Goal: Task Accomplishment & Management: Complete application form

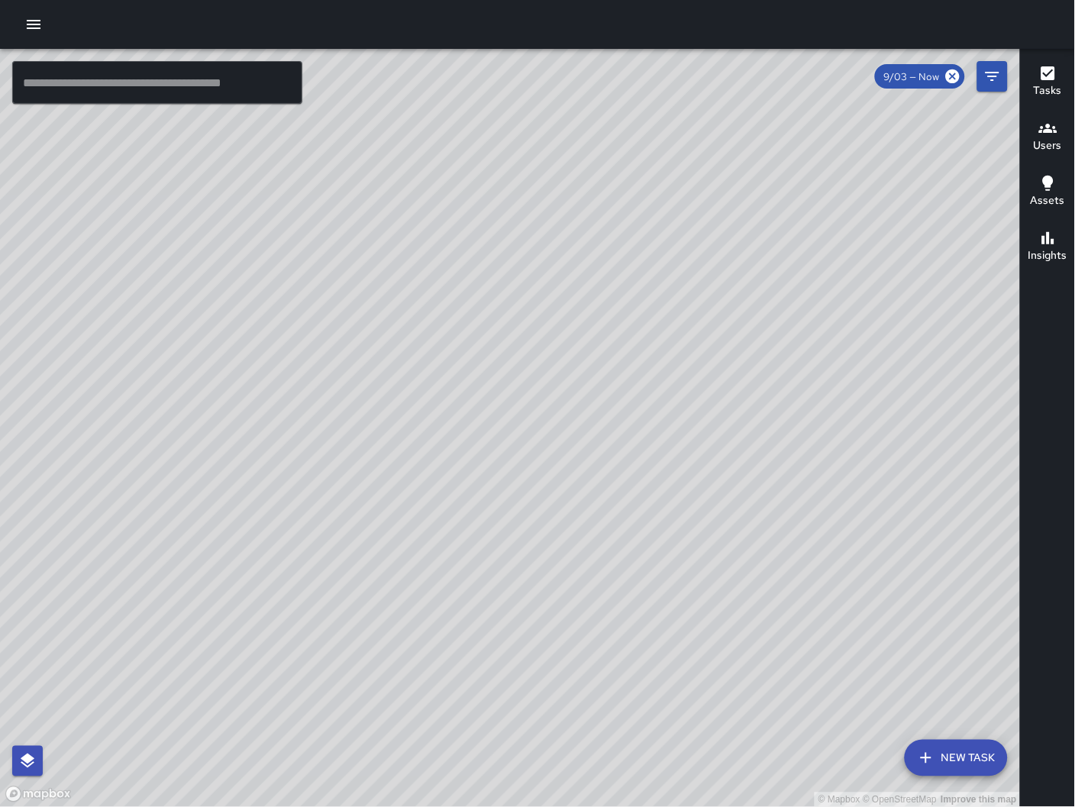
click at [247, 98] on input "text" at bounding box center [157, 82] width 290 height 43
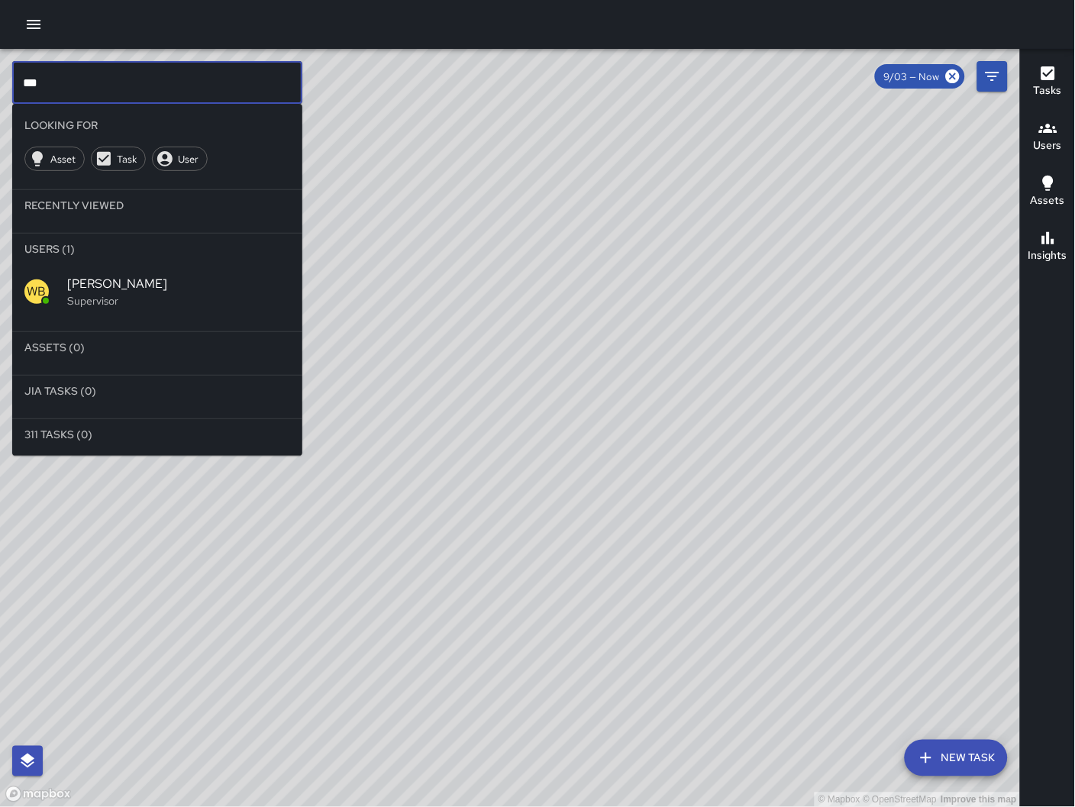
click at [124, 308] on p "Supervisor" at bounding box center [178, 300] width 223 height 15
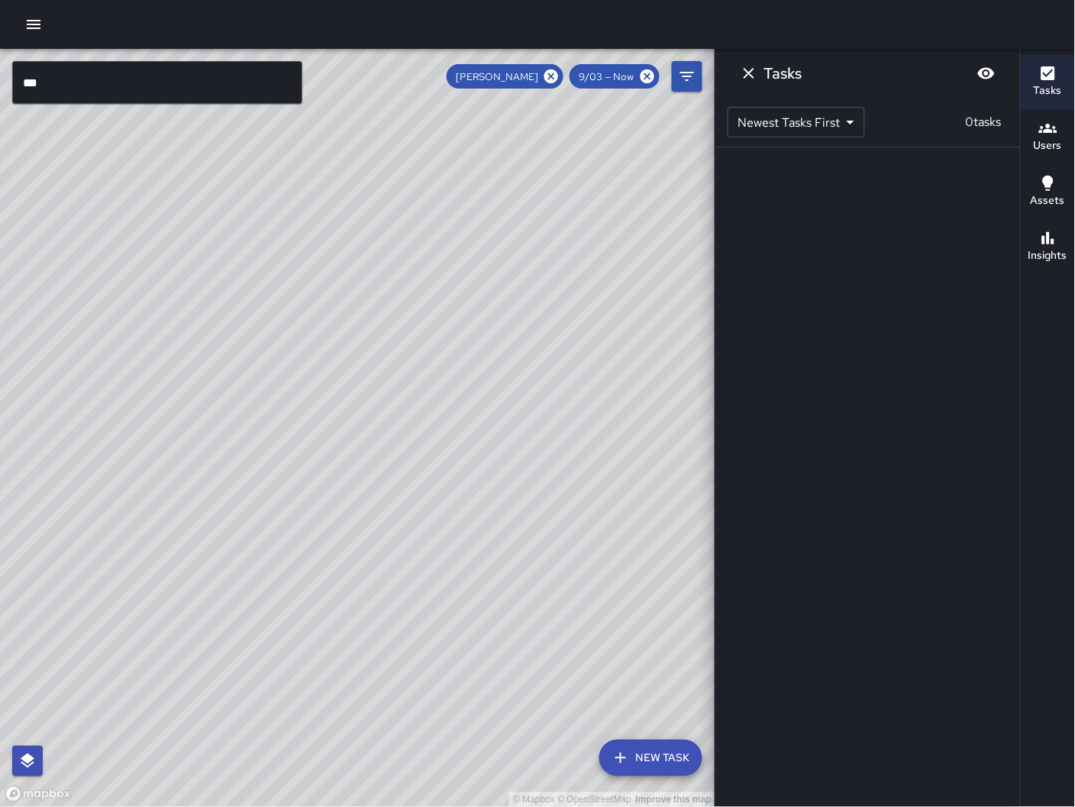
click at [752, 78] on icon "Dismiss" at bounding box center [749, 73] width 18 height 18
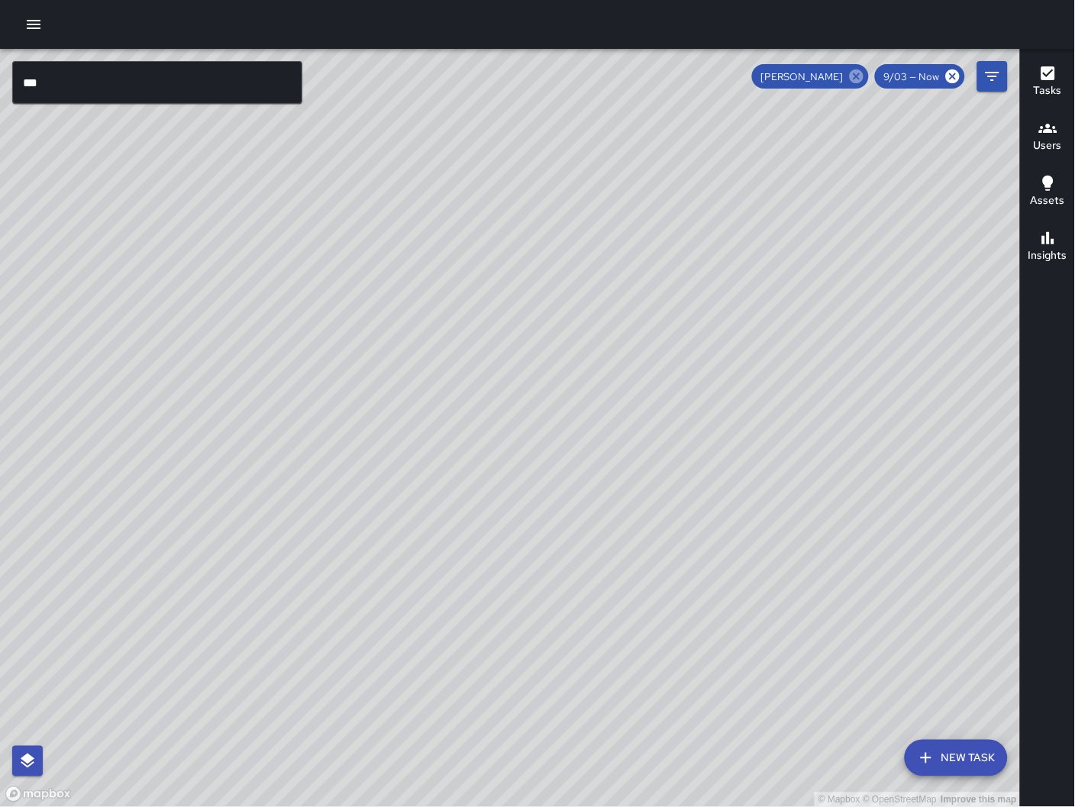
click at [857, 69] on icon at bounding box center [856, 76] width 17 height 17
click at [48, 82] on input "***" at bounding box center [157, 82] width 290 height 43
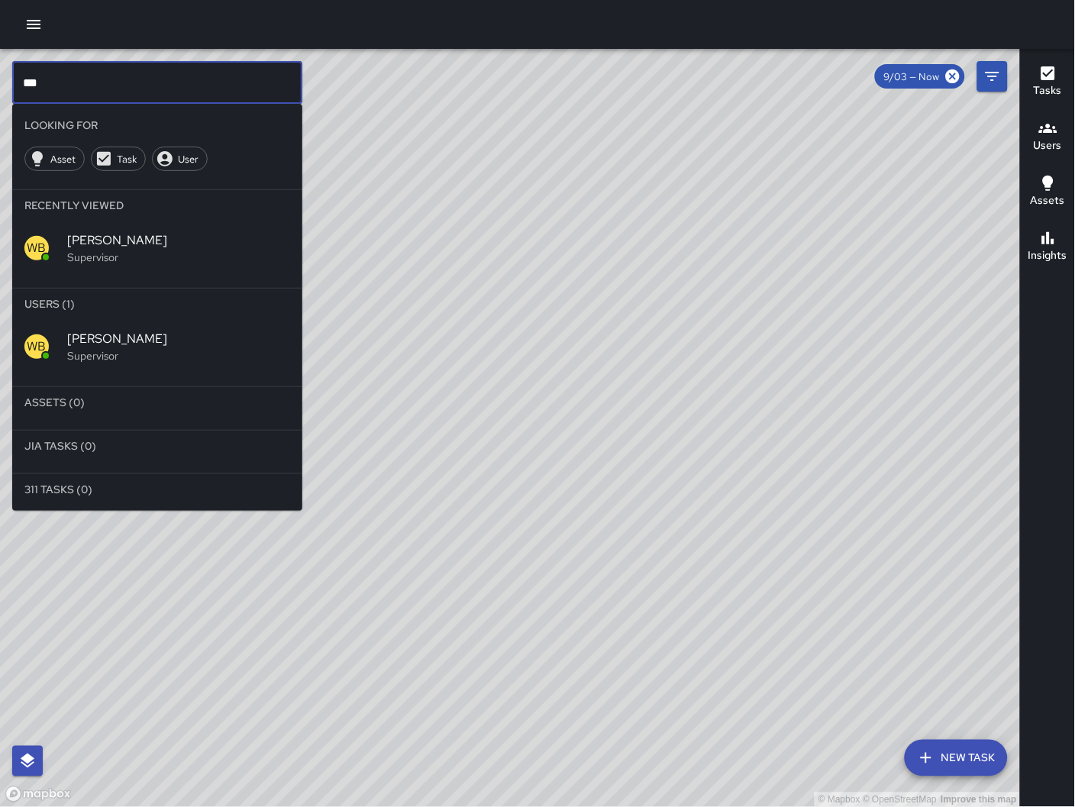
click at [50, 82] on input "***" at bounding box center [157, 82] width 290 height 43
click at [138, 349] on p "Supervisor" at bounding box center [178, 355] width 223 height 15
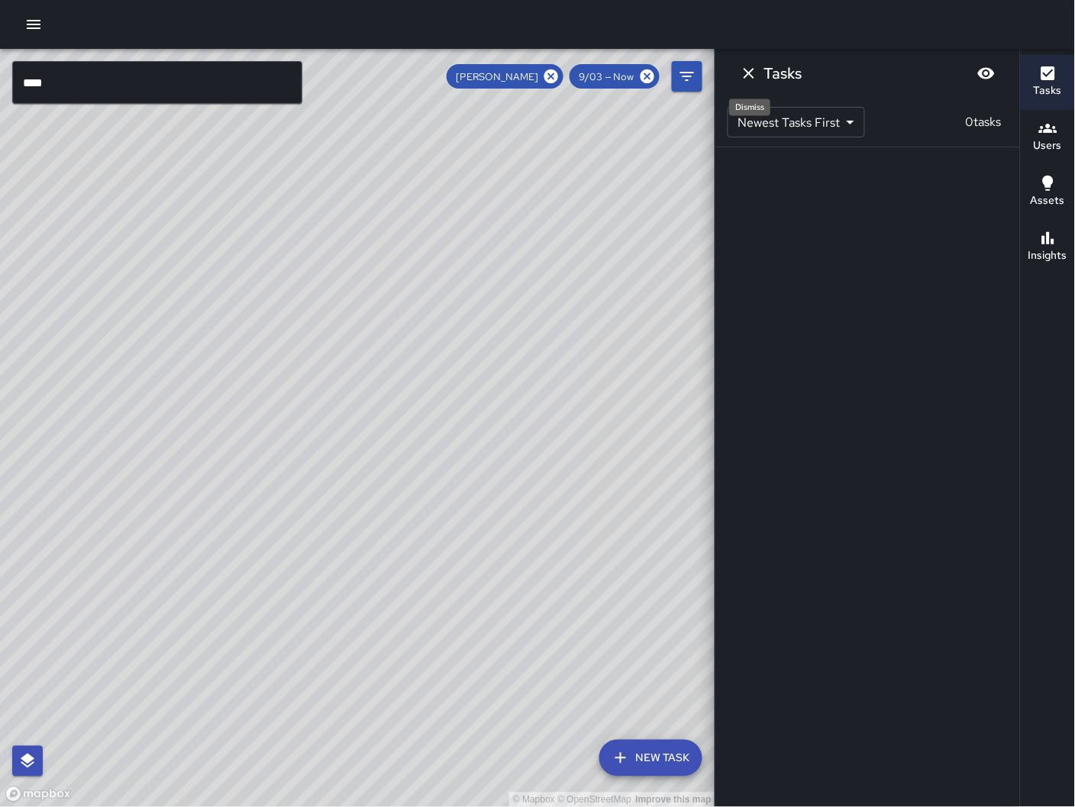
click at [749, 78] on icon "Dismiss" at bounding box center [749, 73] width 18 height 18
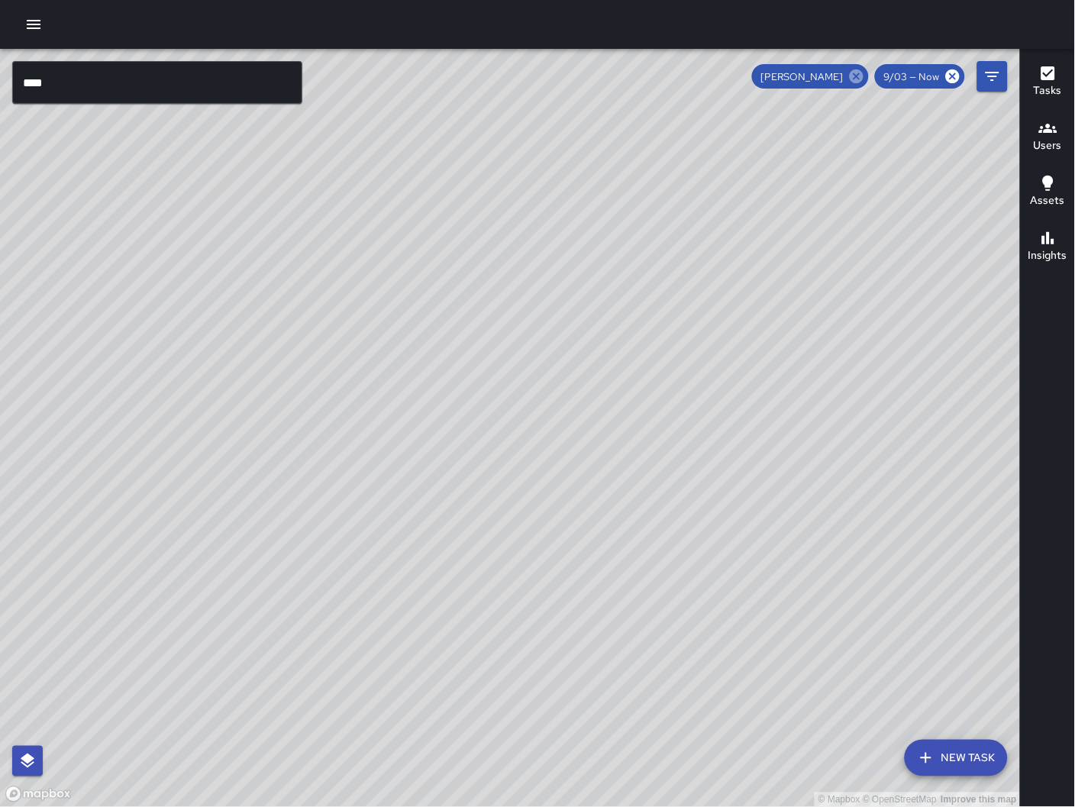
click at [860, 78] on icon at bounding box center [857, 76] width 14 height 14
click at [162, 93] on input "***" at bounding box center [157, 82] width 290 height 43
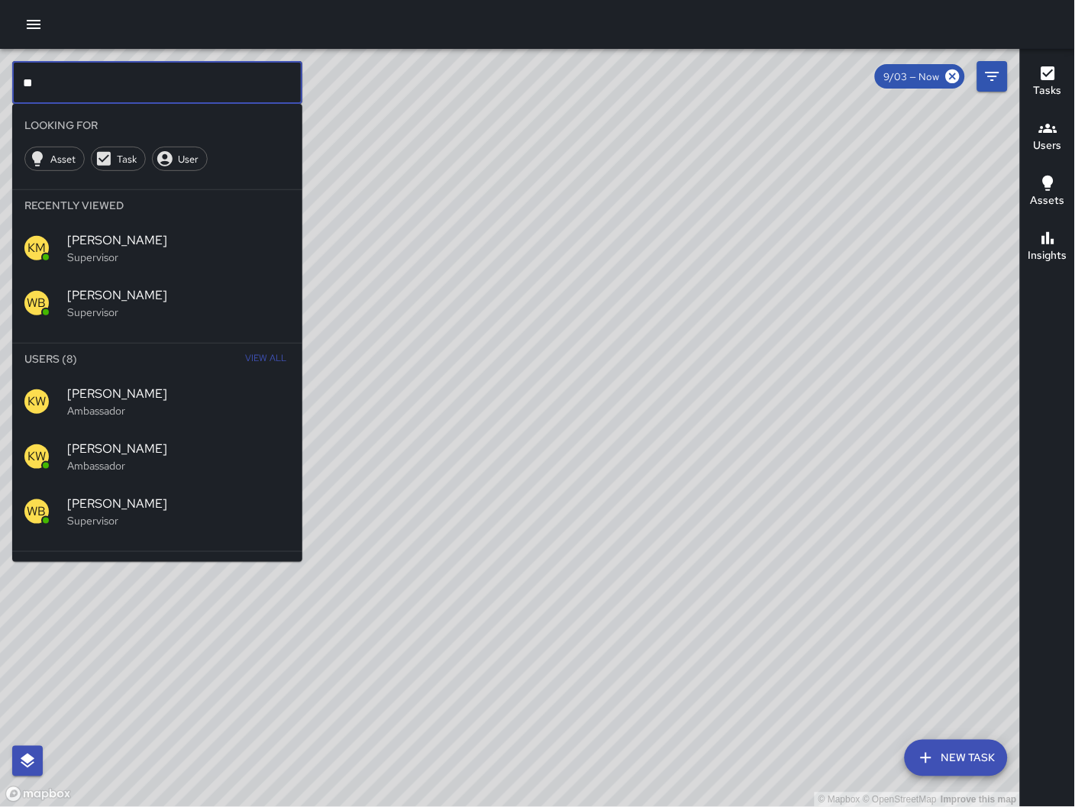
type input "*"
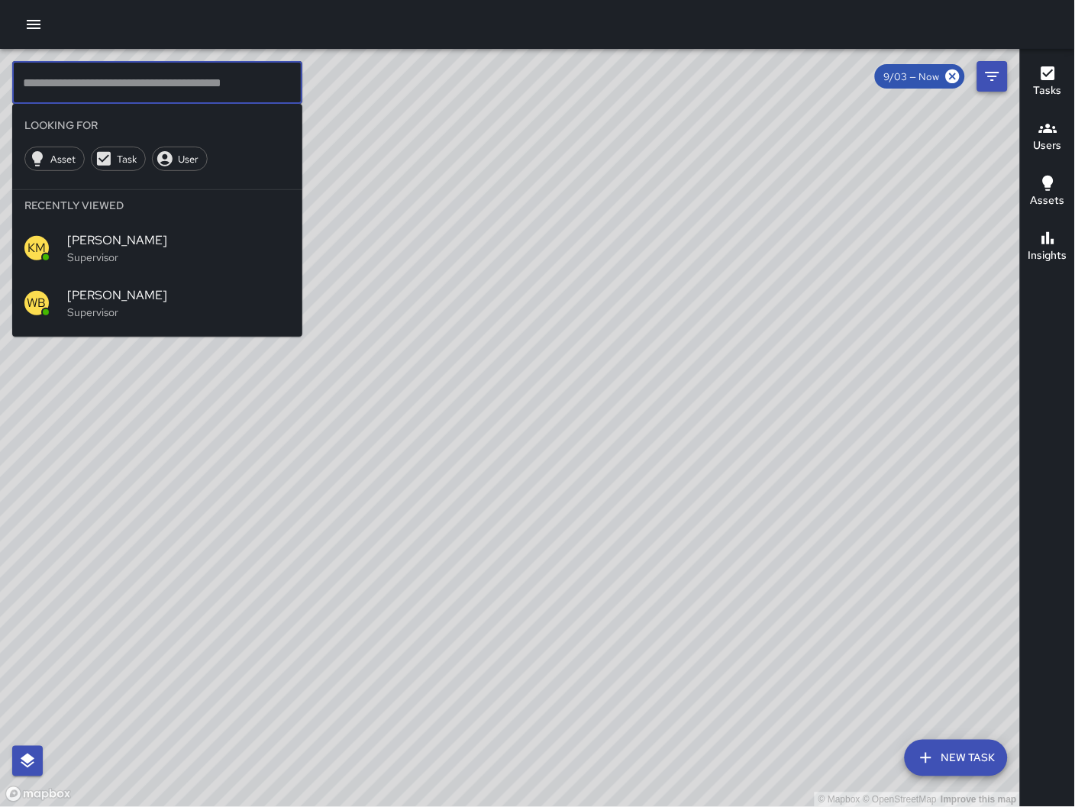
click at [991, 89] on button "Filters" at bounding box center [992, 76] width 31 height 31
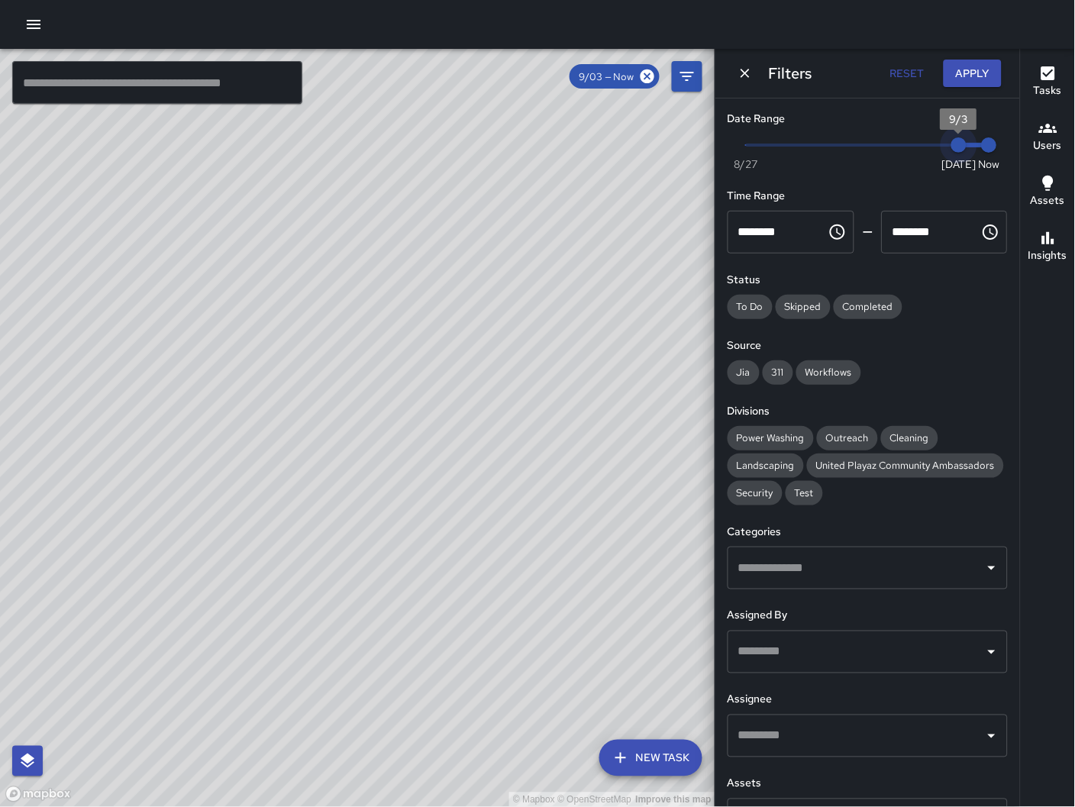
drag, startPoint x: 947, startPoint y: 153, endPoint x: 935, endPoint y: 153, distance: 12.2
click at [951, 153] on span "9/3" at bounding box center [958, 144] width 15 height 15
drag, startPoint x: 945, startPoint y: 147, endPoint x: 932, endPoint y: 144, distance: 13.3
click at [932, 144] on span "9/2" at bounding box center [928, 144] width 15 height 15
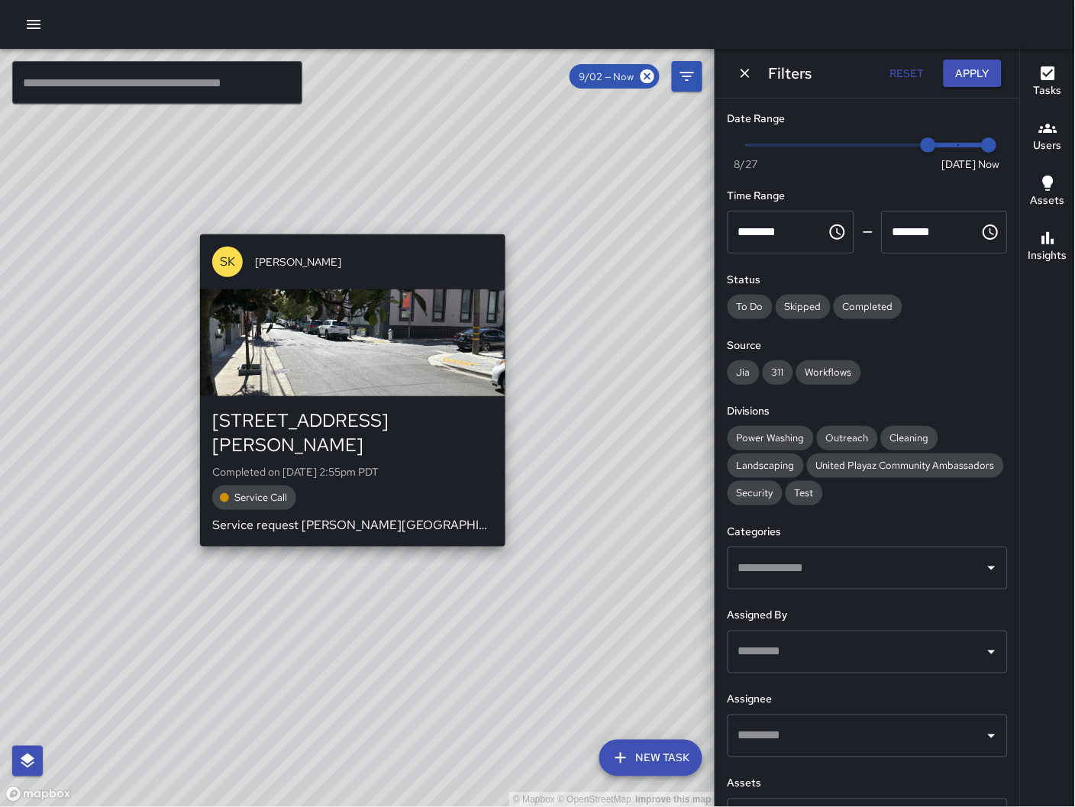
click at [515, 226] on div "© Mapbox © OpenStreetMap Improve this map SK [PERSON_NAME] [STREET_ADDRESS][PER…" at bounding box center [357, 428] width 715 height 759
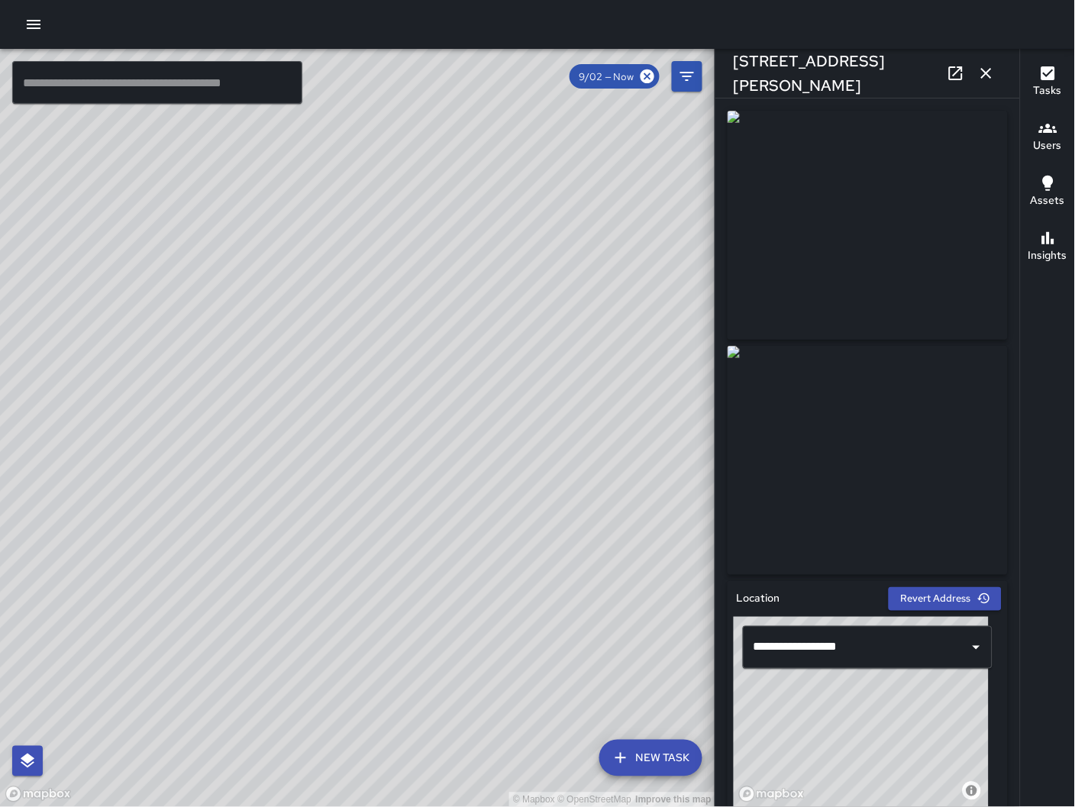
click at [950, 77] on icon at bounding box center [956, 73] width 14 height 14
drag, startPoint x: 295, startPoint y: 725, endPoint x: 530, endPoint y: 462, distance: 352.6
click at [530, 462] on div "© Mapbox © OpenStreetMap Improve this map" at bounding box center [357, 428] width 715 height 759
click at [449, 617] on div "© Mapbox © OpenStreetMap Improve this map" at bounding box center [357, 428] width 715 height 759
click at [986, 66] on icon "button" at bounding box center [986, 73] width 18 height 18
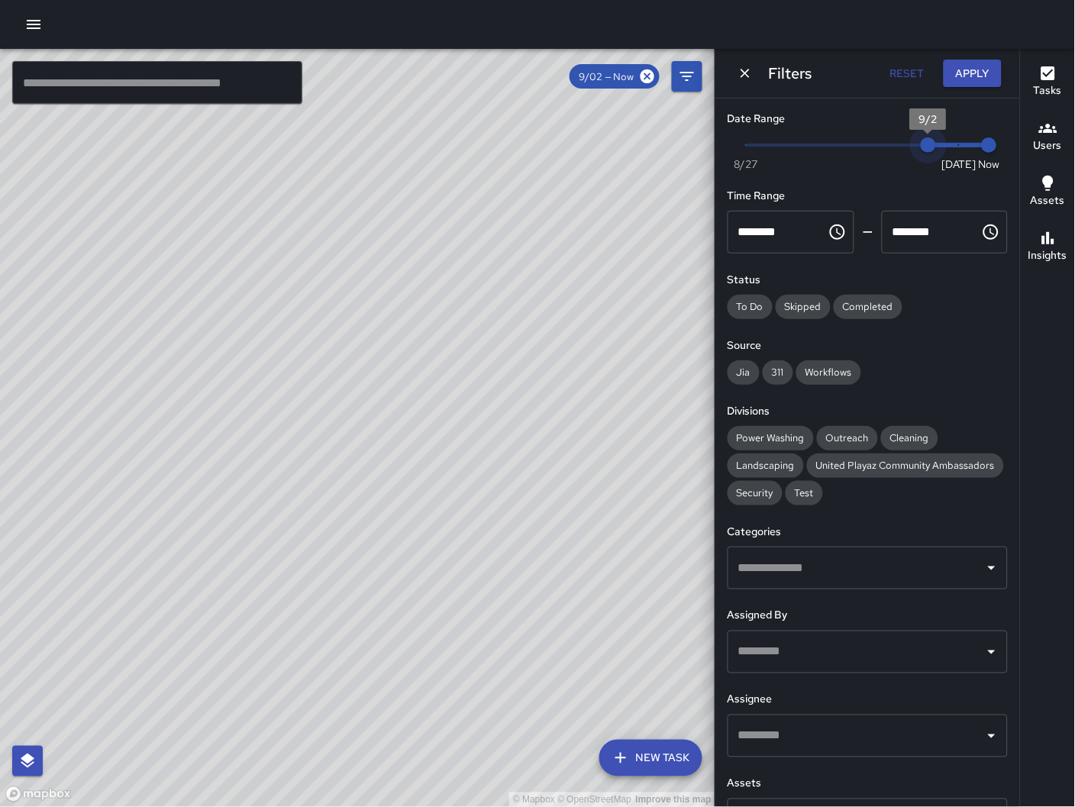
type input "*"
drag, startPoint x: 913, startPoint y: 143, endPoint x: 894, endPoint y: 138, distance: 19.6
click at [894, 138] on span "9/1" at bounding box center [897, 144] width 15 height 15
drag, startPoint x: 357, startPoint y: 492, endPoint x: 410, endPoint y: 475, distance: 55.3
click at [410, 475] on div "© Mapbox © OpenStreetMap Improve this map" at bounding box center [357, 428] width 715 height 759
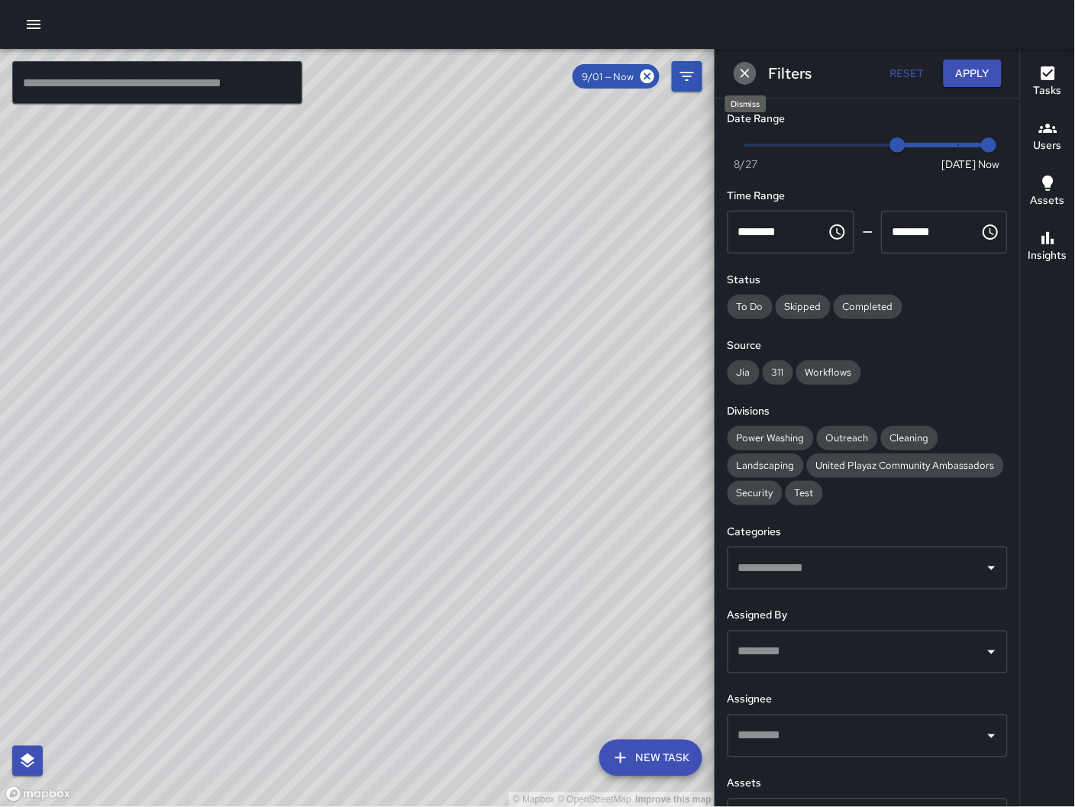
click at [747, 69] on icon "Dismiss" at bounding box center [744, 73] width 15 height 15
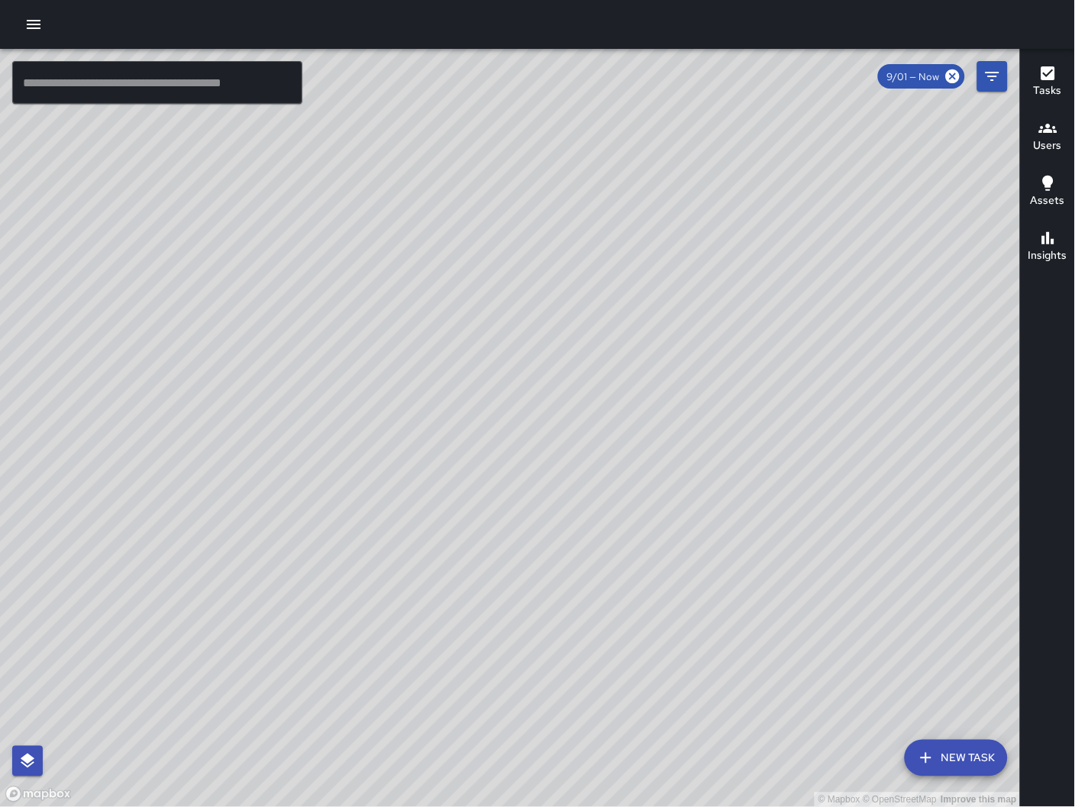
drag, startPoint x: 491, startPoint y: 647, endPoint x: 721, endPoint y: 450, distance: 303.1
click at [721, 450] on div "© Mapbox © OpenStreetMap Improve this map" at bounding box center [510, 428] width 1021 height 759
drag, startPoint x: 587, startPoint y: 560, endPoint x: 680, endPoint y: 589, distance: 97.6
click at [680, 589] on div "© Mapbox © OpenStreetMap Improve this map" at bounding box center [510, 428] width 1021 height 759
drag, startPoint x: 582, startPoint y: 202, endPoint x: 633, endPoint y: 502, distance: 304.2
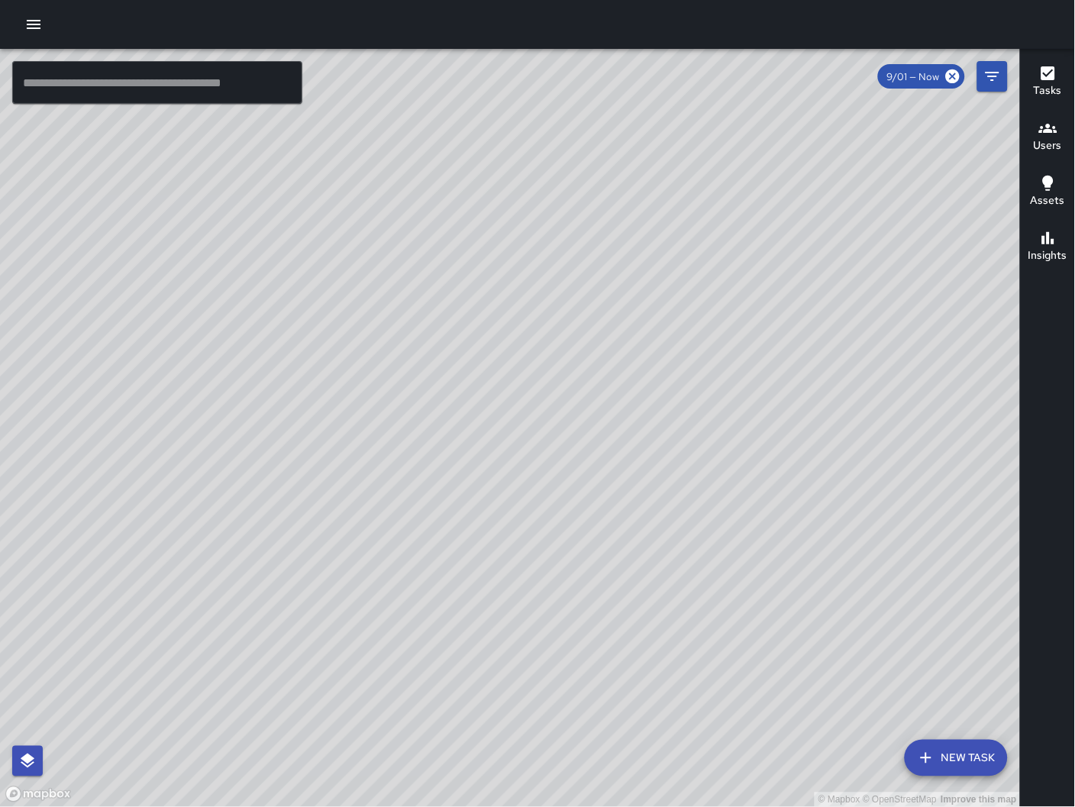
click at [645, 553] on div "© Mapbox © OpenStreetMap Improve this map" at bounding box center [510, 428] width 1021 height 759
drag, startPoint x: 620, startPoint y: 531, endPoint x: 505, endPoint y: 532, distance: 115.3
click at [506, 532] on div "© Mapbox © OpenStreetMap Improve this map" at bounding box center [510, 428] width 1021 height 759
drag, startPoint x: 749, startPoint y: 662, endPoint x: 537, endPoint y: 411, distance: 327.7
click at [537, 411] on div "© Mapbox © OpenStreetMap Improve this map" at bounding box center [510, 428] width 1021 height 759
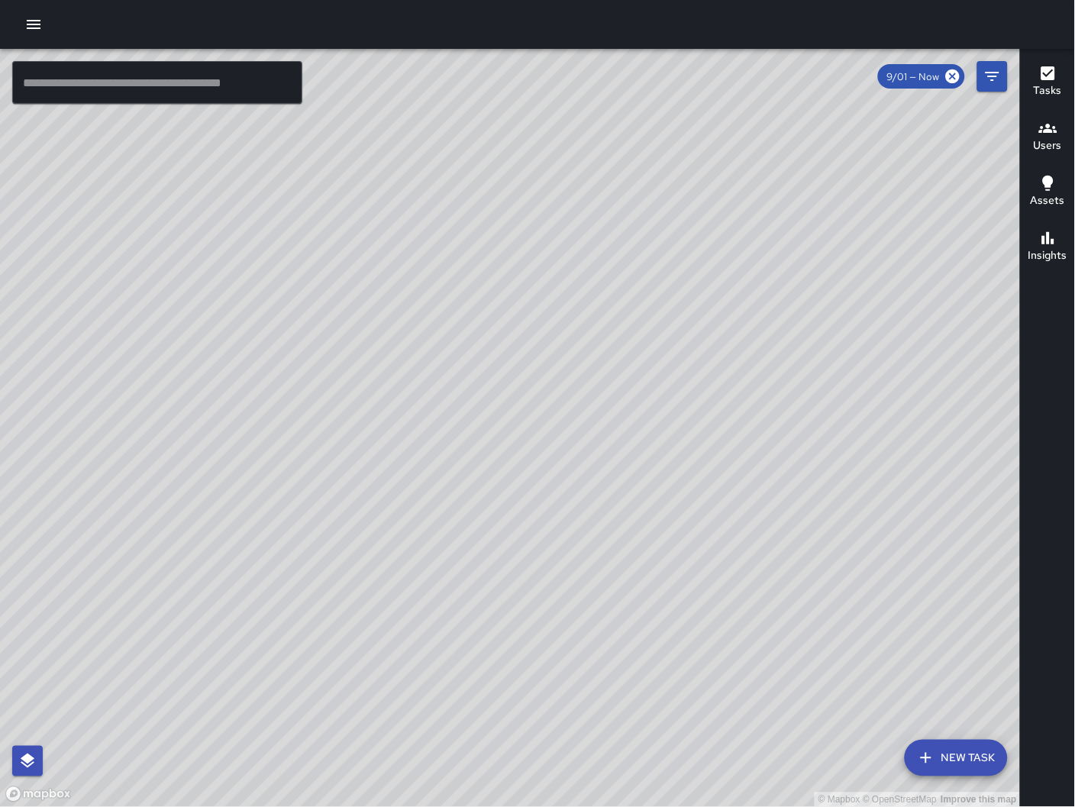
drag, startPoint x: 790, startPoint y: 540, endPoint x: 615, endPoint y: 364, distance: 247.8
click at [615, 364] on div "© Mapbox © OpenStreetMap Improve this map" at bounding box center [510, 428] width 1021 height 759
drag, startPoint x: 850, startPoint y: 535, endPoint x: 464, endPoint y: 312, distance: 446.0
click at [464, 312] on div "© Mapbox © OpenStreetMap Improve this map" at bounding box center [510, 428] width 1021 height 759
drag, startPoint x: 405, startPoint y: 776, endPoint x: 983, endPoint y: 395, distance: 693.2
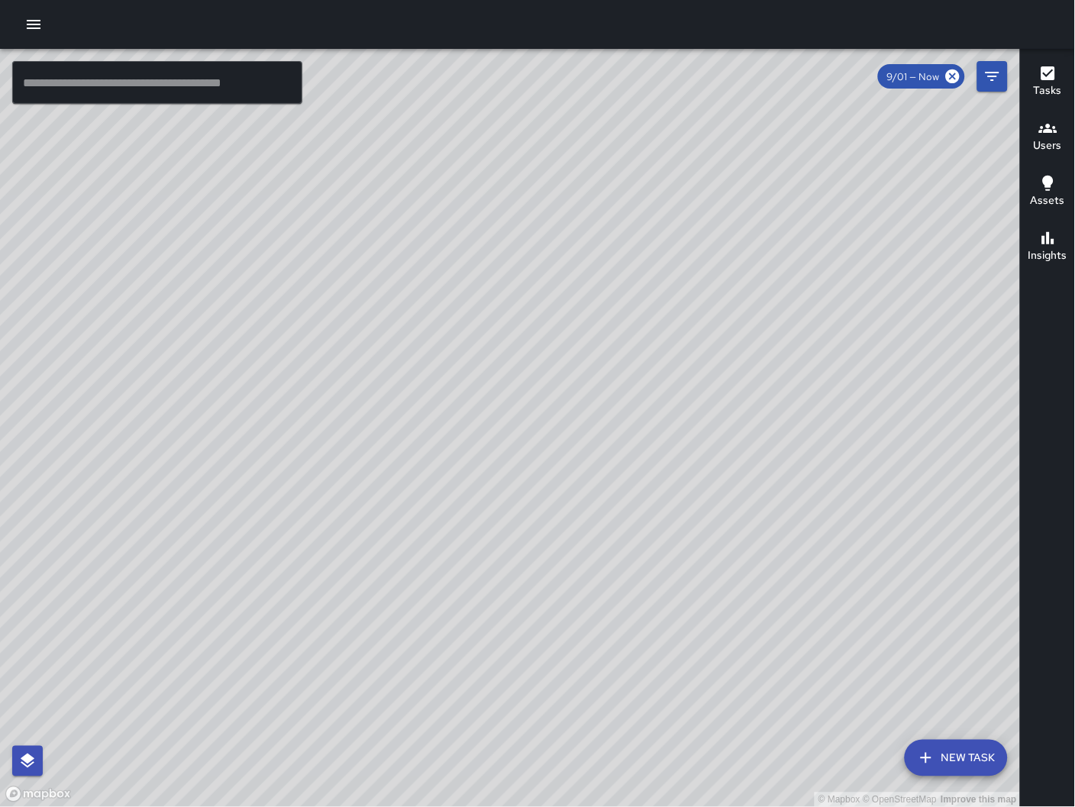
click at [983, 395] on div "© Mapbox © OpenStreetMap Improve this map" at bounding box center [510, 428] width 1021 height 759
drag, startPoint x: 660, startPoint y: 597, endPoint x: 328, endPoint y: 541, distance: 337.6
click at [328, 541] on div "© Mapbox © OpenStreetMap Improve this map" at bounding box center [510, 428] width 1021 height 759
drag, startPoint x: 364, startPoint y: 602, endPoint x: 373, endPoint y: 670, distance: 69.3
click at [373, 670] on div "© Mapbox © OpenStreetMap Improve this map" at bounding box center [510, 428] width 1021 height 759
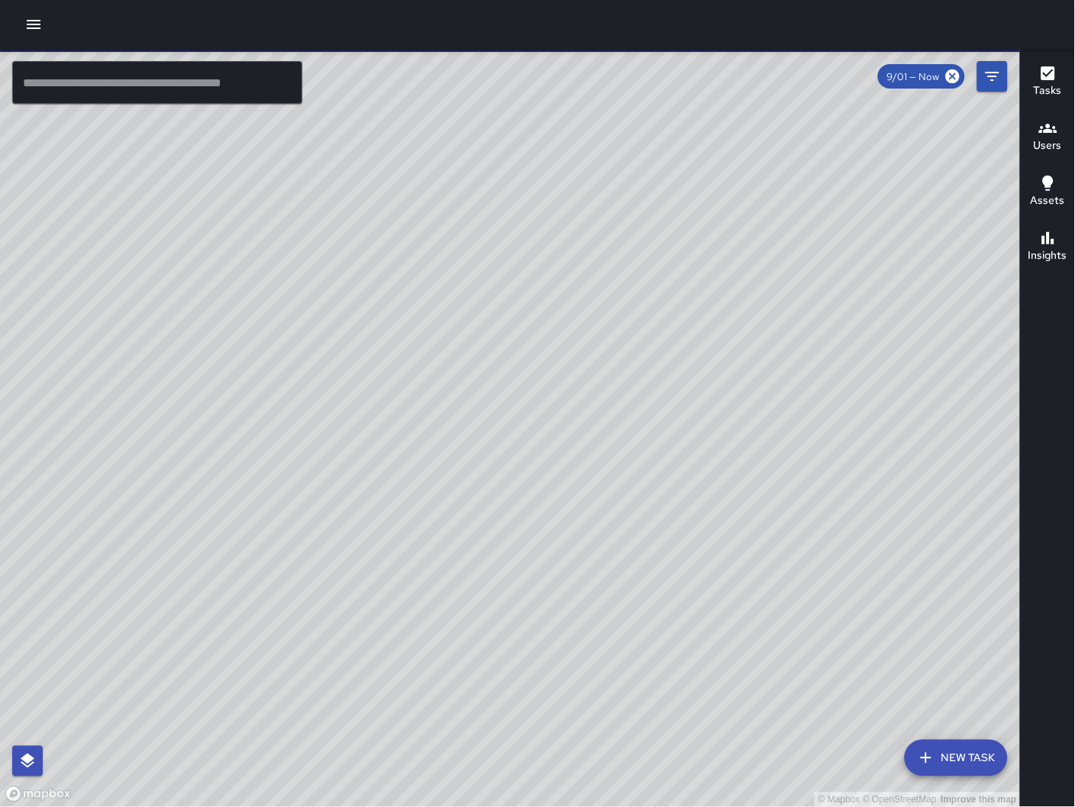
drag, startPoint x: 428, startPoint y: 729, endPoint x: 497, endPoint y: 658, distance: 99.3
click at [497, 658] on div "© Mapbox © OpenStreetMap Improve this map" at bounding box center [510, 428] width 1021 height 759
click at [933, 747] on button "New Task" at bounding box center [956, 758] width 103 height 37
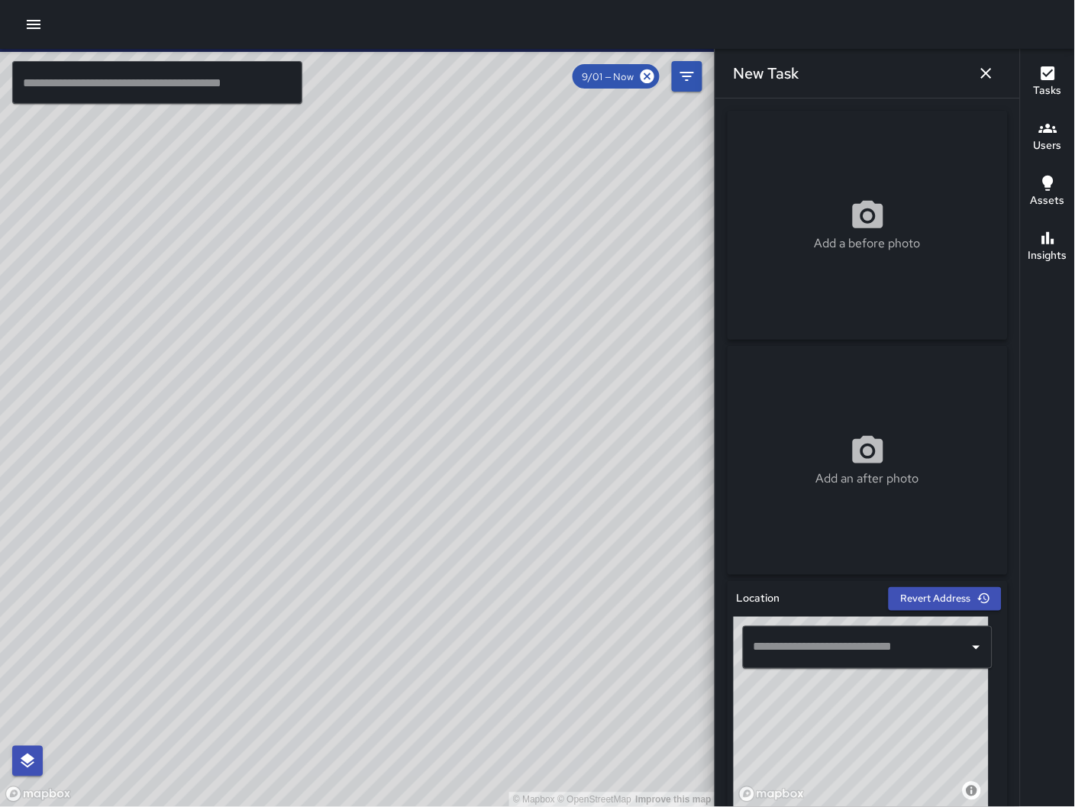
click at [835, 657] on input "text" at bounding box center [856, 647] width 213 height 29
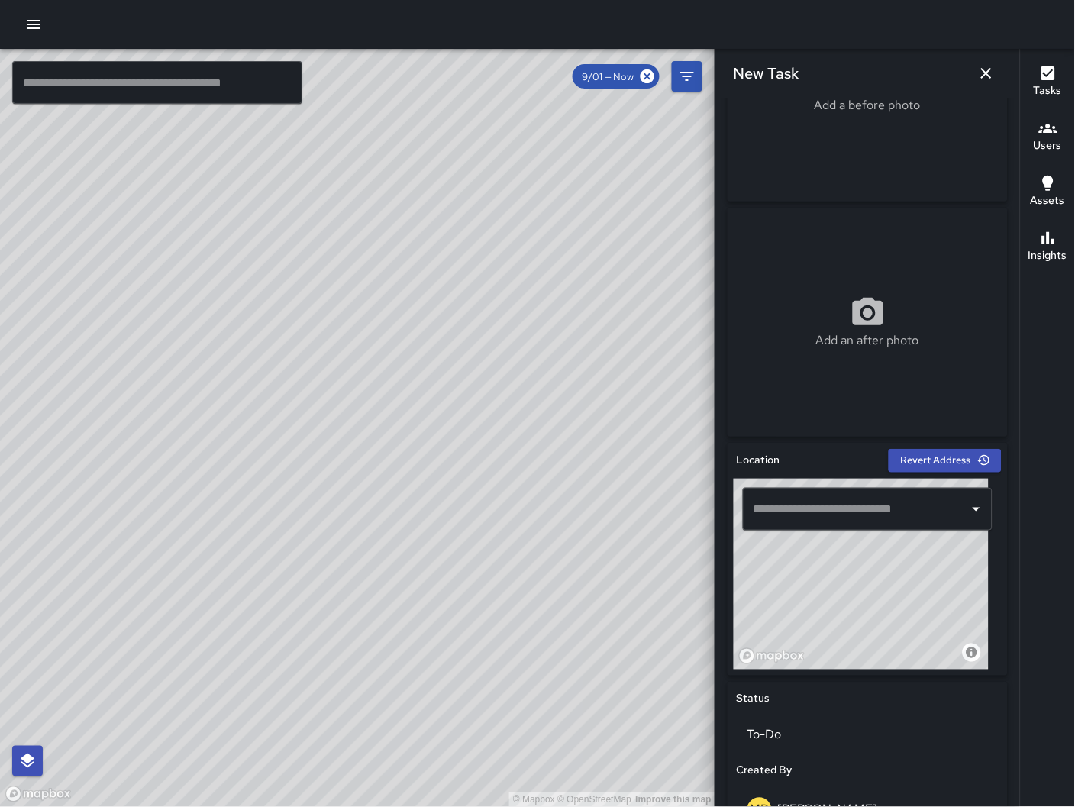
scroll to position [170, 0]
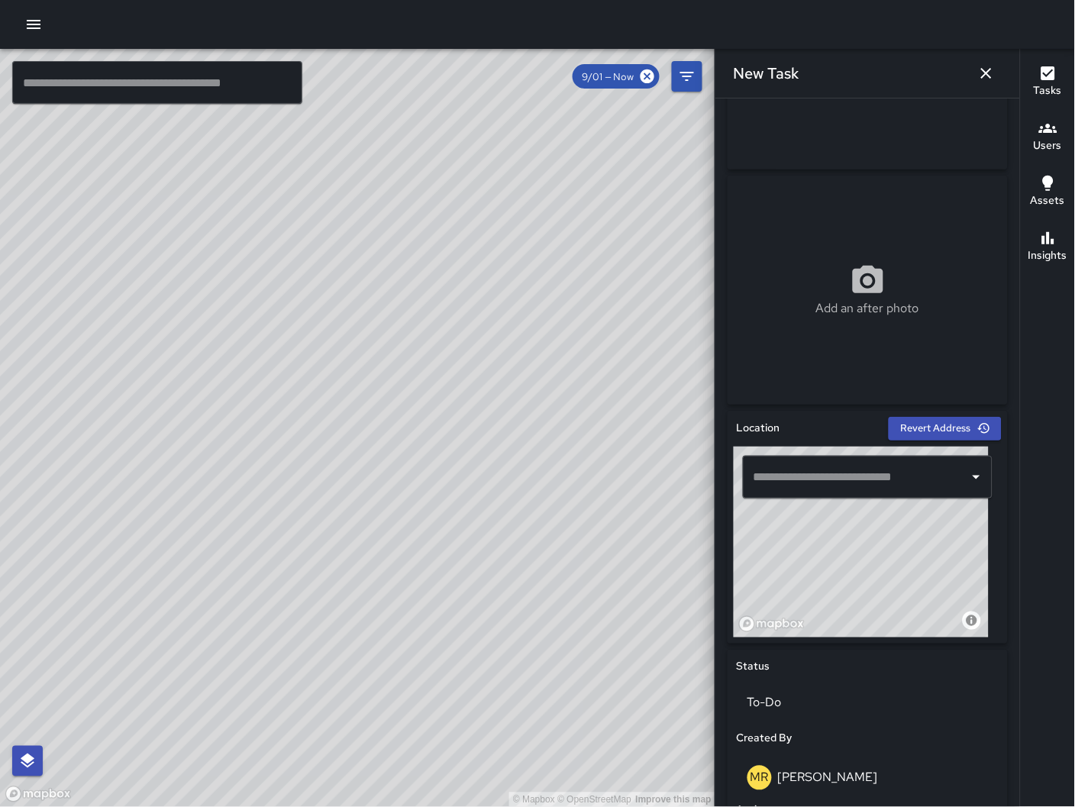
drag, startPoint x: 831, startPoint y: 589, endPoint x: 918, endPoint y: 589, distance: 87.0
click at [918, 589] on div "© Mapbox © OpenStreetMap Improve this map" at bounding box center [861, 542] width 255 height 191
drag, startPoint x: 811, startPoint y: 600, endPoint x: 834, endPoint y: 583, distance: 28.4
click at [834, 583] on div "© Mapbox © OpenStreetMap Improve this map" at bounding box center [861, 542] width 255 height 191
drag, startPoint x: 828, startPoint y: 578, endPoint x: 848, endPoint y: 561, distance: 26.0
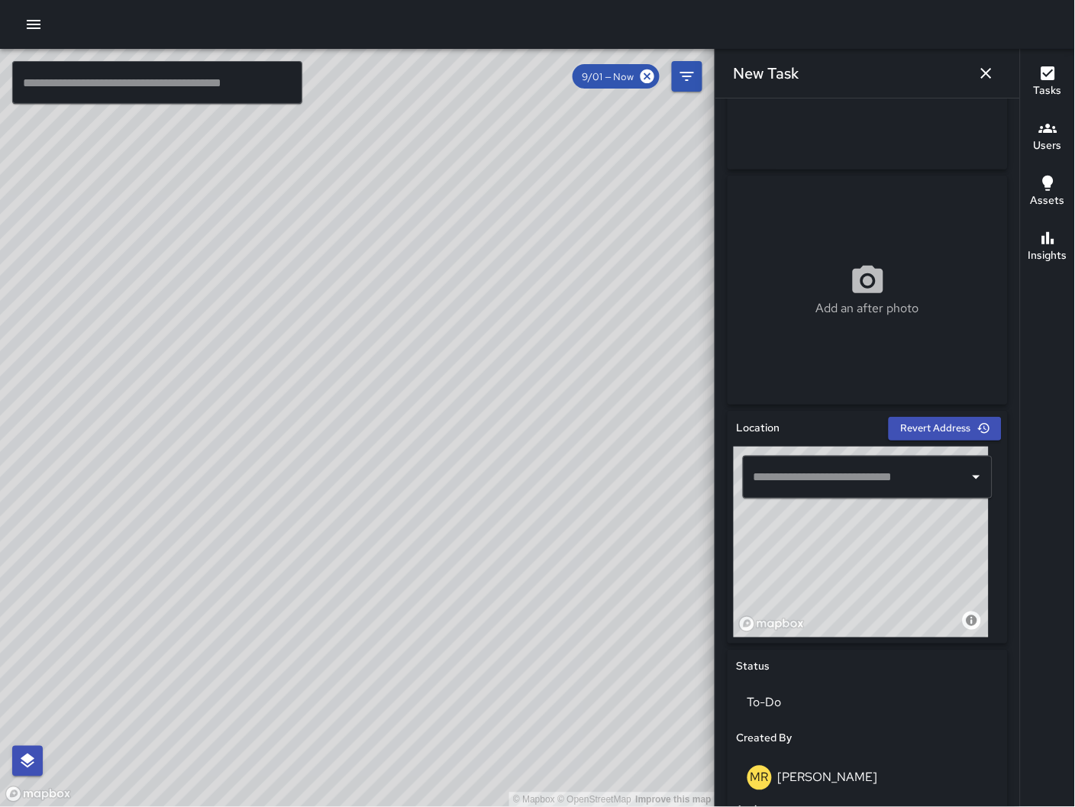
click at [848, 558] on div "© Mapbox © OpenStreetMap Improve this map" at bounding box center [861, 542] width 255 height 191
type input "**********"
click at [866, 559] on div "© Mapbox © OpenStreetMap Improve this map" at bounding box center [861, 542] width 255 height 191
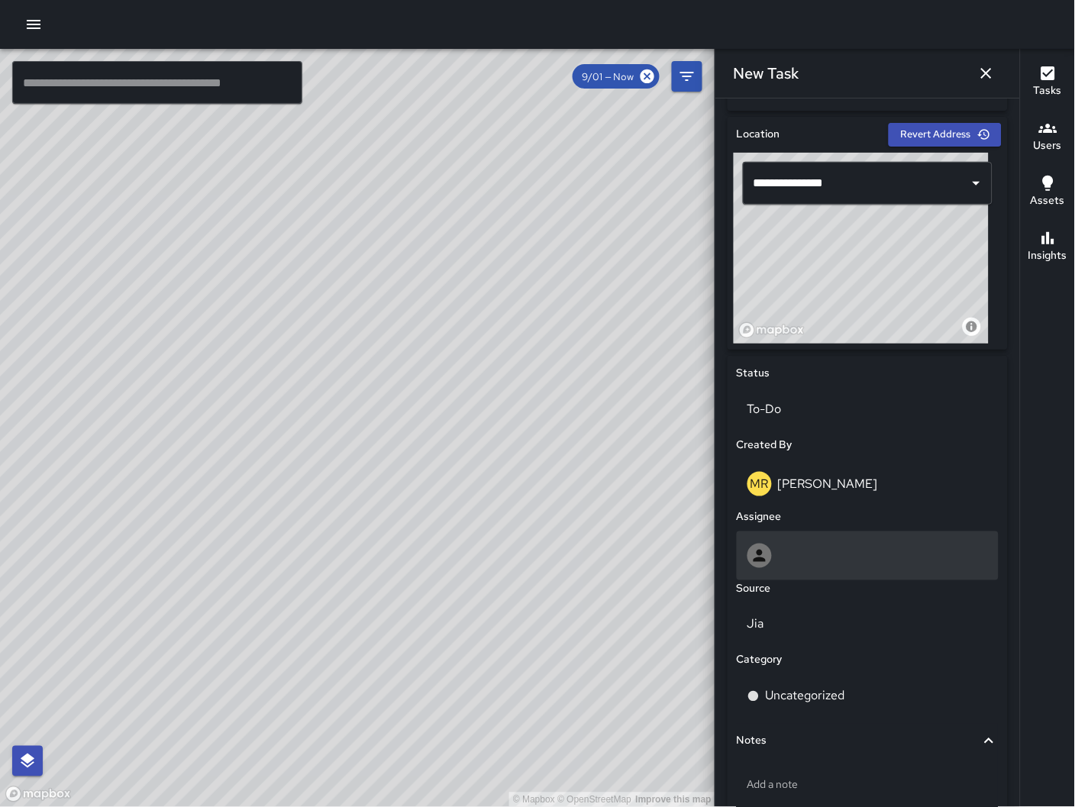
click at [823, 544] on div at bounding box center [867, 556] width 240 height 24
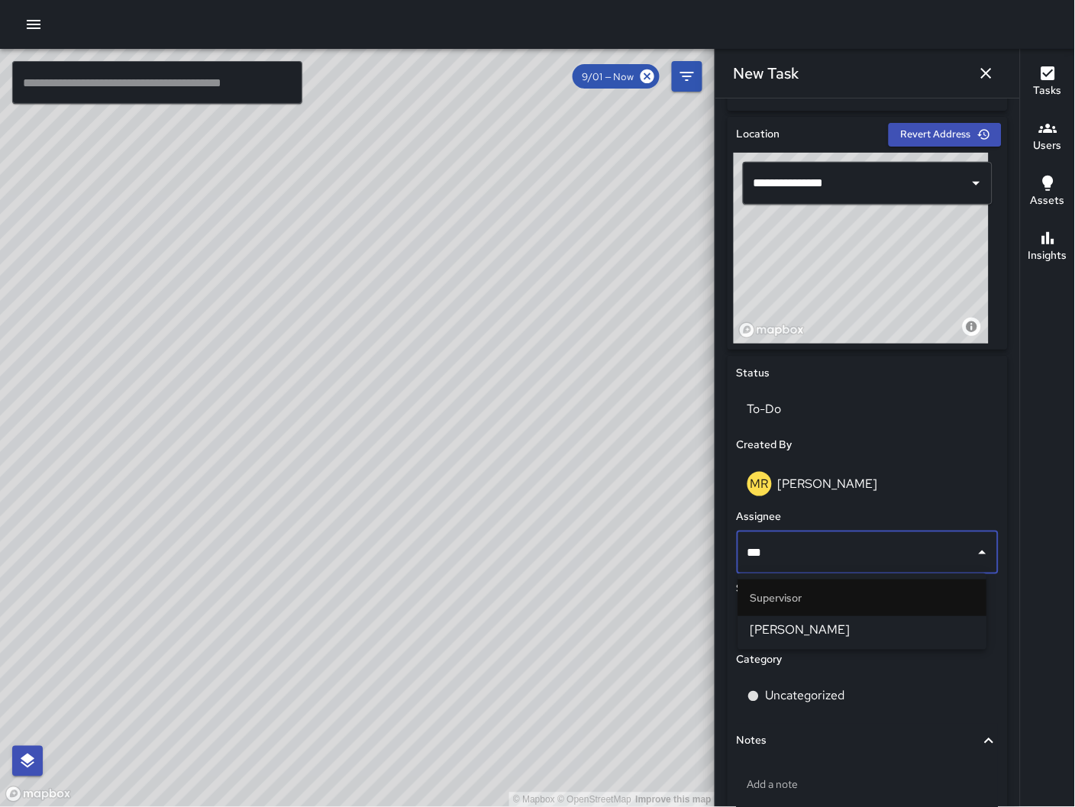
type input "****"
click at [818, 623] on span "[PERSON_NAME]" at bounding box center [862, 630] width 224 height 18
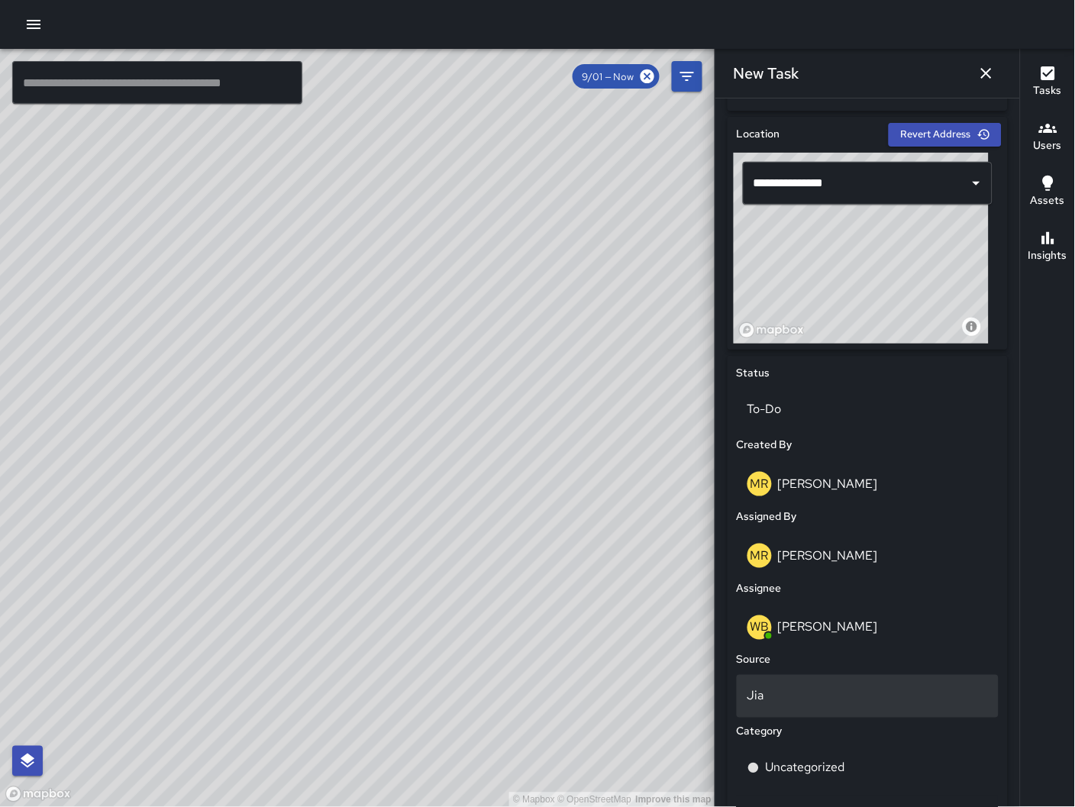
click at [805, 690] on p "Jia" at bounding box center [867, 696] width 240 height 18
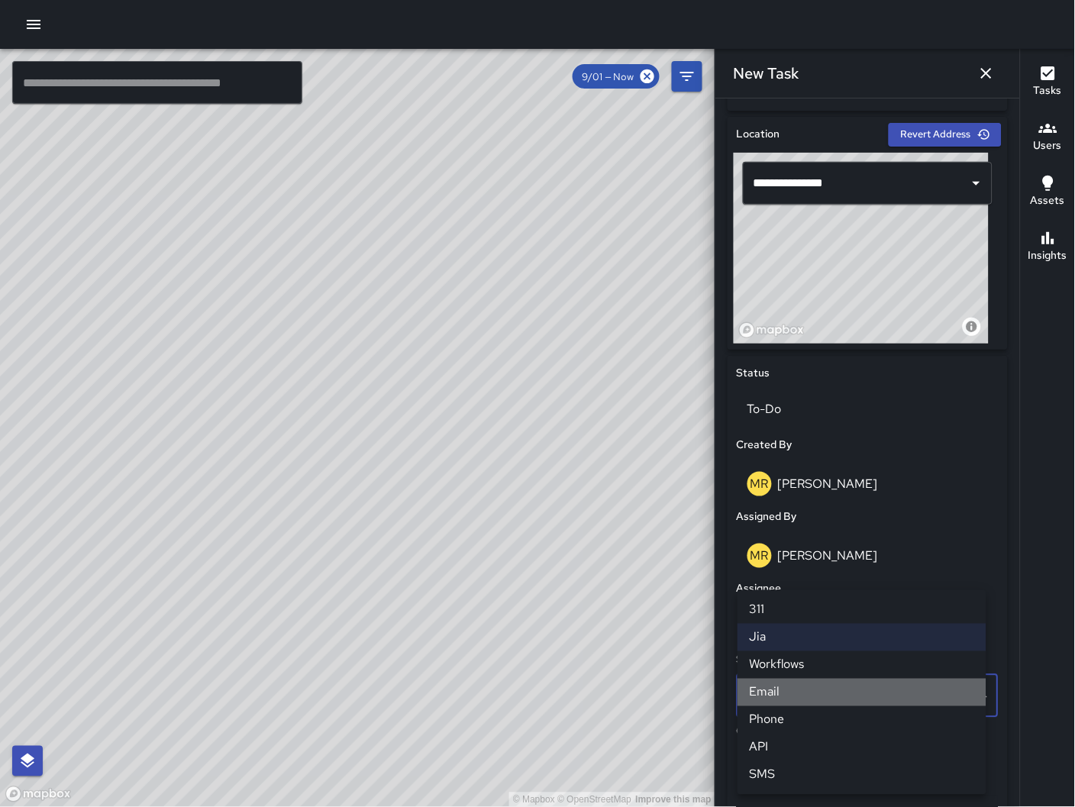
click at [799, 691] on li "Email" at bounding box center [861, 692] width 249 height 27
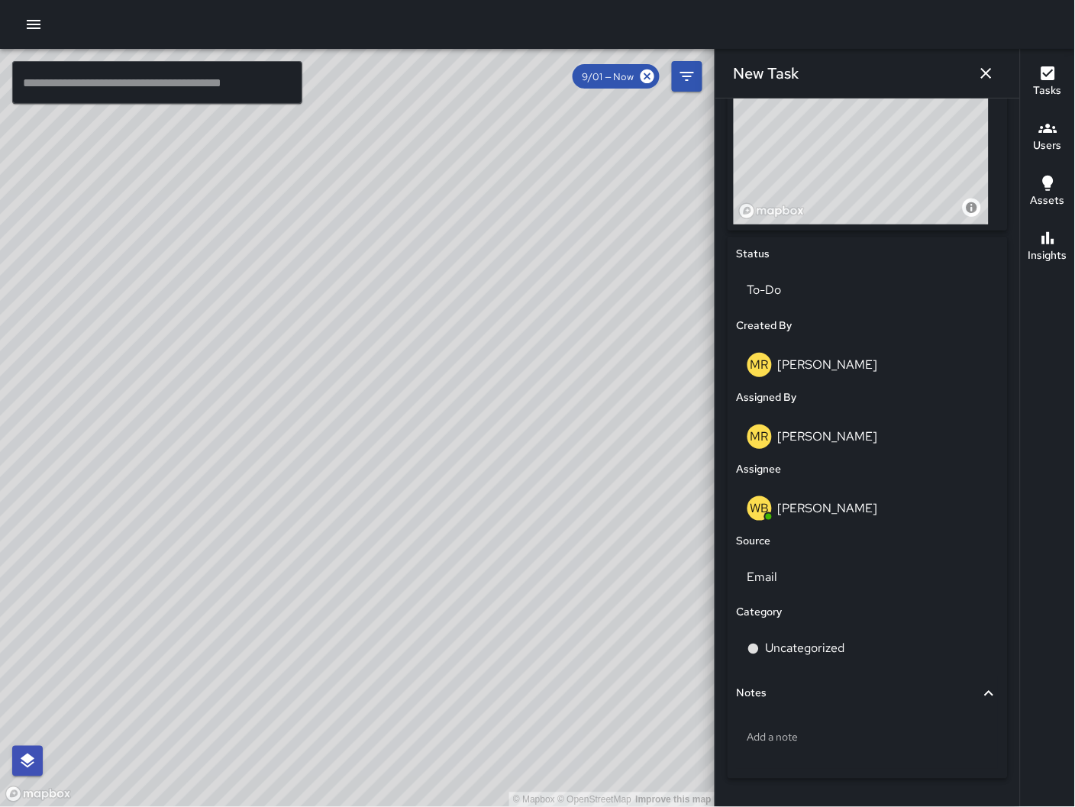
scroll to position [624, 0]
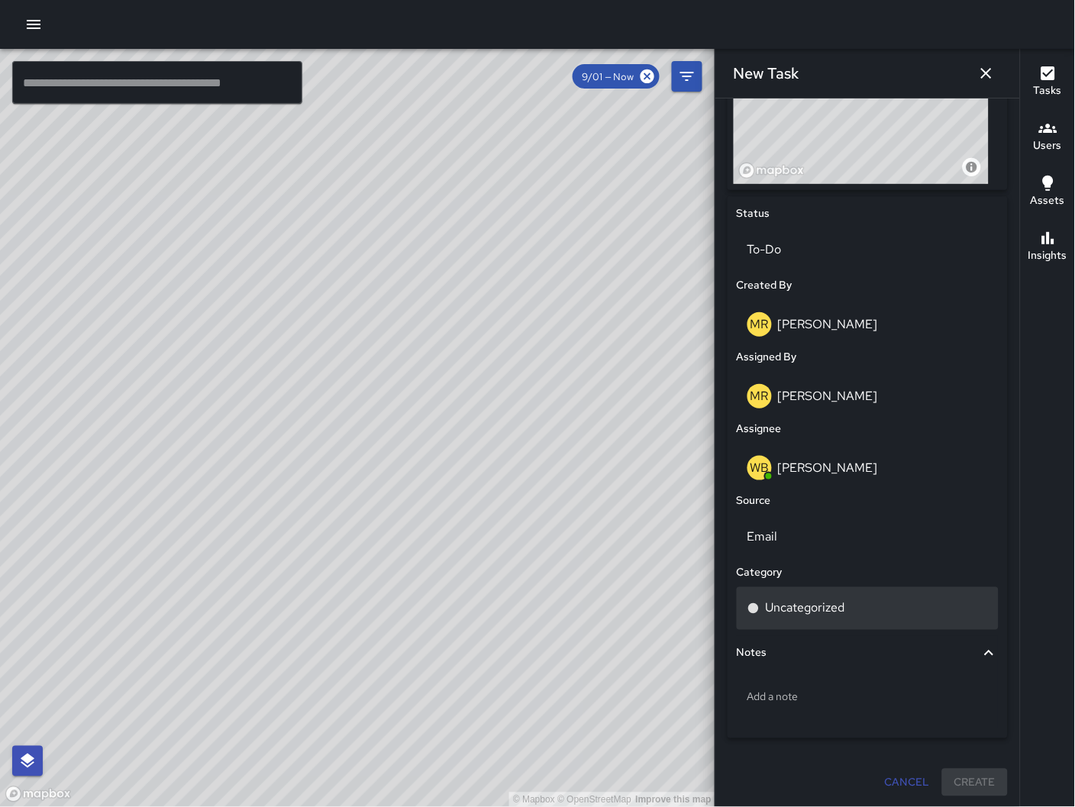
click at [821, 602] on p "Uncategorized" at bounding box center [805, 608] width 79 height 18
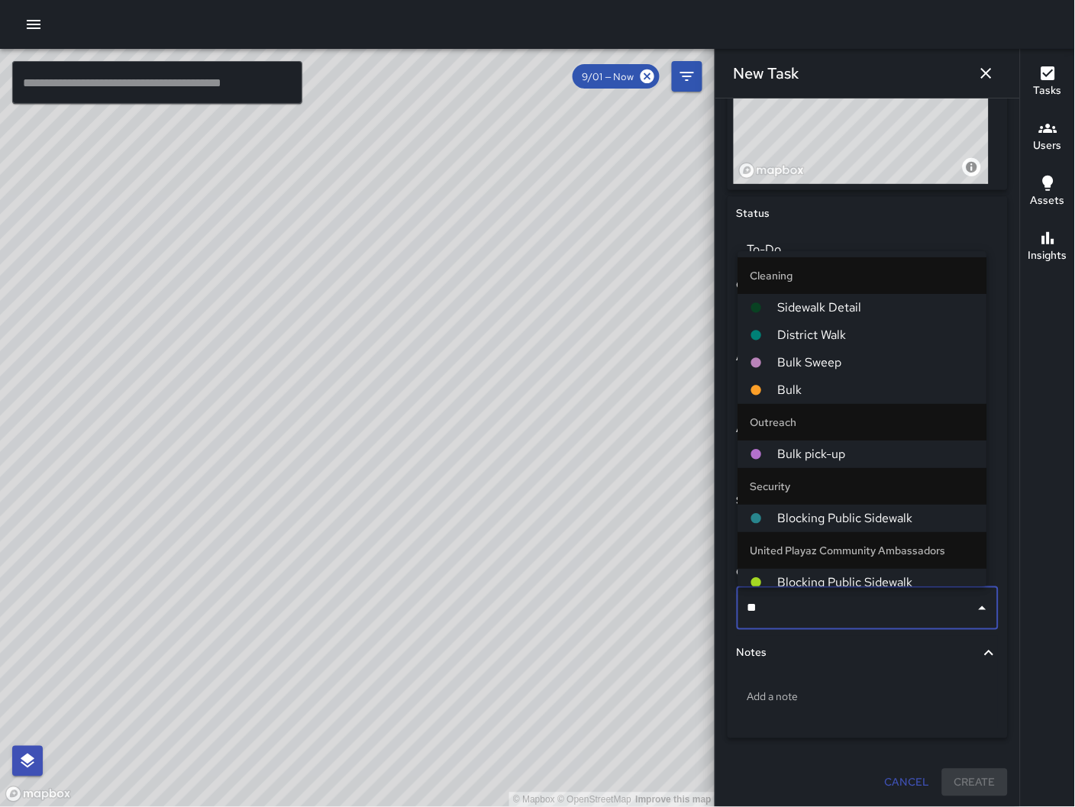
type input "*"
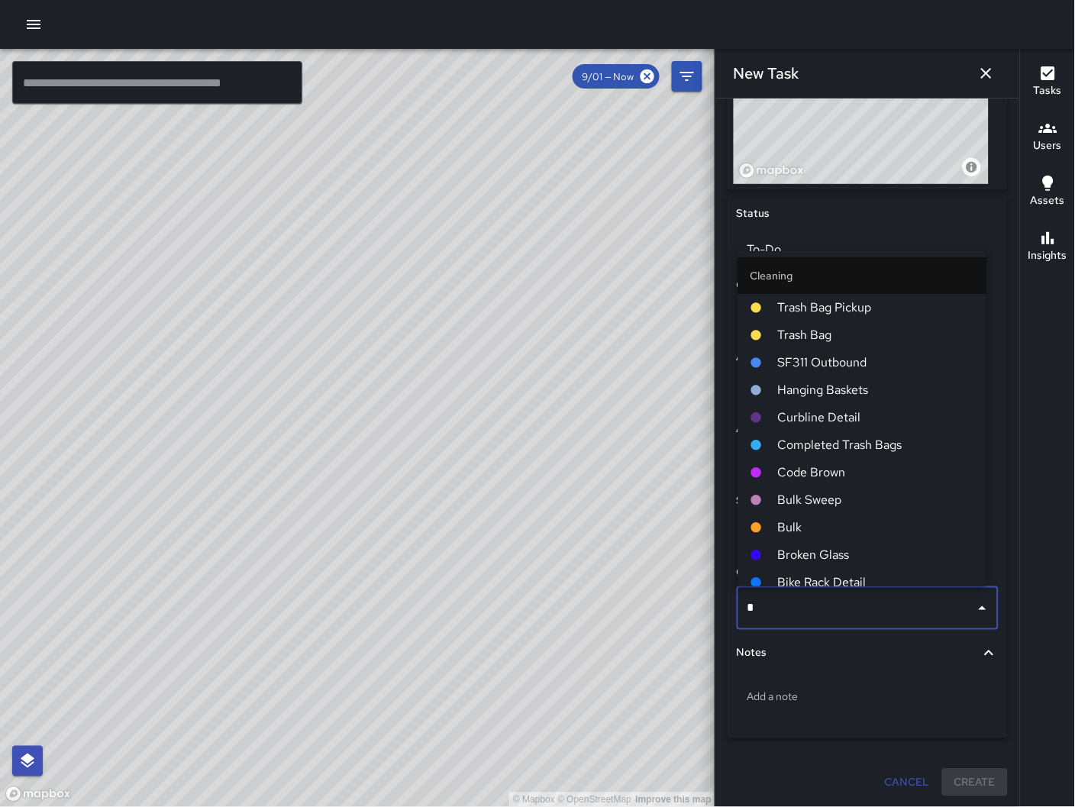
type input "**"
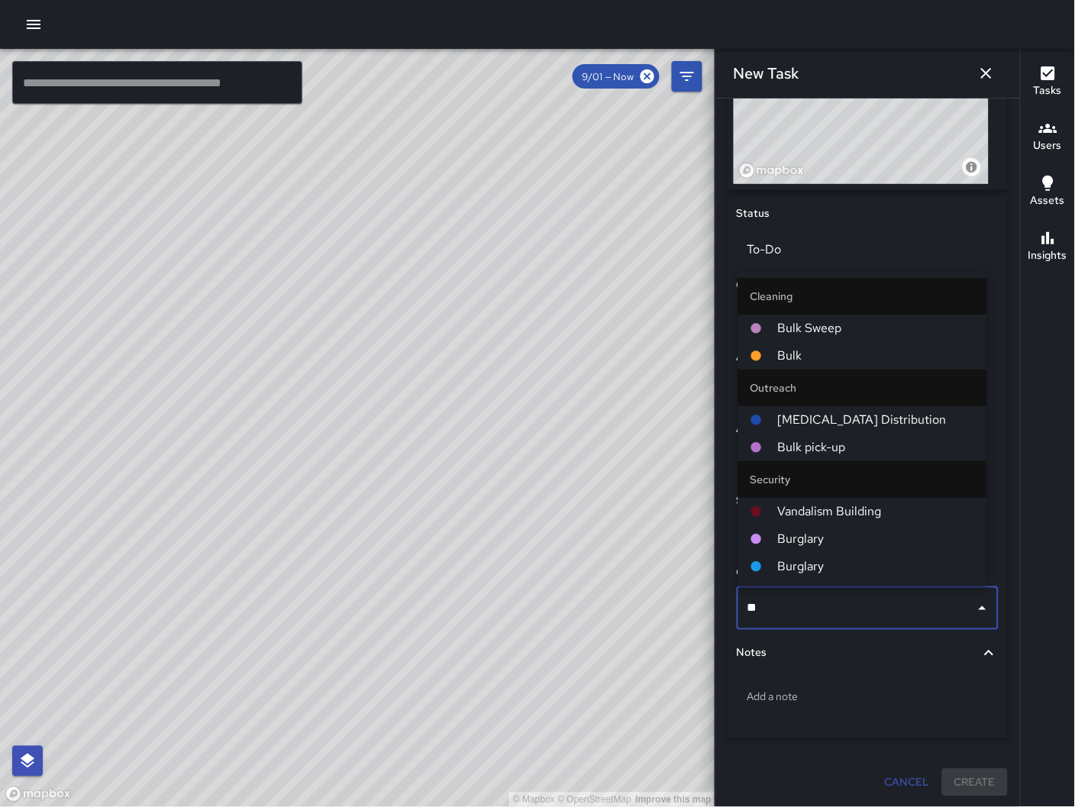
click at [799, 359] on span "Bulk" at bounding box center [876, 356] width 197 height 18
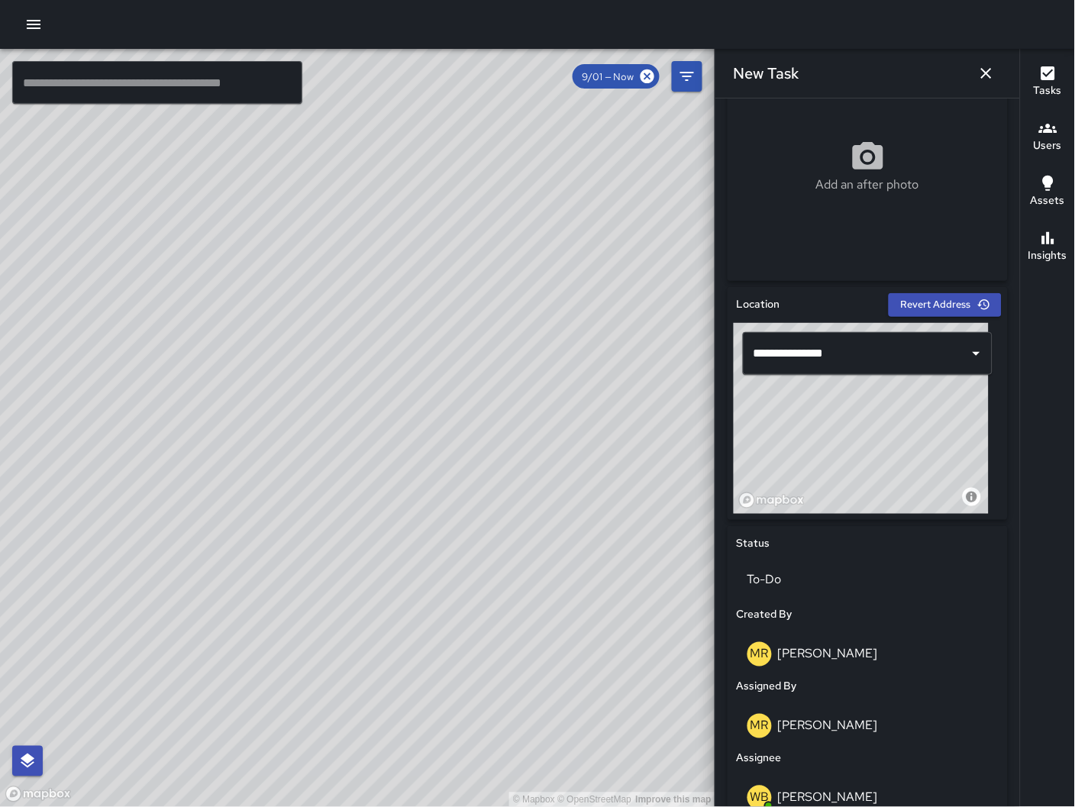
scroll to position [0, 0]
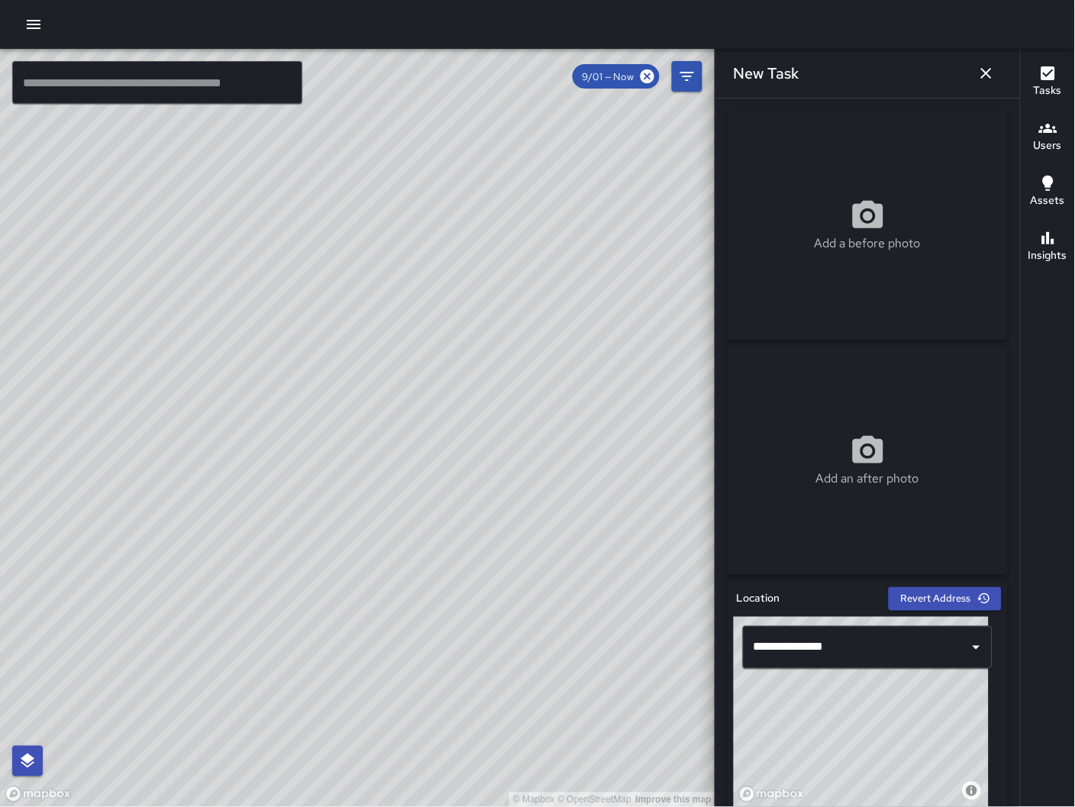
click at [823, 222] on div "Add a before photo" at bounding box center [868, 225] width 280 height 55
type input "**********"
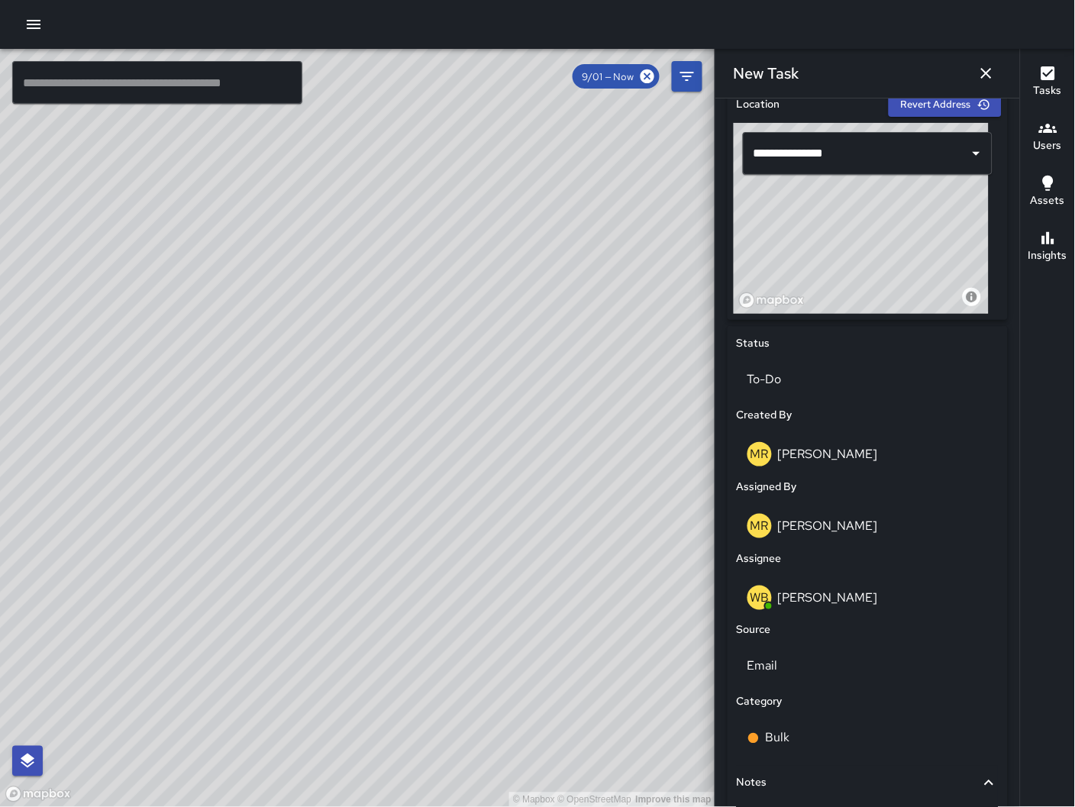
scroll to position [624, 0]
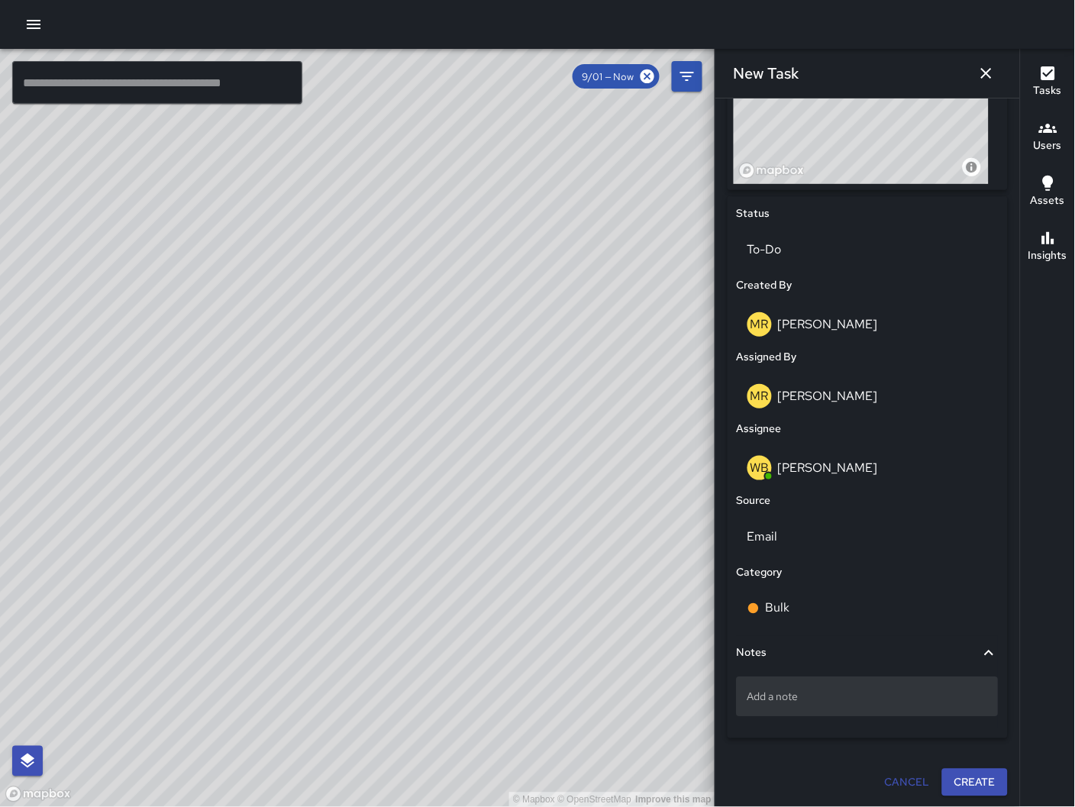
click at [769, 711] on div "Add a note" at bounding box center [868, 697] width 262 height 40
type textarea "**********"
click at [821, 753] on div at bounding box center [868, 751] width 280 height 12
click at [960, 782] on button "Create" at bounding box center [975, 783] width 66 height 28
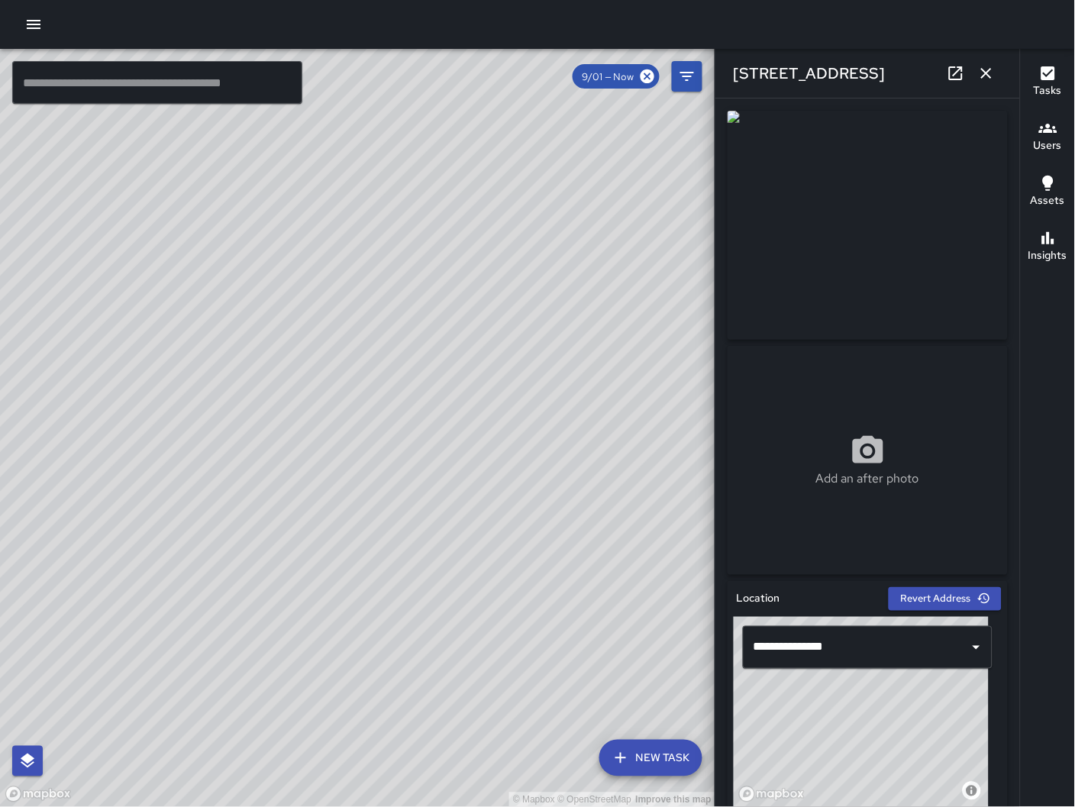
click at [989, 73] on icon "button" at bounding box center [986, 73] width 18 height 18
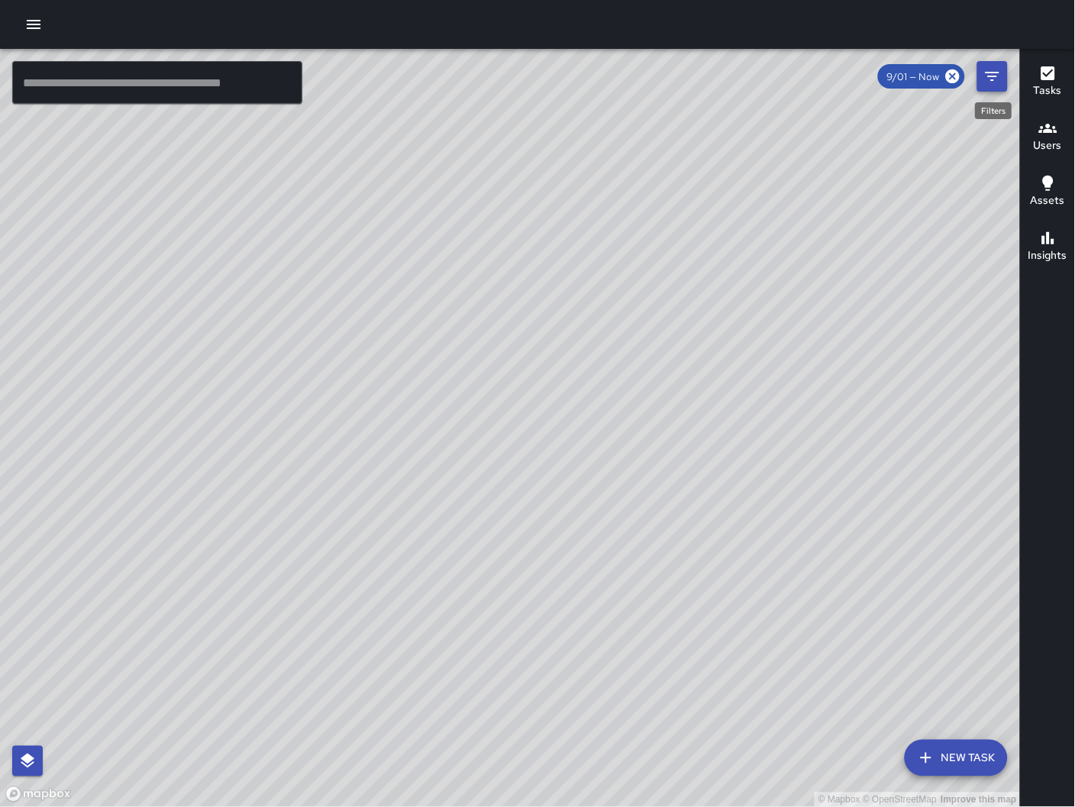
click at [999, 90] on button "Filters" at bounding box center [992, 76] width 31 height 31
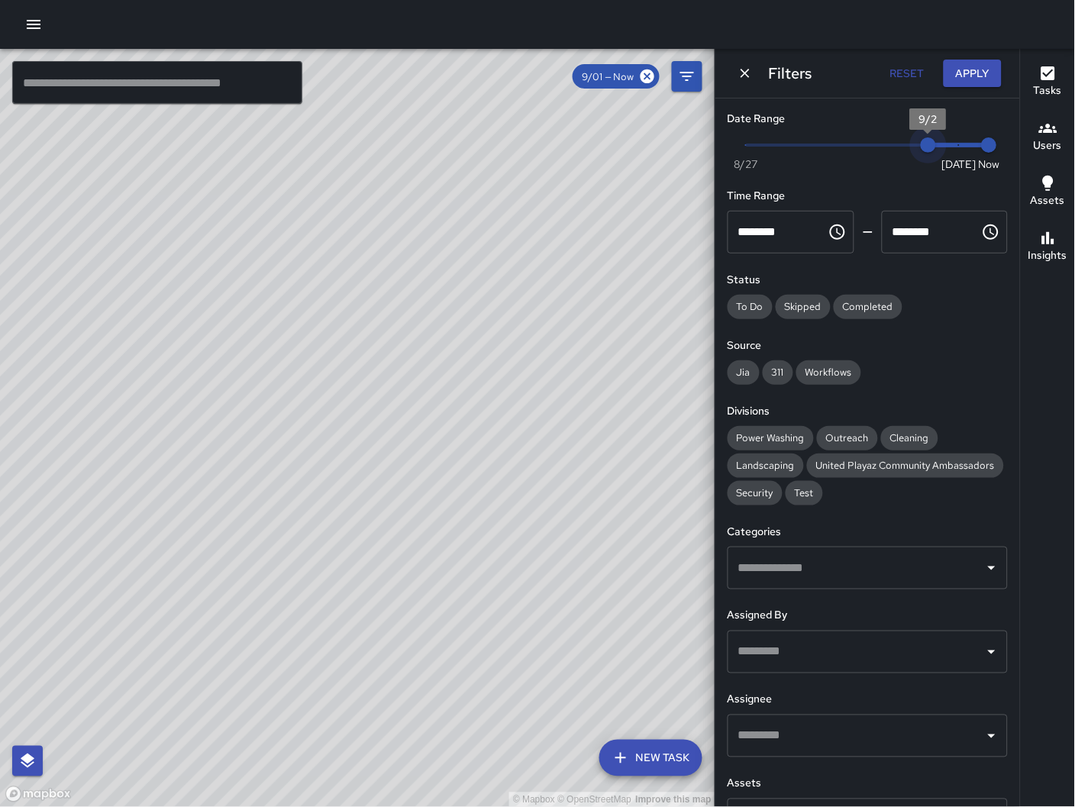
drag, startPoint x: 898, startPoint y: 144, endPoint x: 943, endPoint y: 127, distance: 48.1
click at [1058, 146] on div "© Mapbox © OpenStreetMap Improve this map ​ New Task 9/01 — Now Map Layers Task…" at bounding box center [537, 428] width 1075 height 758
type input "*"
drag, startPoint x: 932, startPoint y: 152, endPoint x: 969, endPoint y: 150, distance: 36.7
click at [969, 150] on span "Now [DATE] [DATE] 7:26 am" at bounding box center [868, 145] width 244 height 23
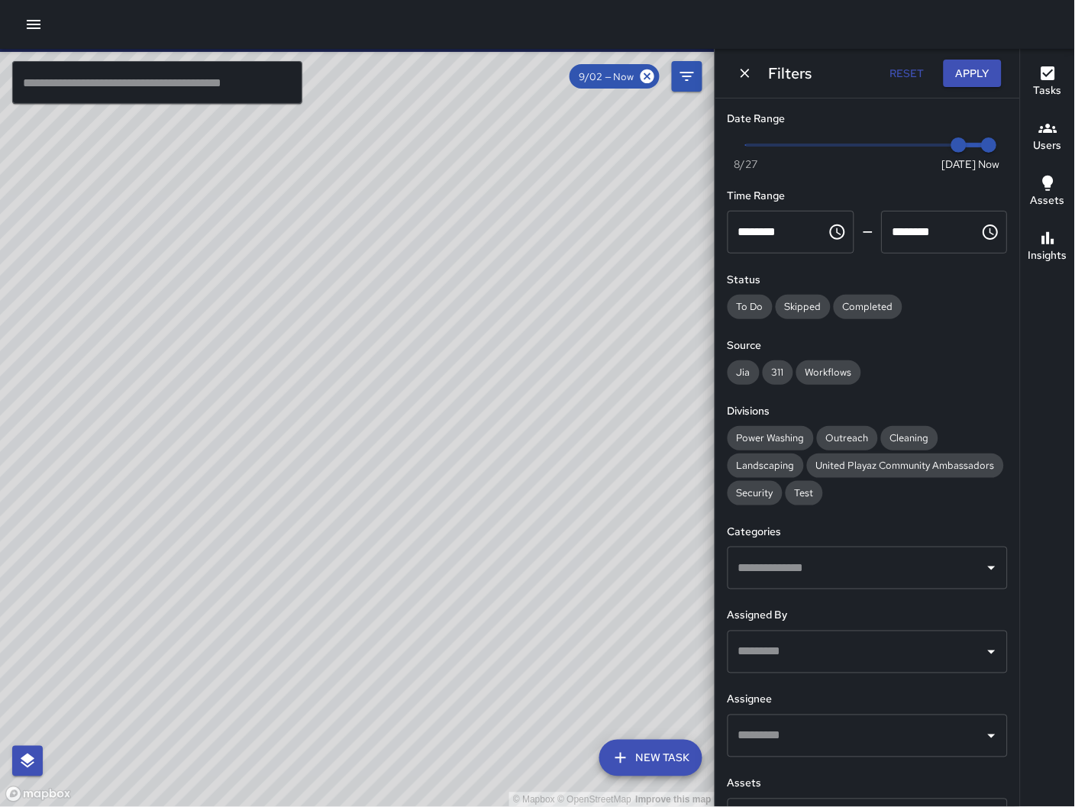
click at [758, 63] on div "Filters Reset Apply" at bounding box center [867, 73] width 305 height 49
click at [751, 76] on icon "Dismiss" at bounding box center [744, 73] width 15 height 15
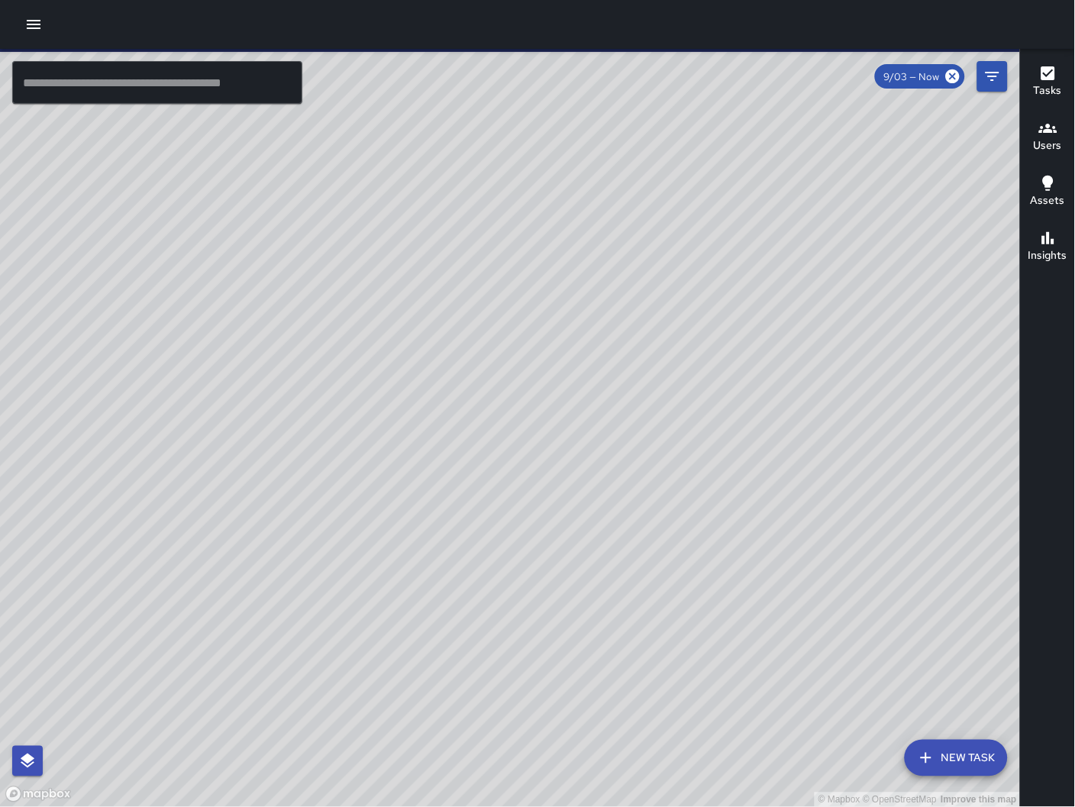
drag, startPoint x: 819, startPoint y: 433, endPoint x: 969, endPoint y: 615, distance: 236.0
click at [497, 494] on div "© Mapbox © OpenStreetMap Improve this map" at bounding box center [510, 428] width 1021 height 759
click at [947, 748] on button "New Task" at bounding box center [956, 758] width 103 height 37
click at [947, 748] on div "© Mapbox © OpenStreetMap Improve this map ​ New Task 9/03 — Now Map Layers Task…" at bounding box center [510, 428] width 1020 height 758
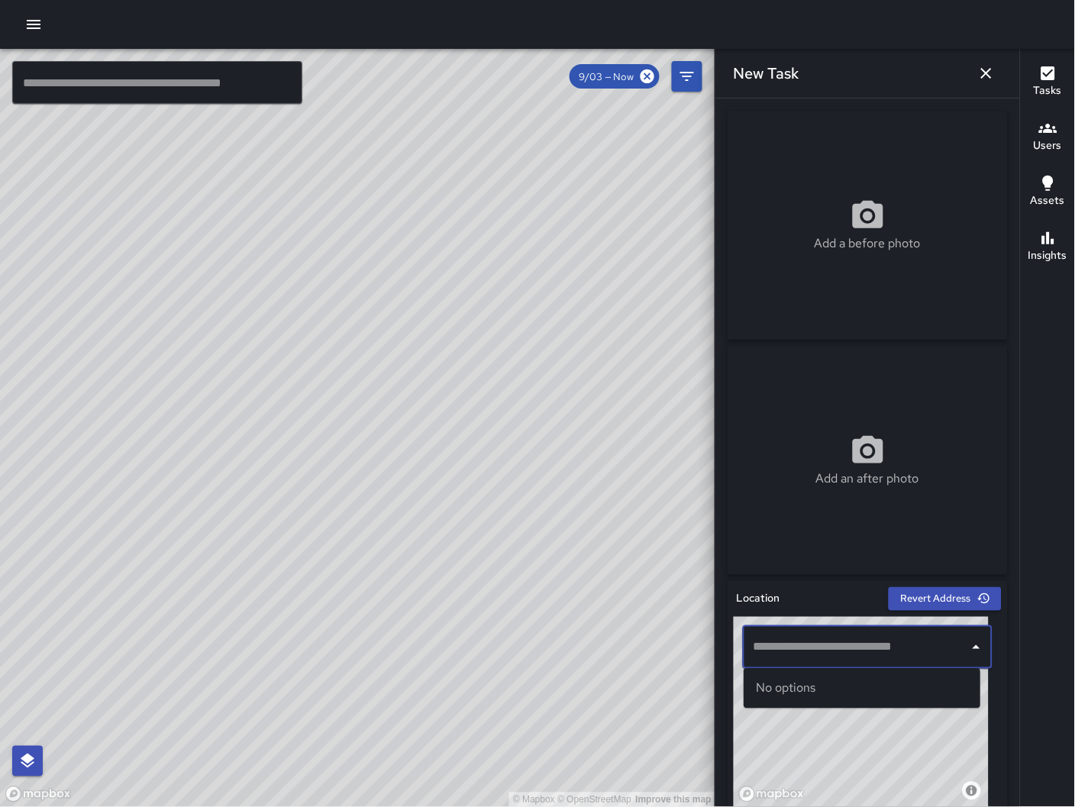
click at [831, 636] on input "text" at bounding box center [856, 647] width 213 height 29
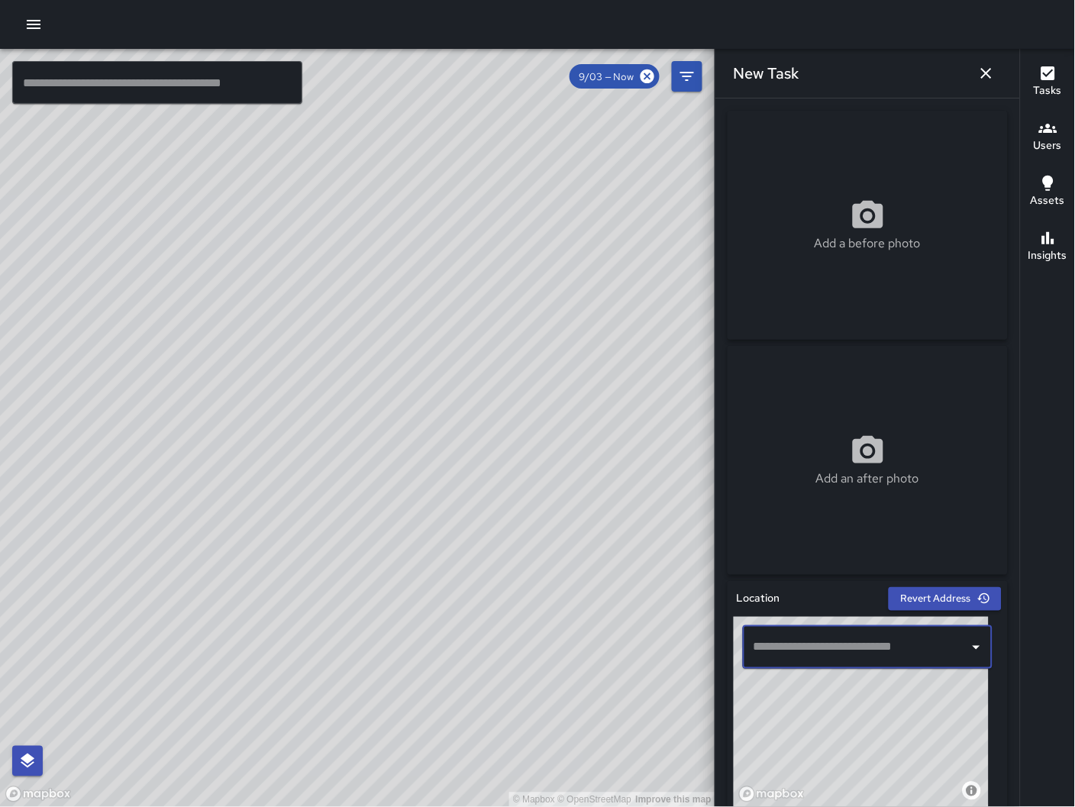
paste input "**********"
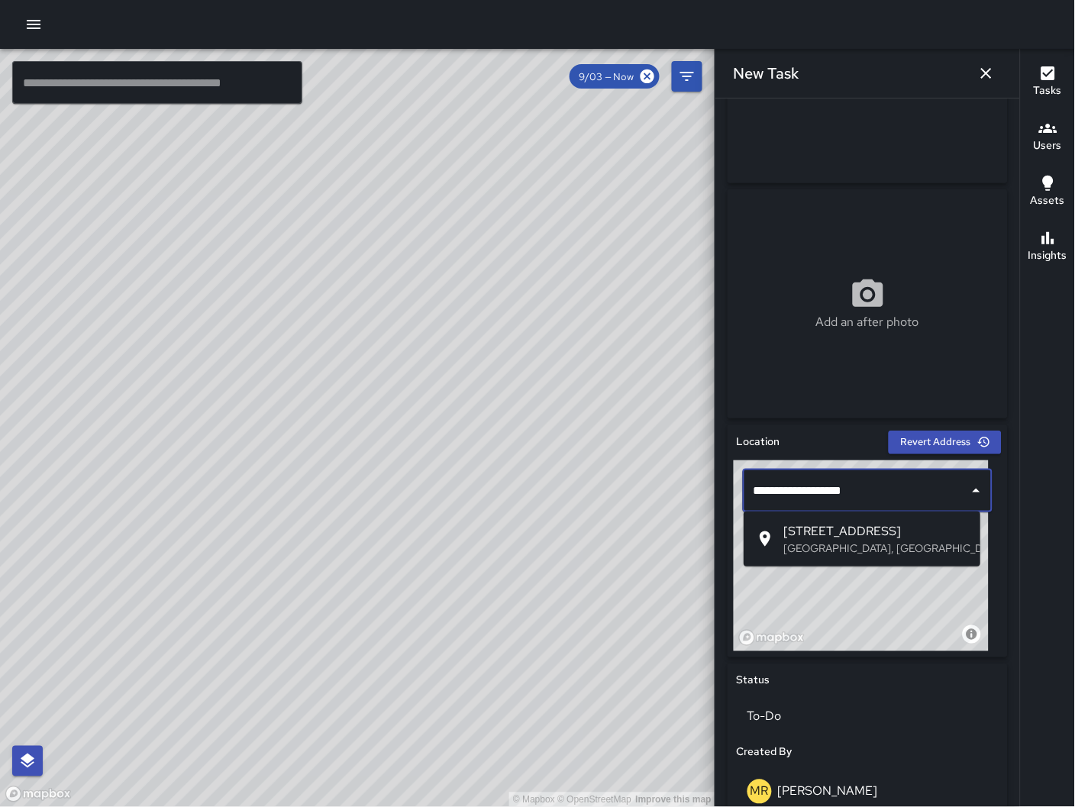
scroll to position [157, 0]
click at [914, 548] on p "[GEOGRAPHIC_DATA], [GEOGRAPHIC_DATA], [GEOGRAPHIC_DATA]" at bounding box center [875, 547] width 185 height 15
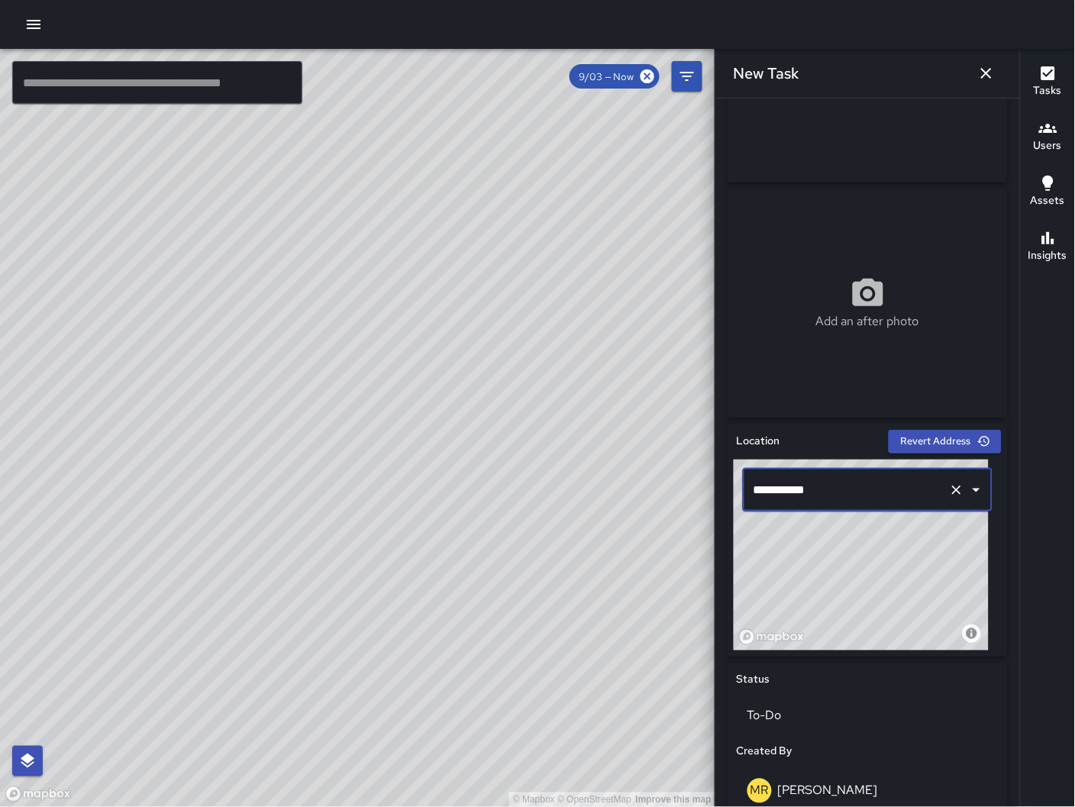
type input "**********"
click at [949, 489] on icon "Clear" at bounding box center [956, 489] width 15 height 15
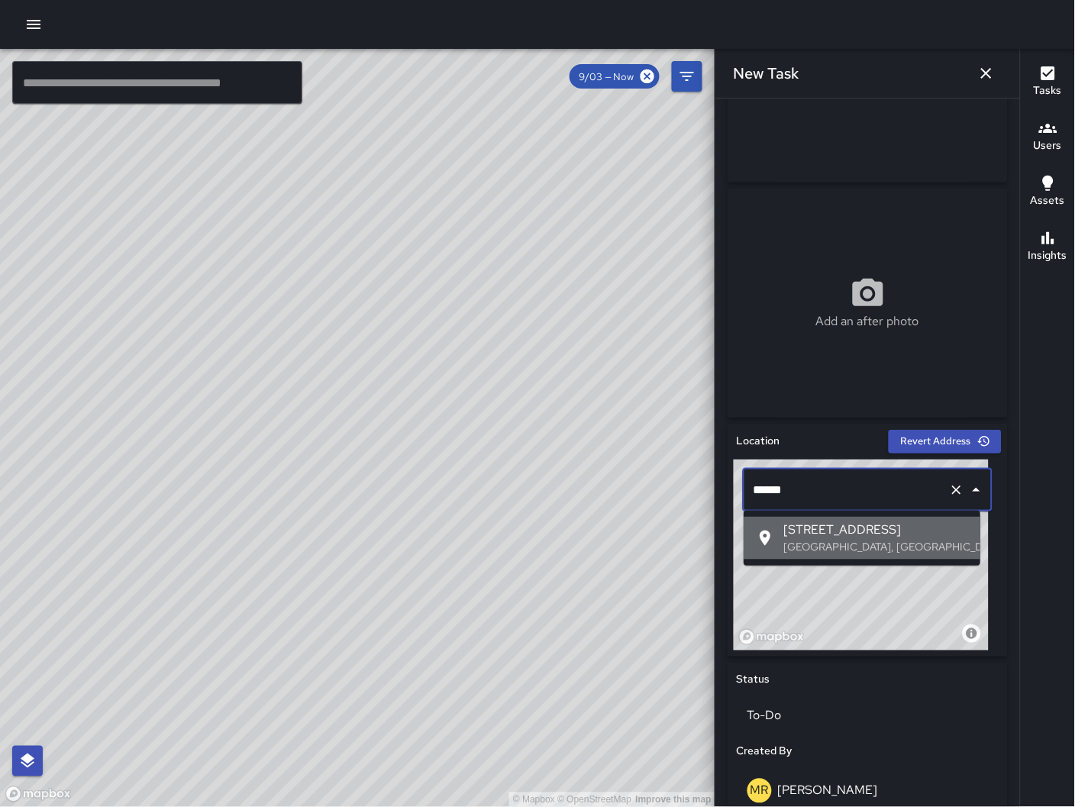
click at [838, 544] on p "[GEOGRAPHIC_DATA], [GEOGRAPHIC_DATA], [GEOGRAPHIC_DATA]" at bounding box center [875, 547] width 185 height 15
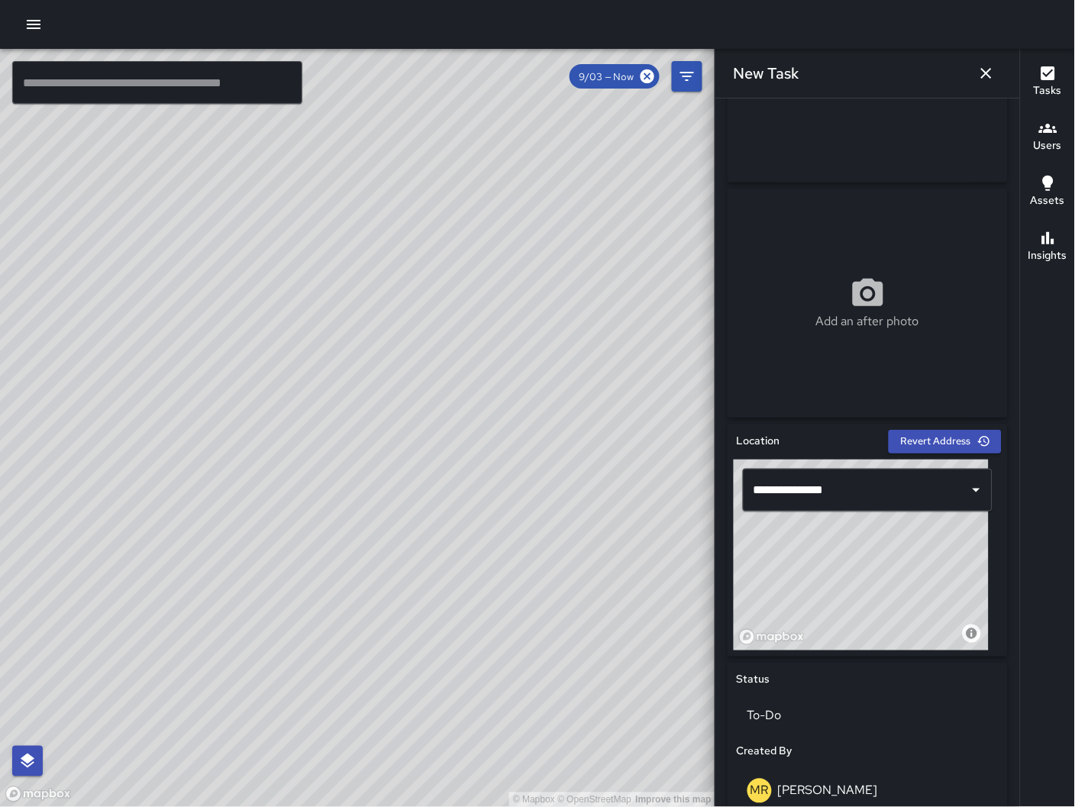
drag, startPoint x: 873, startPoint y: 576, endPoint x: 863, endPoint y: 587, distance: 15.2
click at [863, 587] on div "© Mapbox © OpenStreetMap Improve this map" at bounding box center [861, 555] width 255 height 191
type input "**********"
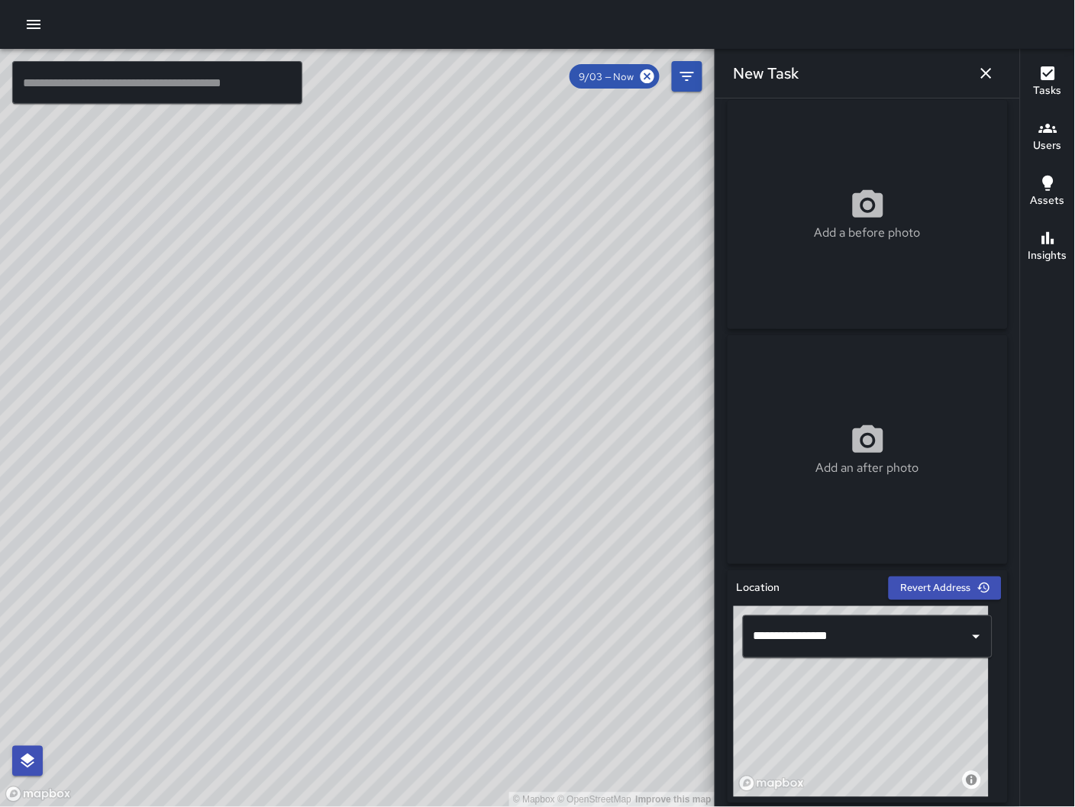
scroll to position [0, 0]
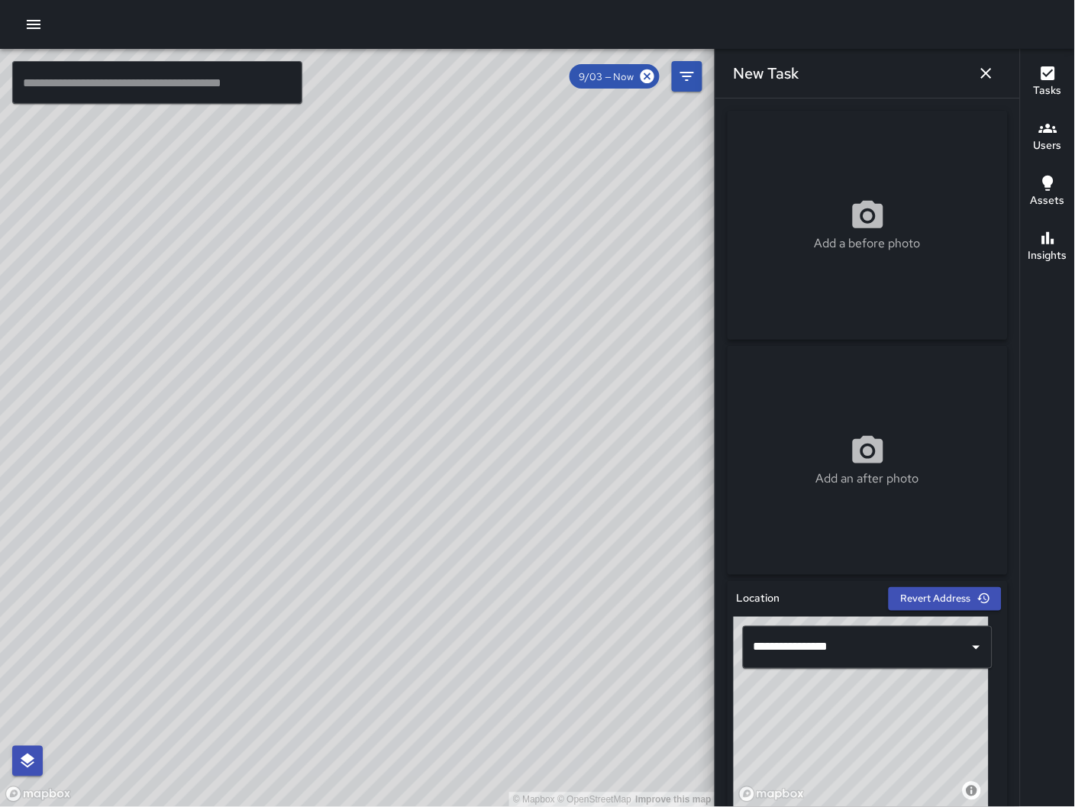
click at [867, 168] on div "Add a before photo" at bounding box center [868, 225] width 280 height 229
type input "**********"
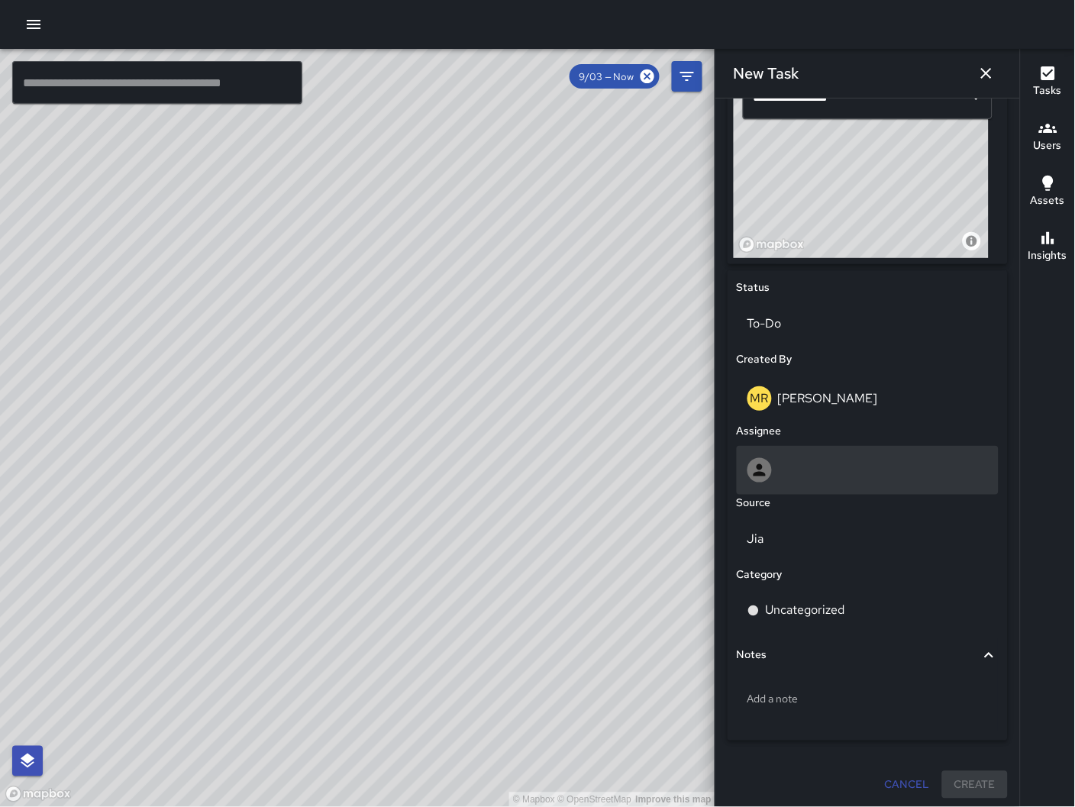
scroll to position [552, 0]
click at [808, 457] on div at bounding box center [867, 468] width 240 height 24
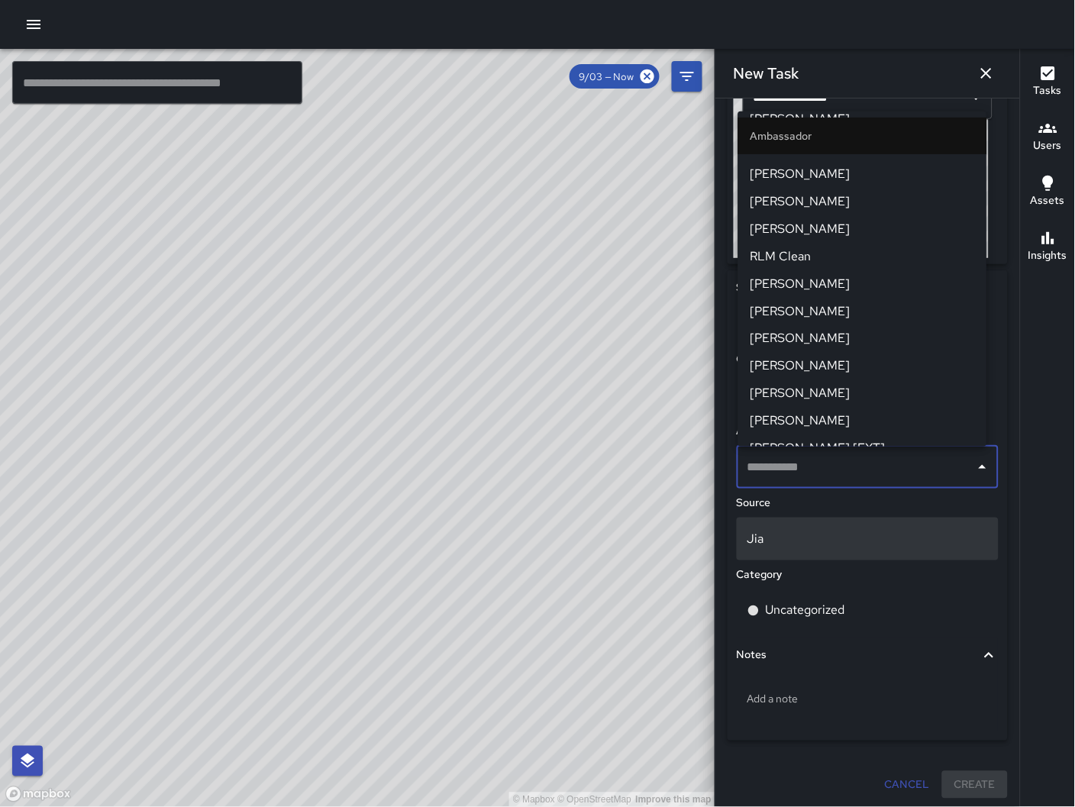
scroll to position [548, 0]
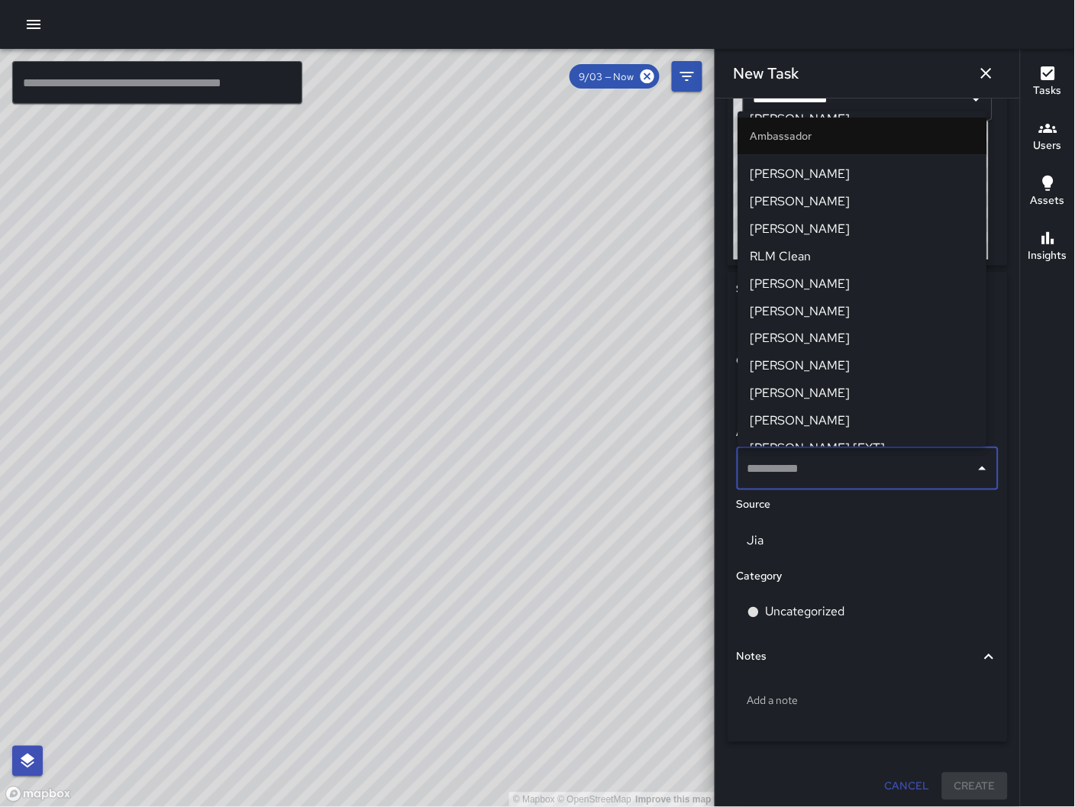
click at [863, 472] on input "text" at bounding box center [856, 468] width 225 height 29
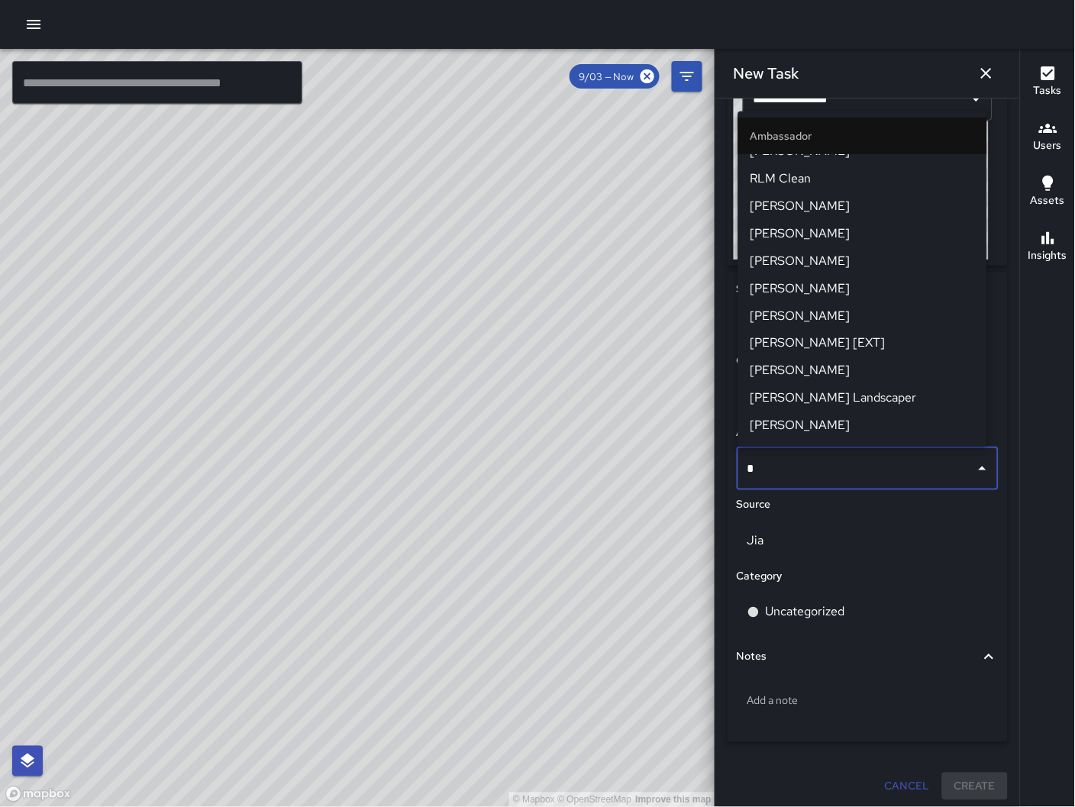
scroll to position [0, 0]
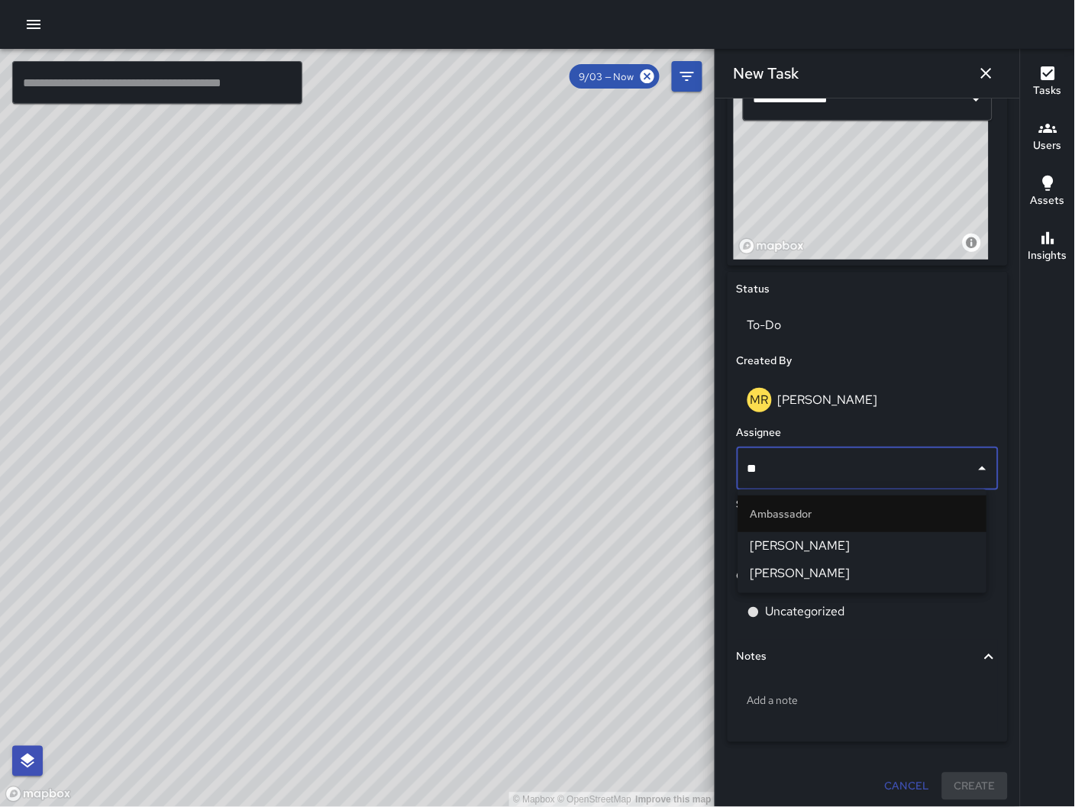
type input "***"
click at [777, 546] on span "[PERSON_NAME]" at bounding box center [862, 546] width 224 height 18
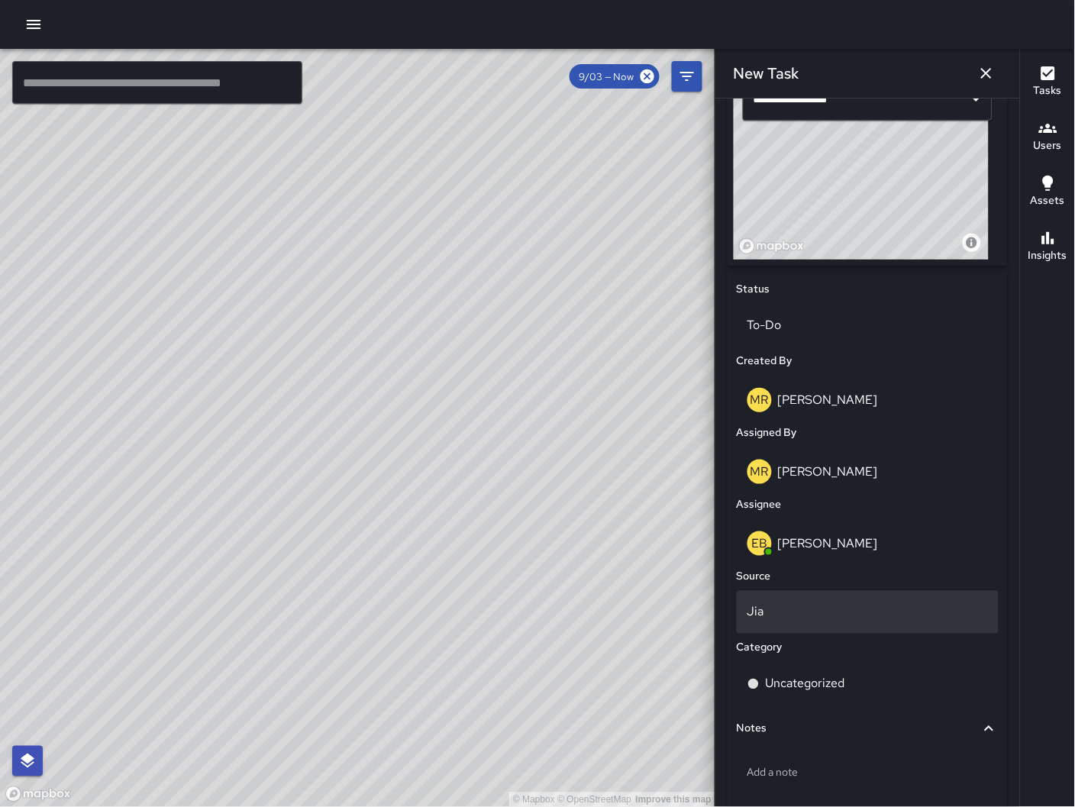
click at [833, 615] on p "Jia" at bounding box center [867, 612] width 240 height 18
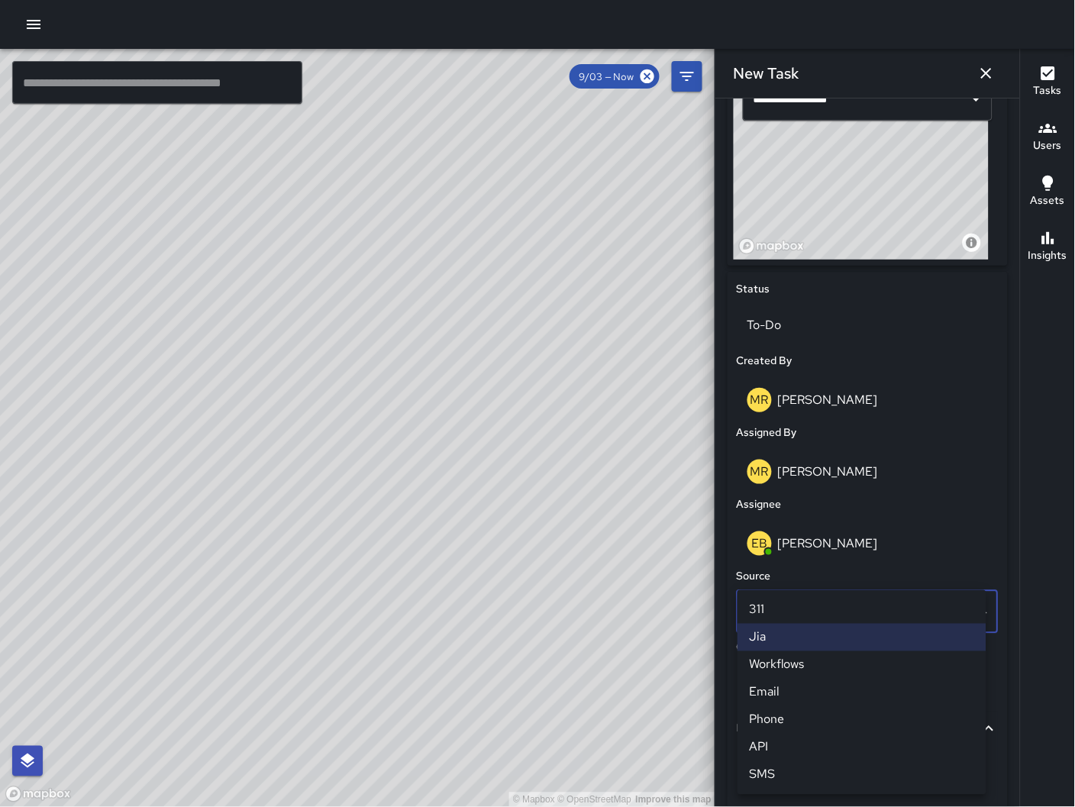
click at [820, 686] on li "Email" at bounding box center [861, 692] width 249 height 27
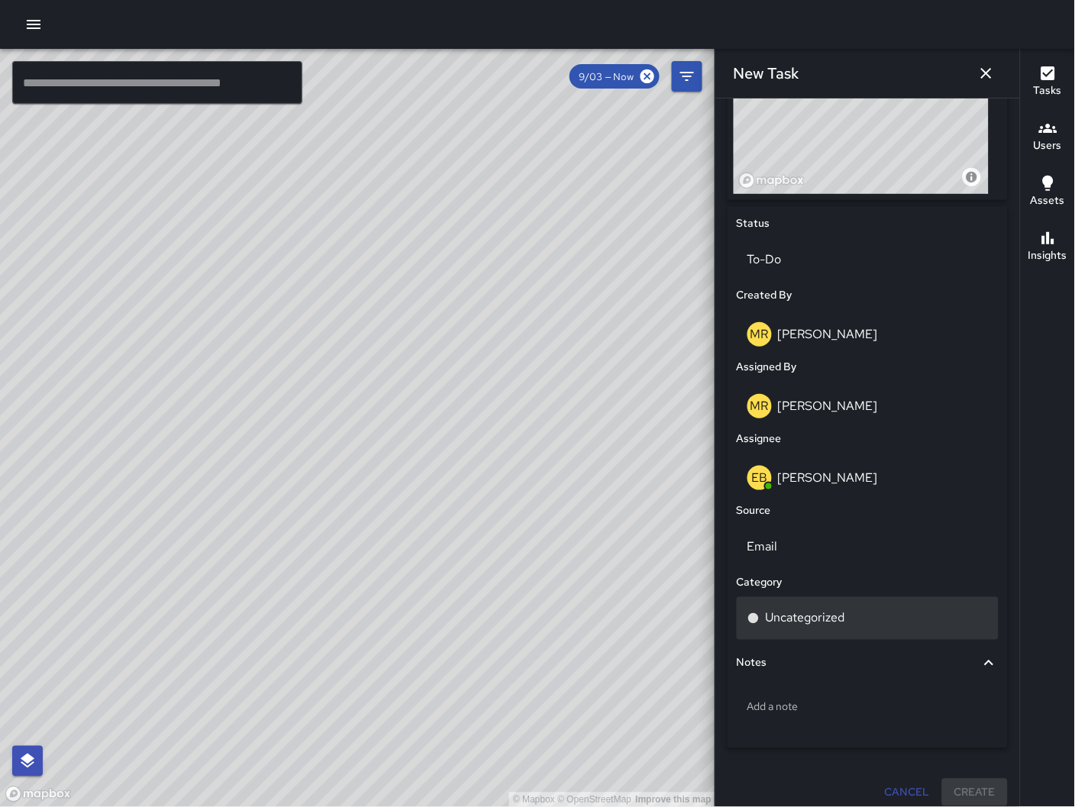
scroll to position [624, 0]
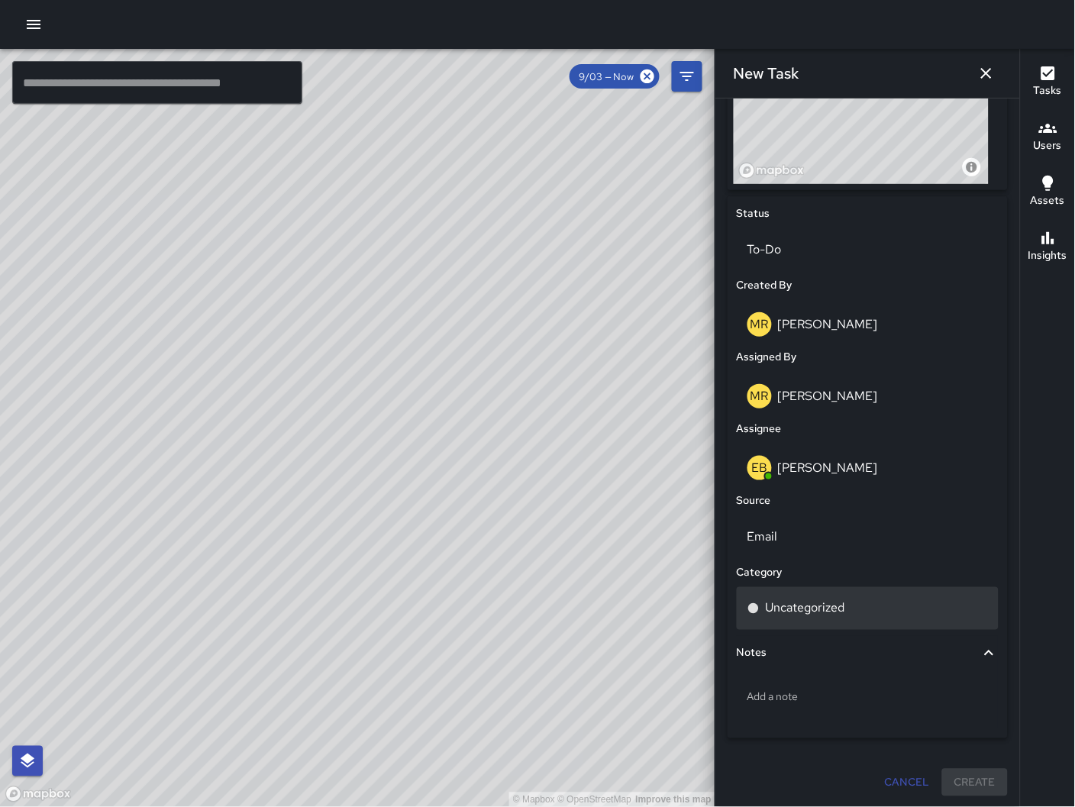
click at [820, 611] on p "Uncategorized" at bounding box center [805, 608] width 79 height 18
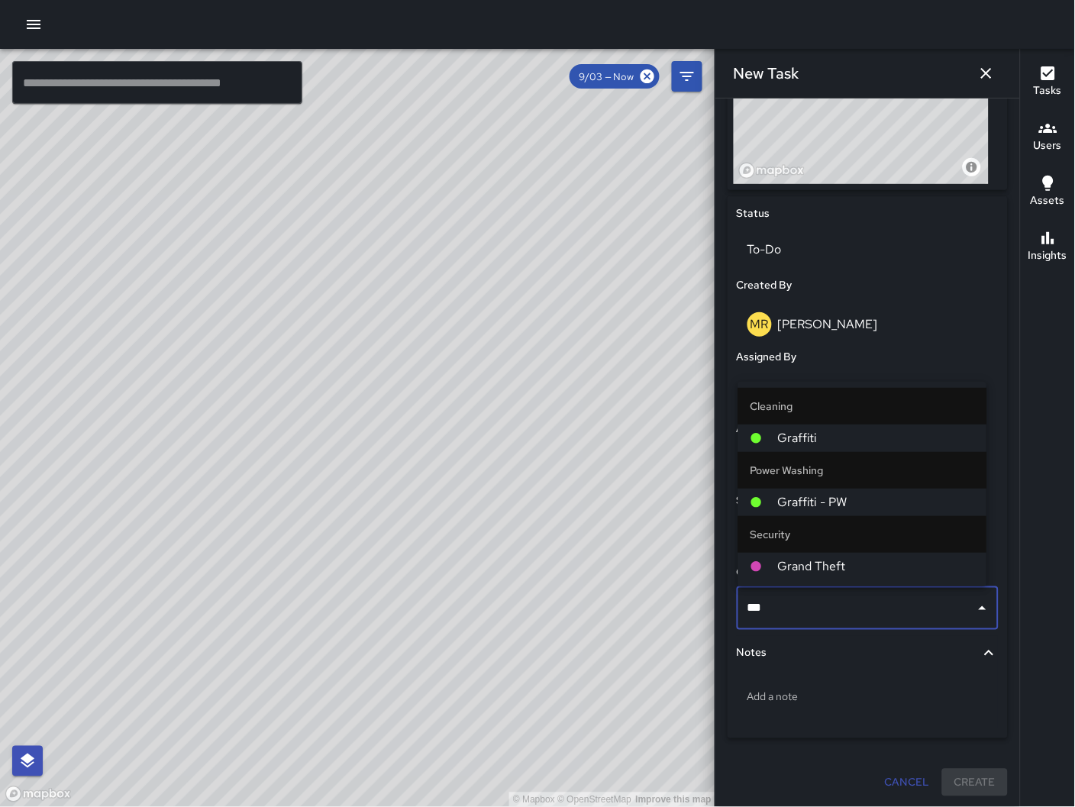
type input "****"
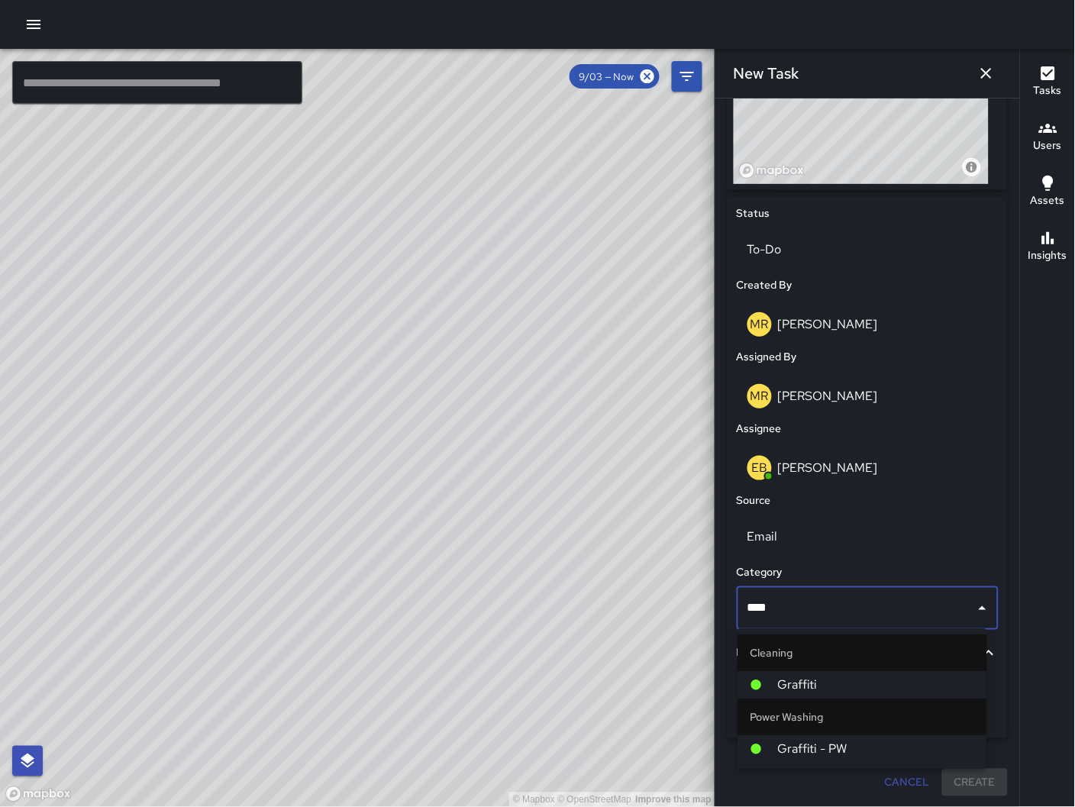
click at [821, 682] on span "Graffiti" at bounding box center [876, 685] width 197 height 18
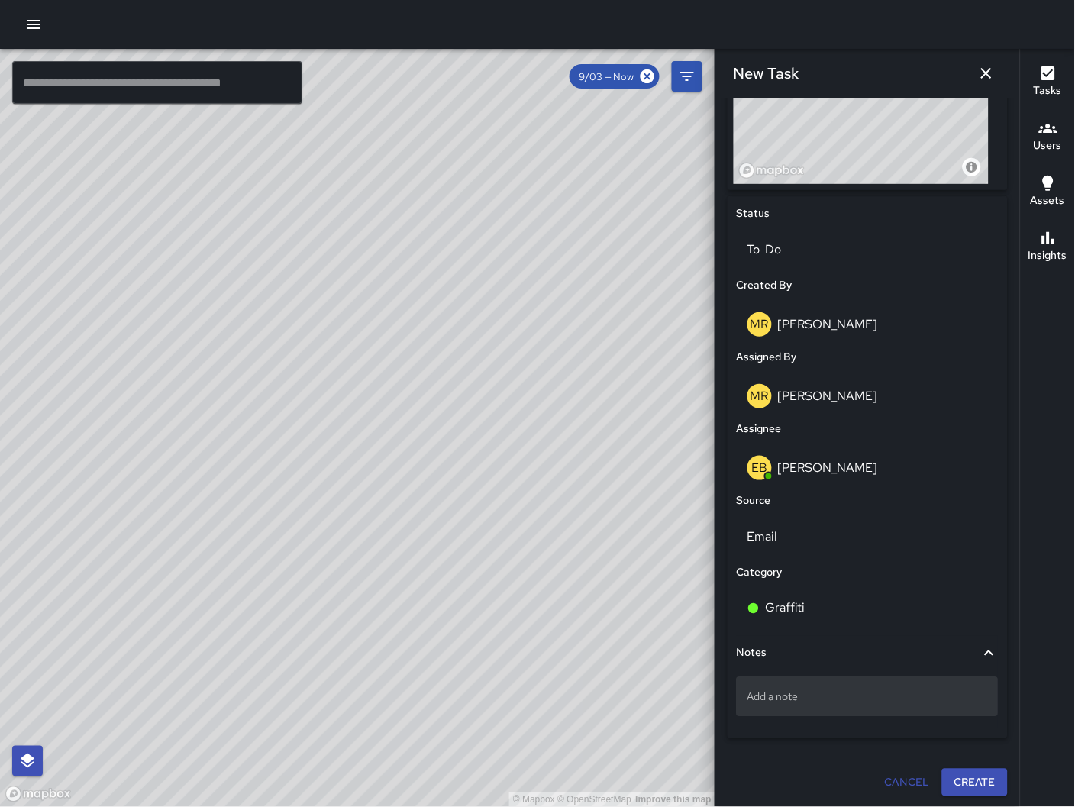
click at [821, 692] on p "Add a note" at bounding box center [867, 696] width 240 height 15
click at [819, 686] on div "Add a note" at bounding box center [868, 697] width 262 height 40
click at [766, 694] on p "Add a note" at bounding box center [867, 696] width 240 height 15
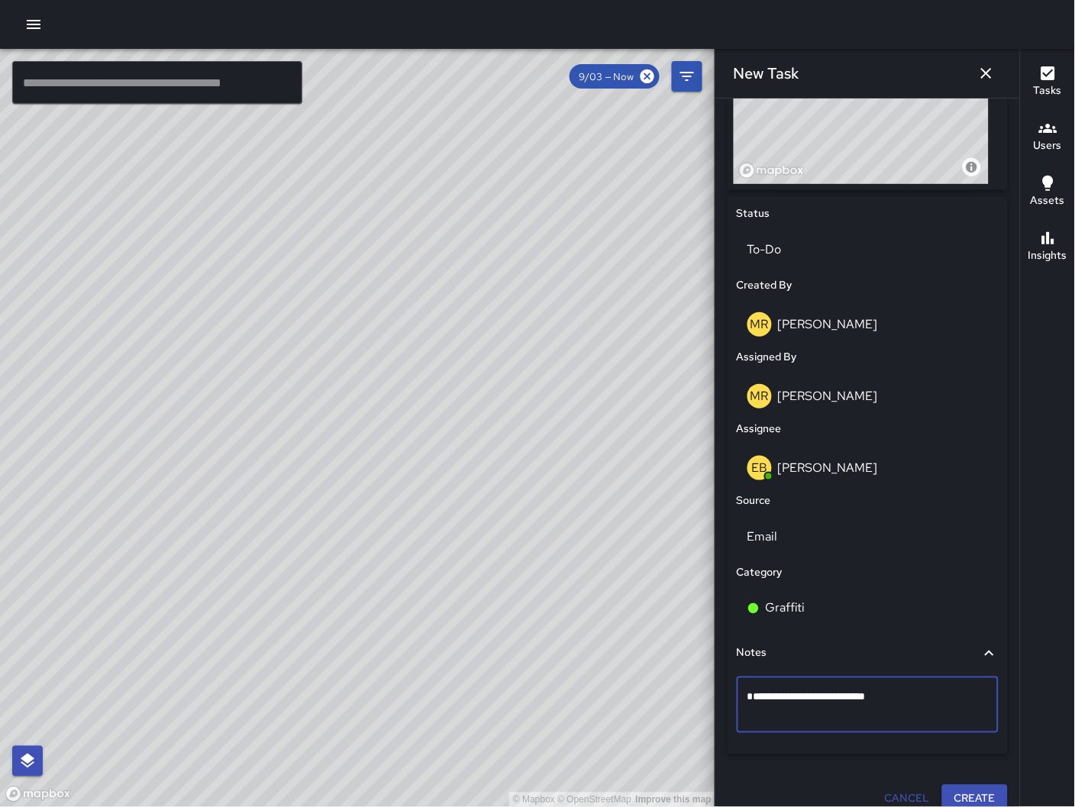
click at [865, 693] on textarea "**********" at bounding box center [860, 704] width 227 height 31
click at [910, 712] on textarea "**********" at bounding box center [860, 704] width 227 height 31
click at [750, 712] on textarea "**********" at bounding box center [860, 704] width 227 height 31
type textarea "**********"
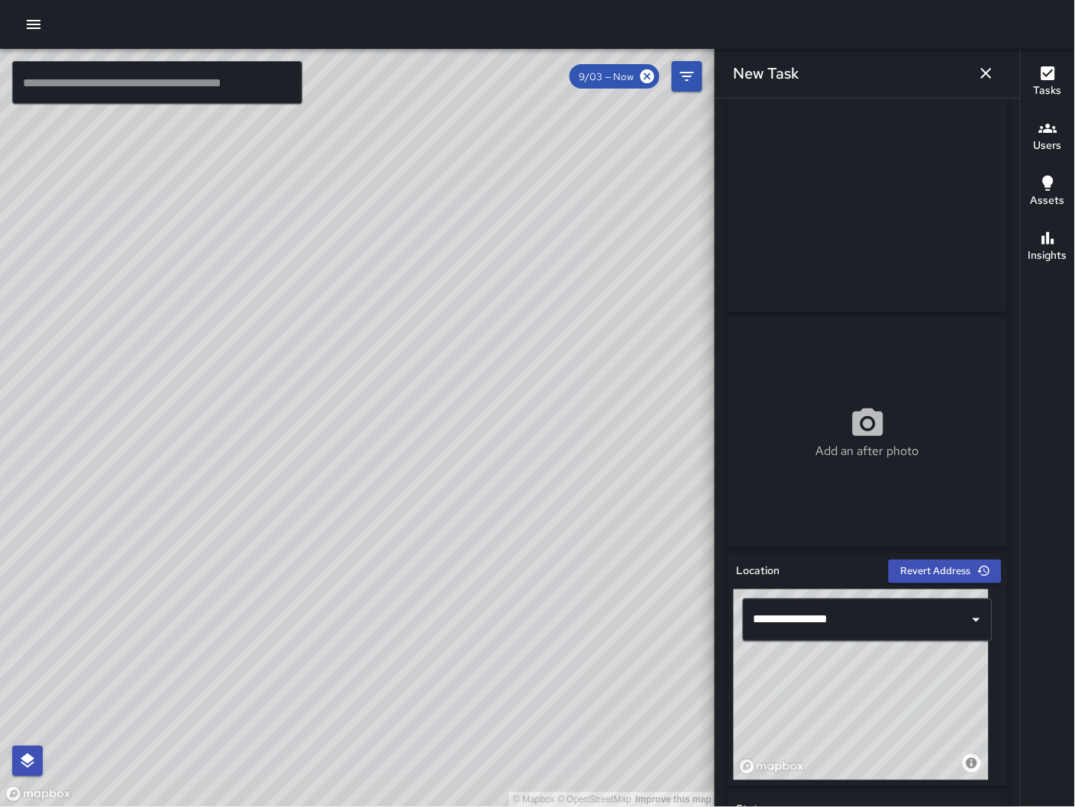
scroll to position [0, 0]
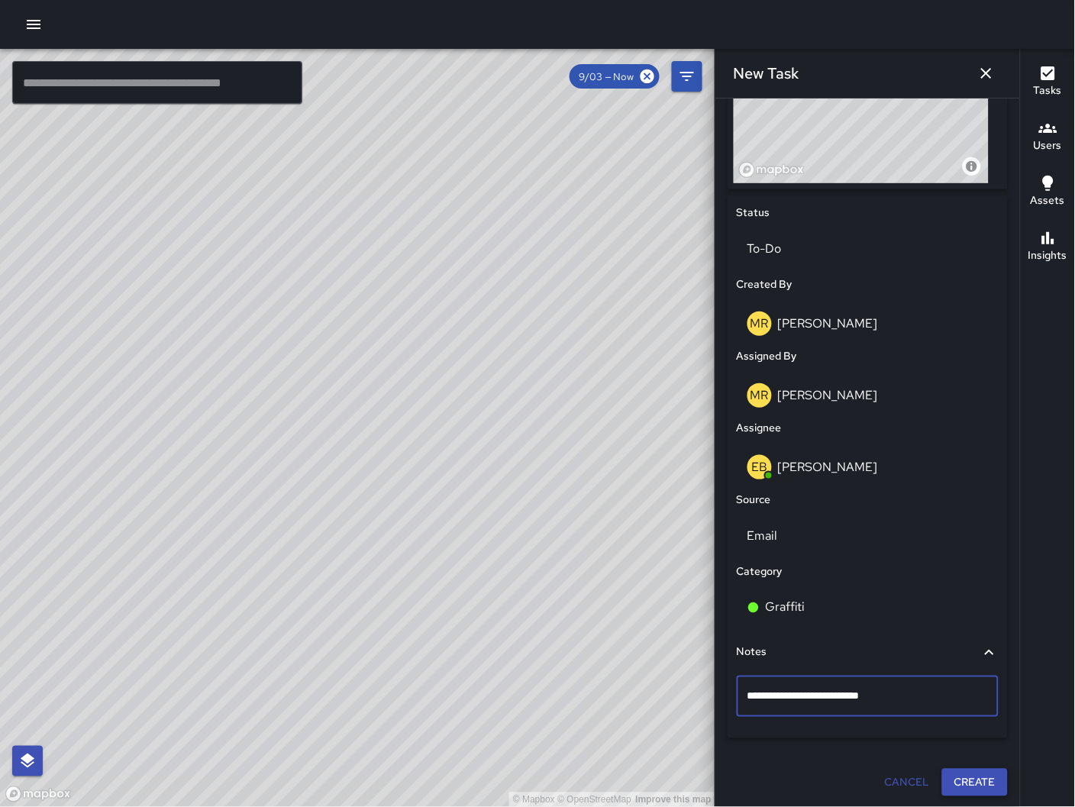
click at [949, 773] on button "Create" at bounding box center [975, 783] width 66 height 28
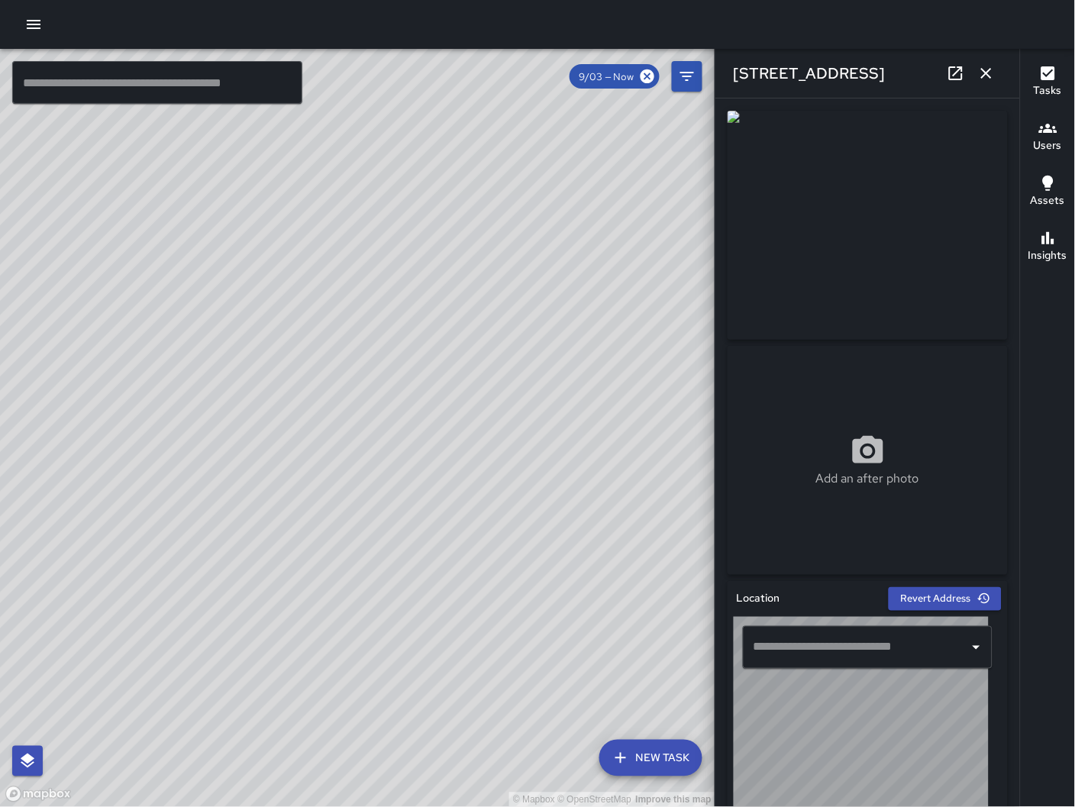
type input "**********"
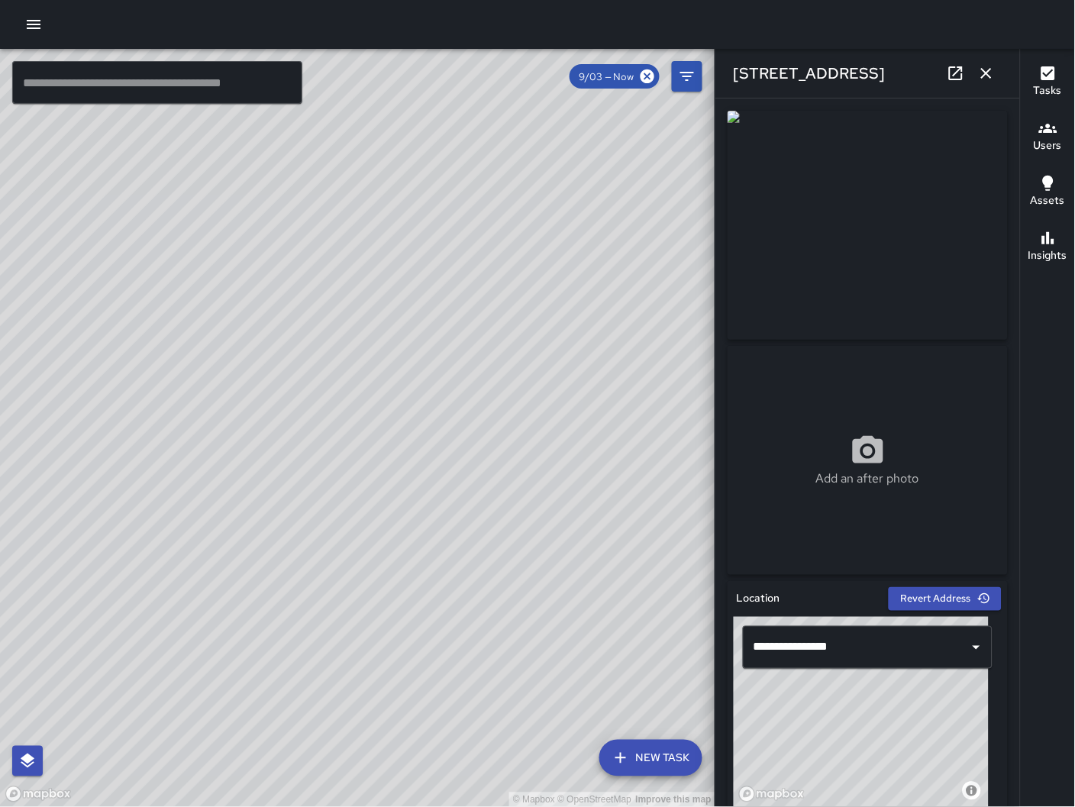
drag, startPoint x: 681, startPoint y: 466, endPoint x: 316, endPoint y: 532, distance: 370.9
click at [316, 532] on div "© Mapbox © OpenStreetMap Improve this map" at bounding box center [357, 428] width 715 height 759
drag, startPoint x: 515, startPoint y: 296, endPoint x: 417, endPoint y: 375, distance: 126.0
click at [421, 373] on div "© Mapbox © OpenStreetMap Improve this map" at bounding box center [357, 428] width 715 height 759
drag, startPoint x: 379, startPoint y: 350, endPoint x: 455, endPoint y: 412, distance: 97.7
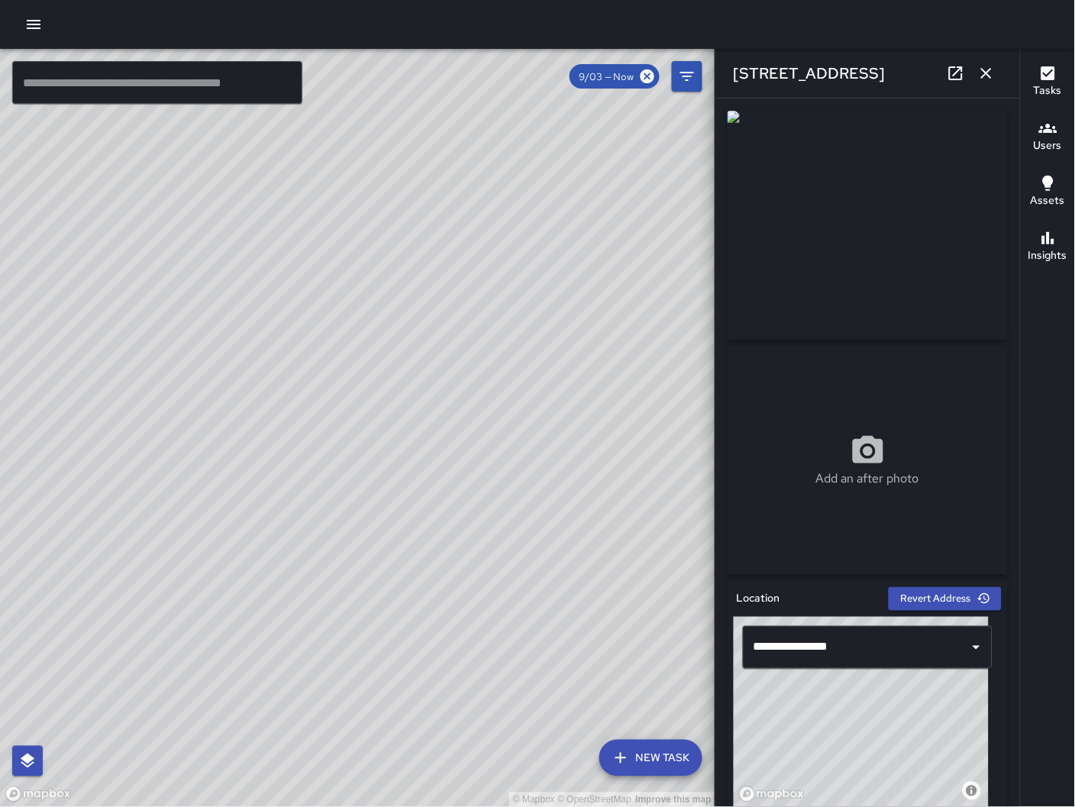
click at [459, 415] on div "© Mapbox © OpenStreetMap Improve this map" at bounding box center [357, 428] width 715 height 759
drag, startPoint x: 294, startPoint y: 354, endPoint x: 308, endPoint y: 364, distance: 17.0
click at [308, 364] on div "© Mapbox © OpenStreetMap Improve this map" at bounding box center [357, 428] width 715 height 759
drag, startPoint x: 293, startPoint y: 350, endPoint x: 334, endPoint y: 360, distance: 41.8
click at [331, 362] on div "© Mapbox © OpenStreetMap Improve this map" at bounding box center [357, 428] width 715 height 759
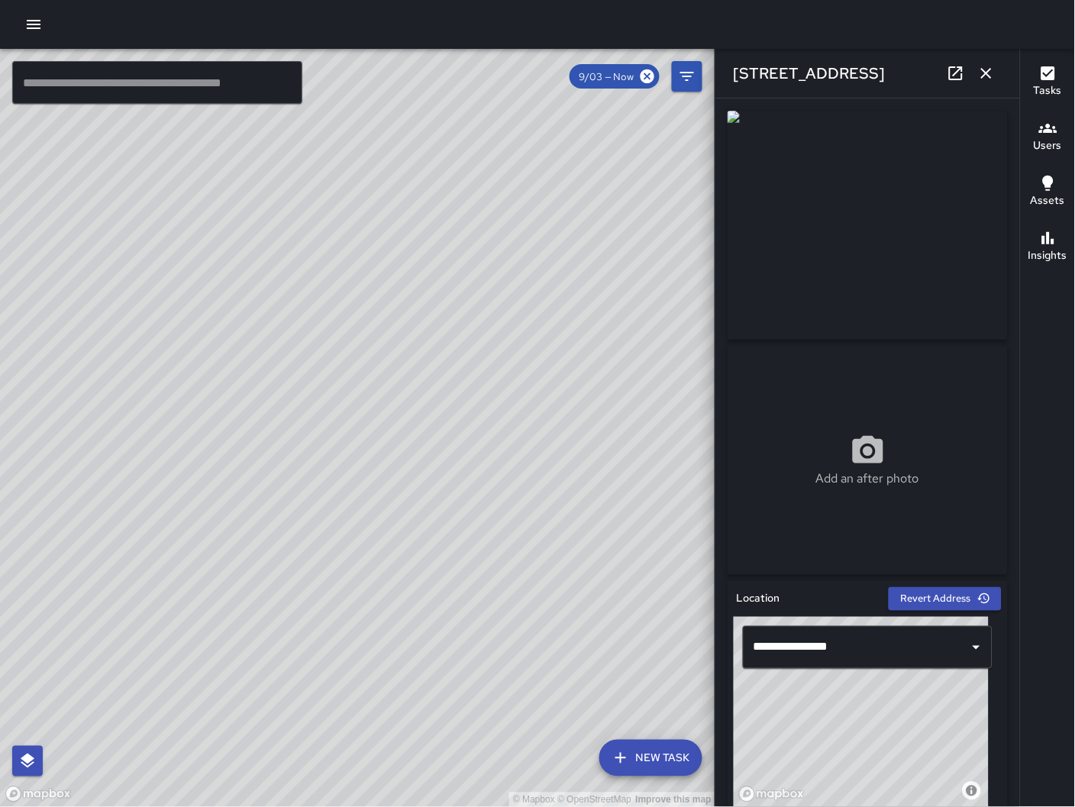
click at [979, 85] on button "button" at bounding box center [986, 73] width 31 height 31
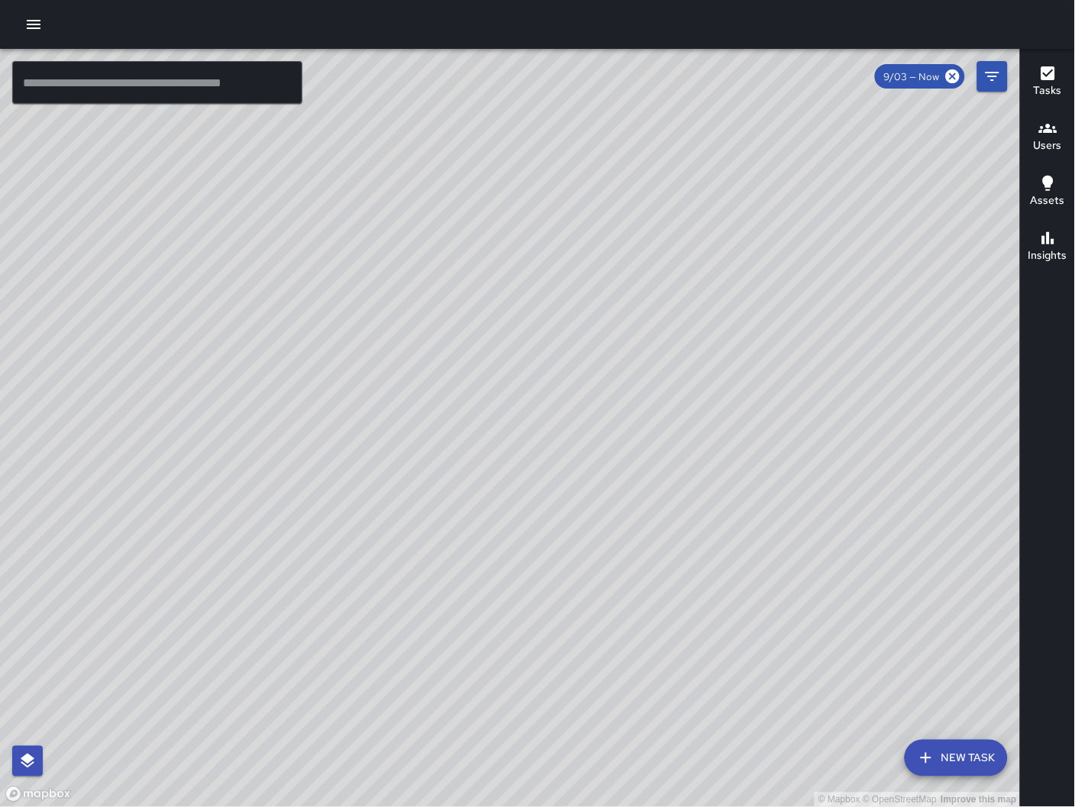
click at [926, 760] on icon "button" at bounding box center [926, 758] width 18 height 18
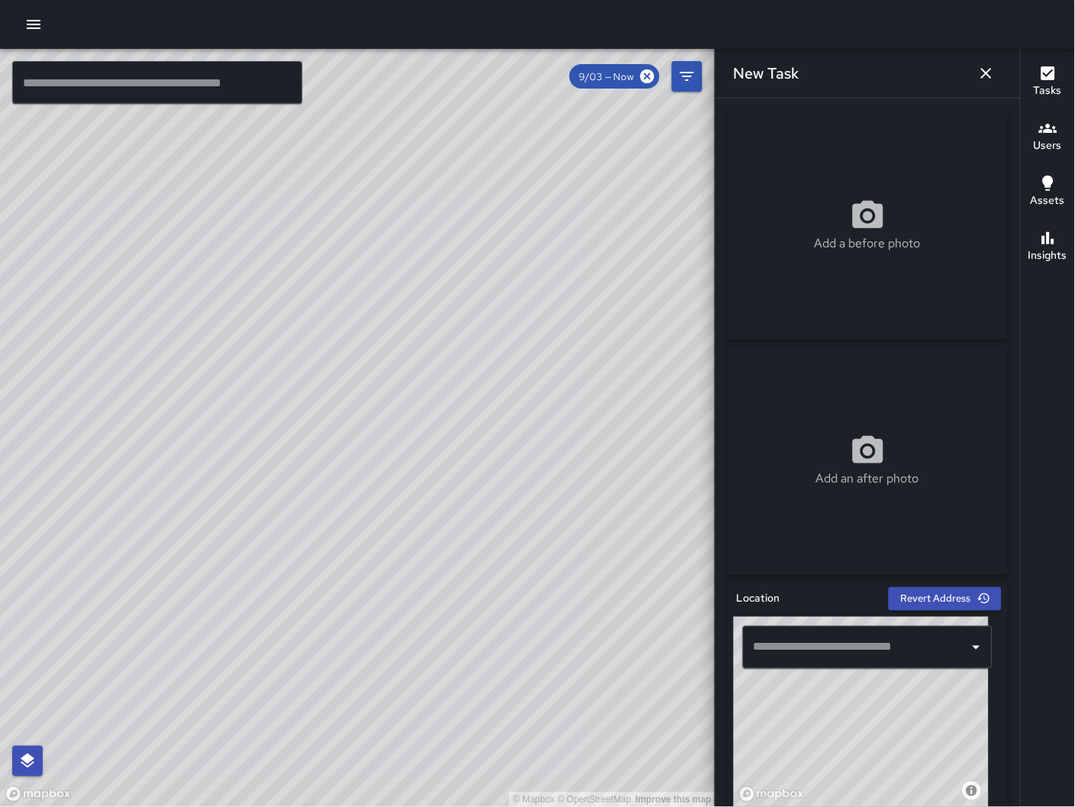
drag, startPoint x: 873, startPoint y: 785, endPoint x: 877, endPoint y: 763, distance: 21.9
click at [883, 792] on div "© Mapbox © OpenStreetMap Improve this map" at bounding box center [861, 712] width 255 height 191
drag, startPoint x: 870, startPoint y: 701, endPoint x: 864, endPoint y: 719, distance: 19.3
click at [865, 720] on div "© Mapbox © OpenStreetMap Improve this map" at bounding box center [861, 712] width 255 height 191
drag, startPoint x: 862, startPoint y: 708, endPoint x: 850, endPoint y: 764, distance: 57.1
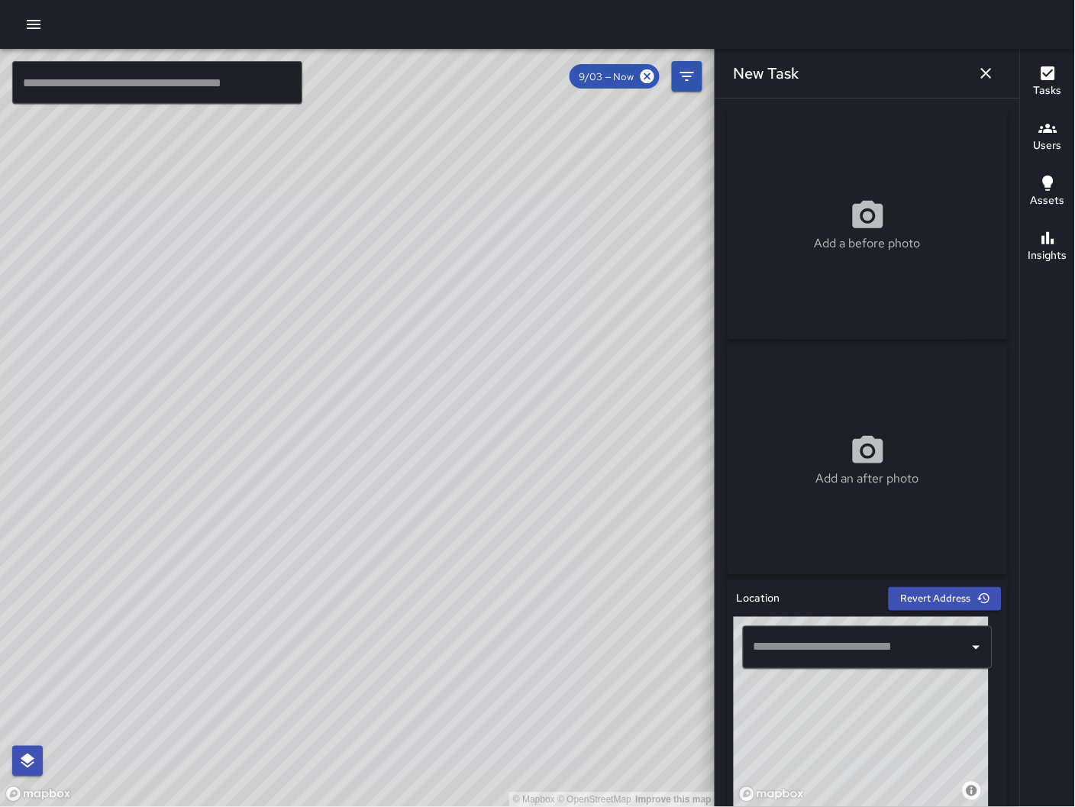
click at [850, 764] on div "© Mapbox © OpenStreetMap Improve this map" at bounding box center [861, 712] width 255 height 191
drag, startPoint x: 851, startPoint y: 717, endPoint x: 860, endPoint y: 763, distance: 46.7
click at [860, 763] on div "© Mapbox © OpenStreetMap Improve this map" at bounding box center [861, 712] width 255 height 191
click at [808, 719] on div "© Mapbox © OpenStreetMap Improve this map" at bounding box center [861, 712] width 255 height 191
type input "**********"
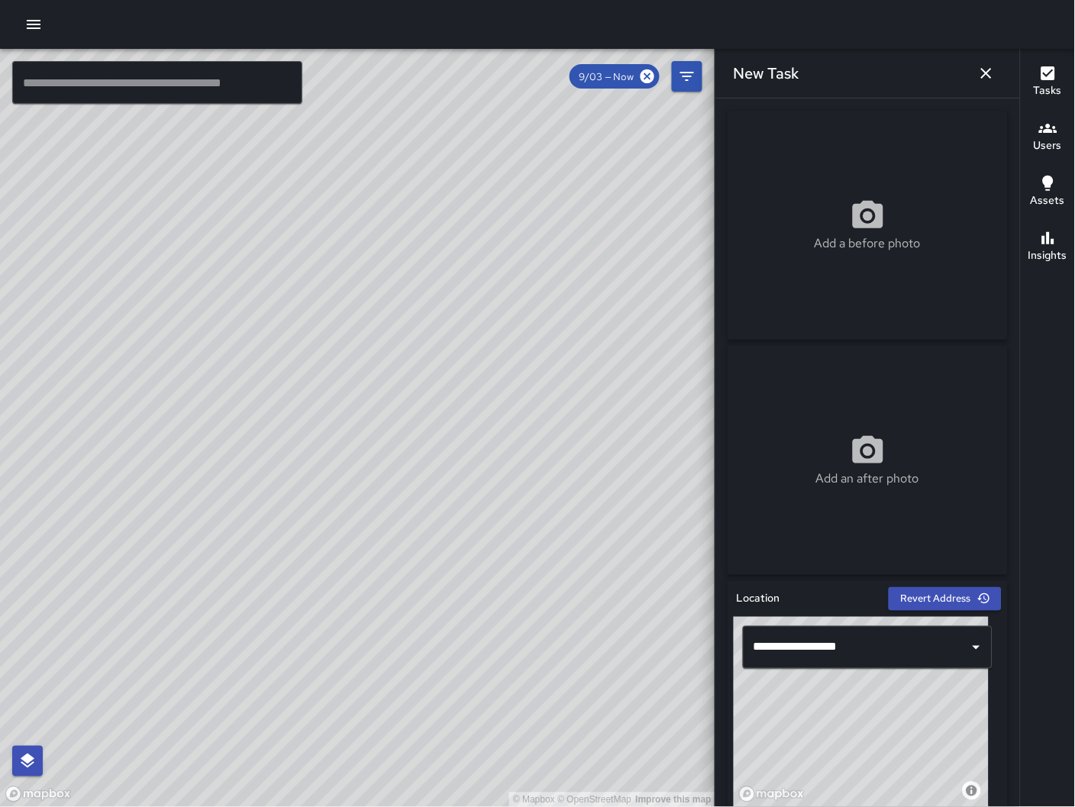
click at [834, 727] on div "© Mapbox © OpenStreetMap Improve this map" at bounding box center [861, 712] width 255 height 191
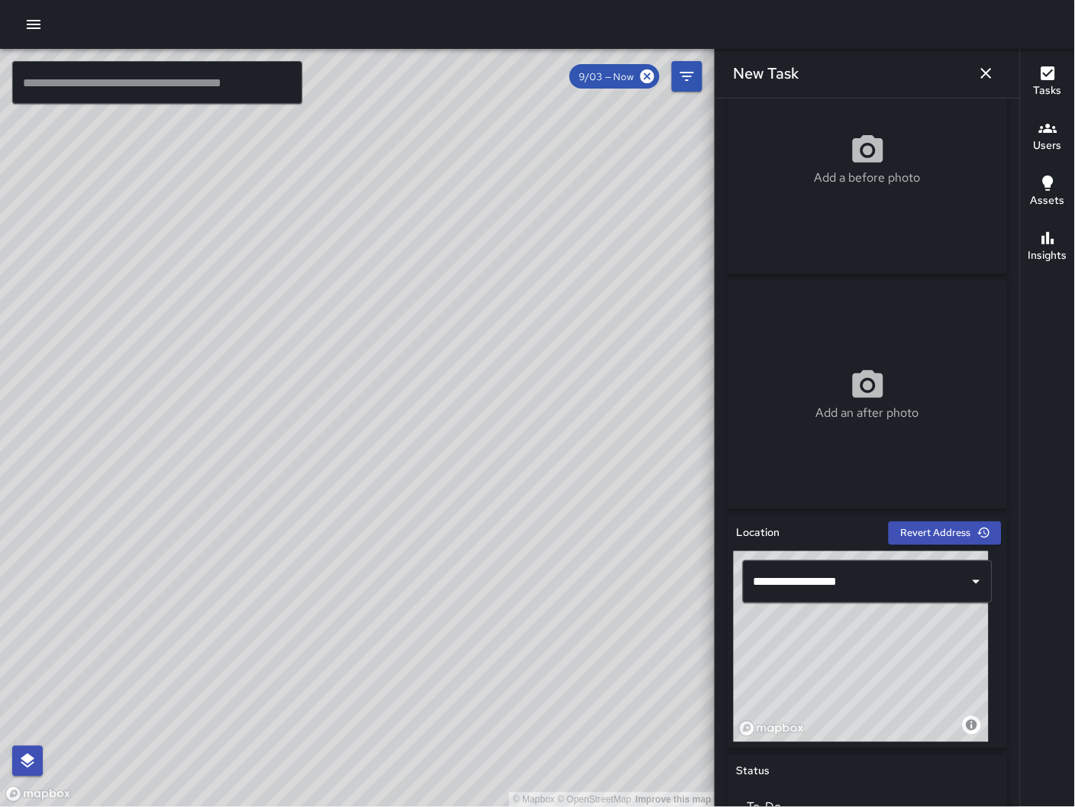
scroll to position [82, 0]
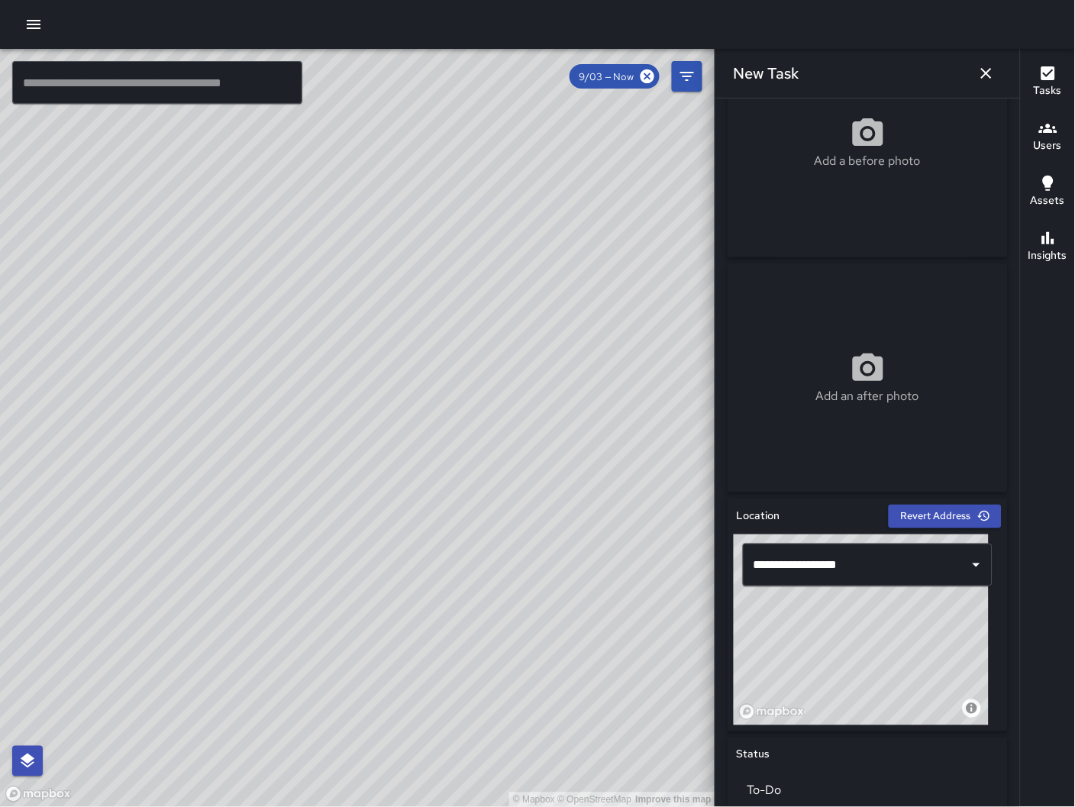
drag, startPoint x: 891, startPoint y: 639, endPoint x: 898, endPoint y: 643, distance: 7.9
click at [898, 643] on div "© Mapbox © OpenStreetMap Improve this map" at bounding box center [861, 629] width 255 height 191
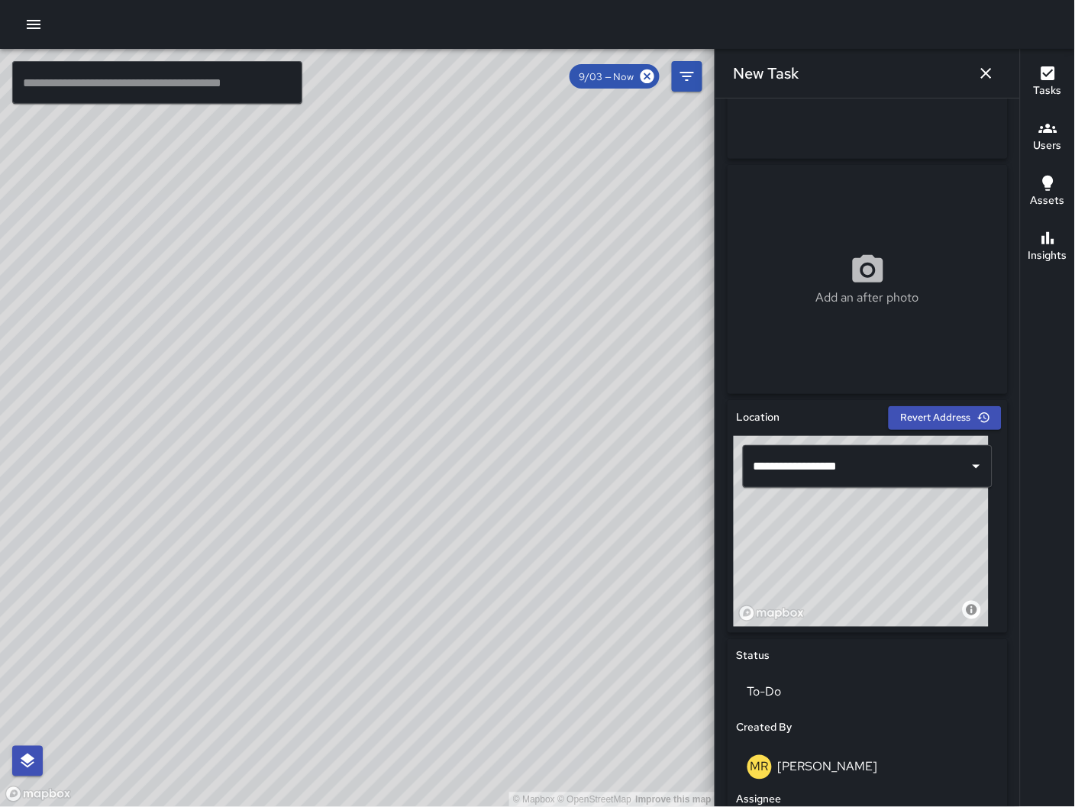
scroll to position [552, 0]
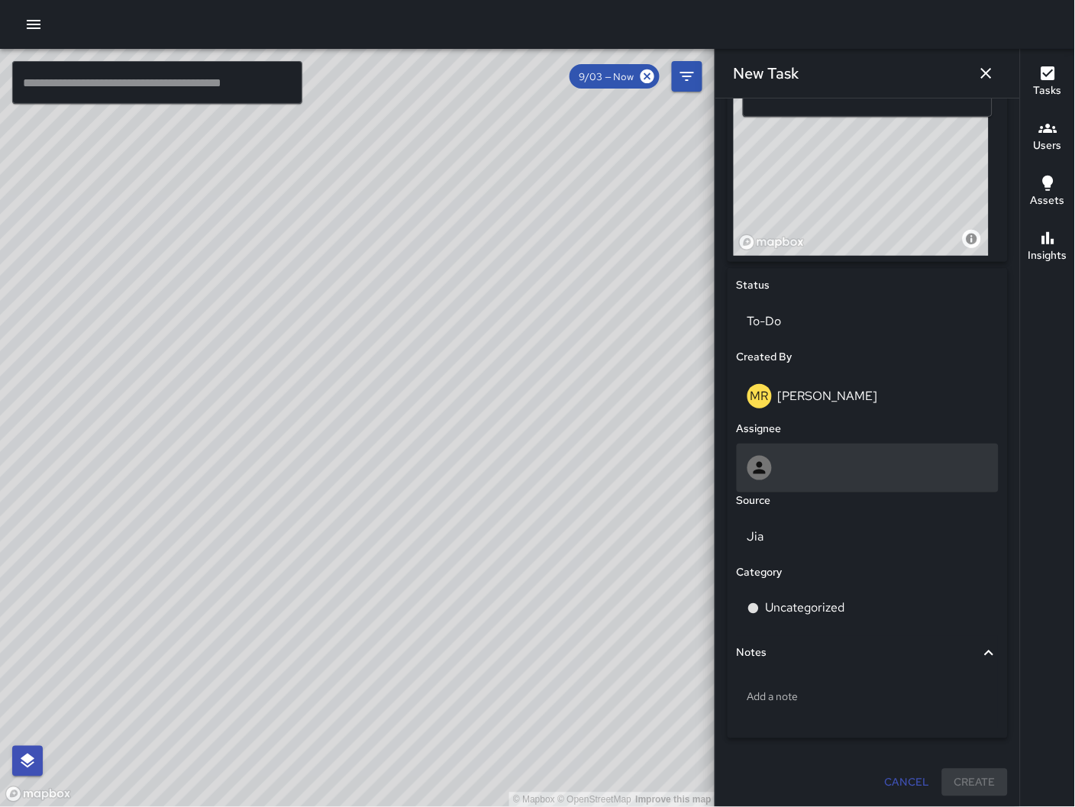
click at [831, 457] on div at bounding box center [867, 468] width 240 height 24
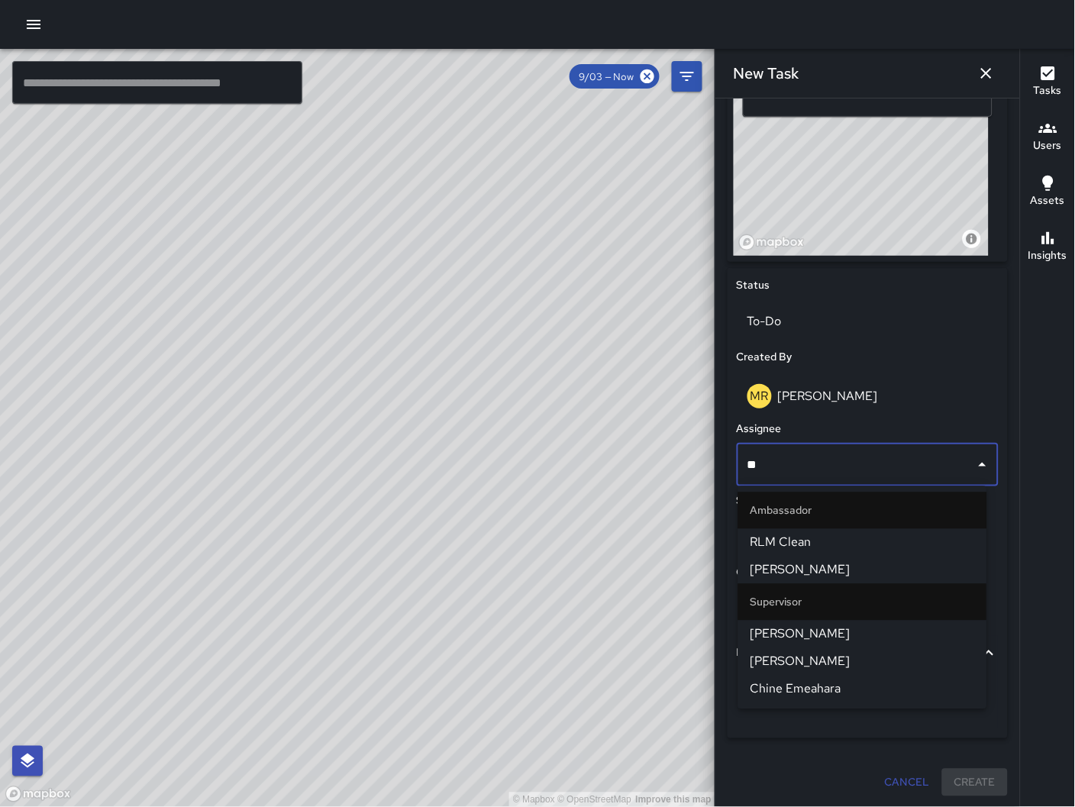
type input "***"
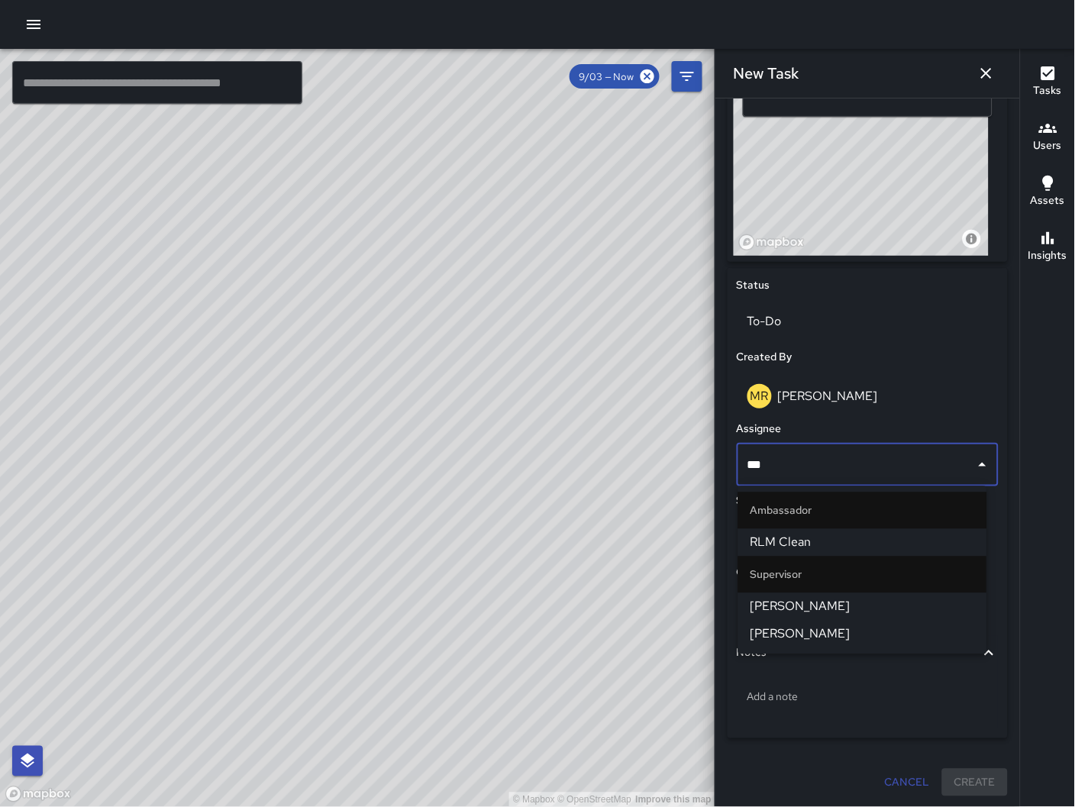
click at [813, 631] on span "[PERSON_NAME]" at bounding box center [862, 634] width 224 height 18
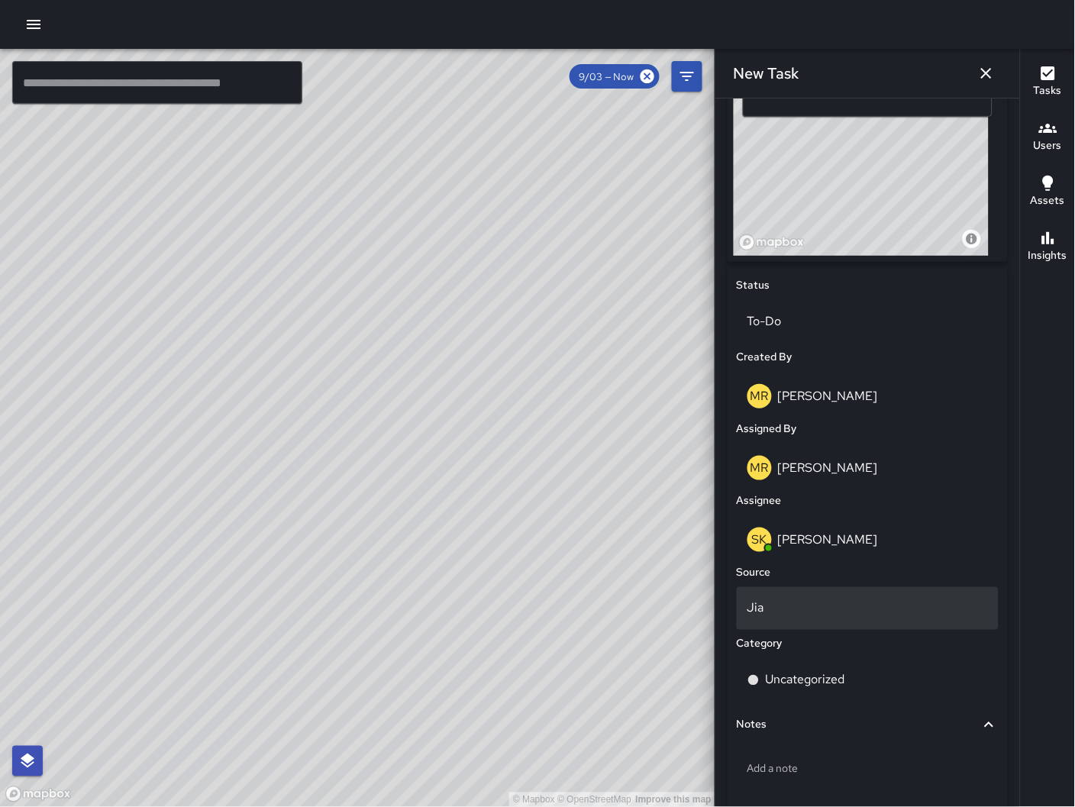
click at [831, 609] on p "Jia" at bounding box center [867, 608] width 240 height 18
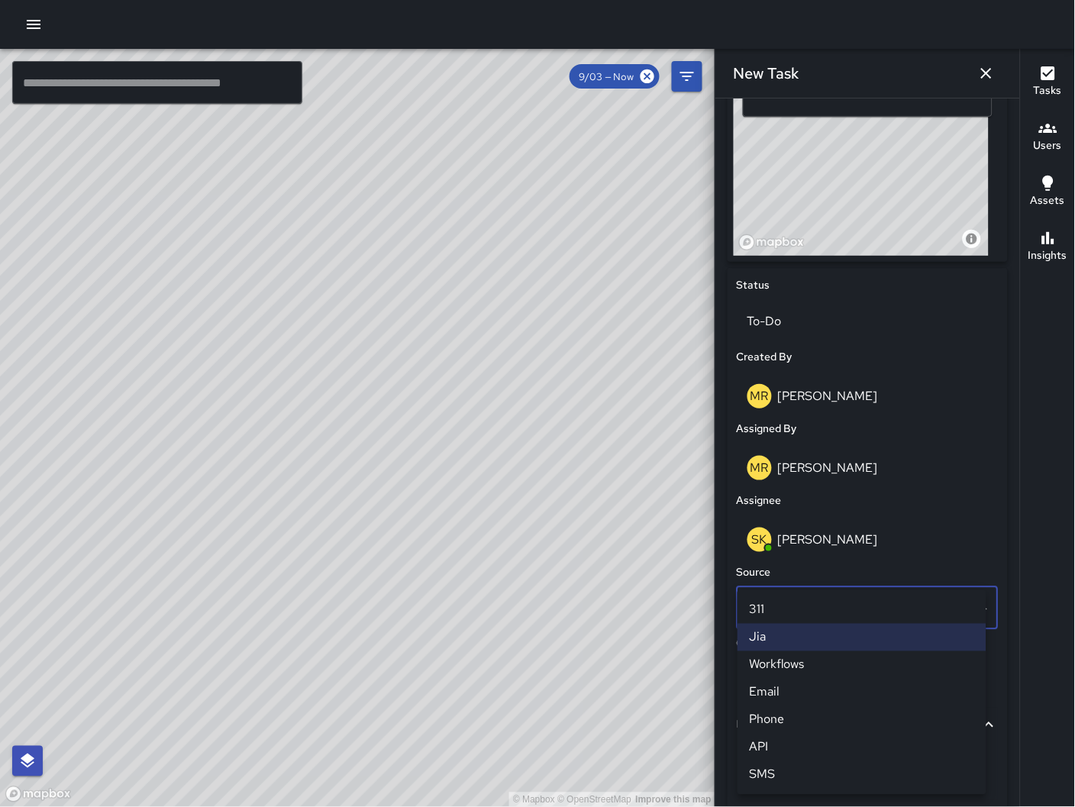
click at [834, 689] on li "Email" at bounding box center [861, 692] width 249 height 27
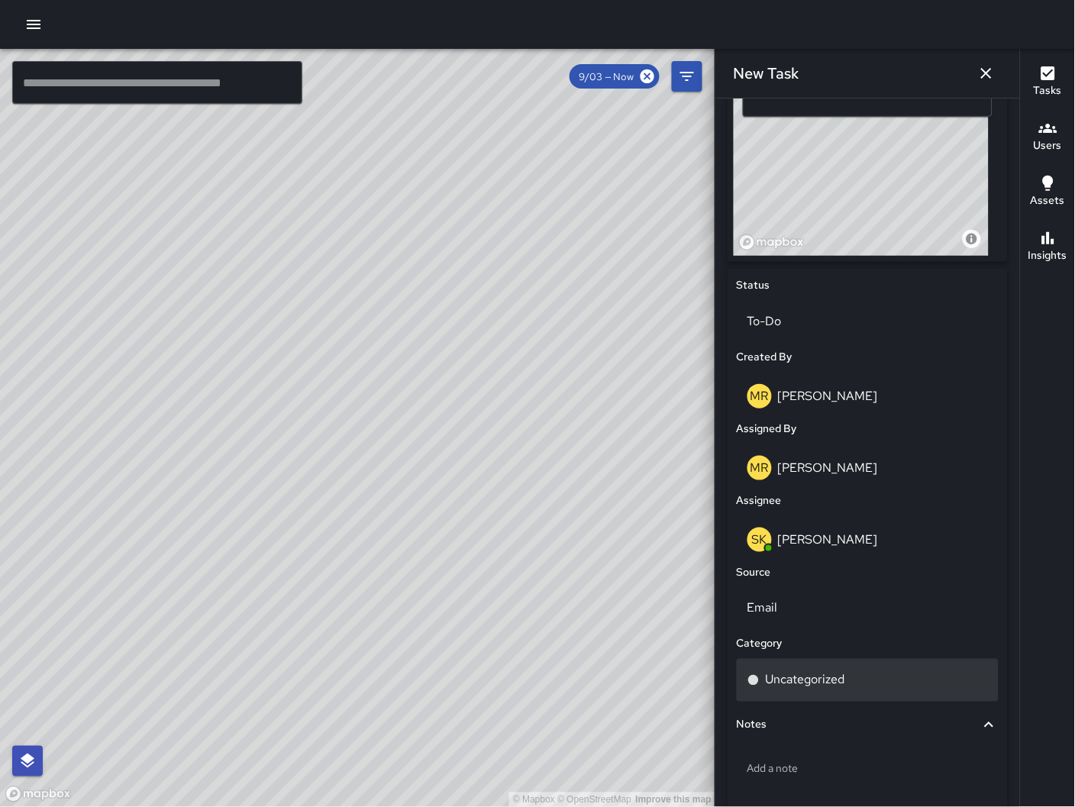
click at [821, 689] on div "Uncategorized" at bounding box center [868, 680] width 262 height 43
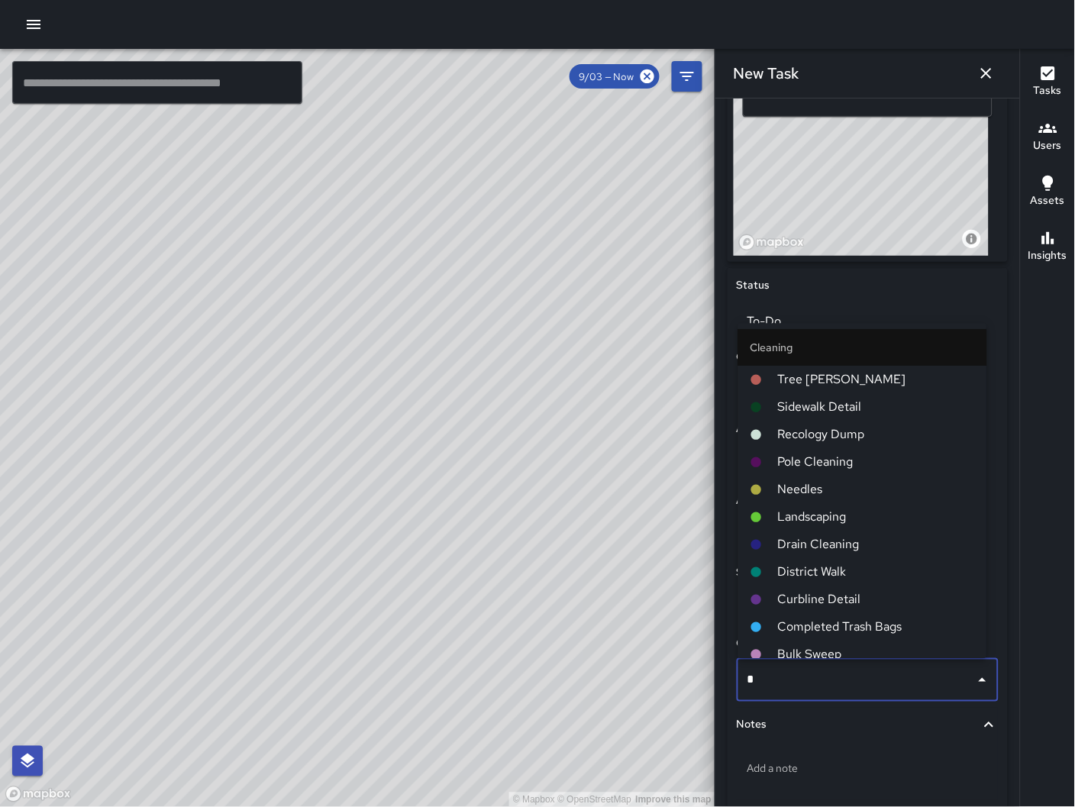
type input "**"
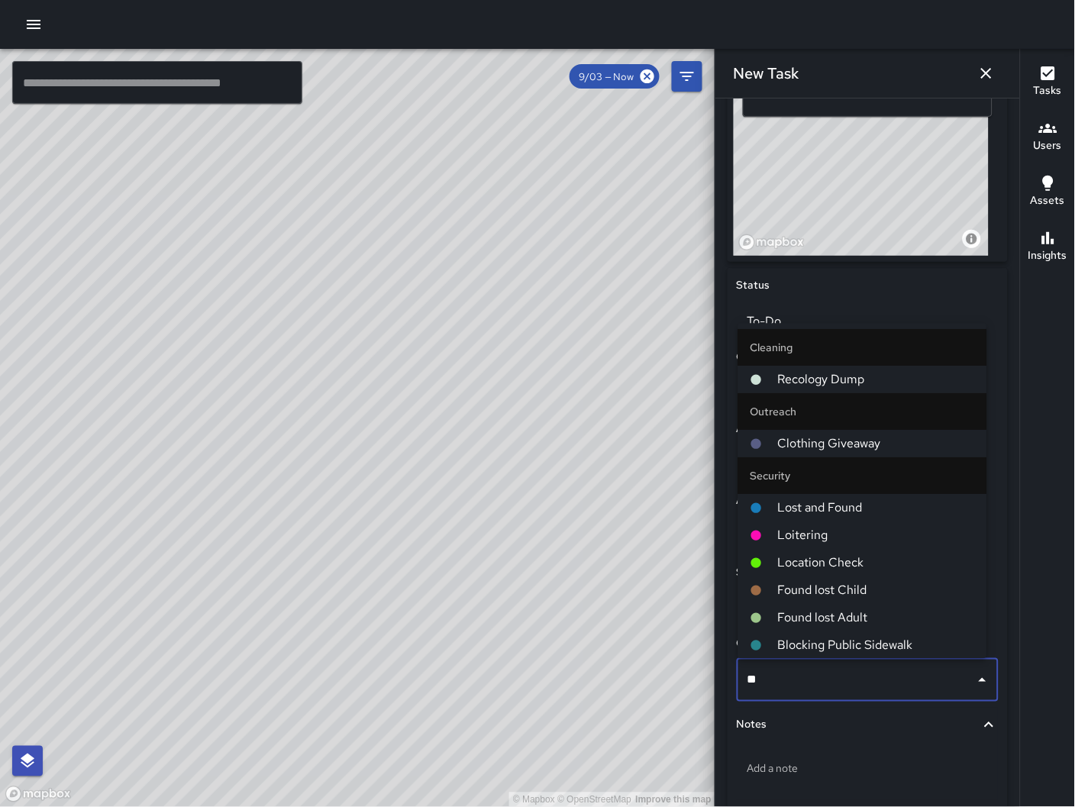
click at [846, 563] on span "Location Check" at bounding box center [876, 563] width 197 height 18
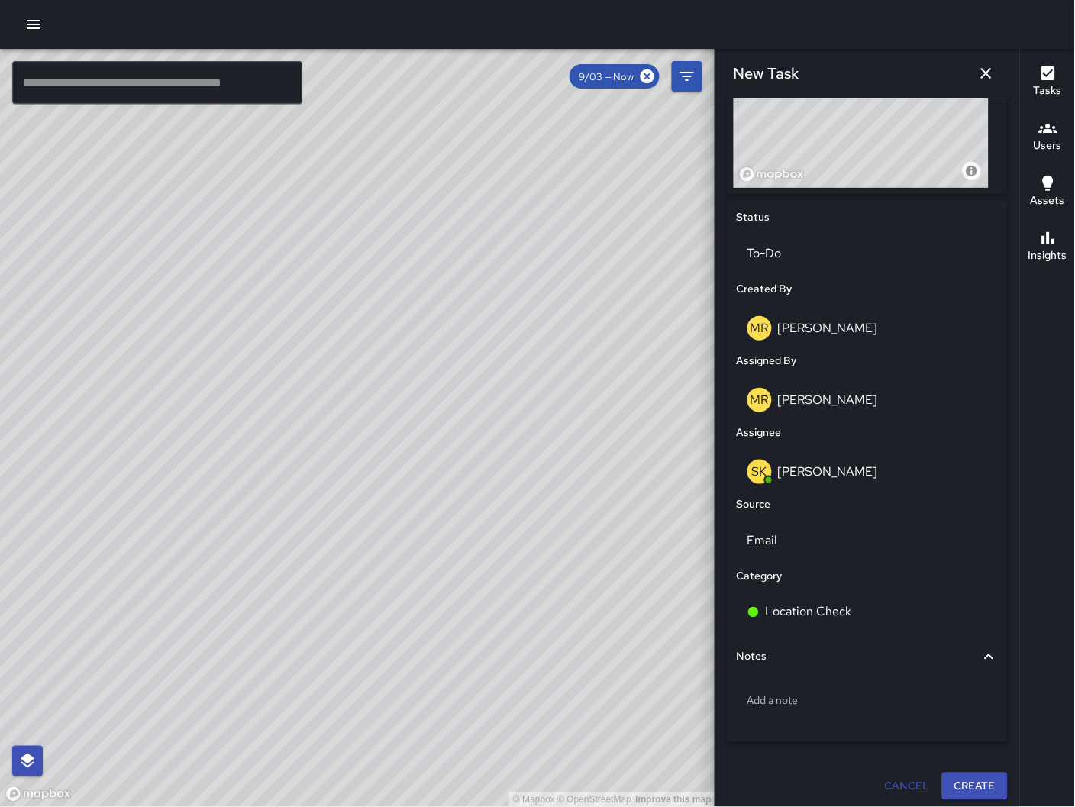
scroll to position [624, 0]
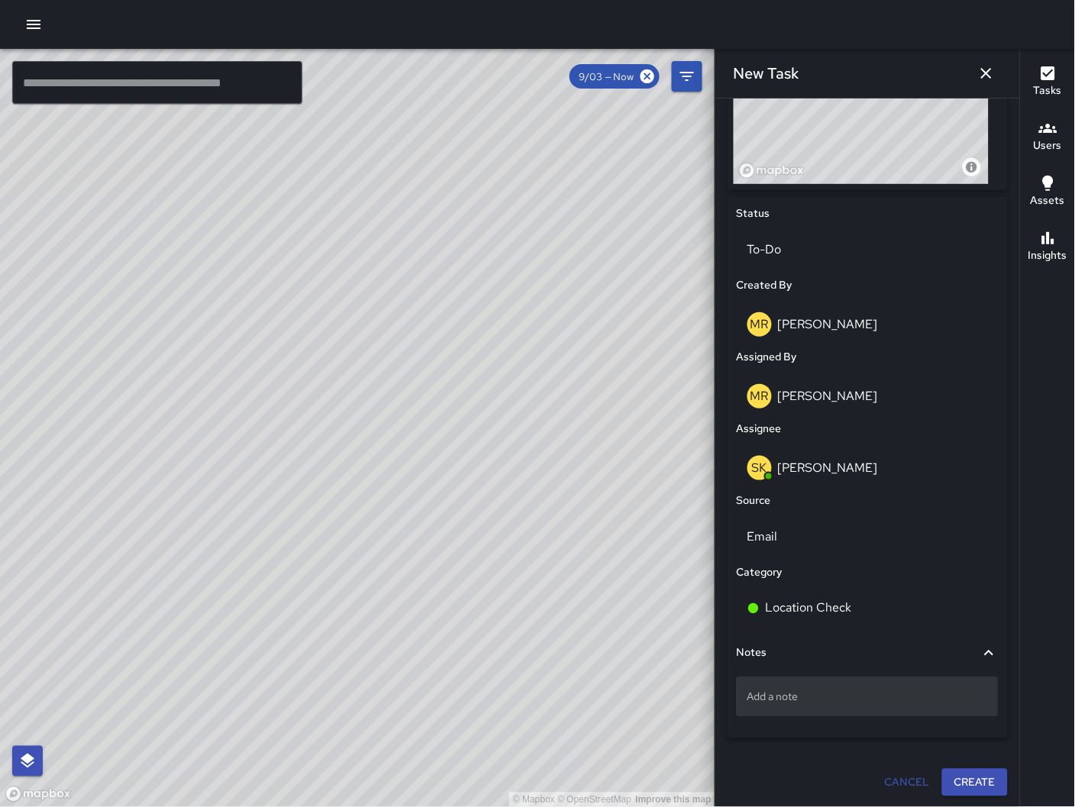
click at [866, 703] on div "Add a note" at bounding box center [868, 697] width 262 height 40
click at [775, 699] on p "Add a note" at bounding box center [867, 696] width 240 height 15
type textarea "**********"
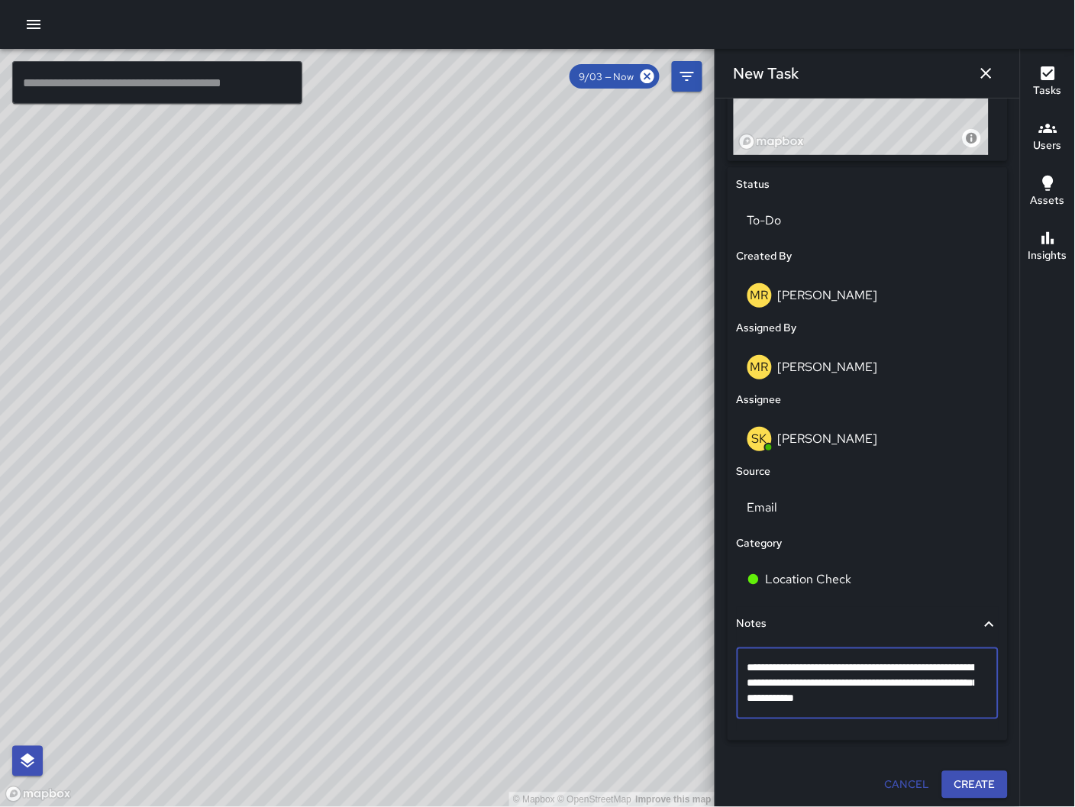
scroll to position [655, 0]
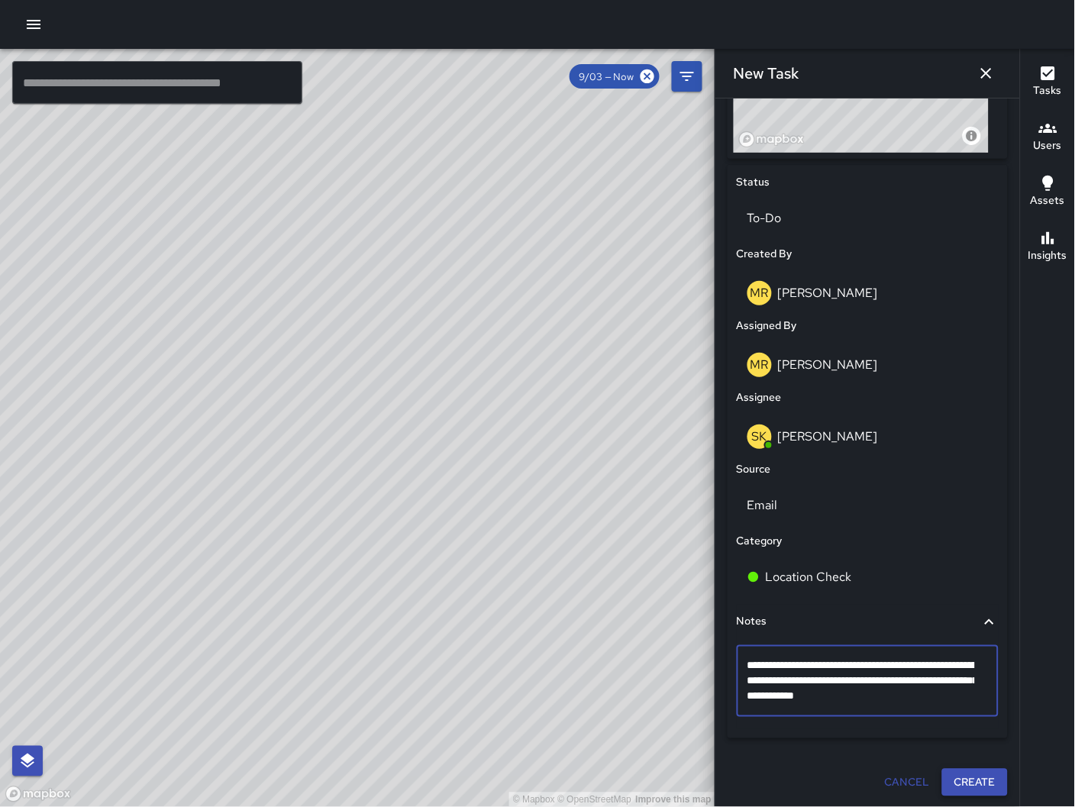
click at [951, 785] on button "Create" at bounding box center [975, 783] width 66 height 28
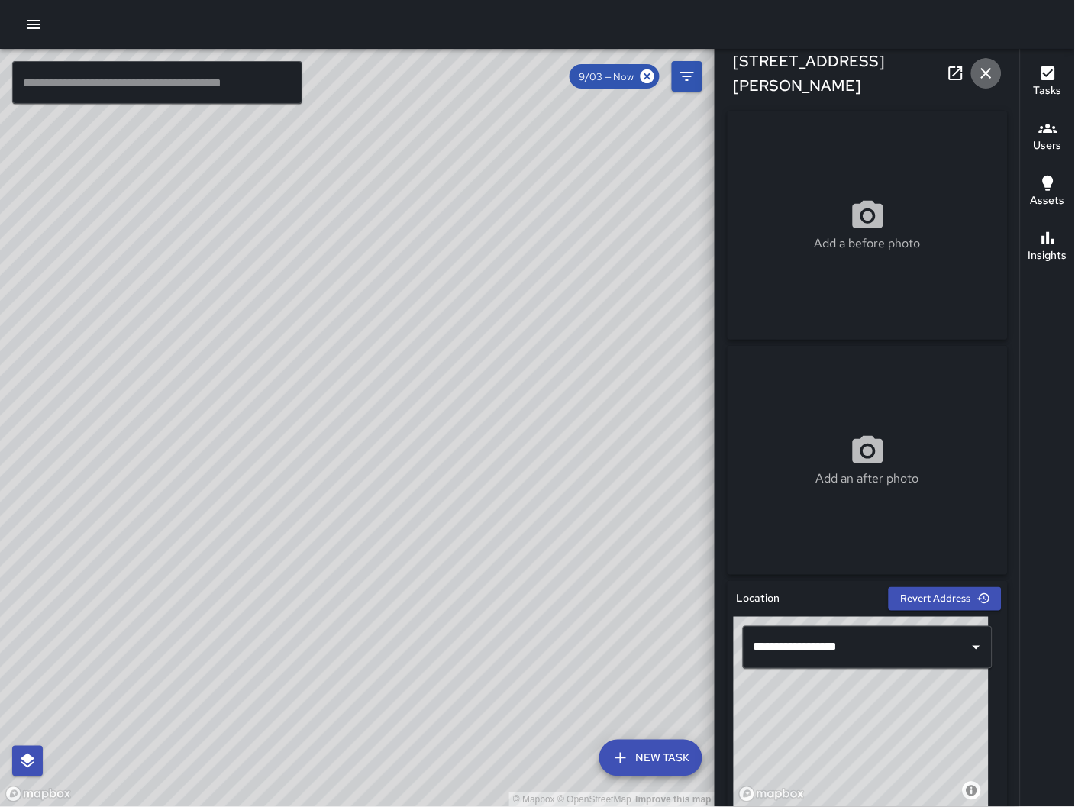
click at [984, 66] on icon "button" at bounding box center [986, 73] width 18 height 18
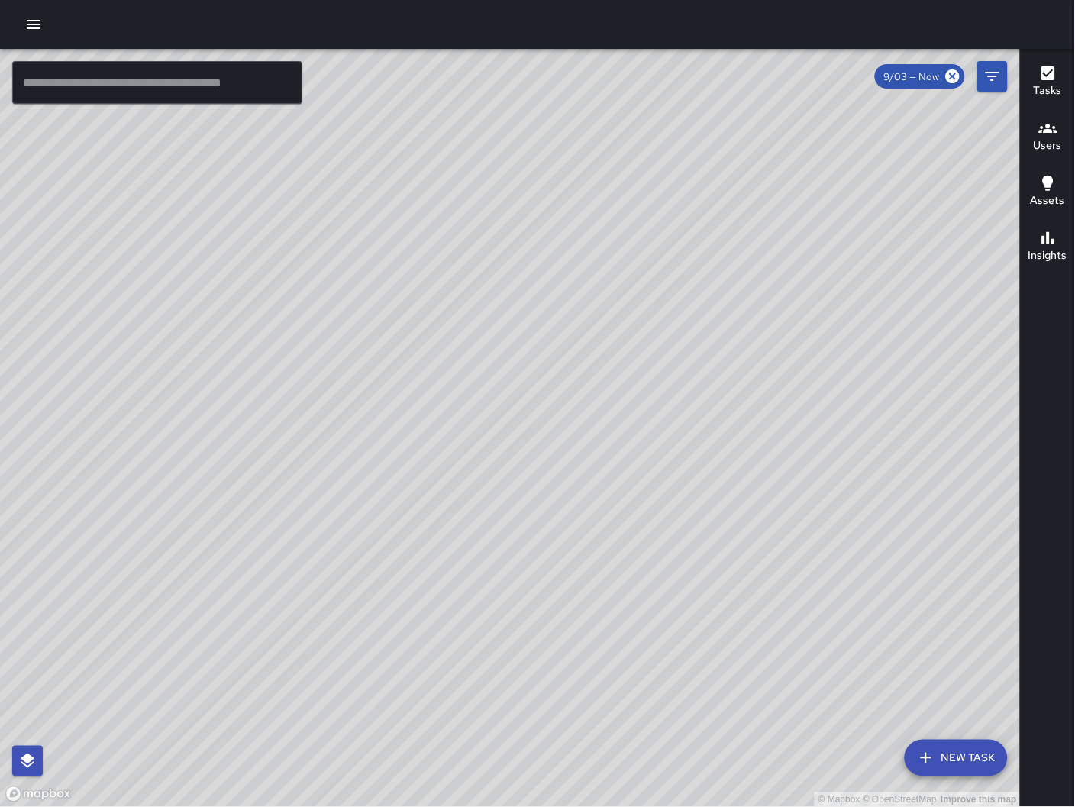
drag, startPoint x: 679, startPoint y: 576, endPoint x: 358, endPoint y: 518, distance: 326.7
click at [355, 522] on div "© Mapbox © OpenStreetMap Improve this map" at bounding box center [510, 428] width 1021 height 759
click at [454, 512] on div "© Mapbox © OpenStreetMap Improve this map" at bounding box center [510, 428] width 1021 height 759
drag, startPoint x: 761, startPoint y: 615, endPoint x: 869, endPoint y: 633, distance: 109.1
click at [1041, 621] on div "© Mapbox © OpenStreetMap Improve this map ​ New Task 9/03 — Now Map Layers Task…" at bounding box center [537, 428] width 1075 height 758
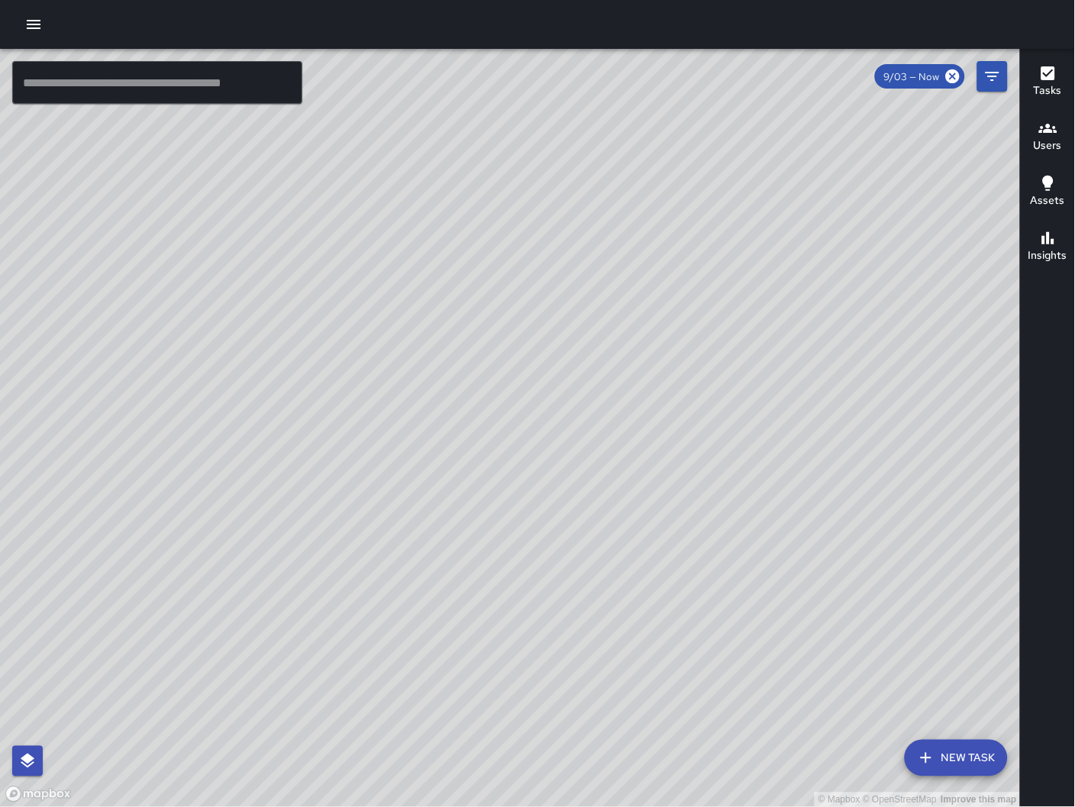
drag, startPoint x: 169, startPoint y: 627, endPoint x: 223, endPoint y: 626, distance: 54.2
click at [223, 626] on div "© Mapbox © OpenStreetMap Improve this map" at bounding box center [510, 428] width 1021 height 759
drag, startPoint x: 820, startPoint y: 681, endPoint x: 515, endPoint y: 531, distance: 340.1
click at [379, 585] on div "© Mapbox © OpenStreetMap Improve this map" at bounding box center [510, 428] width 1021 height 759
click at [543, 566] on div "© Mapbox © OpenStreetMap Improve this map" at bounding box center [510, 428] width 1021 height 759
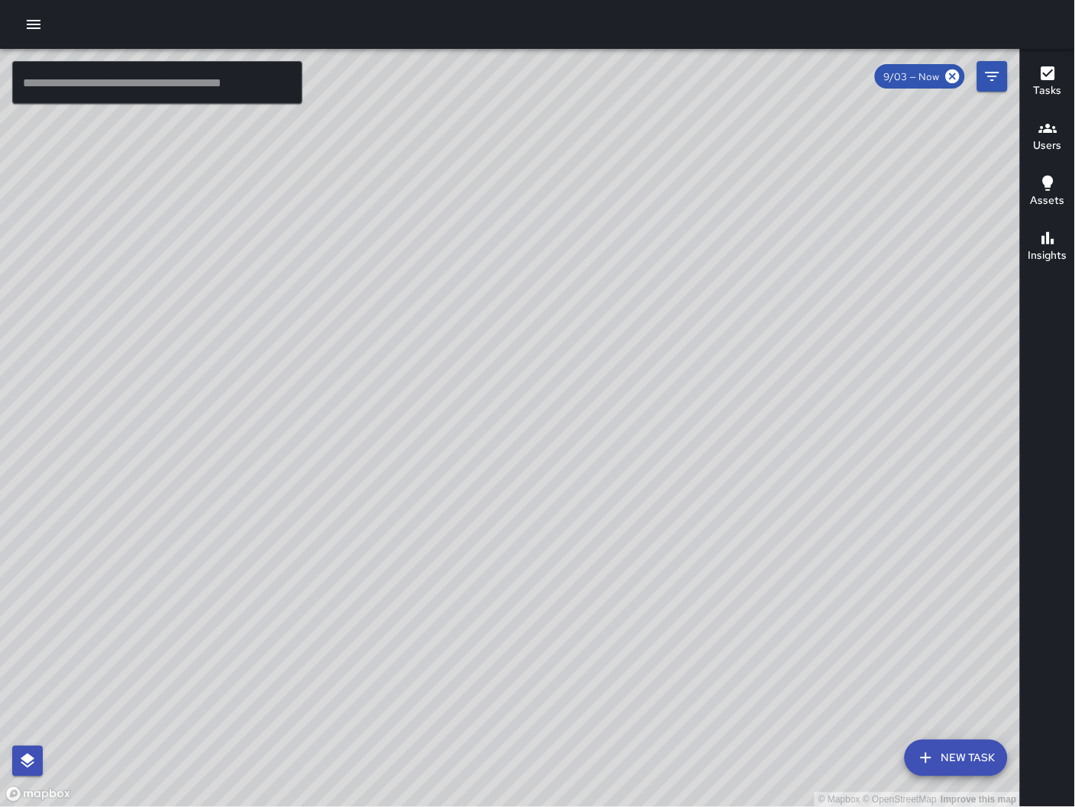
drag, startPoint x: 560, startPoint y: 531, endPoint x: 388, endPoint y: 618, distance: 192.6
click at [388, 618] on div "© Mapbox © OpenStreetMap Improve this map" at bounding box center [510, 428] width 1021 height 759
click at [934, 754] on icon "button" at bounding box center [926, 758] width 18 height 18
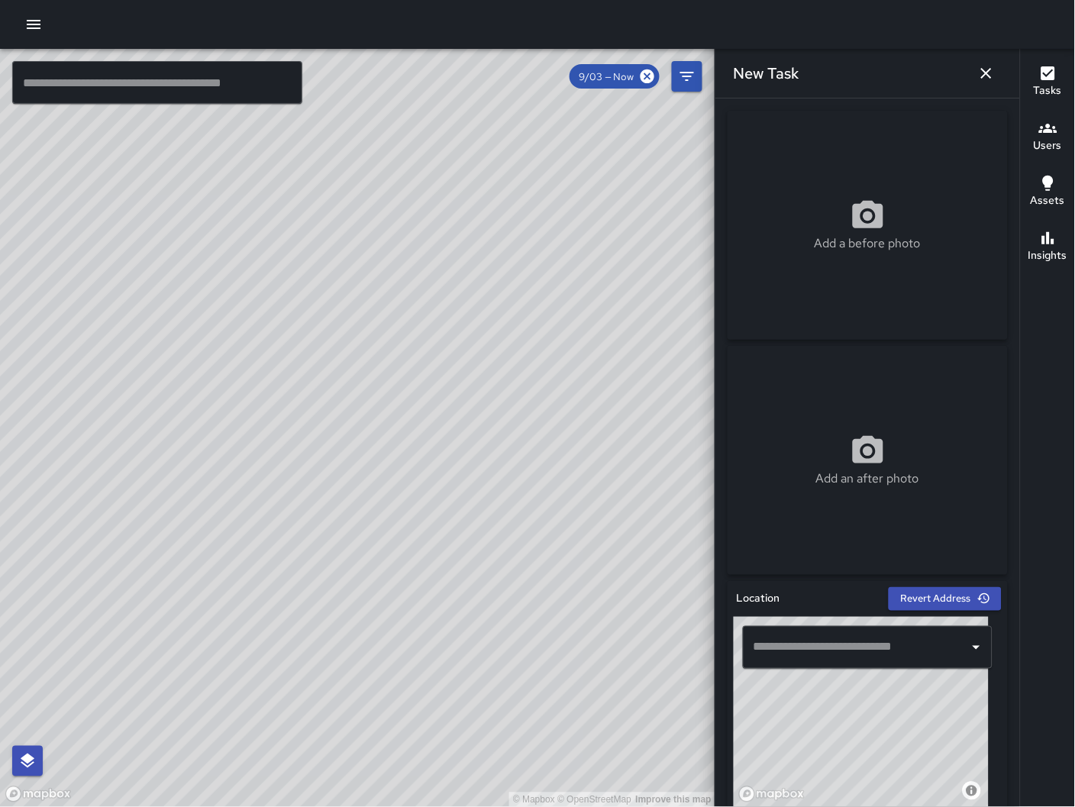
click at [815, 649] on input "text" at bounding box center [856, 647] width 213 height 29
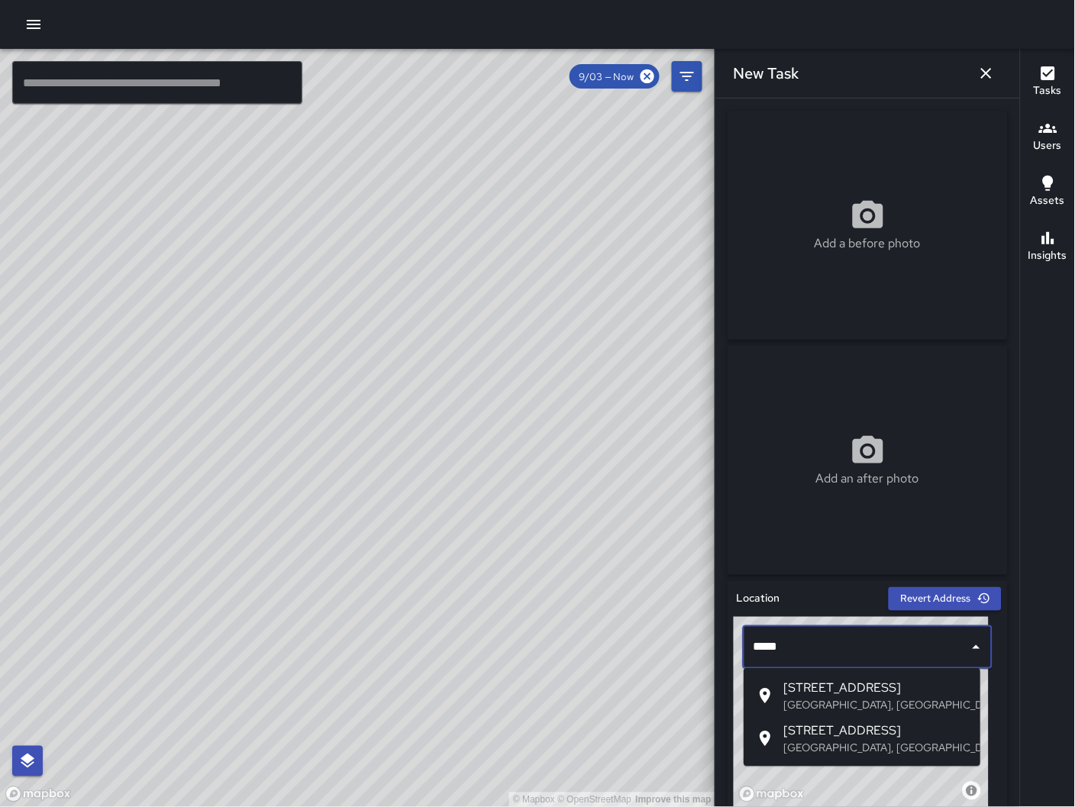
click at [783, 699] on p "[GEOGRAPHIC_DATA], [GEOGRAPHIC_DATA], [GEOGRAPHIC_DATA]" at bounding box center [875, 705] width 185 height 15
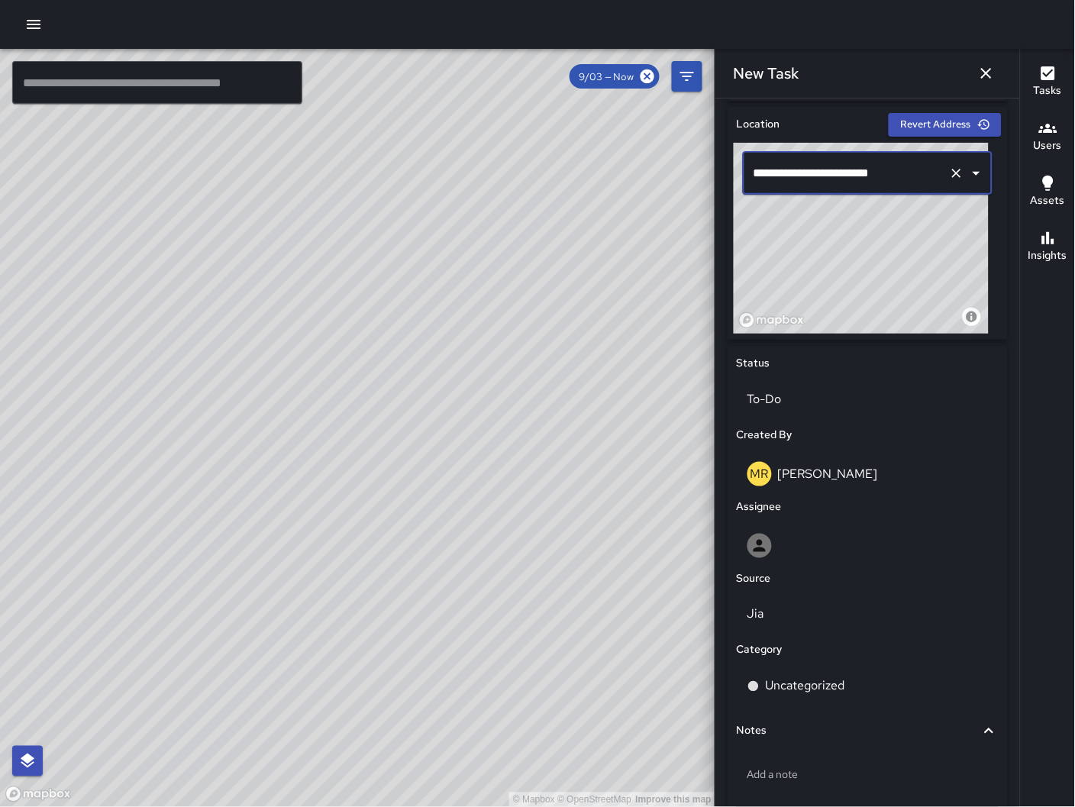
scroll to position [484, 0]
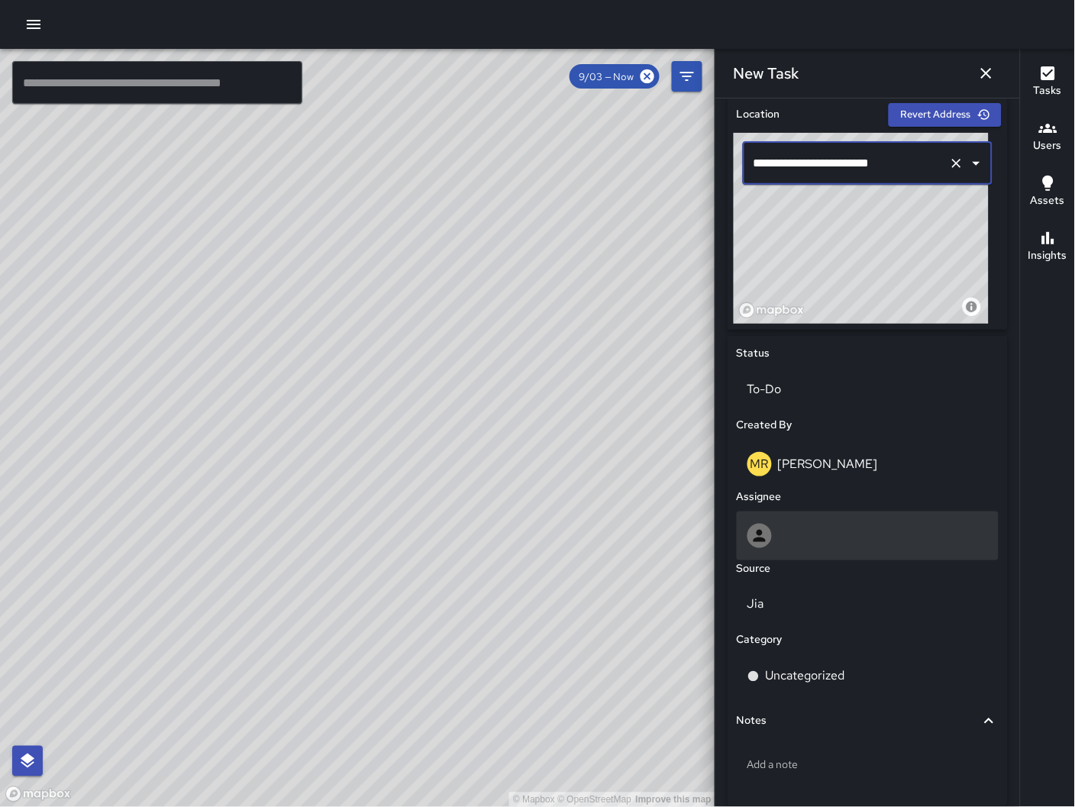
type input "**********"
click at [851, 533] on div at bounding box center [867, 536] width 240 height 24
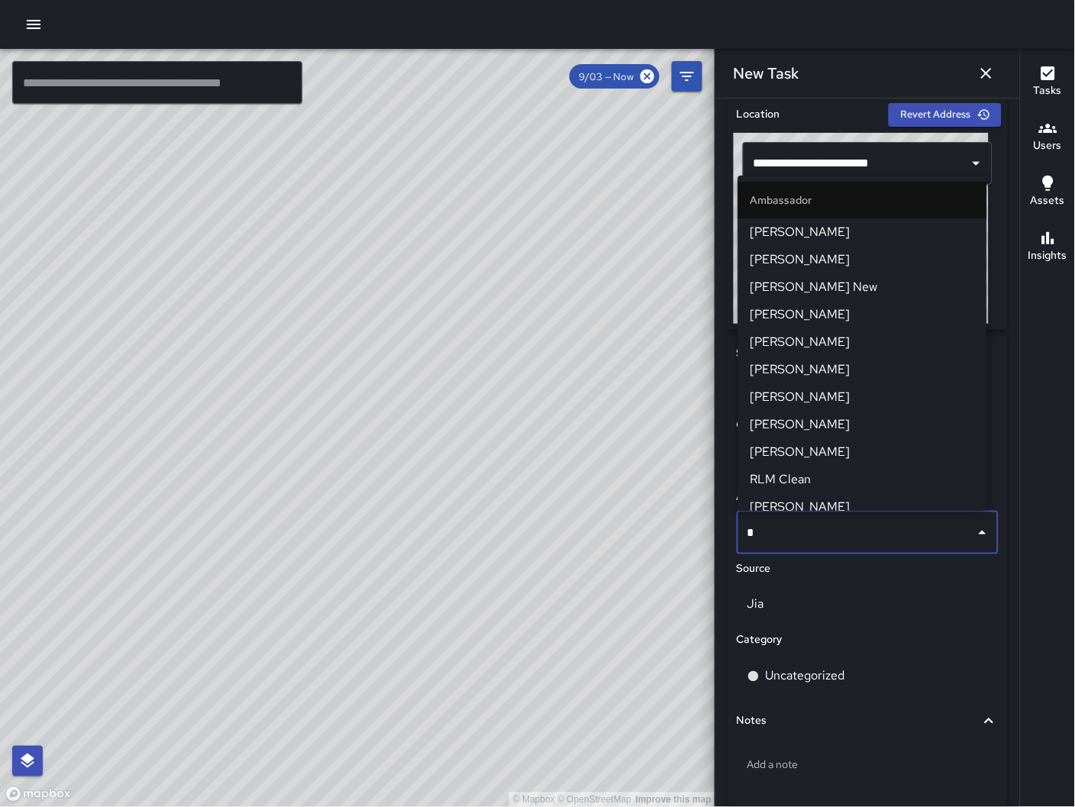
type input "**"
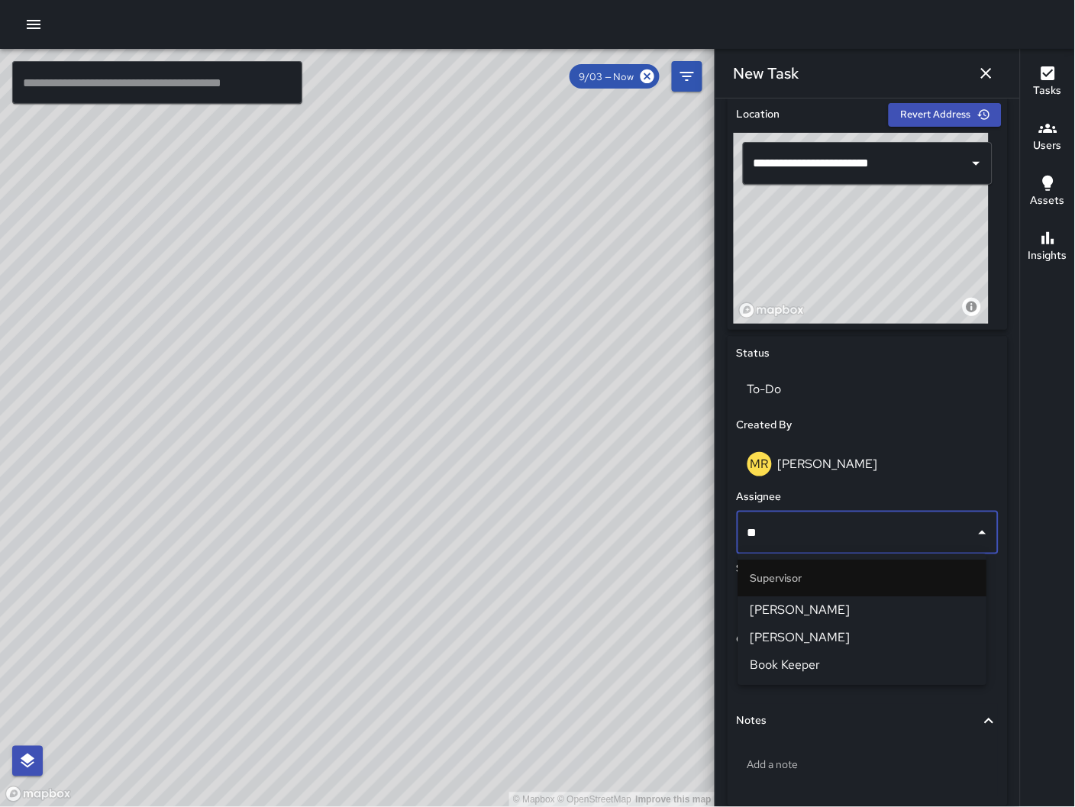
click at [851, 599] on li "[PERSON_NAME]" at bounding box center [862, 610] width 249 height 27
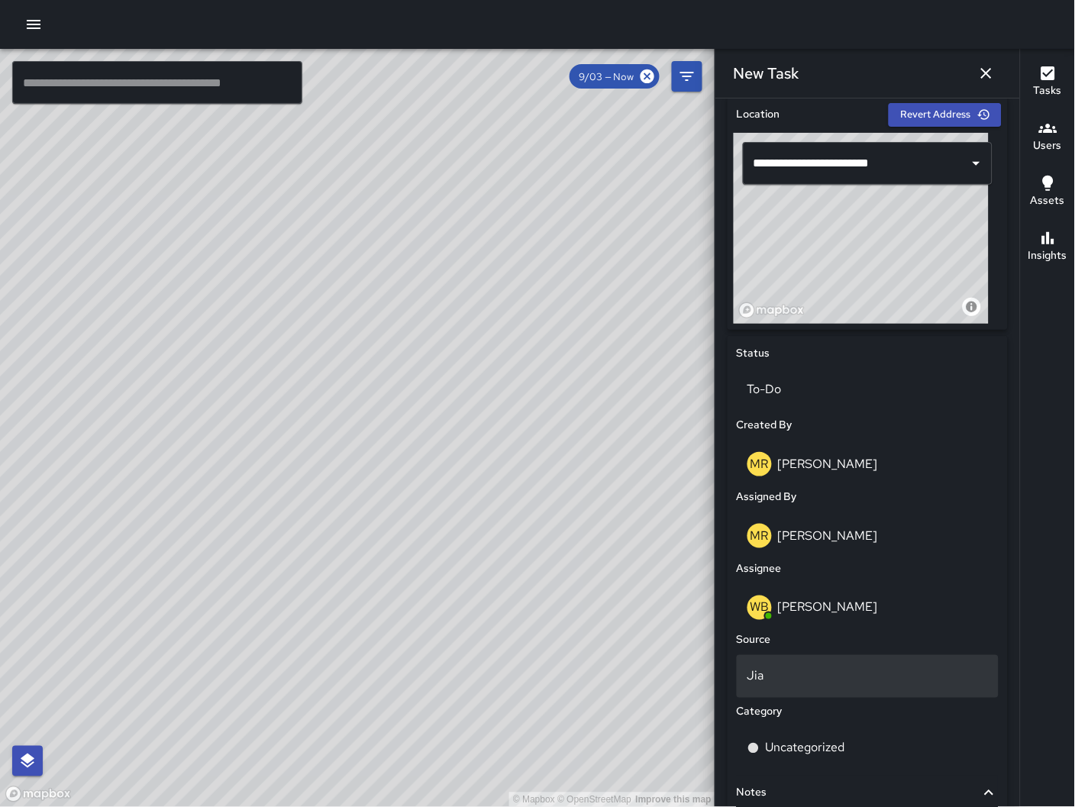
click at [819, 684] on p "Jia" at bounding box center [867, 676] width 240 height 18
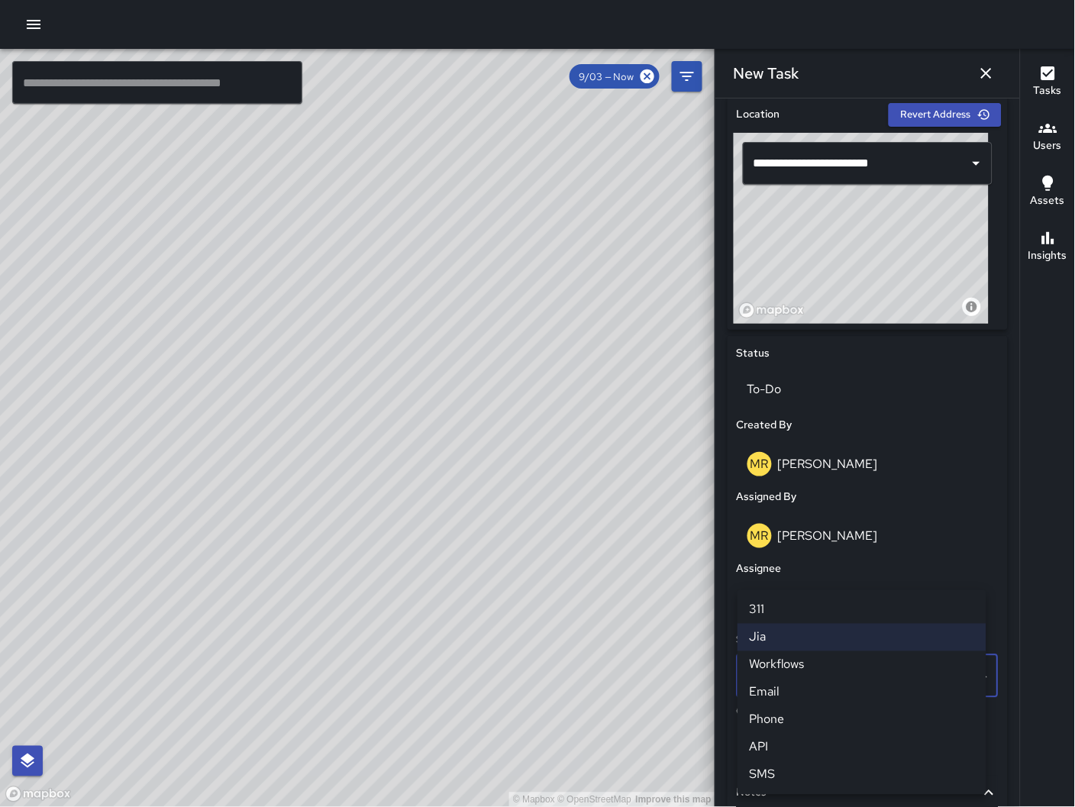
click at [808, 639] on li "Jia" at bounding box center [861, 637] width 249 height 27
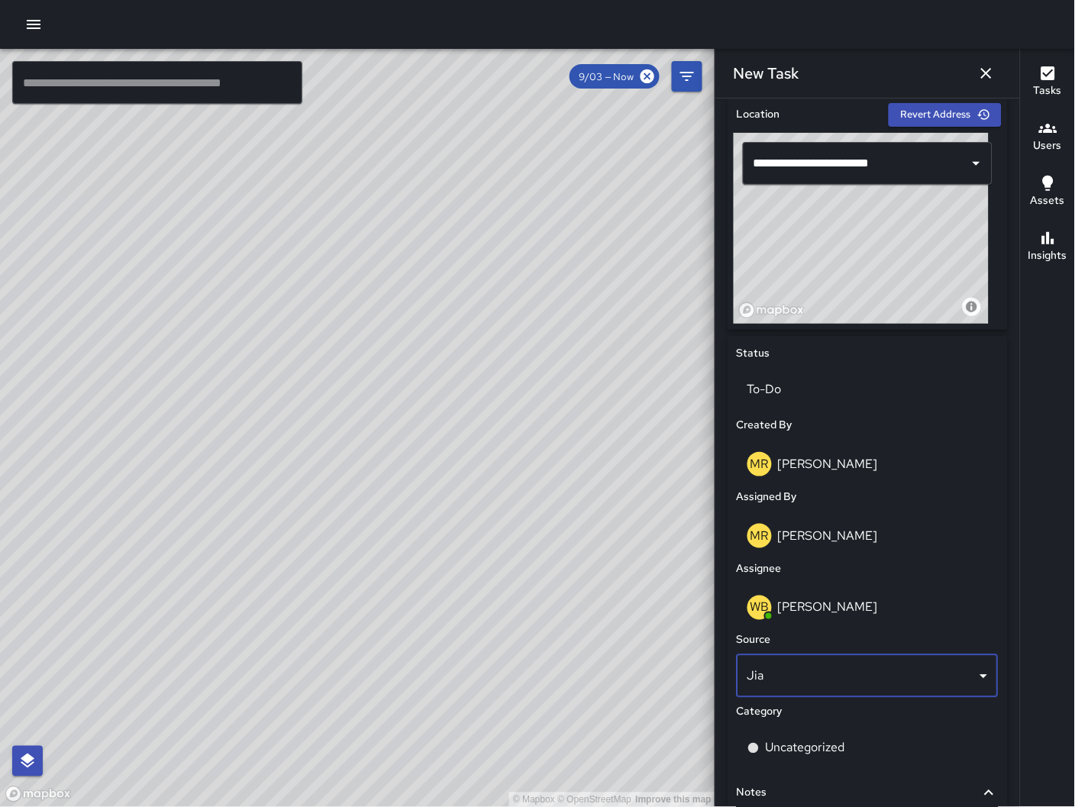
click at [821, 724] on div "Uncategorized" at bounding box center [868, 748] width 268 height 49
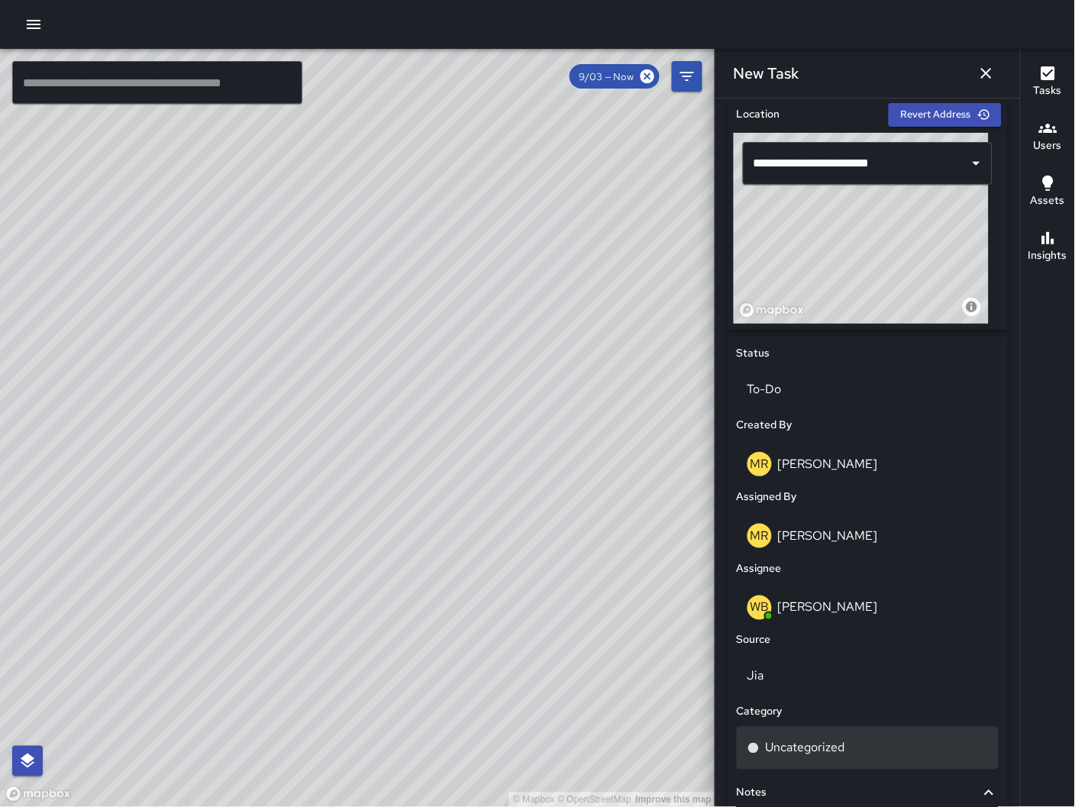
click at [826, 741] on p "Uncategorized" at bounding box center [805, 748] width 79 height 18
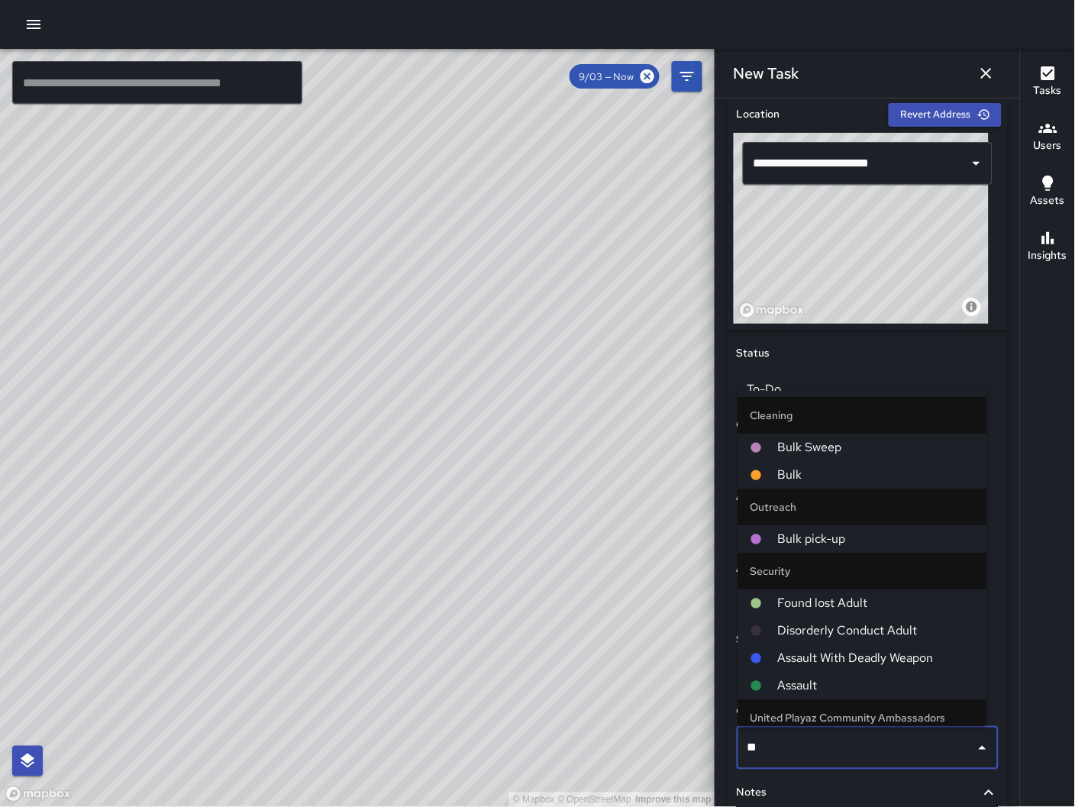
type input "***"
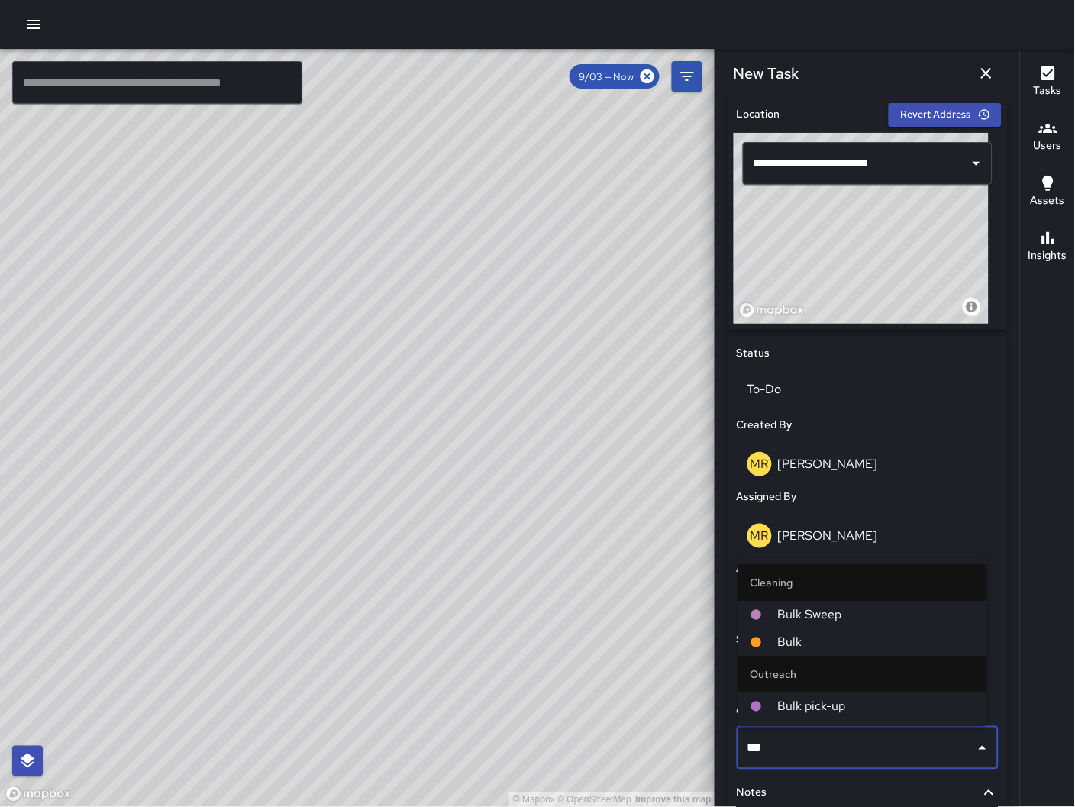
click at [871, 648] on span "Bulk" at bounding box center [876, 642] width 197 height 18
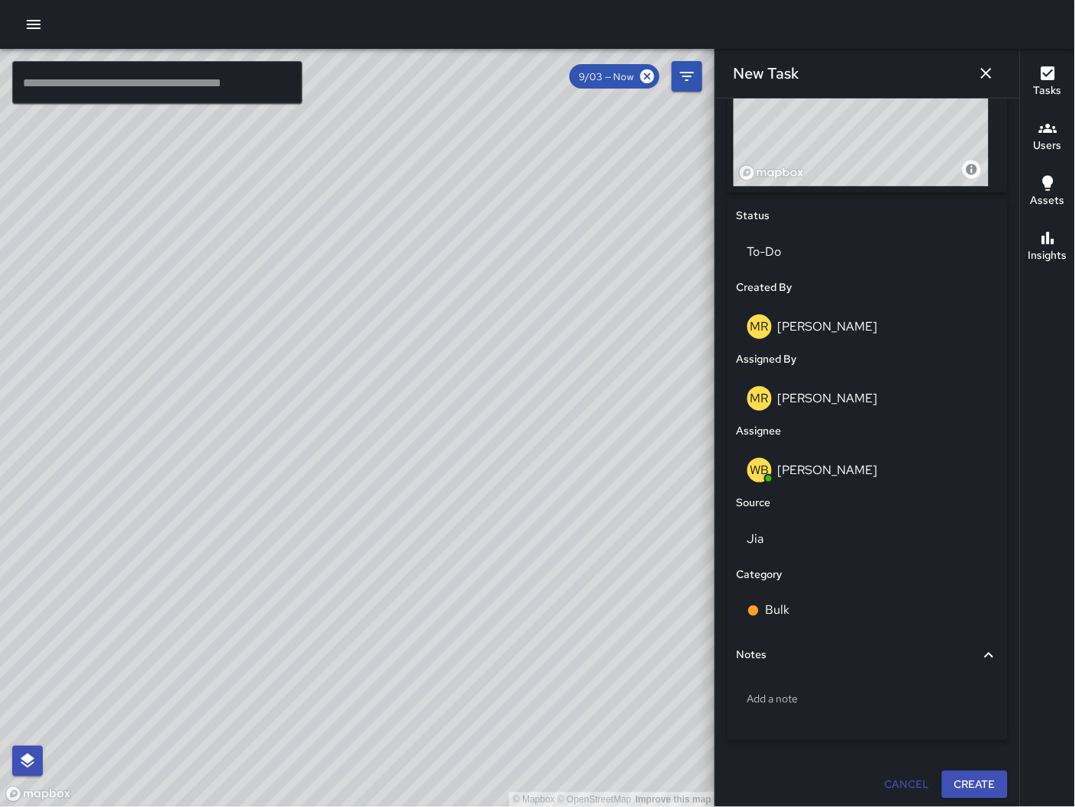
scroll to position [624, 0]
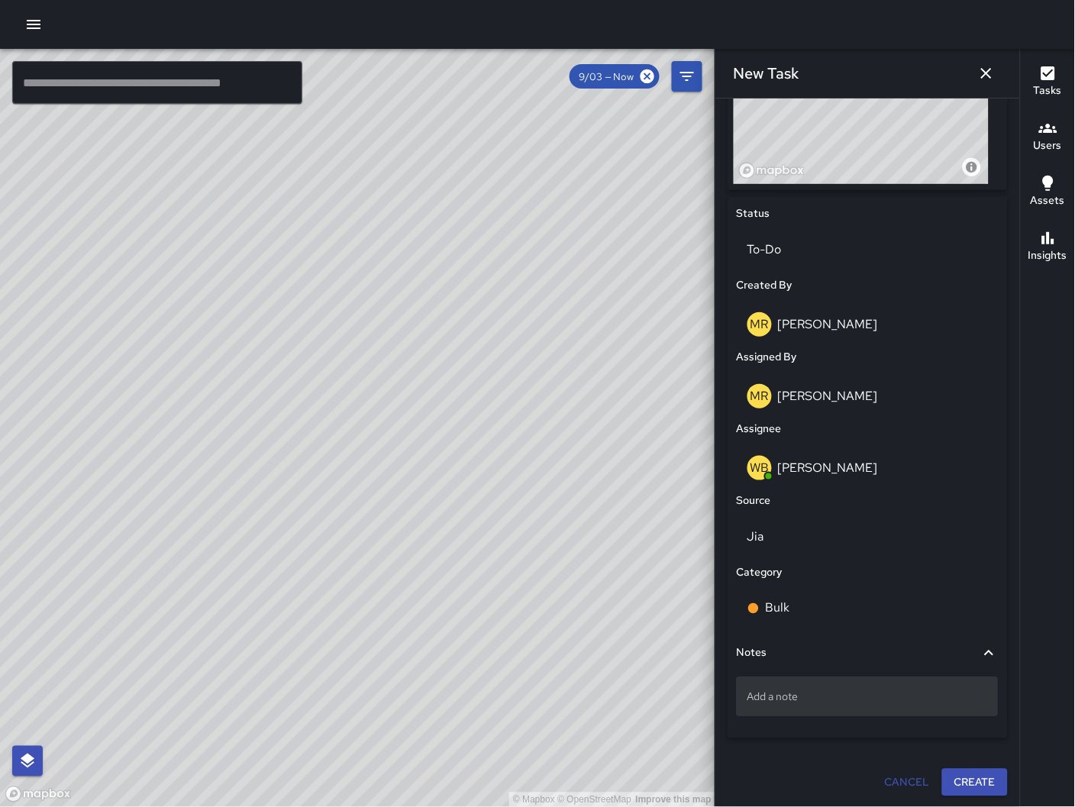
click at [818, 689] on p "Add a note" at bounding box center [867, 696] width 240 height 15
click at [748, 704] on div "Add a note" at bounding box center [868, 697] width 262 height 40
click at [763, 696] on p "Add a note" at bounding box center [867, 696] width 240 height 15
type textarea "*********"
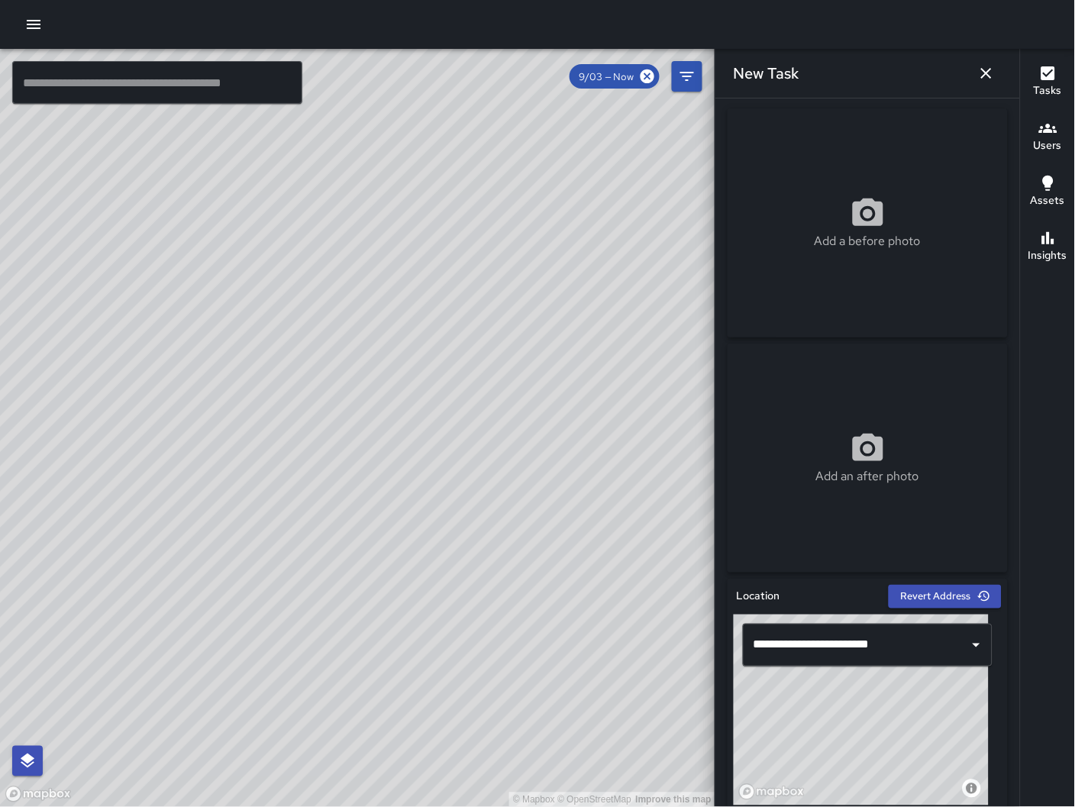
scroll to position [0, 0]
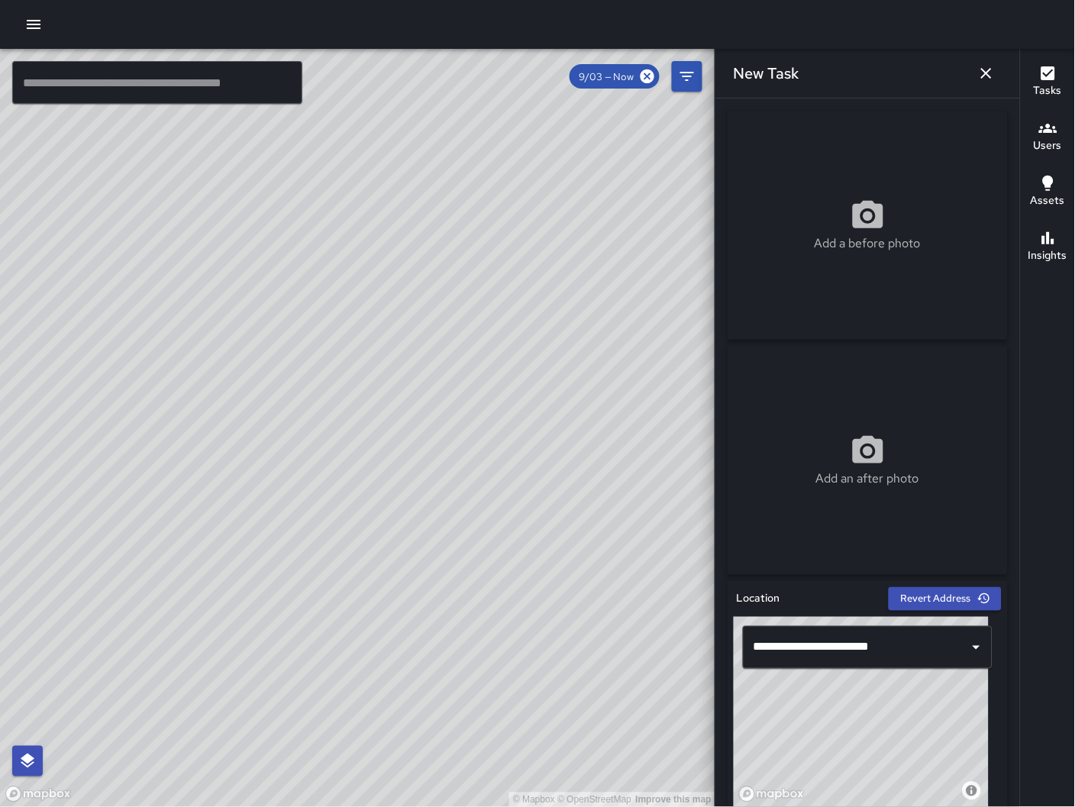
click at [931, 302] on div "Add a before photo" at bounding box center [868, 225] width 280 height 229
type input "**********"
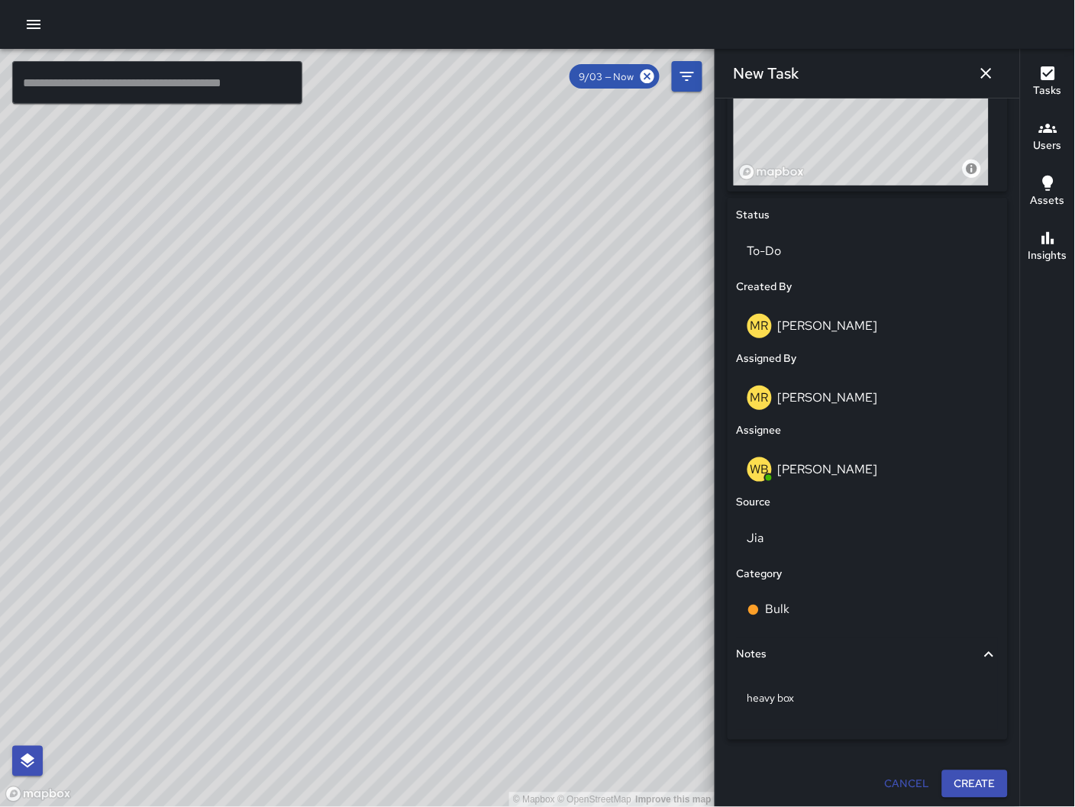
scroll to position [624, 0]
click at [967, 786] on button "Create" at bounding box center [975, 783] width 66 height 28
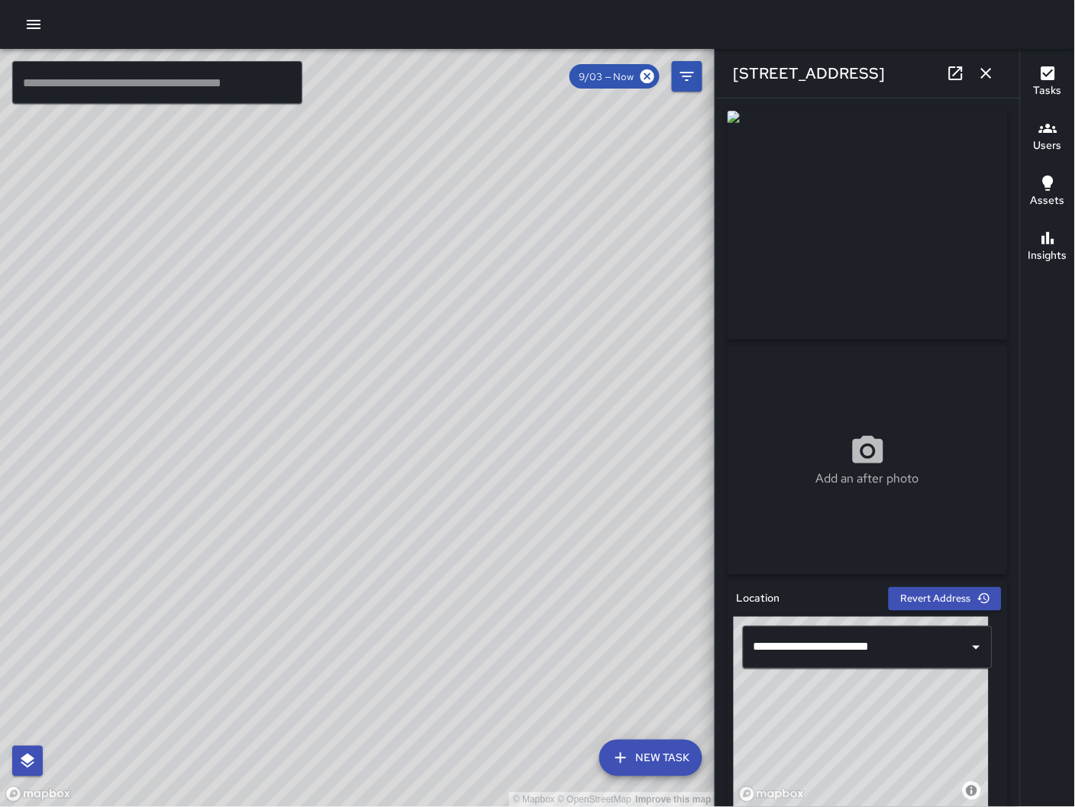
click at [992, 74] on icon "button" at bounding box center [986, 73] width 18 height 18
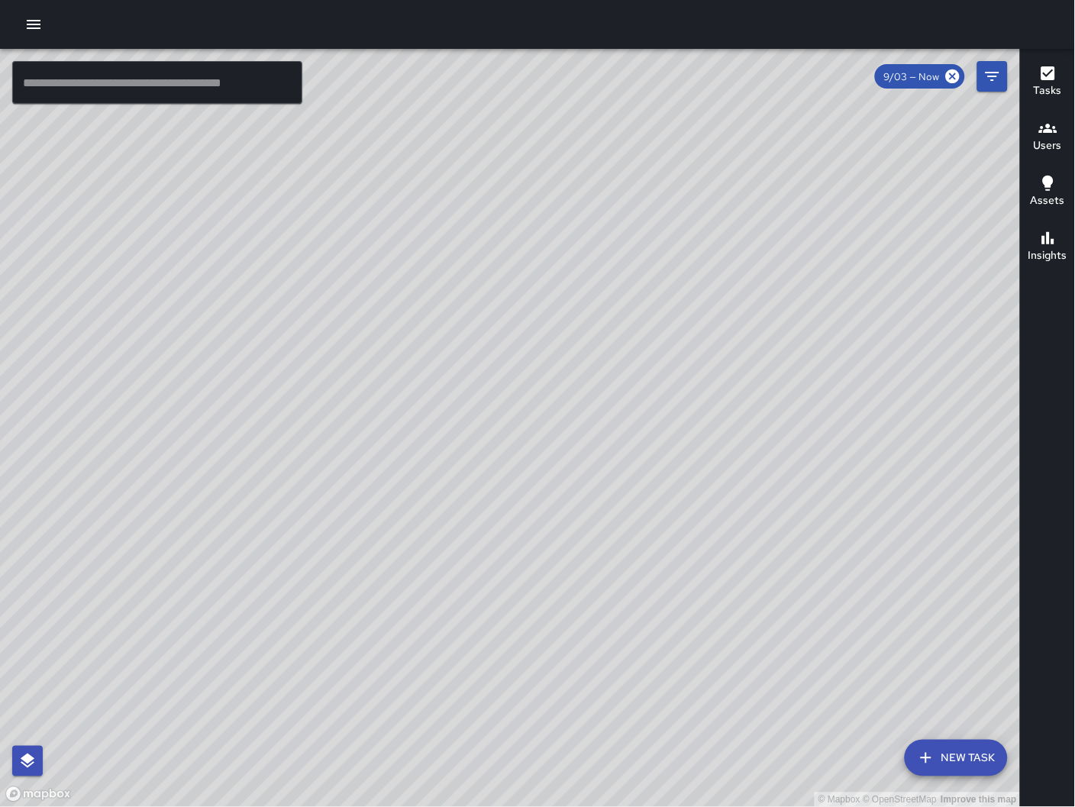
drag, startPoint x: 473, startPoint y: 631, endPoint x: 702, endPoint y: 464, distance: 282.5
click at [702, 464] on div "© Mapbox © OpenStreetMap Improve this map" at bounding box center [510, 428] width 1021 height 759
click at [486, 406] on div "© Mapbox © OpenStreetMap Improve this map SK [PERSON_NAME] [STREET_ADDRESS][PER…" at bounding box center [510, 428] width 1021 height 759
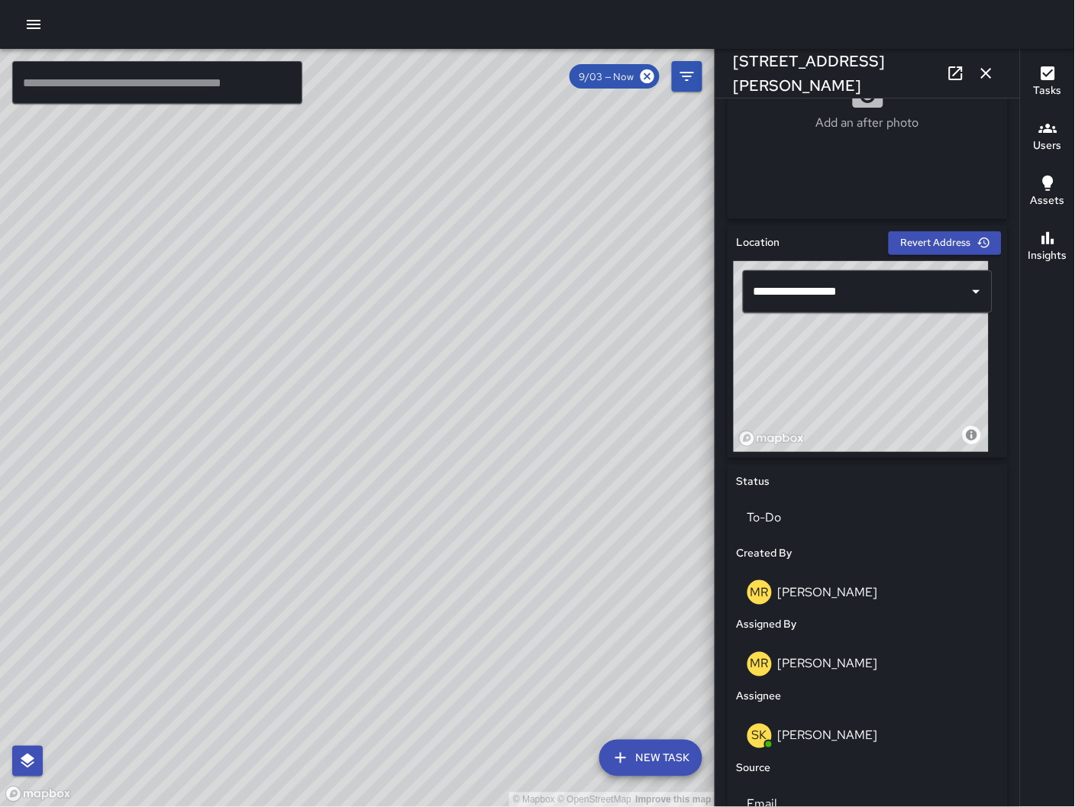
scroll to position [682, 0]
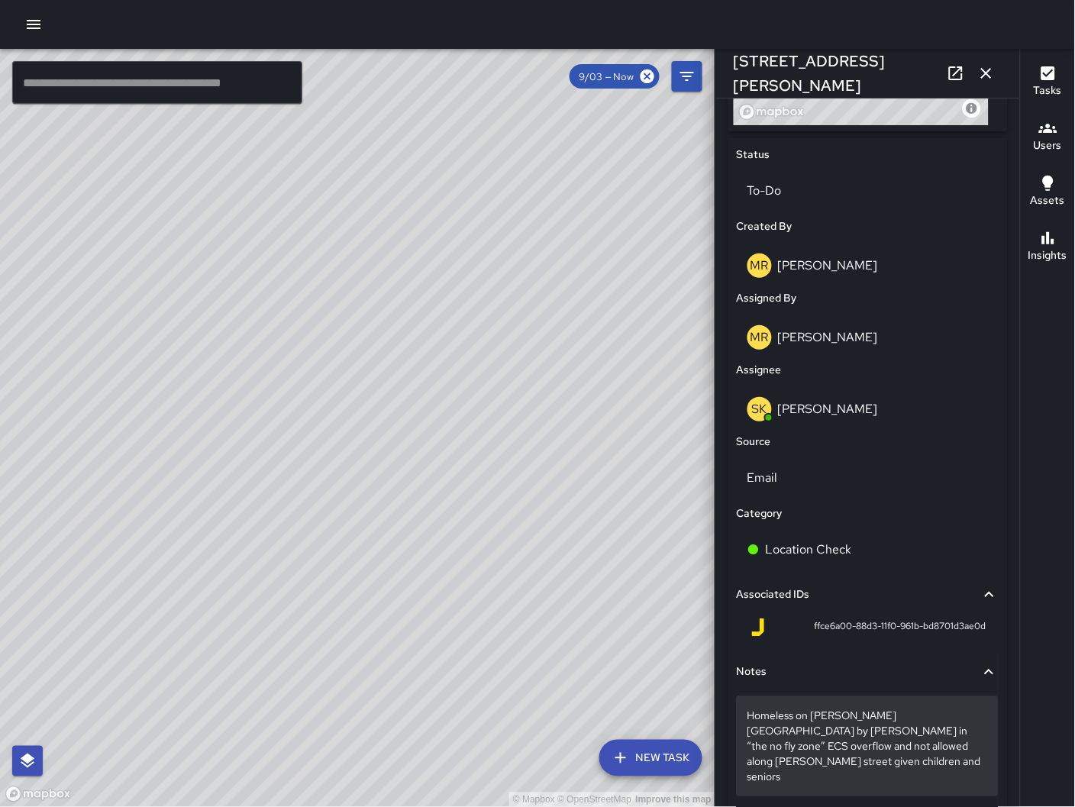
click at [970, 752] on p "Homeless on [PERSON_NAME][GEOGRAPHIC_DATA] by [PERSON_NAME] in “the no fly zone…" at bounding box center [867, 746] width 240 height 76
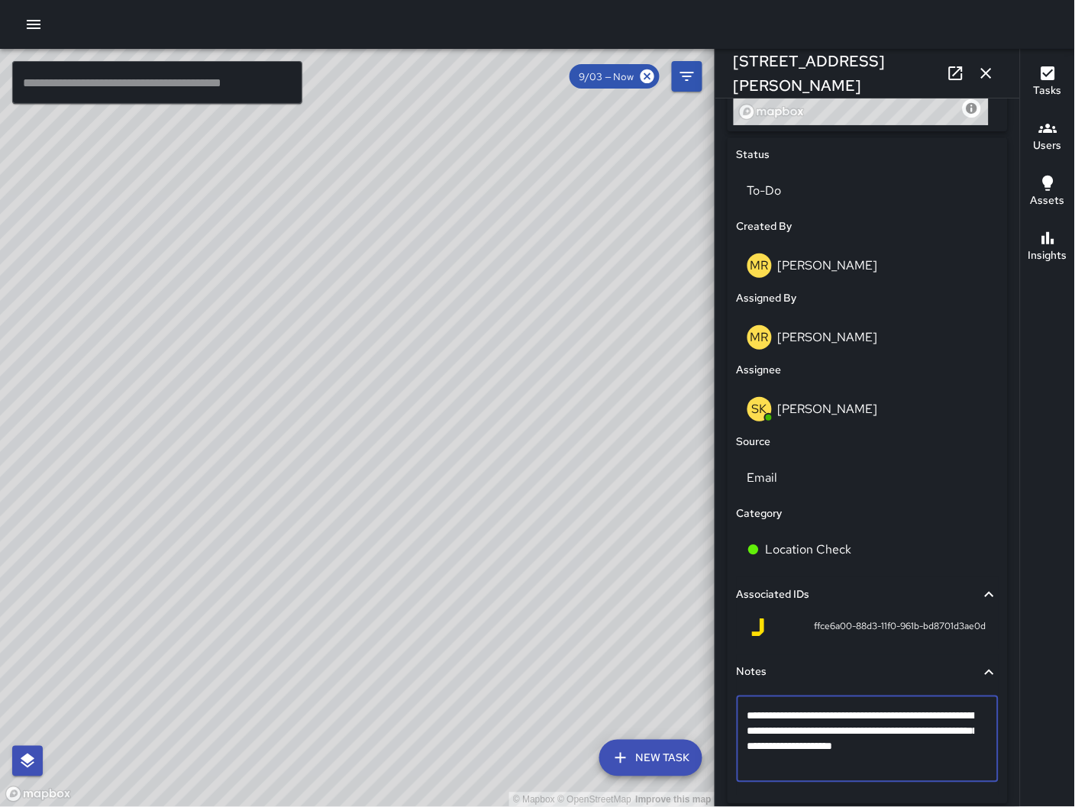
type textarea "**********"
click at [839, 177] on div "To-Do" at bounding box center [868, 190] width 262 height 43
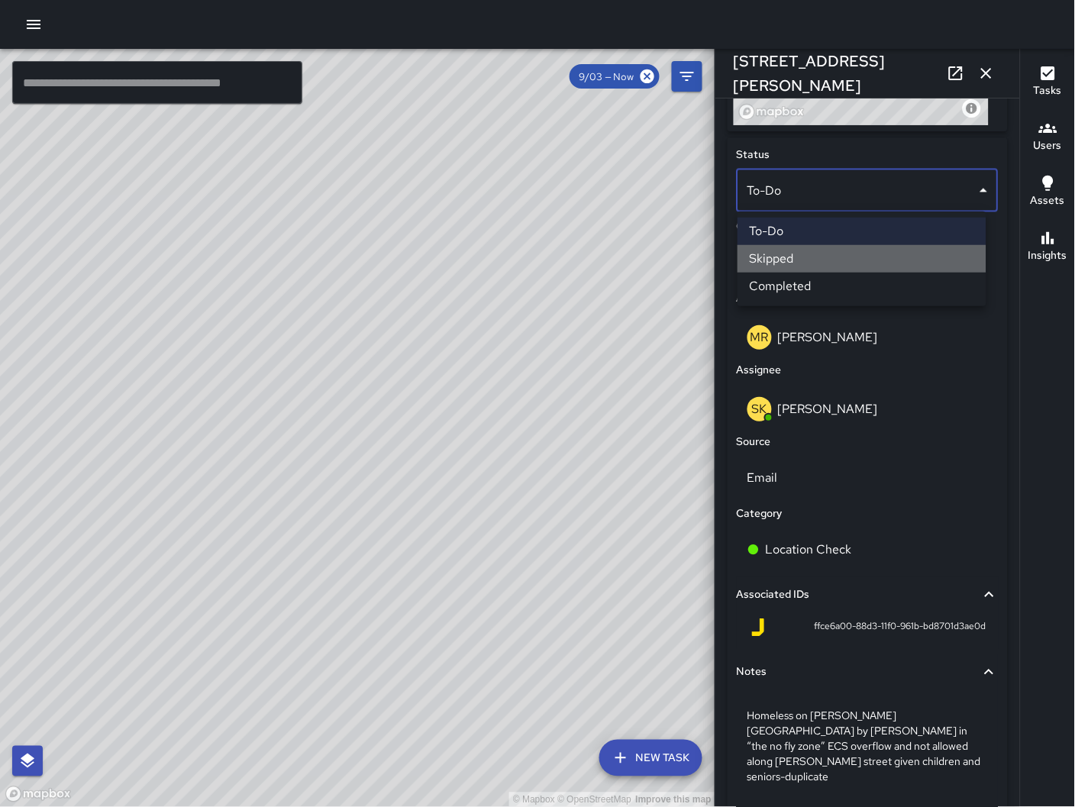
click at [832, 264] on li "Skipped" at bounding box center [861, 258] width 249 height 27
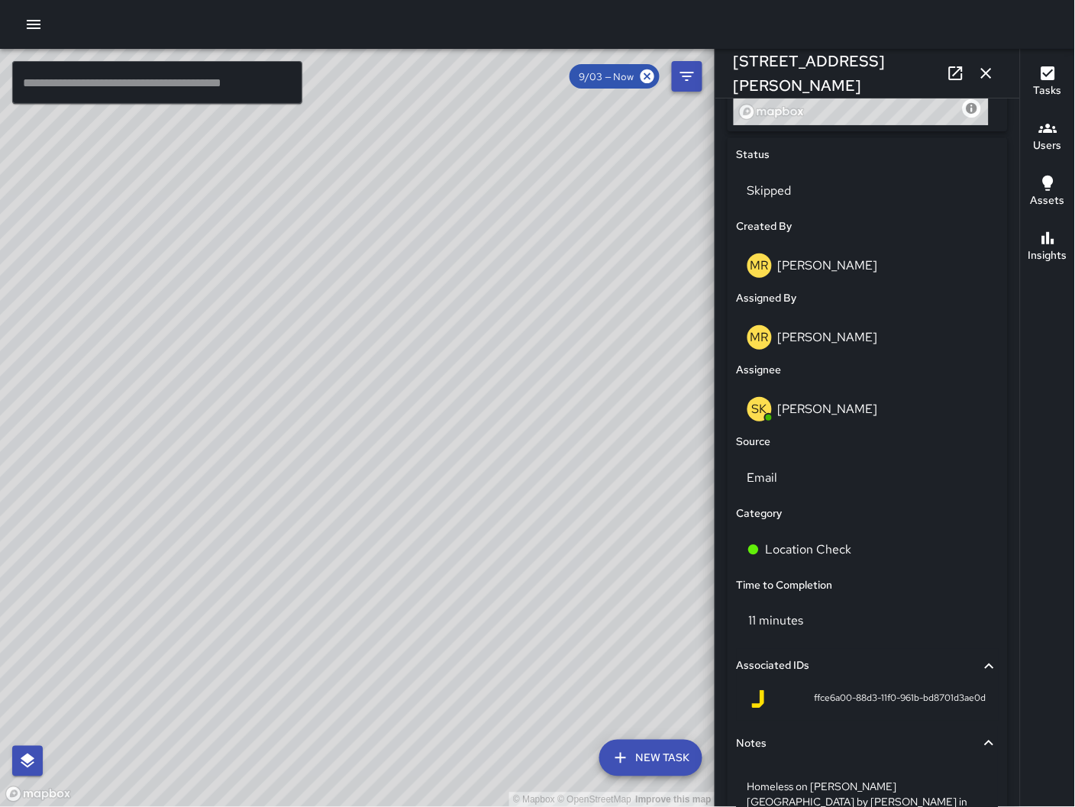
click at [989, 69] on icon "button" at bounding box center [986, 73] width 18 height 18
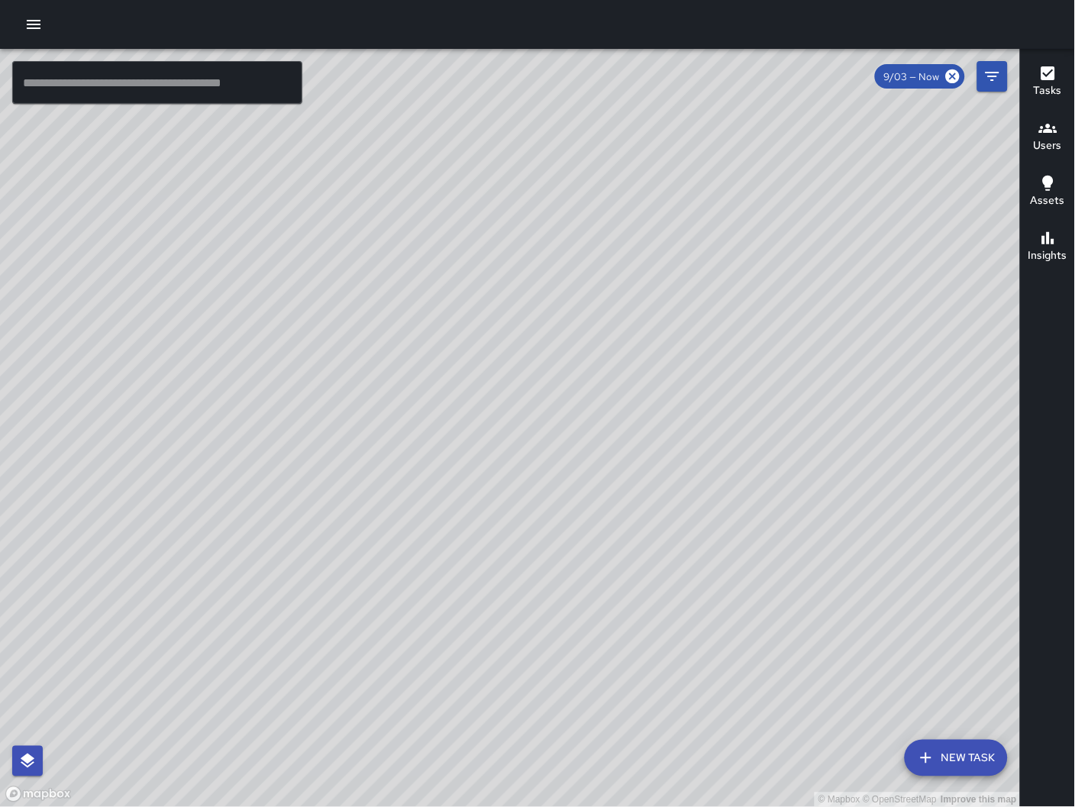
drag, startPoint x: 669, startPoint y: 426, endPoint x: 350, endPoint y: 479, distance: 323.6
click at [83, 550] on div "© Mapbox © OpenStreetMap Improve this map" at bounding box center [510, 428] width 1021 height 759
drag, startPoint x: 751, startPoint y: 273, endPoint x: 853, endPoint y: 233, distance: 109.3
click at [830, 248] on div "© Mapbox © OpenStreetMap Improve this map" at bounding box center [510, 428] width 1021 height 759
click at [1002, 74] on button "Filters" at bounding box center [992, 76] width 31 height 31
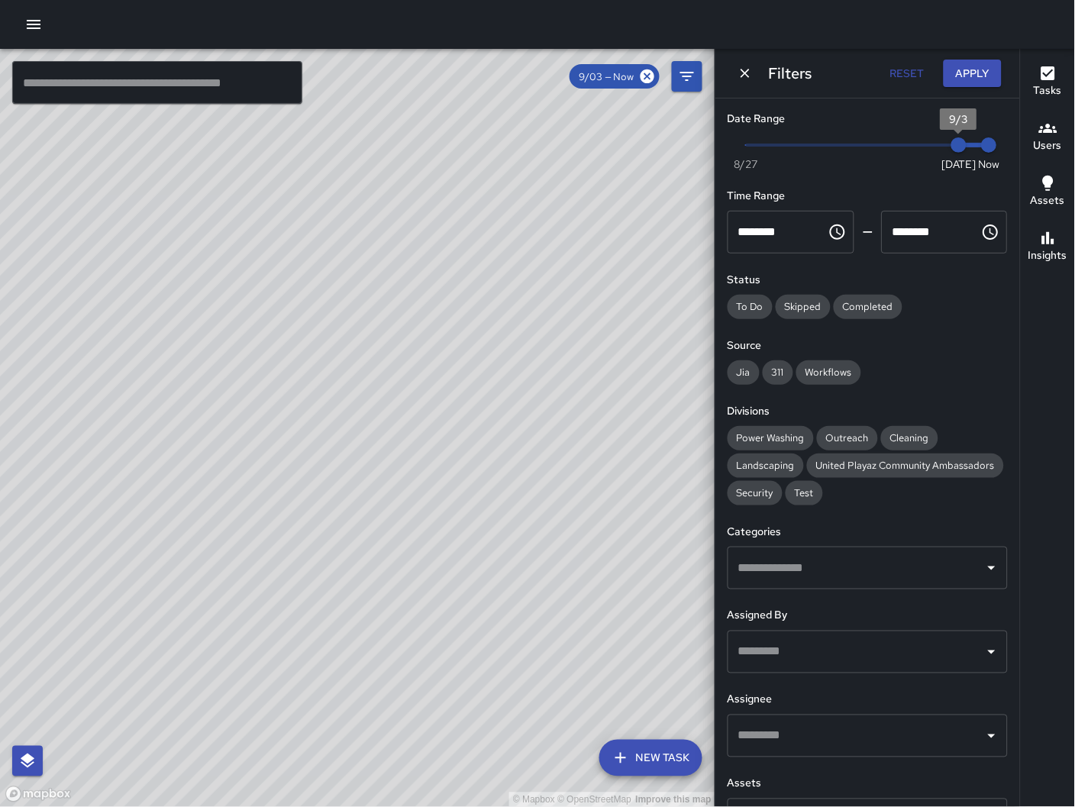
type input "*"
drag, startPoint x: 939, startPoint y: 151, endPoint x: 908, endPoint y: 161, distance: 32.1
click at [929, 144] on span "9/2" at bounding box center [928, 144] width 15 height 15
drag, startPoint x: 519, startPoint y: 124, endPoint x: 469, endPoint y: 265, distance: 149.2
click at [469, 265] on div "© Mapbox © OpenStreetMap Improve this map" at bounding box center [357, 428] width 715 height 759
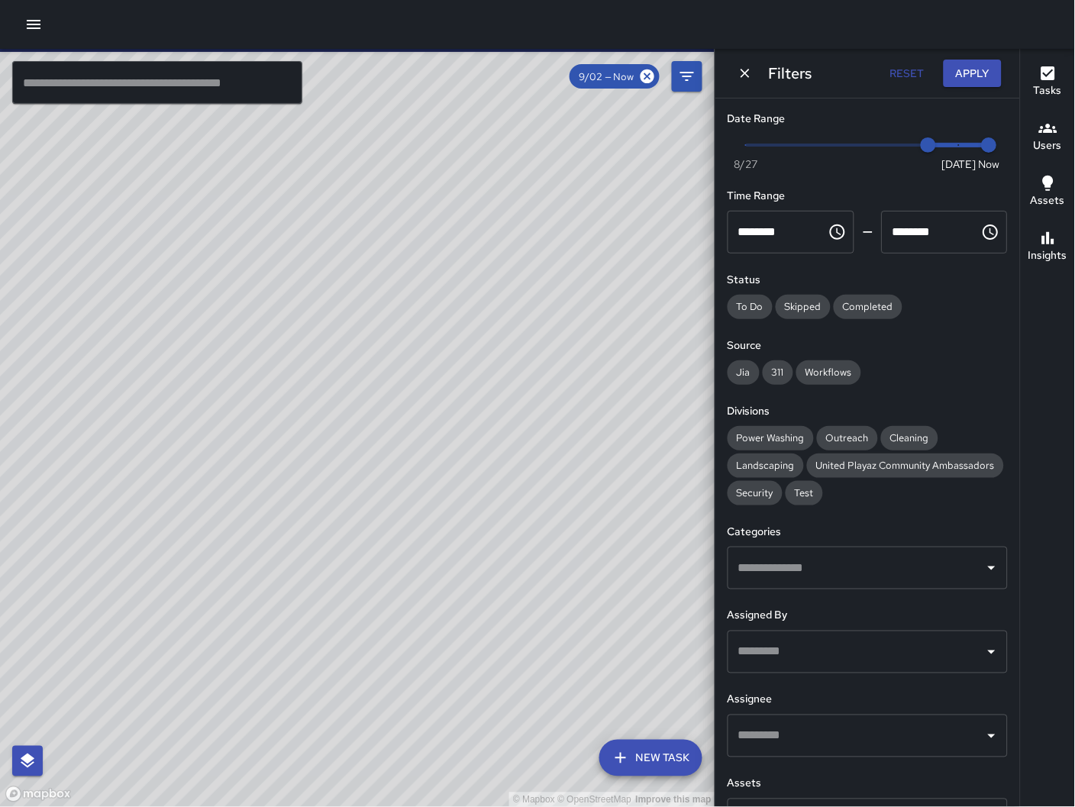
click at [378, 298] on div "© Mapbox © OpenStreetMap Improve this map SK [PERSON_NAME] [STREET_ADDRESS][PER…" at bounding box center [357, 428] width 715 height 759
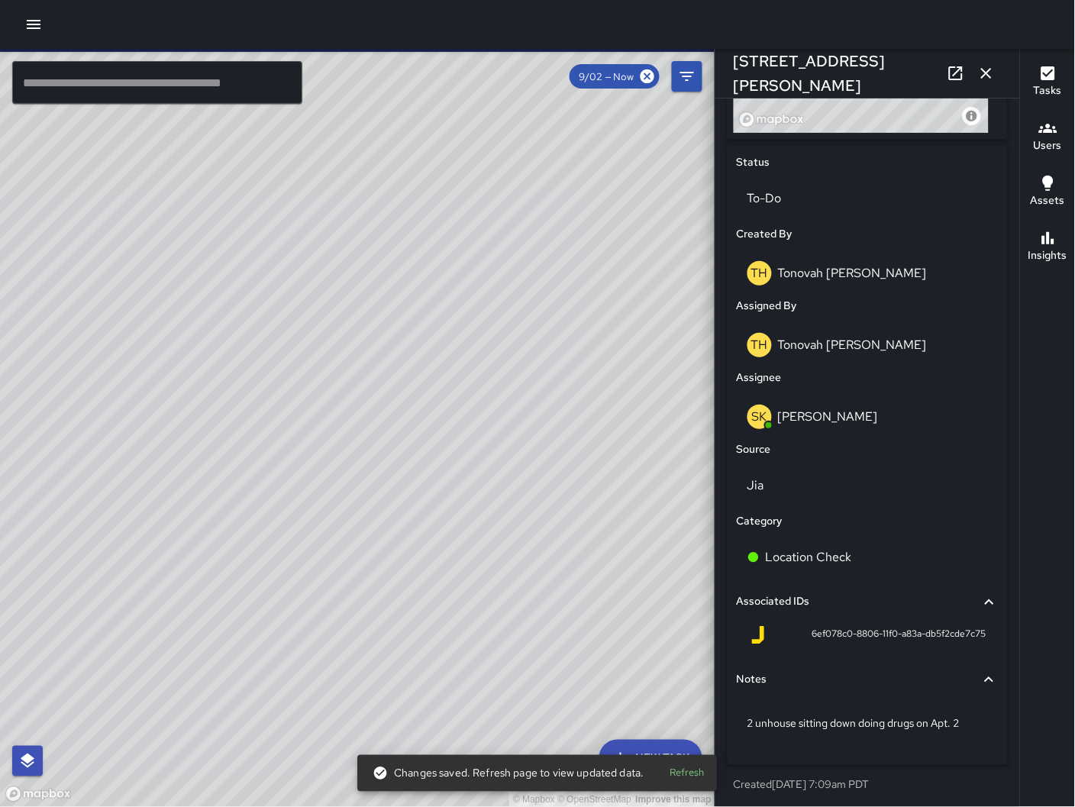
scroll to position [676, 0]
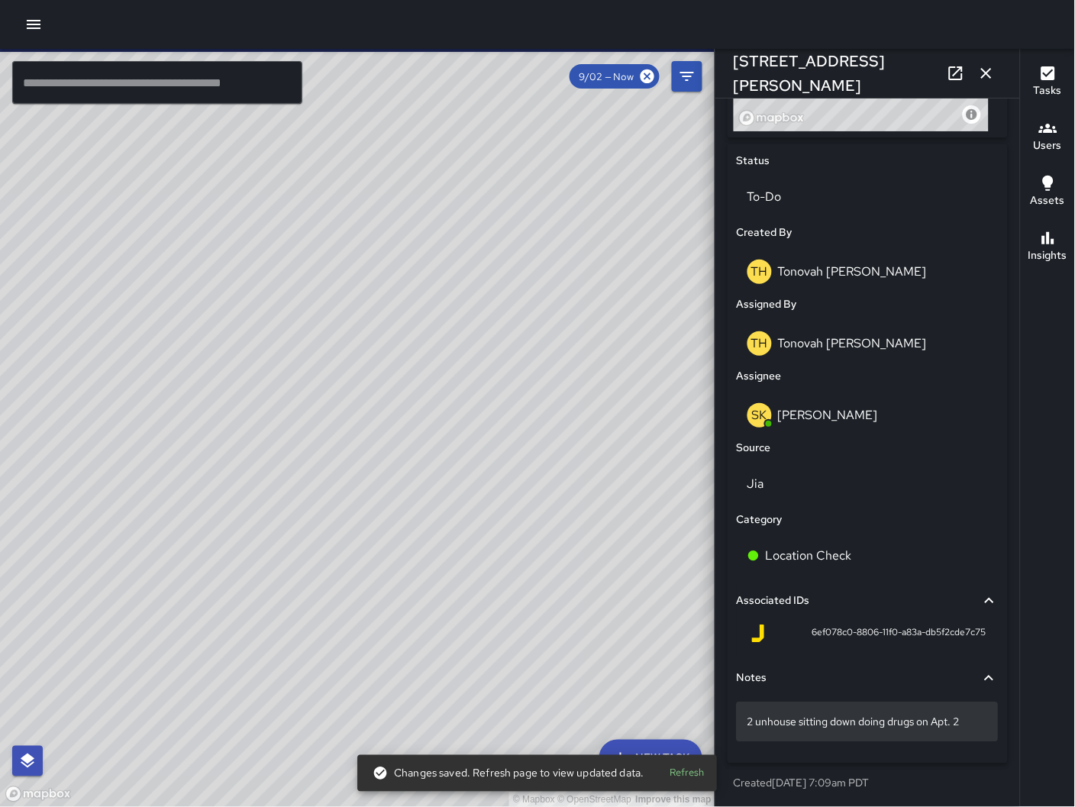
click at [961, 715] on p "2 unhouse sitting down doing drugs on Apt. 2" at bounding box center [867, 722] width 240 height 15
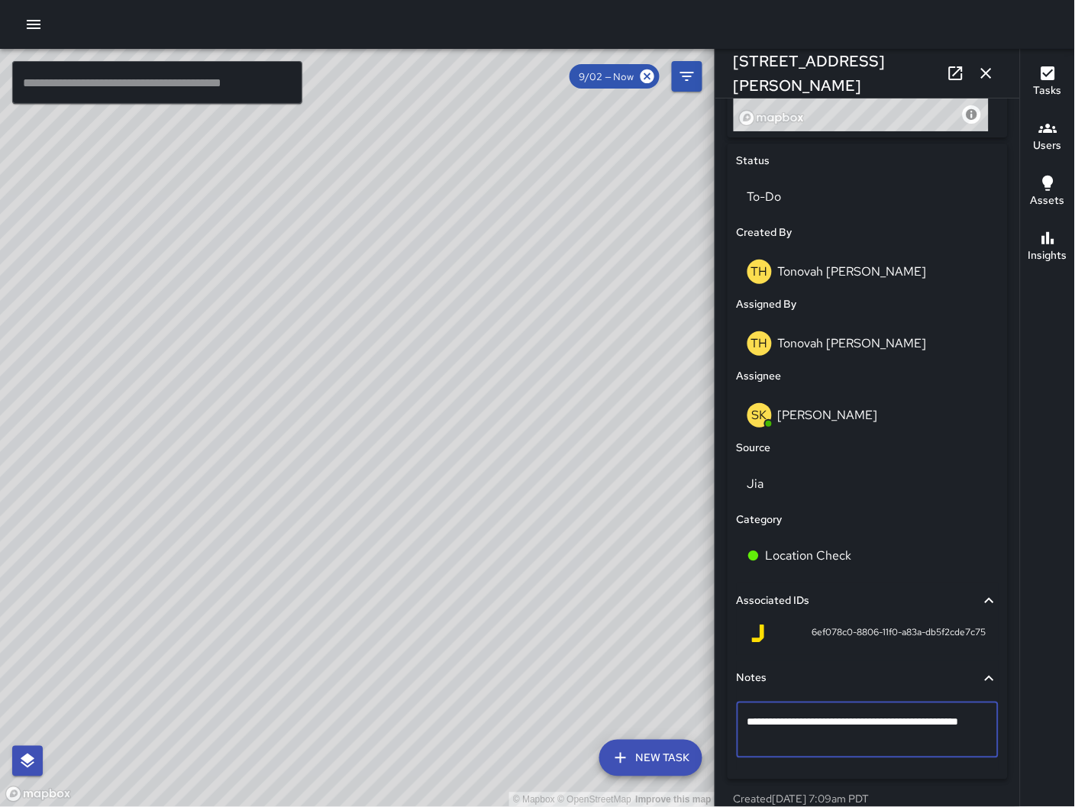
click at [754, 737] on textarea "**********" at bounding box center [860, 730] width 227 height 31
type textarea "**********"
click at [836, 205] on p "To-Do" at bounding box center [867, 197] width 240 height 18
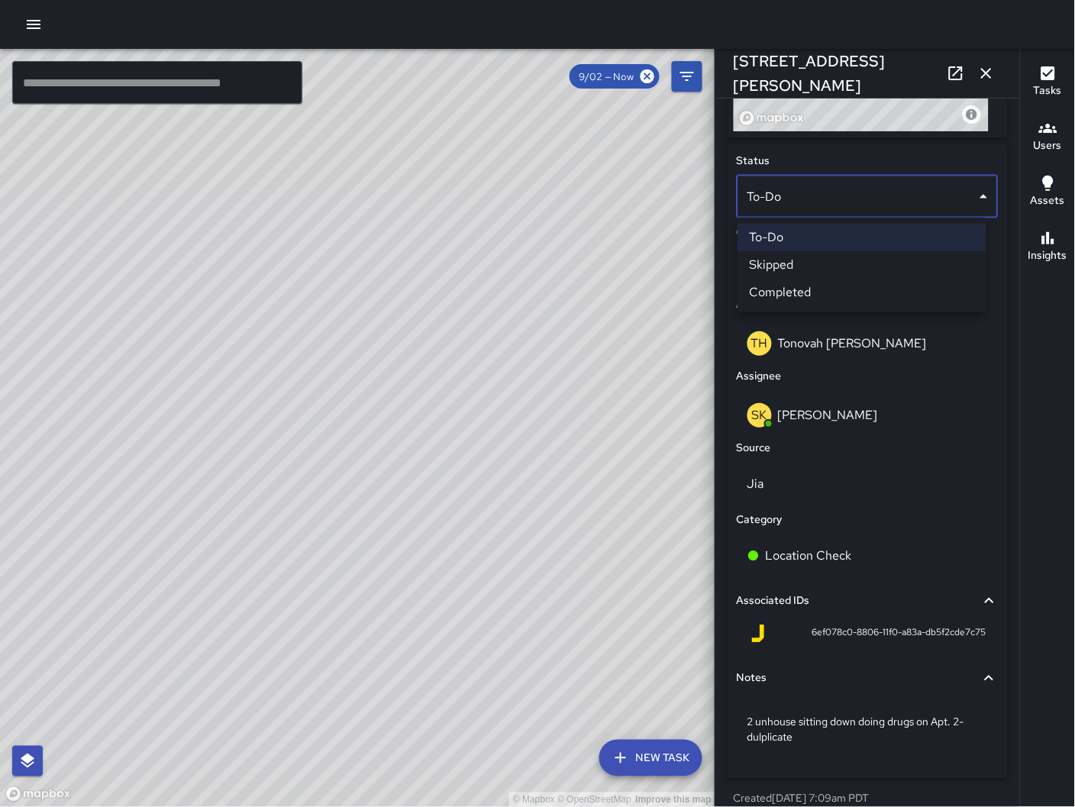
click at [834, 261] on li "Skipped" at bounding box center [861, 264] width 249 height 27
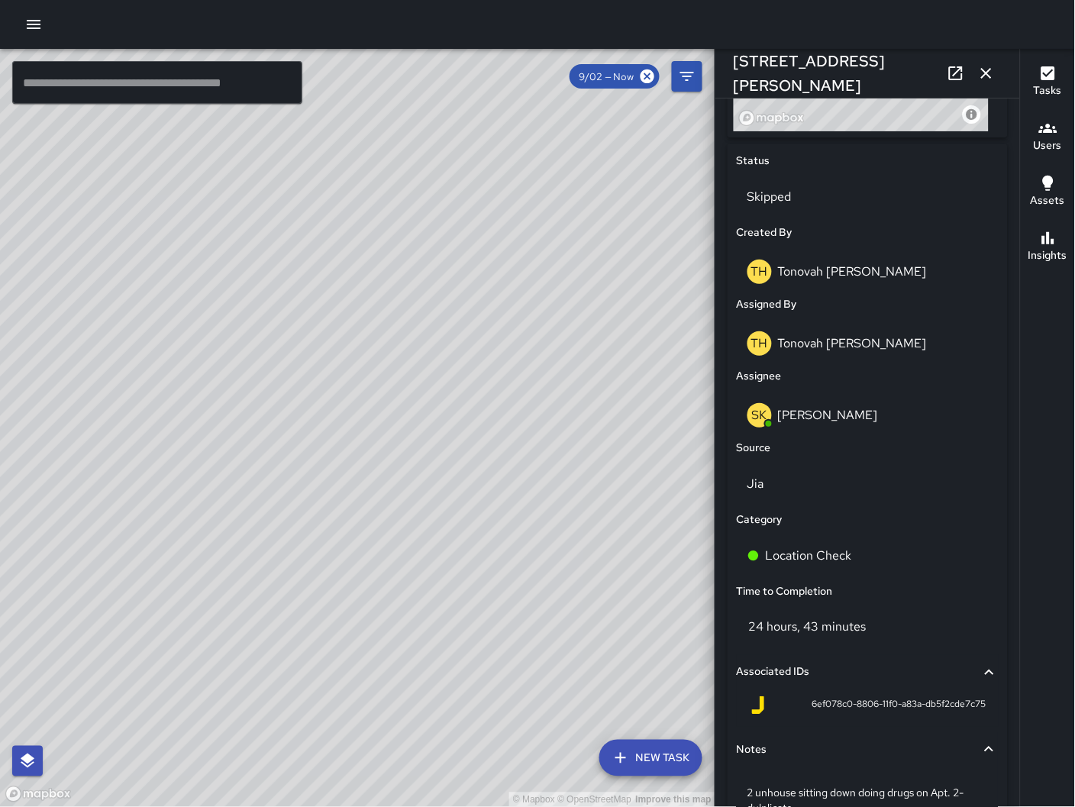
click at [996, 73] on button "button" at bounding box center [986, 73] width 31 height 31
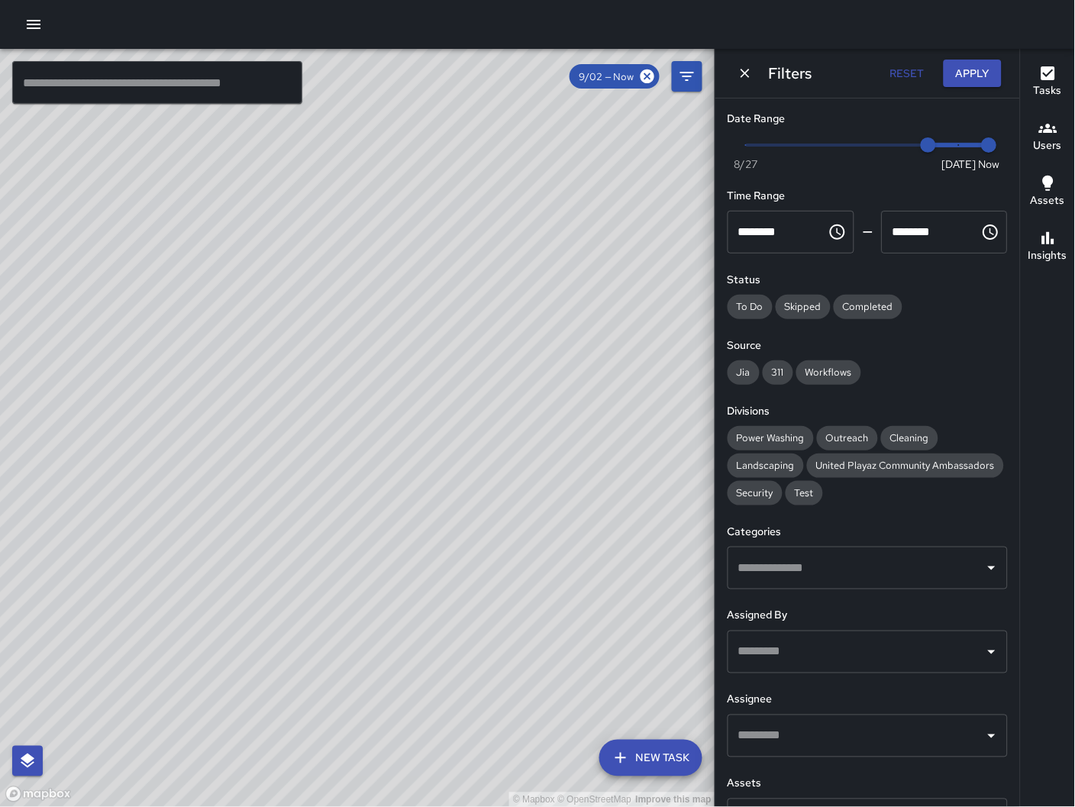
drag, startPoint x: 259, startPoint y: 644, endPoint x: 618, endPoint y: 479, distance: 395.6
click at [608, 485] on div "© Mapbox © OpenStreetMap Improve this map" at bounding box center [357, 428] width 715 height 759
type input "*"
click at [1005, 142] on div "Date Range Now [DATE] [DATE] 7:52 am Time Range ******** ​ ******** ​ Status To…" at bounding box center [867, 452] width 305 height 708
click at [750, 80] on icon "Dismiss" at bounding box center [744, 73] width 15 height 15
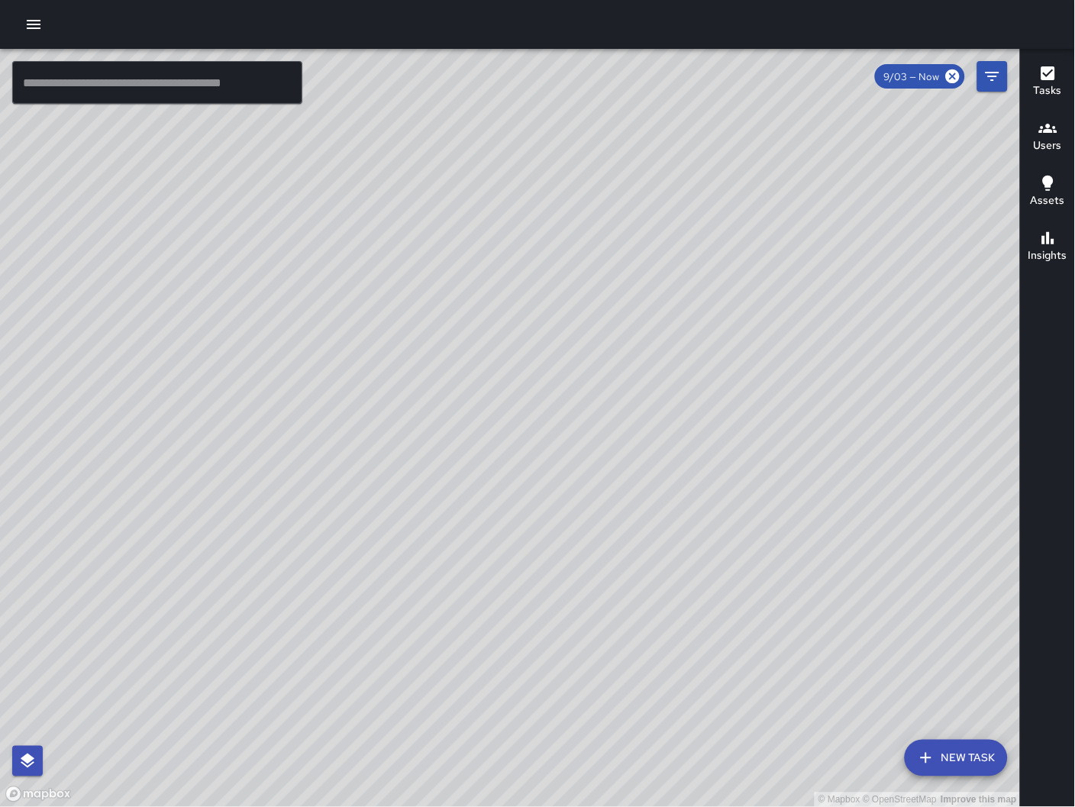
drag, startPoint x: 242, startPoint y: 466, endPoint x: 339, endPoint y: 474, distance: 97.3
click at [339, 474] on div "© Mapbox © OpenStreetMap Improve this map" at bounding box center [510, 428] width 1021 height 759
click at [302, 489] on div "© Mapbox © OpenStreetMap Improve this map SK [PERSON_NAME] [STREET_ADDRESS][PER…" at bounding box center [510, 428] width 1021 height 759
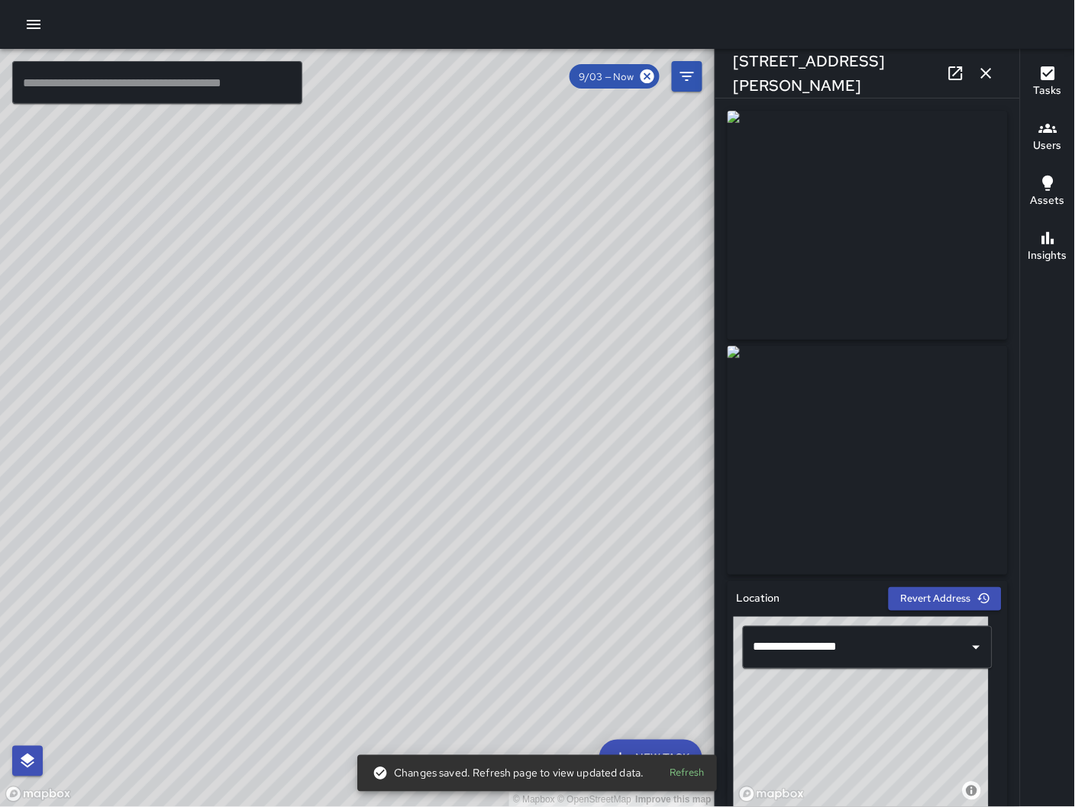
click at [958, 76] on icon at bounding box center [956, 73] width 18 height 18
click at [996, 80] on button "button" at bounding box center [986, 73] width 31 height 31
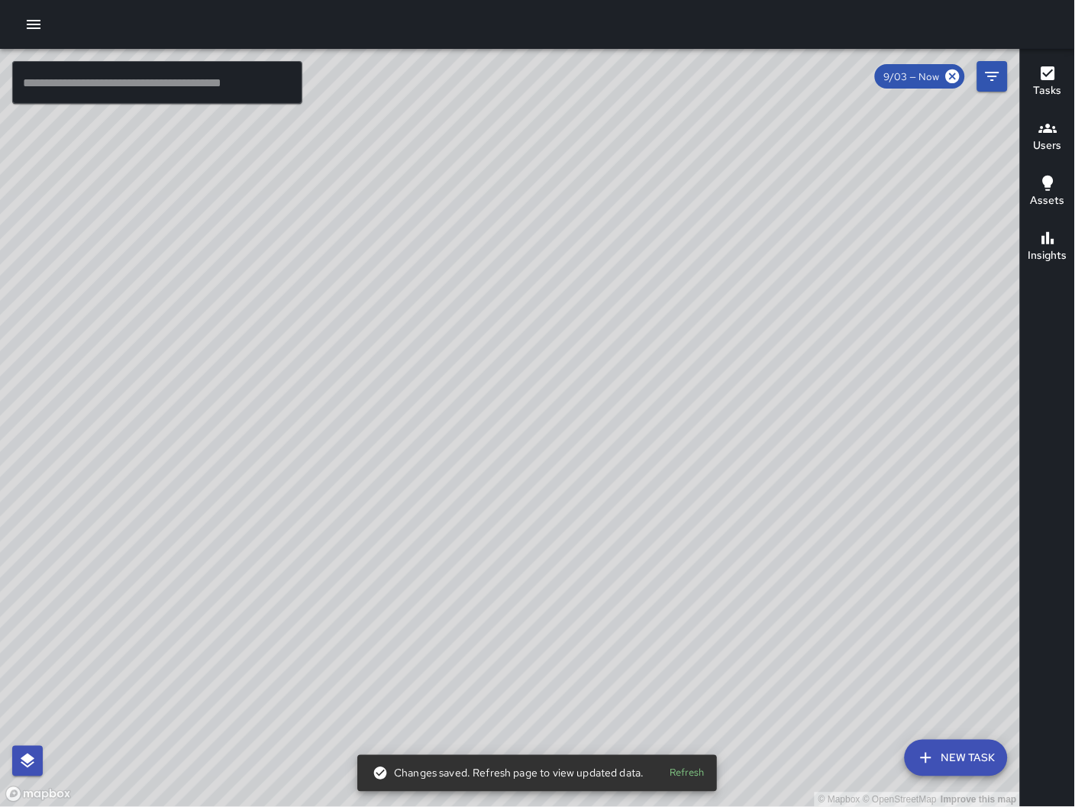
drag, startPoint x: 717, startPoint y: 391, endPoint x: 43, endPoint y: 631, distance: 715.5
click at [99, 621] on div "© Mapbox © OpenStreetMap Improve this map" at bounding box center [510, 428] width 1021 height 759
drag, startPoint x: 673, startPoint y: 460, endPoint x: 266, endPoint y: 464, distance: 406.2
click at [266, 464] on div "© Mapbox © OpenStreetMap Improve this map" at bounding box center [510, 428] width 1021 height 759
drag, startPoint x: 776, startPoint y: 318, endPoint x: 777, endPoint y: 356, distance: 37.4
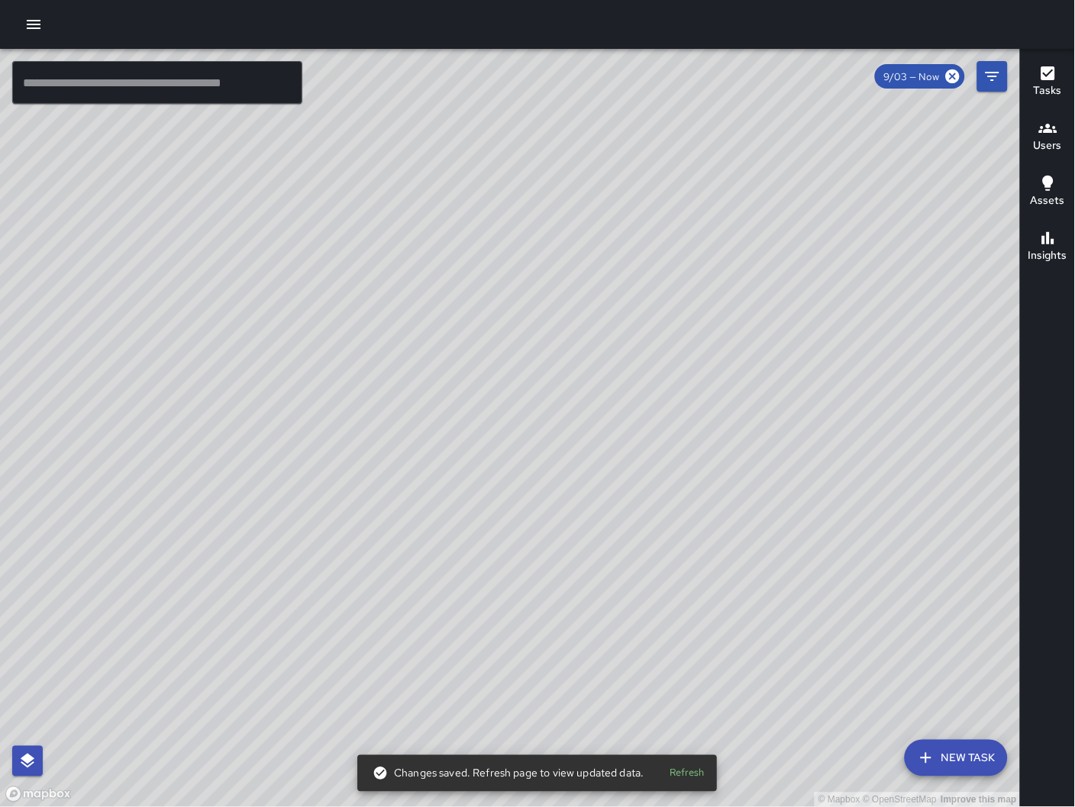
click at [777, 343] on div "© Mapbox © OpenStreetMap Improve this map" at bounding box center [510, 428] width 1021 height 759
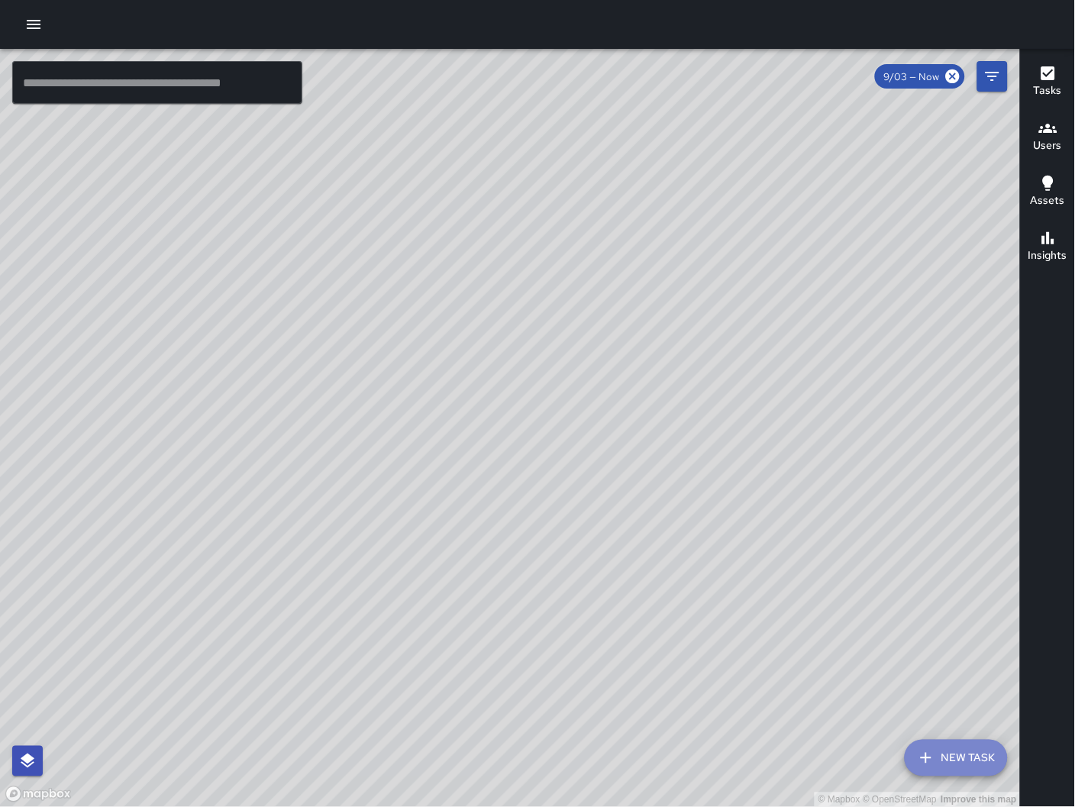
click at [957, 770] on button "New Task" at bounding box center [956, 758] width 103 height 37
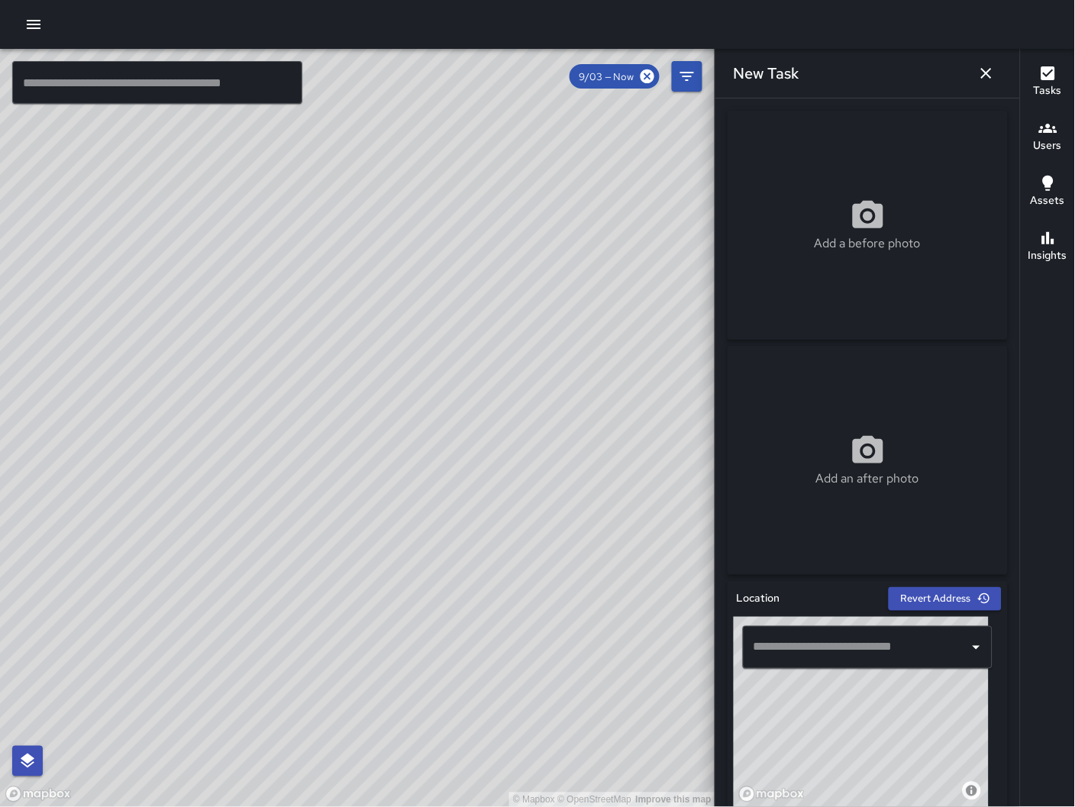
drag, startPoint x: 902, startPoint y: 721, endPoint x: 816, endPoint y: 763, distance: 94.9
click at [815, 764] on div "© Mapbox © OpenStreetMap Improve this map" at bounding box center [861, 712] width 255 height 191
click at [925, 686] on div "© Mapbox © OpenStreetMap Improve this map ​" at bounding box center [868, 712] width 268 height 191
click at [890, 721] on div "© Mapbox © OpenStreetMap Improve this map" at bounding box center [861, 712] width 255 height 191
drag, startPoint x: 838, startPoint y: 718, endPoint x: 883, endPoint y: 750, distance: 54.7
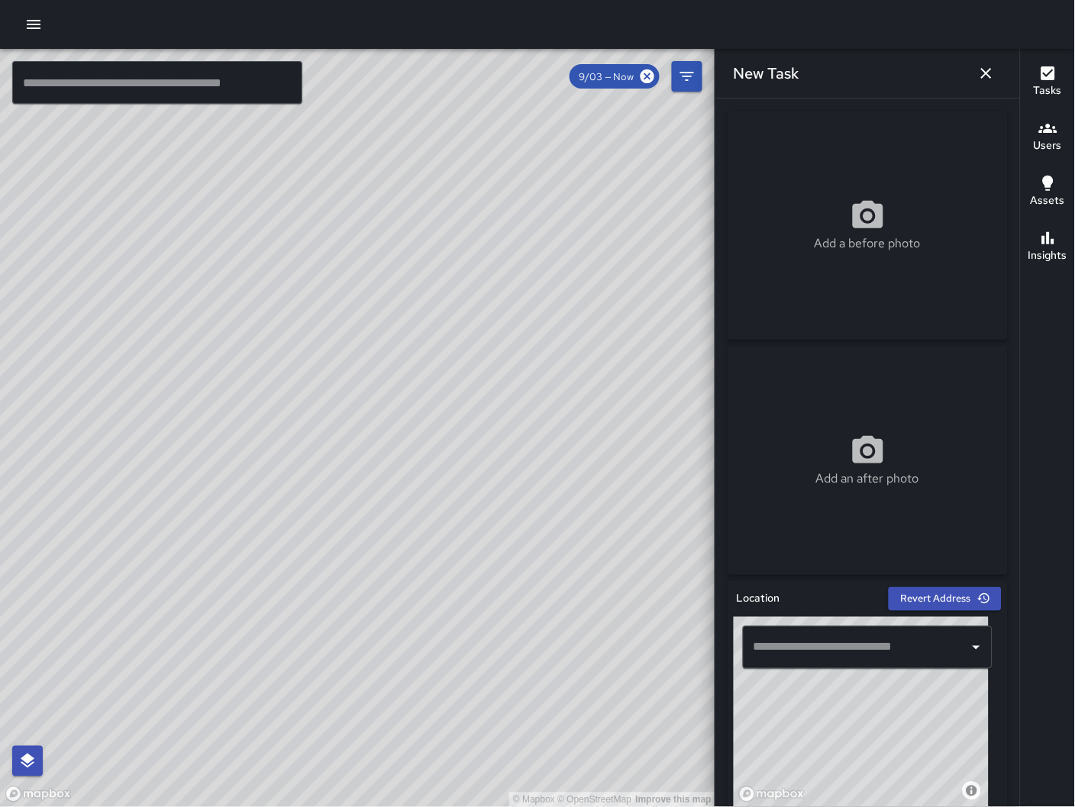
click at [883, 750] on div "© Mapbox © OpenStreetMap Improve this map" at bounding box center [861, 712] width 255 height 191
drag, startPoint x: 852, startPoint y: 744, endPoint x: 864, endPoint y: 751, distance: 14.0
click at [864, 752] on div "© Mapbox © OpenStreetMap Improve this map" at bounding box center [861, 712] width 255 height 191
click at [916, 199] on div "Add a before photo" at bounding box center [868, 225] width 280 height 55
type input "**********"
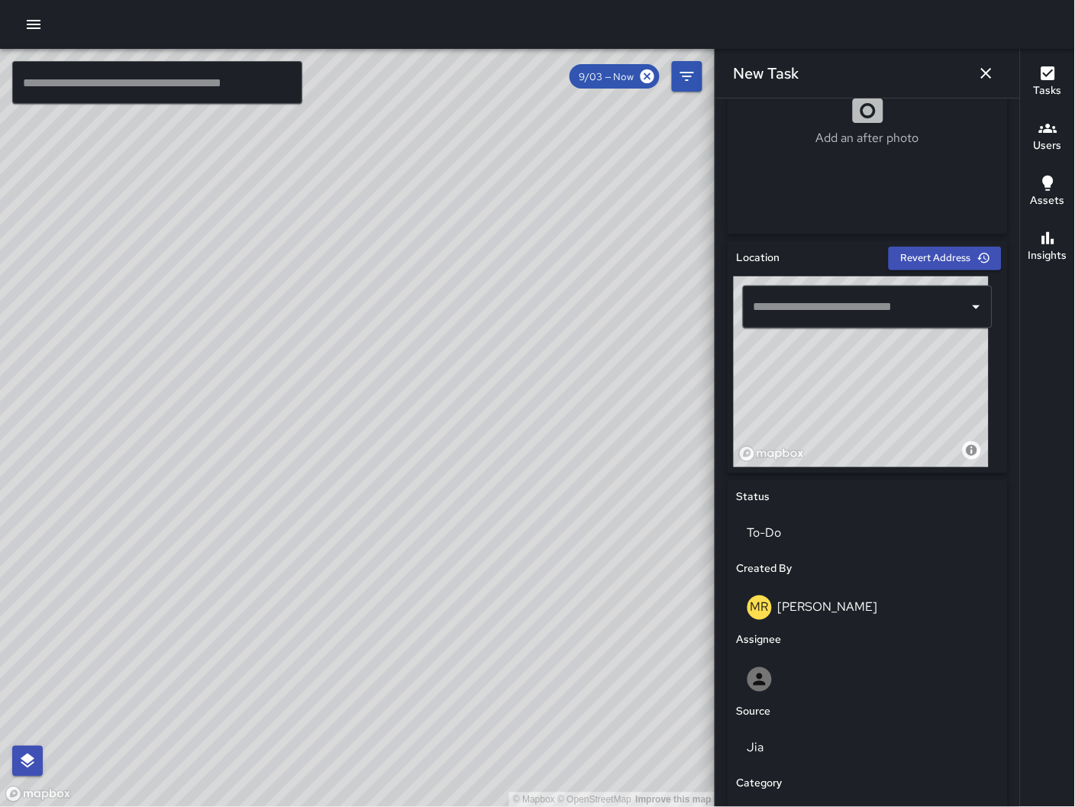
scroll to position [499, 0]
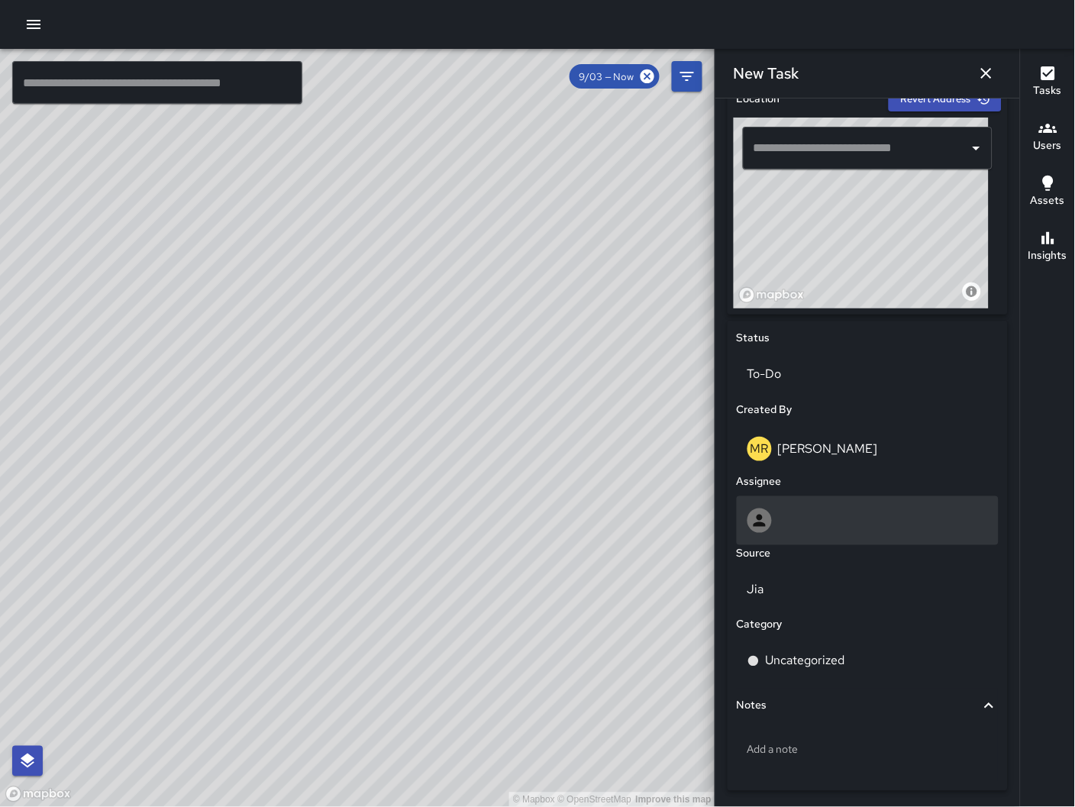
click at [824, 537] on div at bounding box center [868, 520] width 262 height 49
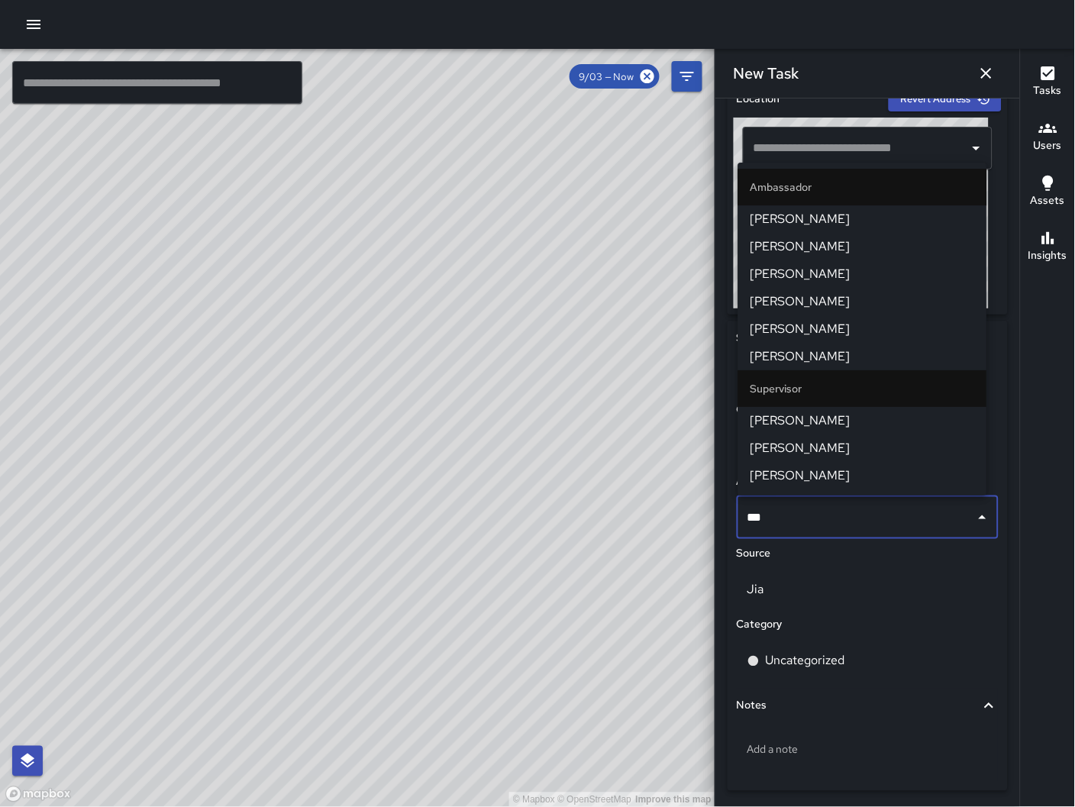
type input "****"
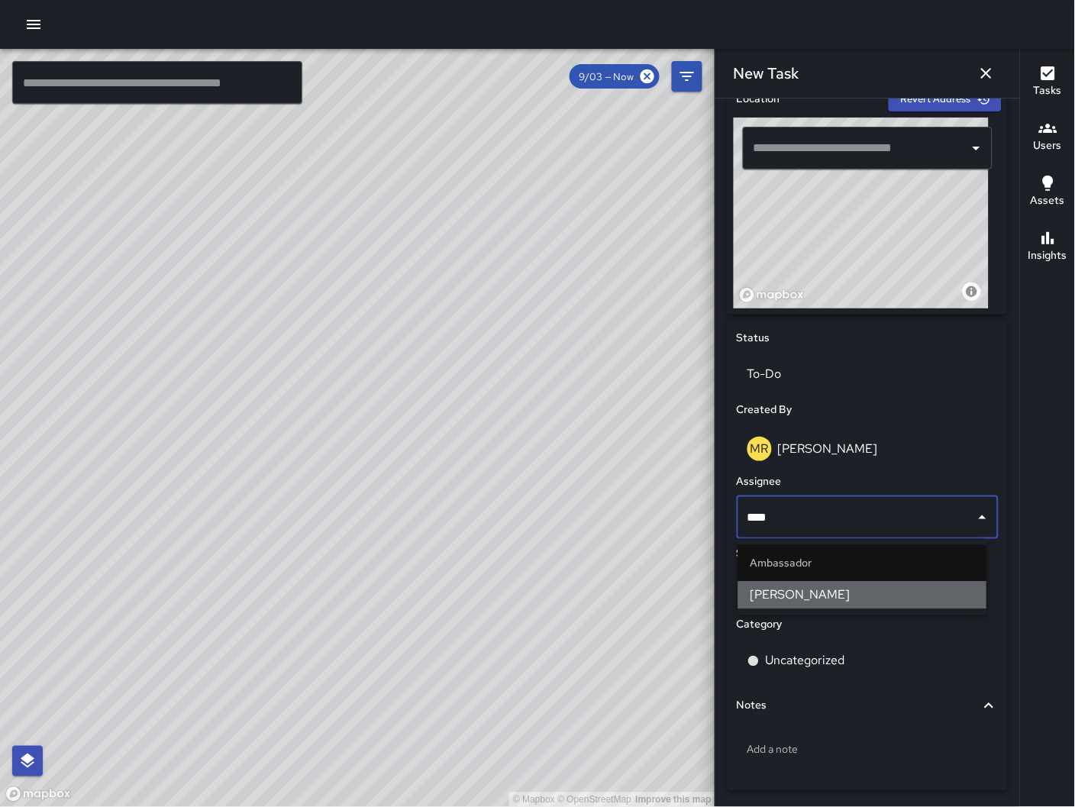
click at [812, 591] on span "[PERSON_NAME]" at bounding box center [862, 595] width 224 height 18
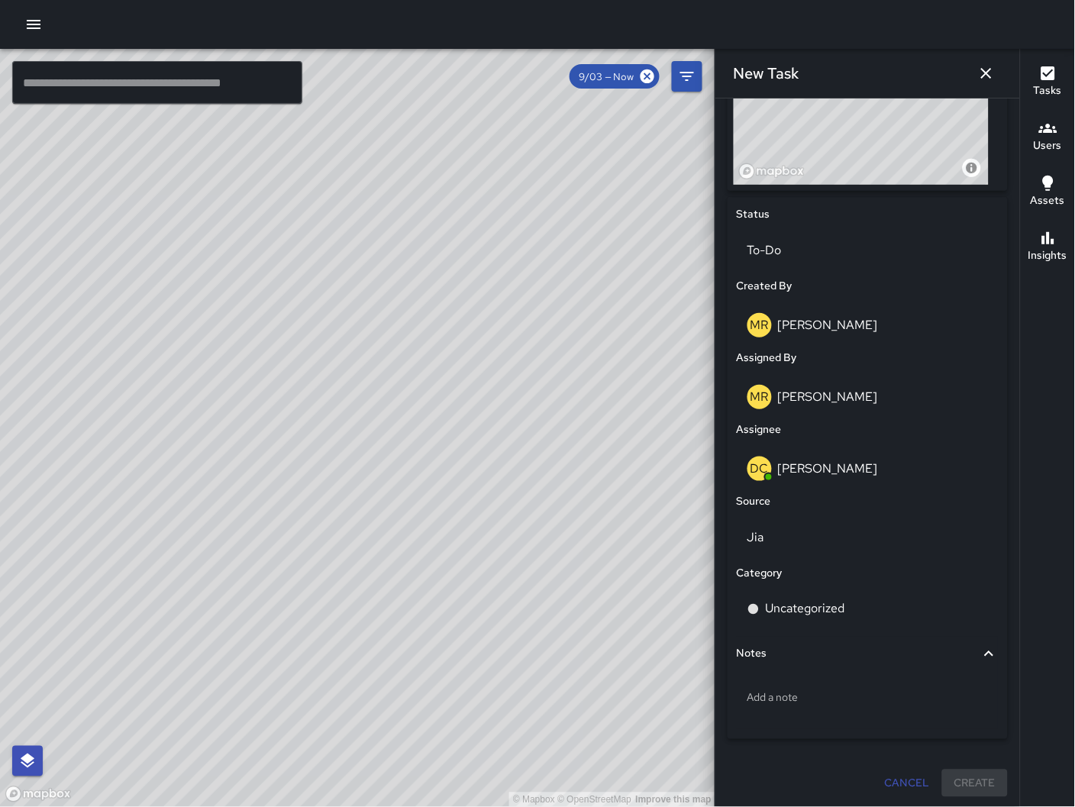
scroll to position [624, 0]
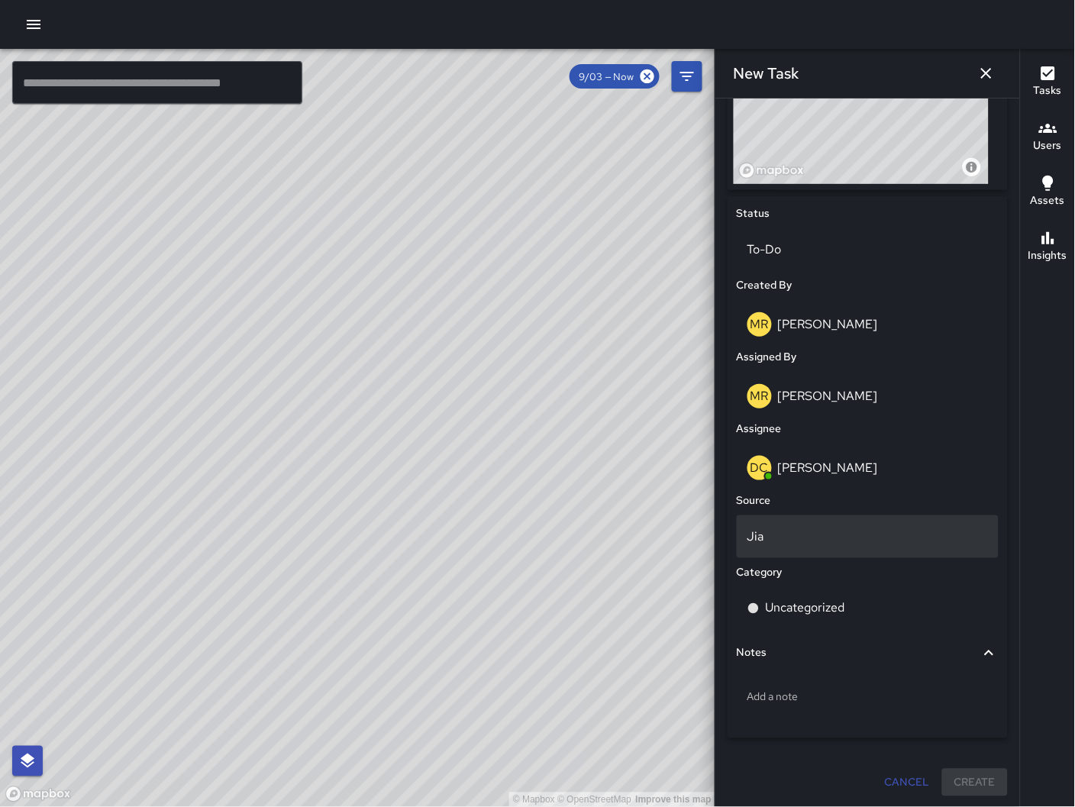
click at [854, 536] on p "Jia" at bounding box center [867, 537] width 240 height 18
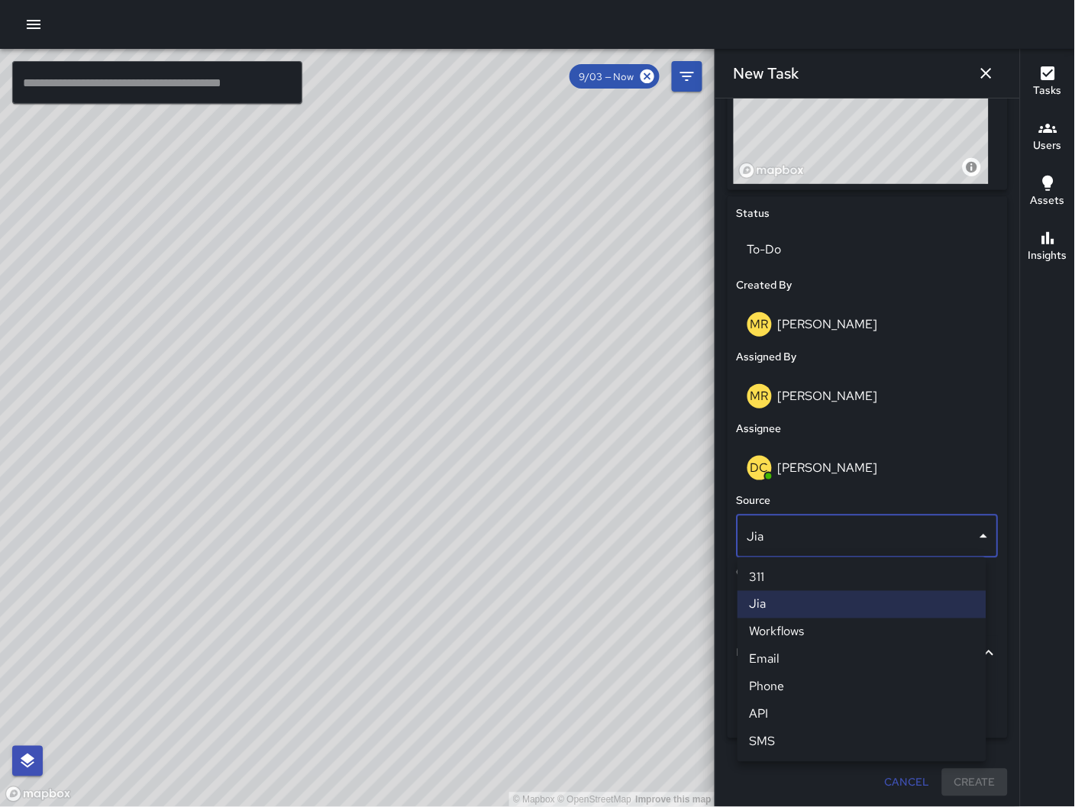
click at [855, 664] on li "Email" at bounding box center [861, 659] width 249 height 27
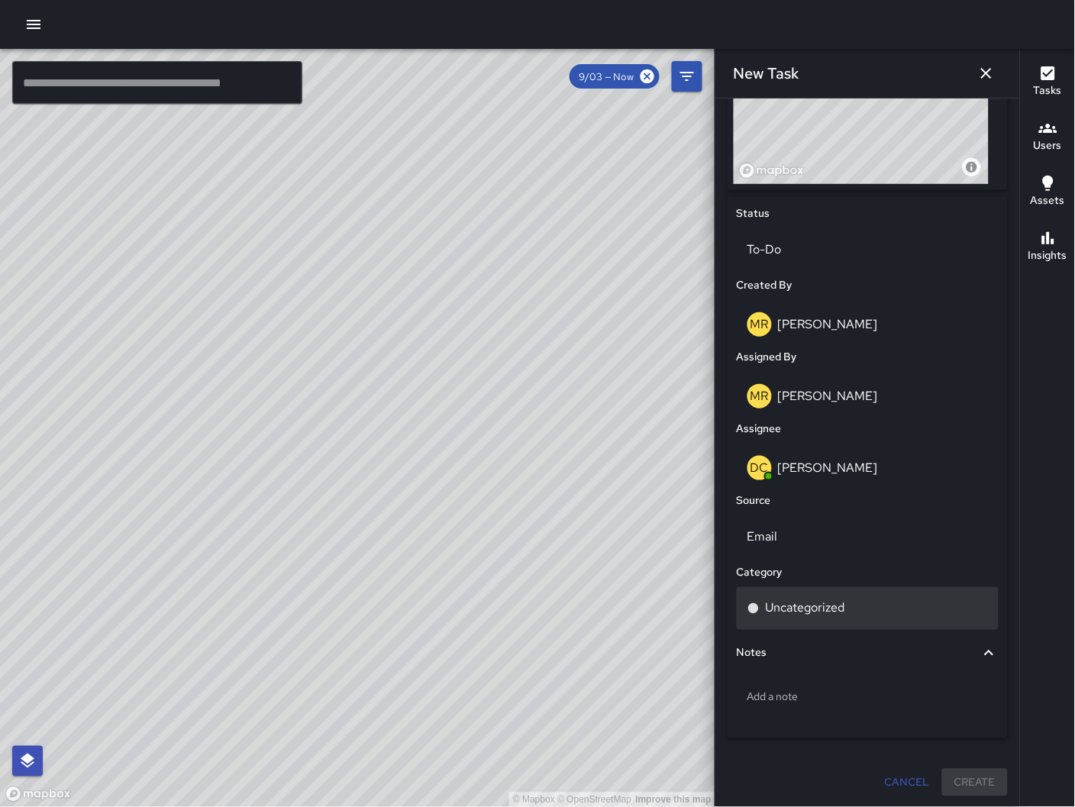
click at [851, 605] on div "Uncategorized" at bounding box center [867, 608] width 240 height 18
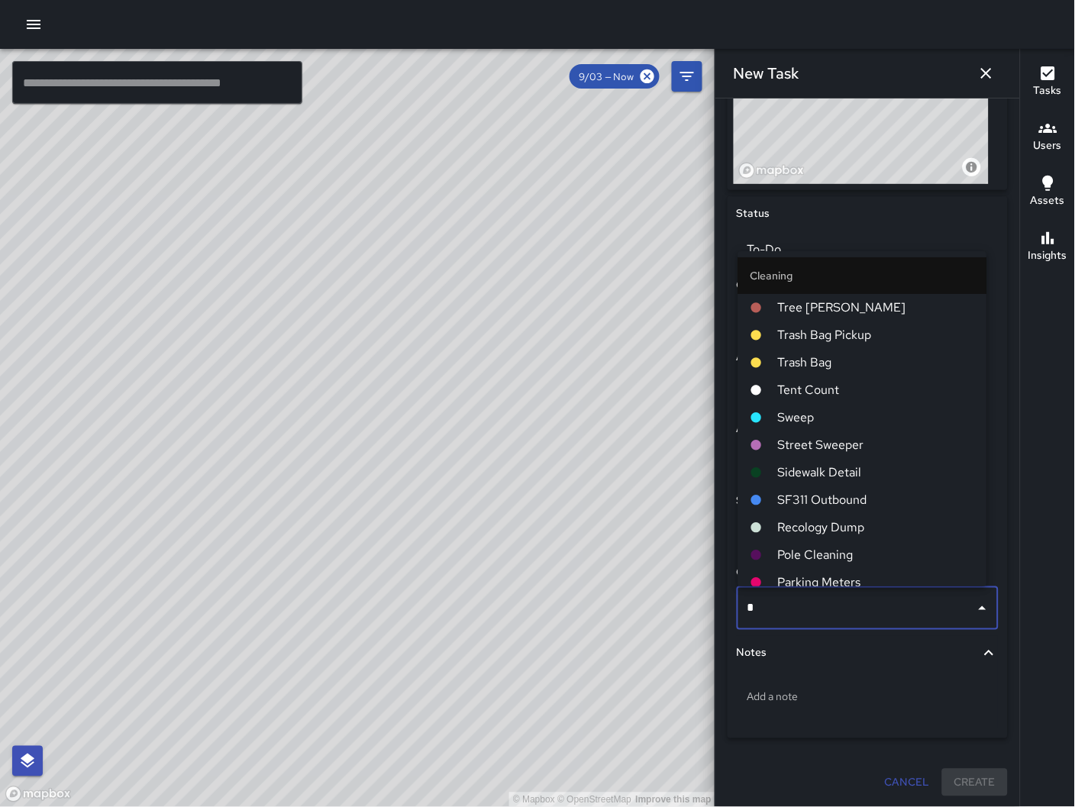
type input "**"
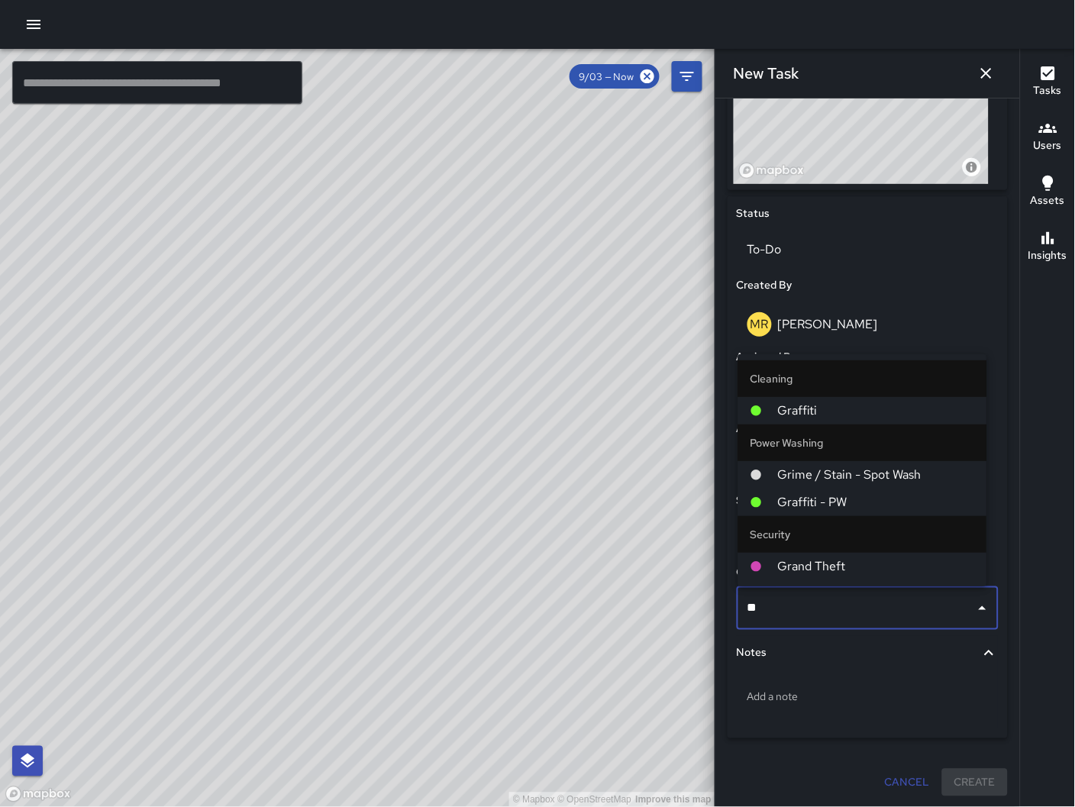
click at [824, 415] on span "Graffiti" at bounding box center [876, 411] width 197 height 18
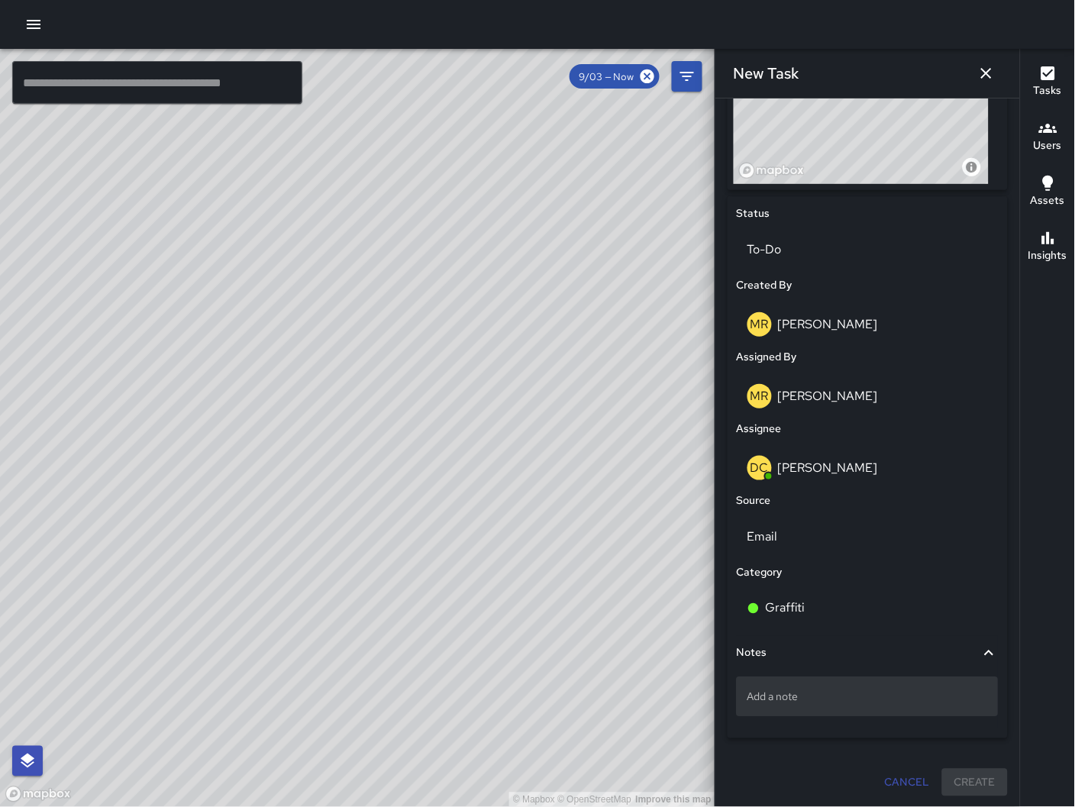
click at [809, 706] on div "Add a note" at bounding box center [868, 697] width 262 height 40
type textarea "**********"
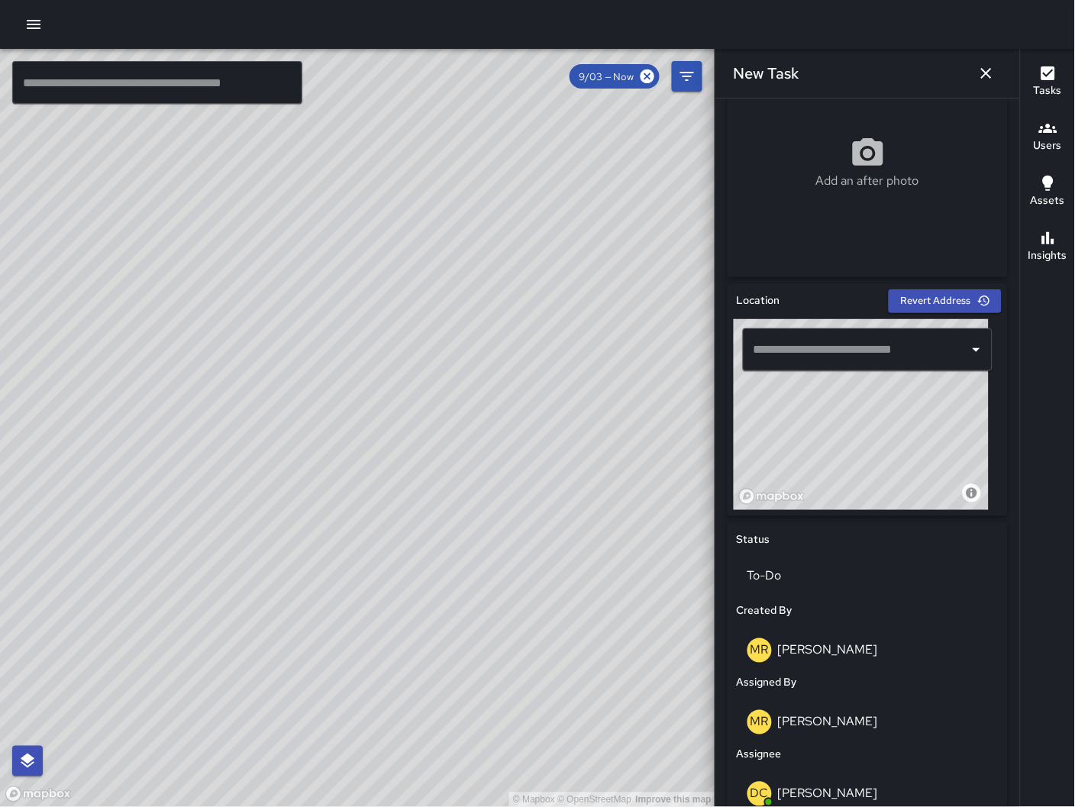
click at [853, 428] on div "© Mapbox © OpenStreetMap Improve this map" at bounding box center [861, 414] width 255 height 191
drag, startPoint x: 902, startPoint y: 437, endPoint x: 891, endPoint y: 445, distance: 14.2
click at [891, 445] on div "© Mapbox © OpenStreetMap Improve this map" at bounding box center [861, 414] width 255 height 191
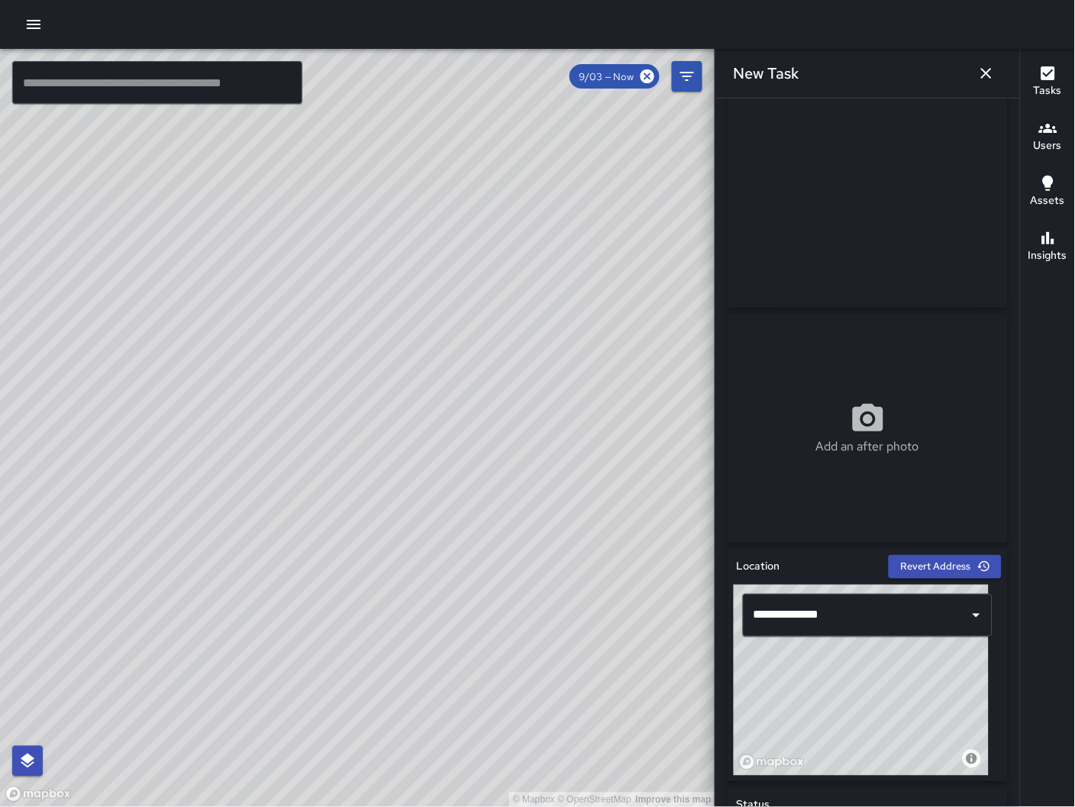
scroll to position [34, 0]
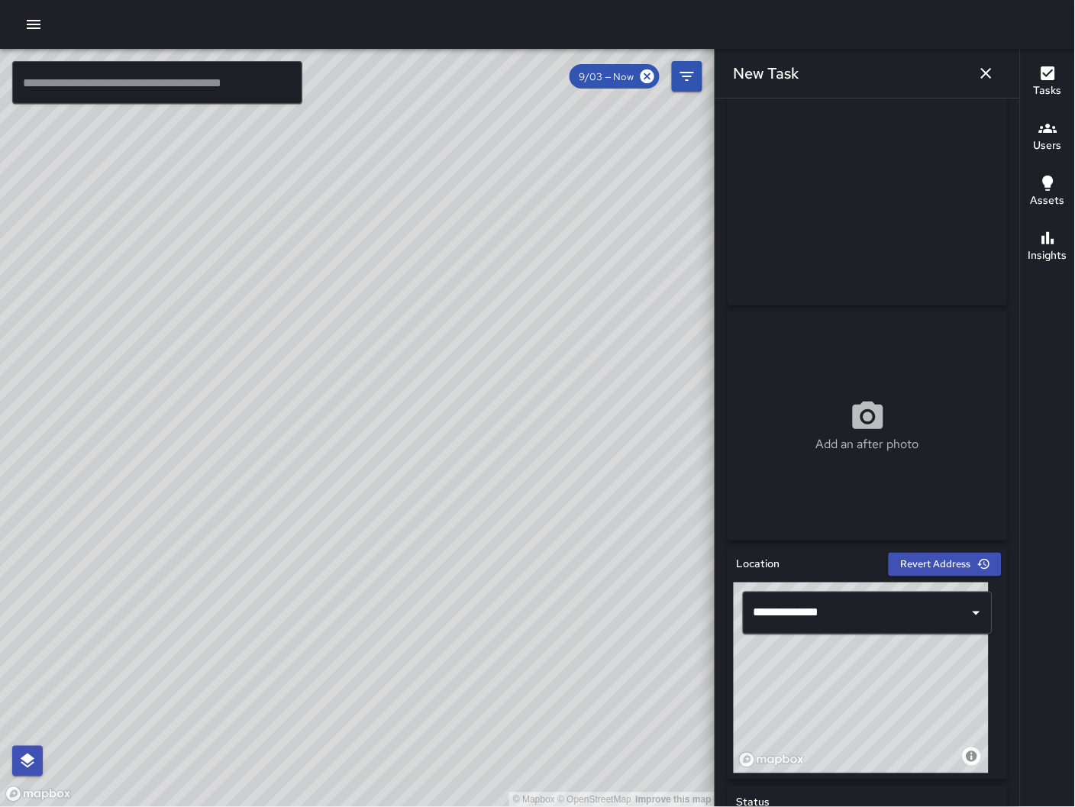
drag, startPoint x: 825, startPoint y: 700, endPoint x: 806, endPoint y: 657, distance: 46.8
click at [806, 657] on div "© Mapbox © OpenStreetMap Improve this map" at bounding box center [861, 677] width 255 height 191
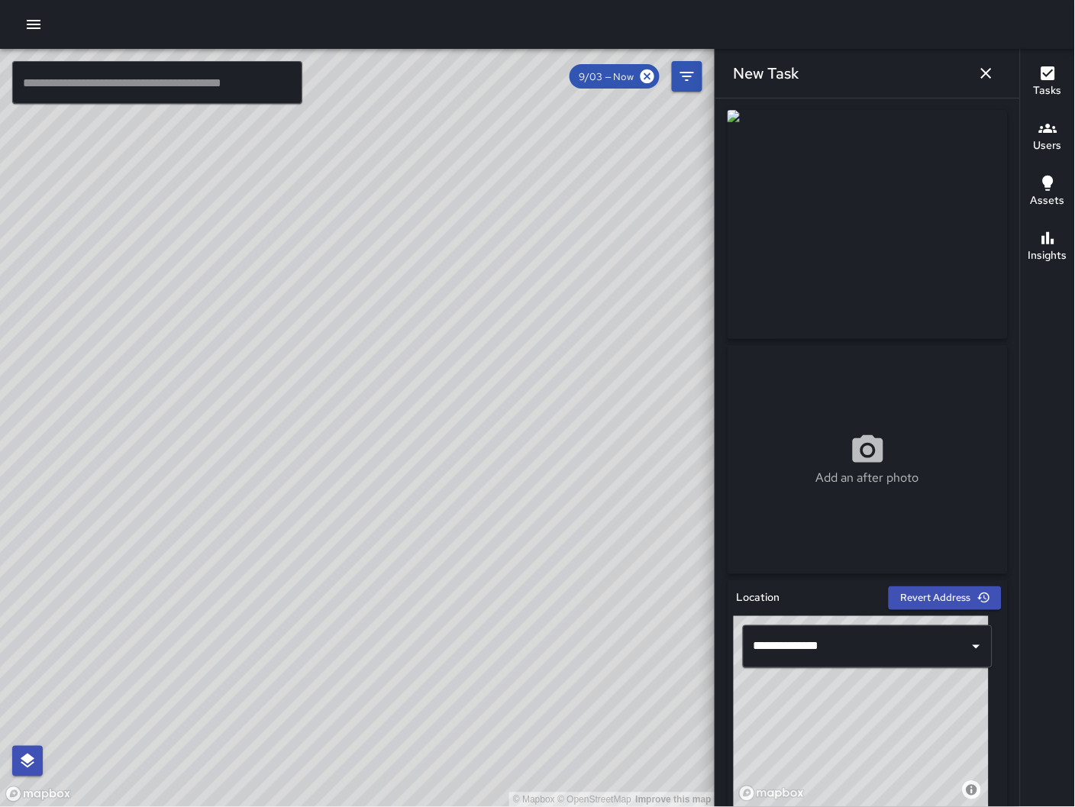
scroll to position [0, 0]
type input "**********"
drag, startPoint x: 869, startPoint y: 733, endPoint x: 839, endPoint y: 708, distance: 38.5
click at [839, 708] on div "© Mapbox © OpenStreetMap Improve this map" at bounding box center [861, 712] width 255 height 191
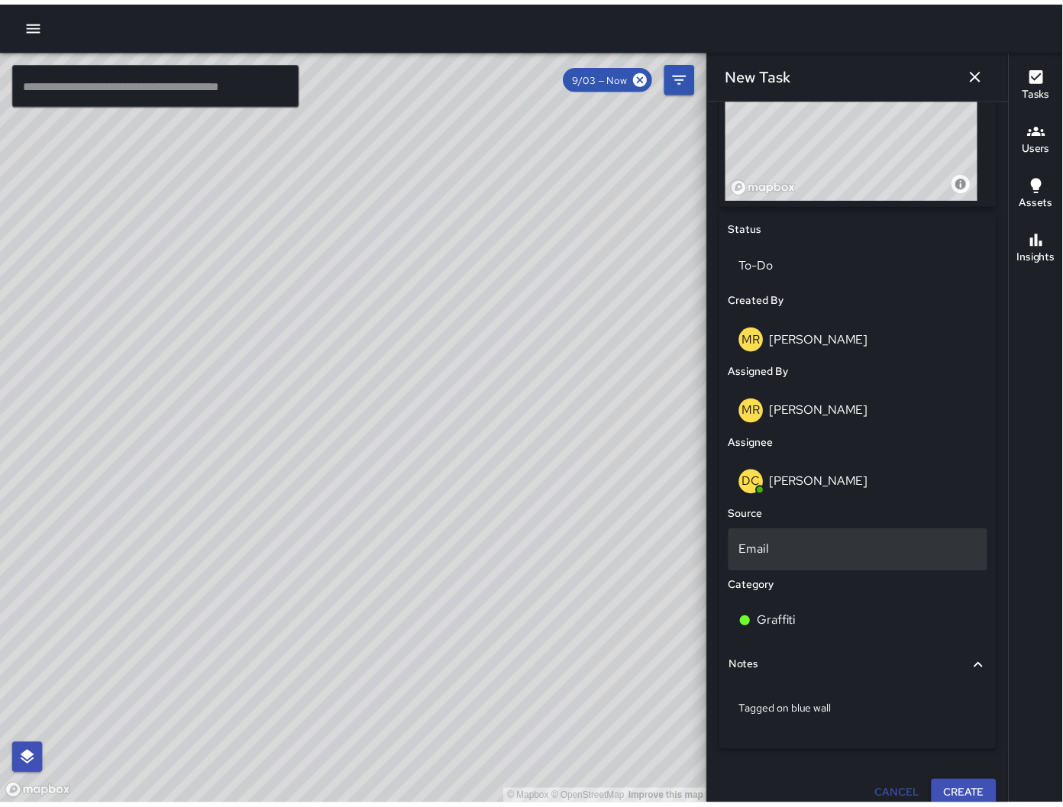
scroll to position [624, 0]
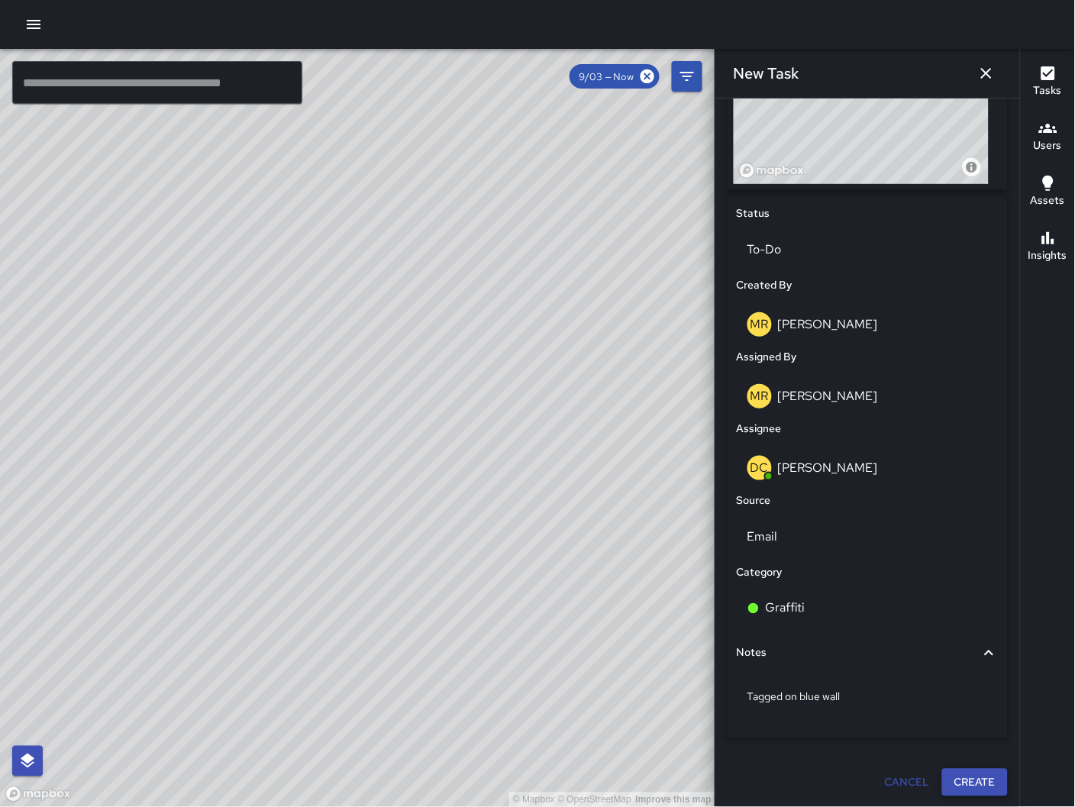
click at [973, 787] on button "Create" at bounding box center [975, 783] width 66 height 28
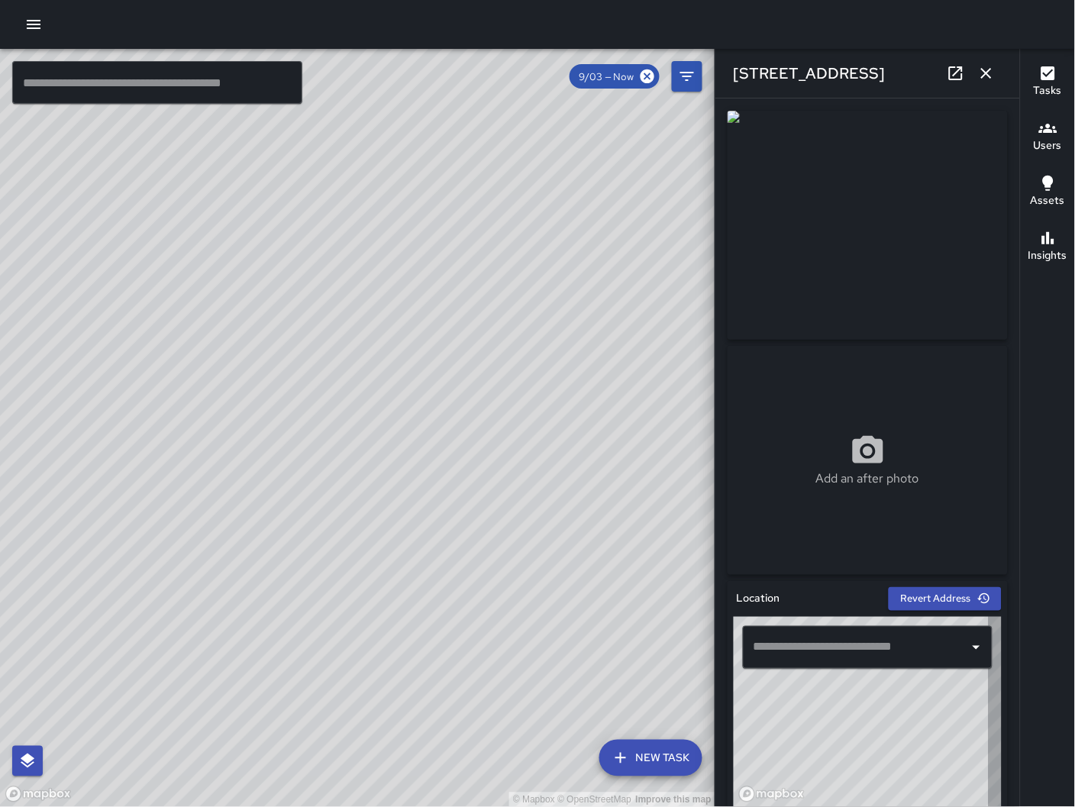
type input "**********"
click at [983, 80] on icon "button" at bounding box center [986, 73] width 18 height 18
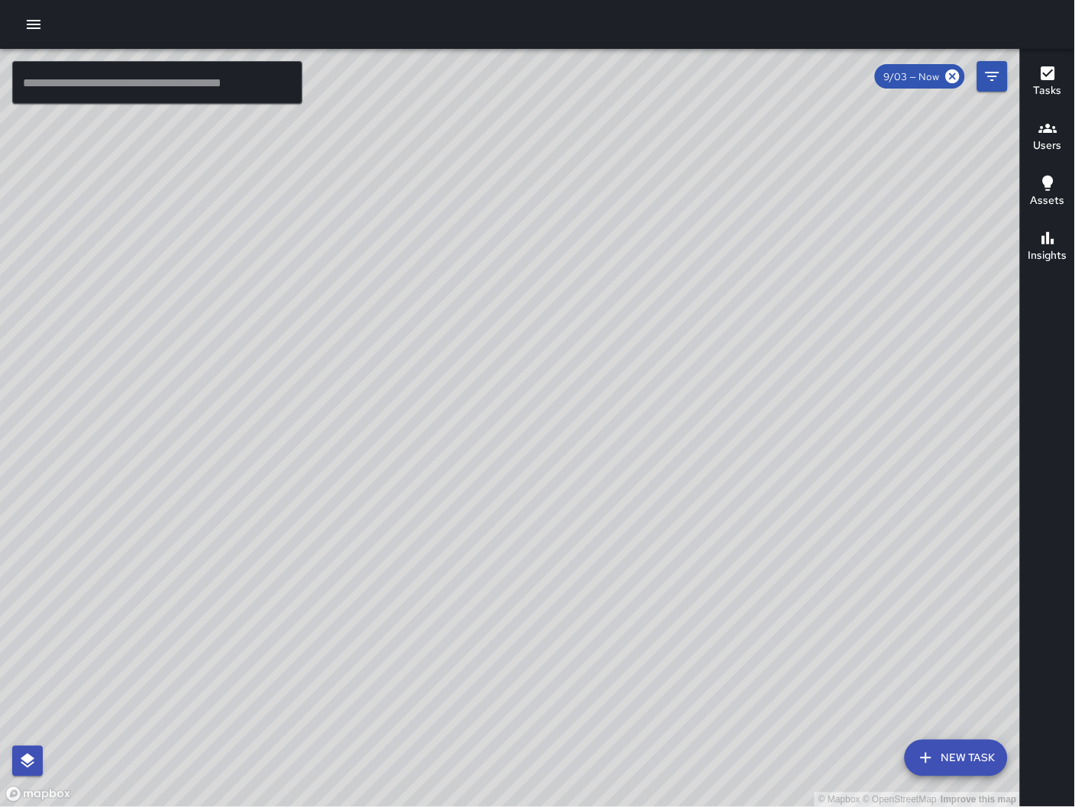
drag, startPoint x: 887, startPoint y: 453, endPoint x: 944, endPoint y: 418, distance: 66.5
click at [963, 398] on div "© Mapbox © OpenStreetMap Improve this map" at bounding box center [510, 428] width 1021 height 759
drag, startPoint x: 897, startPoint y: 478, endPoint x: 871, endPoint y: 492, distance: 29.4
click at [880, 499] on div "© Mapbox © OpenStreetMap Improve this map" at bounding box center [510, 428] width 1021 height 759
drag, startPoint x: 857, startPoint y: 495, endPoint x: 860, endPoint y: 467, distance: 28.4
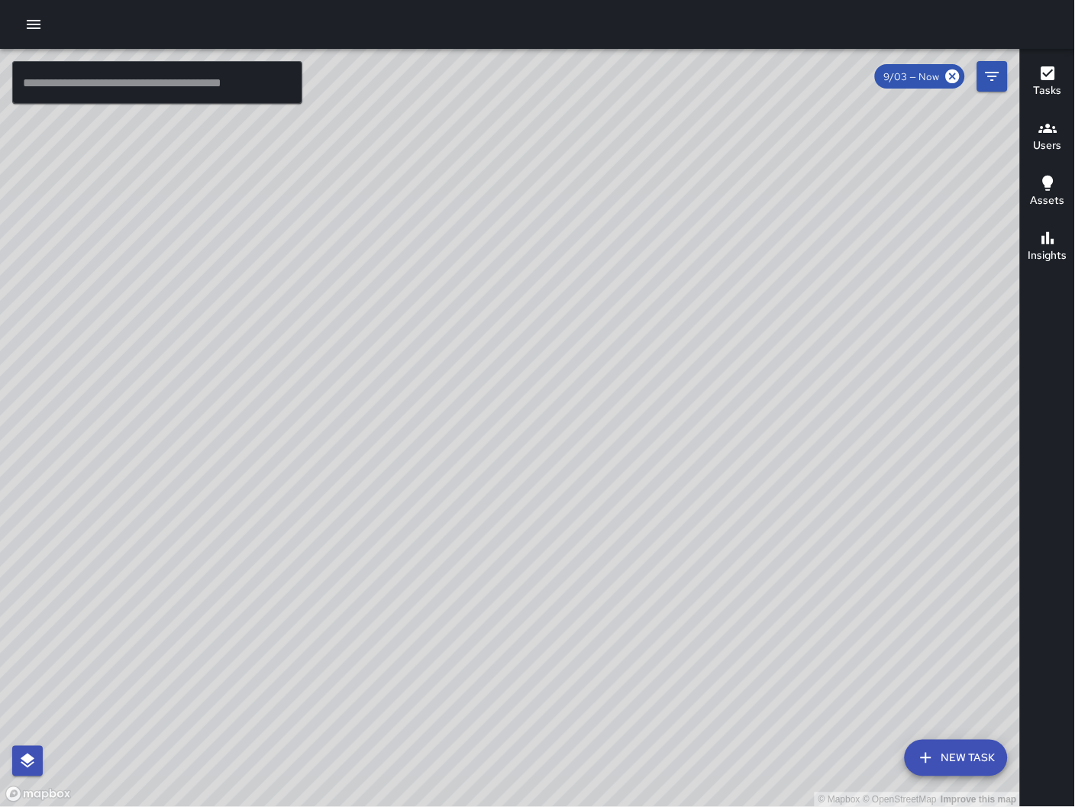
click at [860, 467] on div "© Mapbox © OpenStreetMap Improve this map" at bounding box center [510, 428] width 1021 height 759
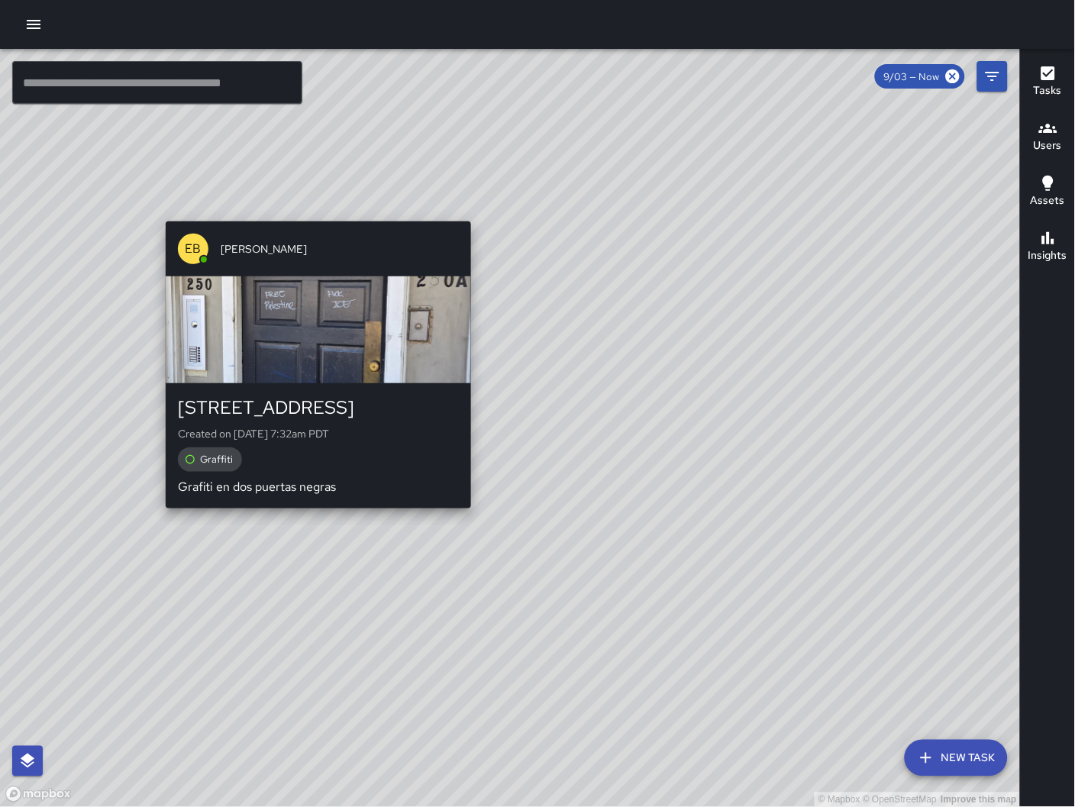
click at [318, 519] on div "© Mapbox © OpenStreetMap Improve this map EB [PERSON_NAME] [STREET_ADDRESS] Cre…" at bounding box center [510, 428] width 1021 height 759
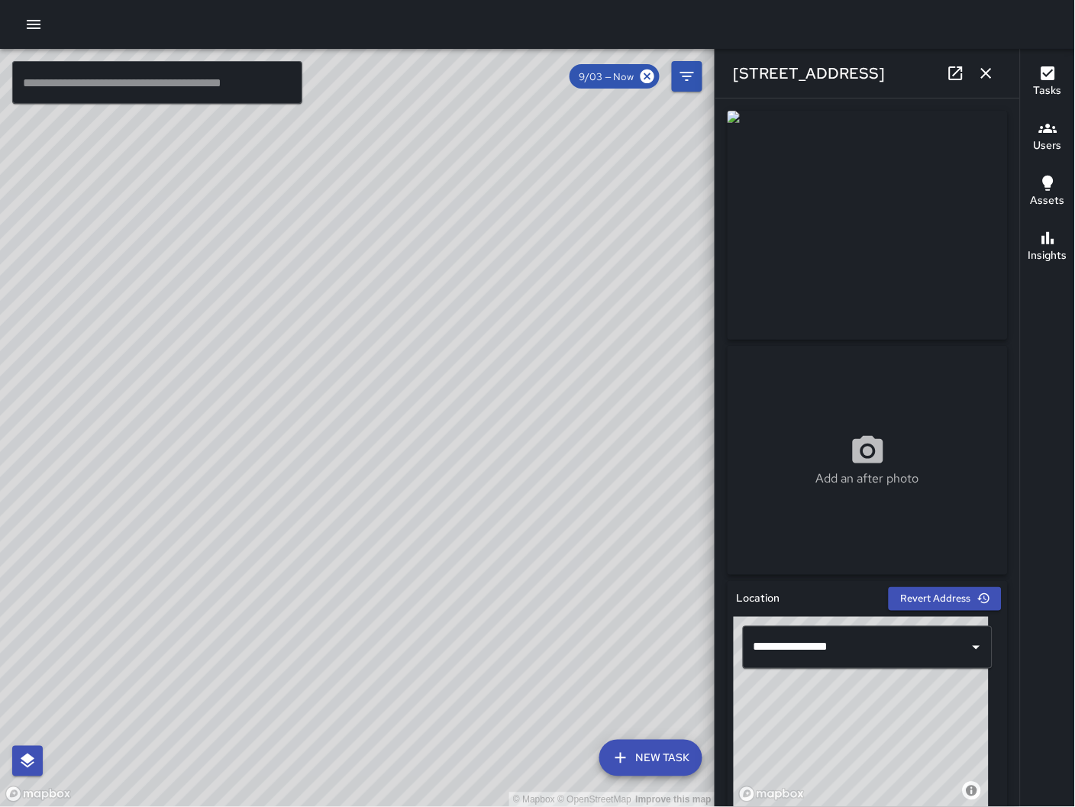
click at [960, 76] on icon at bounding box center [956, 73] width 18 height 18
click at [992, 75] on icon "button" at bounding box center [986, 73] width 18 height 18
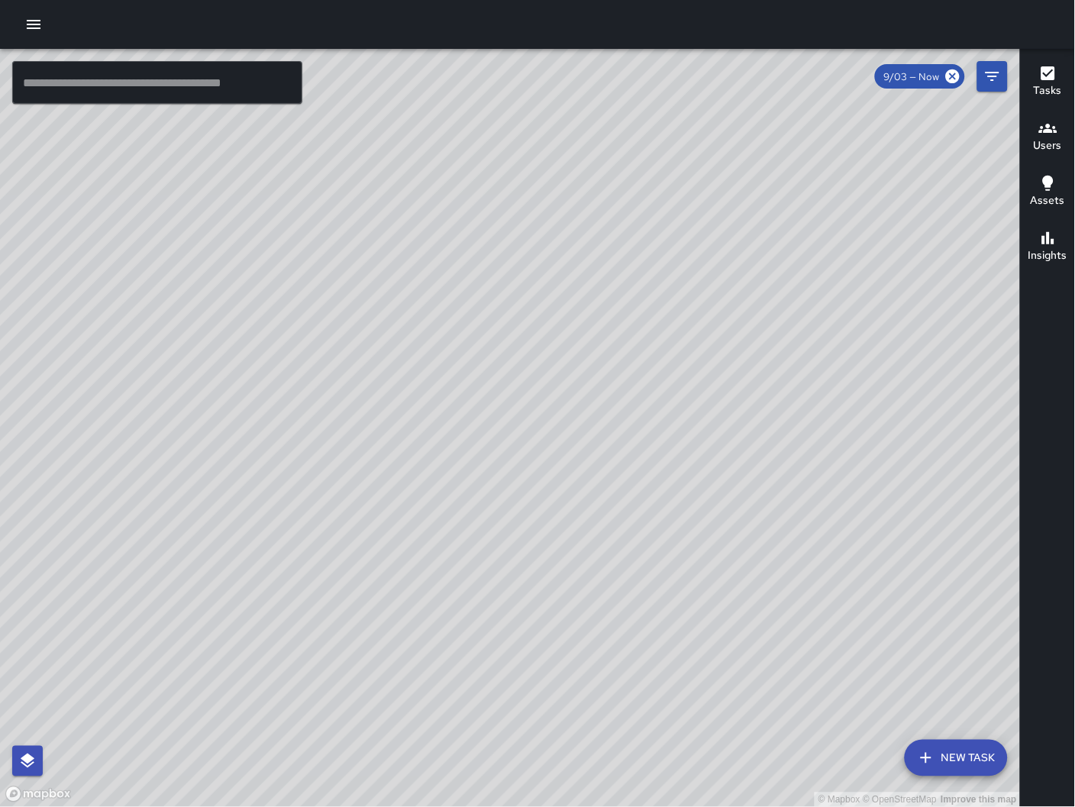
drag, startPoint x: 863, startPoint y: 249, endPoint x: 593, endPoint y: 529, distance: 388.7
click at [595, 528] on div "© Mapbox © OpenStreetMap Improve this map" at bounding box center [510, 428] width 1021 height 759
drag, startPoint x: 969, startPoint y: 384, endPoint x: 565, endPoint y: 528, distance: 428.6
click at [565, 527] on div "© Mapbox © OpenStreetMap Improve this map" at bounding box center [510, 428] width 1021 height 759
click at [663, 463] on div "© Mapbox © OpenStreetMap Improve this map" at bounding box center [510, 428] width 1021 height 759
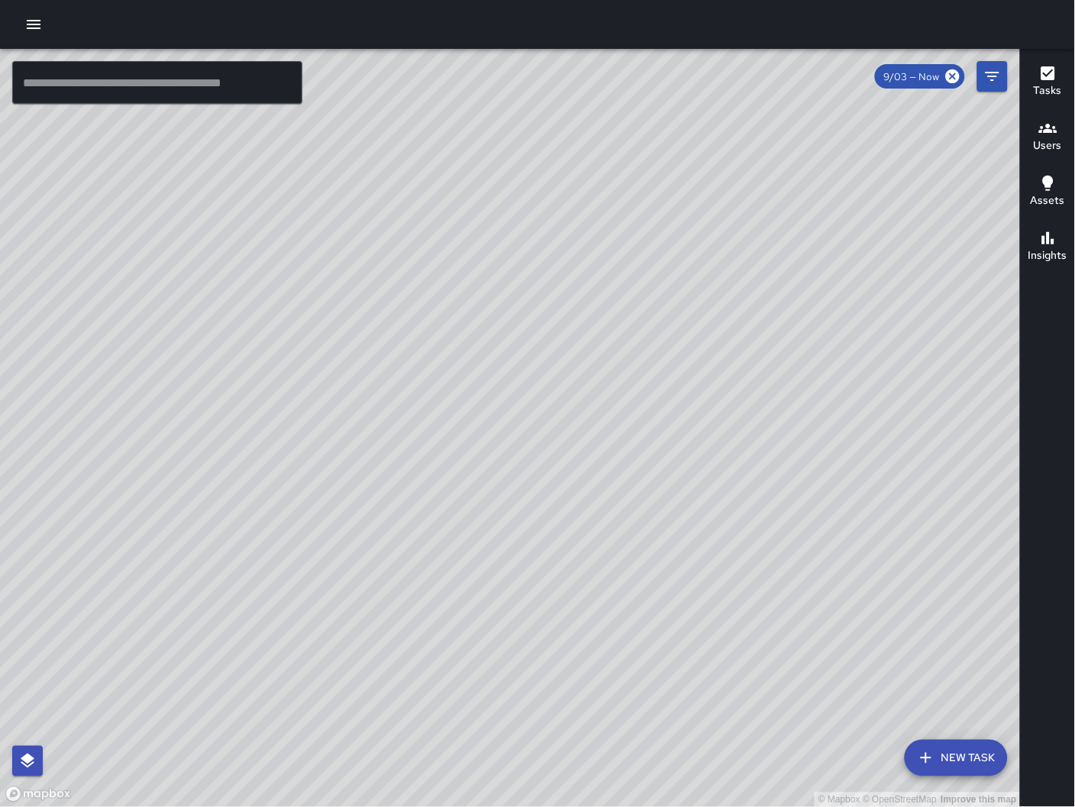
click at [500, 404] on div "© Mapbox © OpenStreetMap Improve this map DC [PERSON_NAME] [STREET_ADDRESS] Cre…" at bounding box center [510, 428] width 1021 height 759
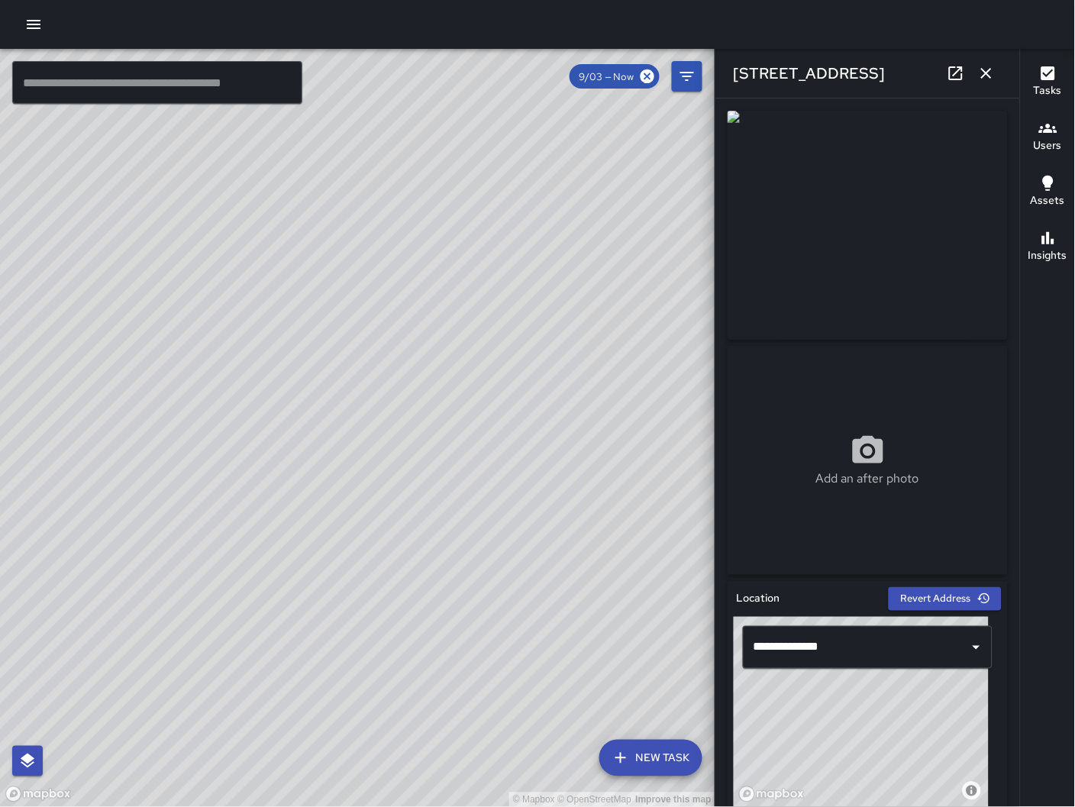
click at [957, 67] on icon at bounding box center [956, 73] width 18 height 18
drag, startPoint x: 386, startPoint y: 491, endPoint x: 629, endPoint y: 391, distance: 263.3
click at [631, 380] on div "© Mapbox © OpenStreetMap Improve this map" at bounding box center [357, 428] width 715 height 759
drag, startPoint x: 362, startPoint y: 604, endPoint x: 553, endPoint y: 439, distance: 252.8
click at [538, 445] on div "© Mapbox © OpenStreetMap Improve this map" at bounding box center [357, 428] width 715 height 759
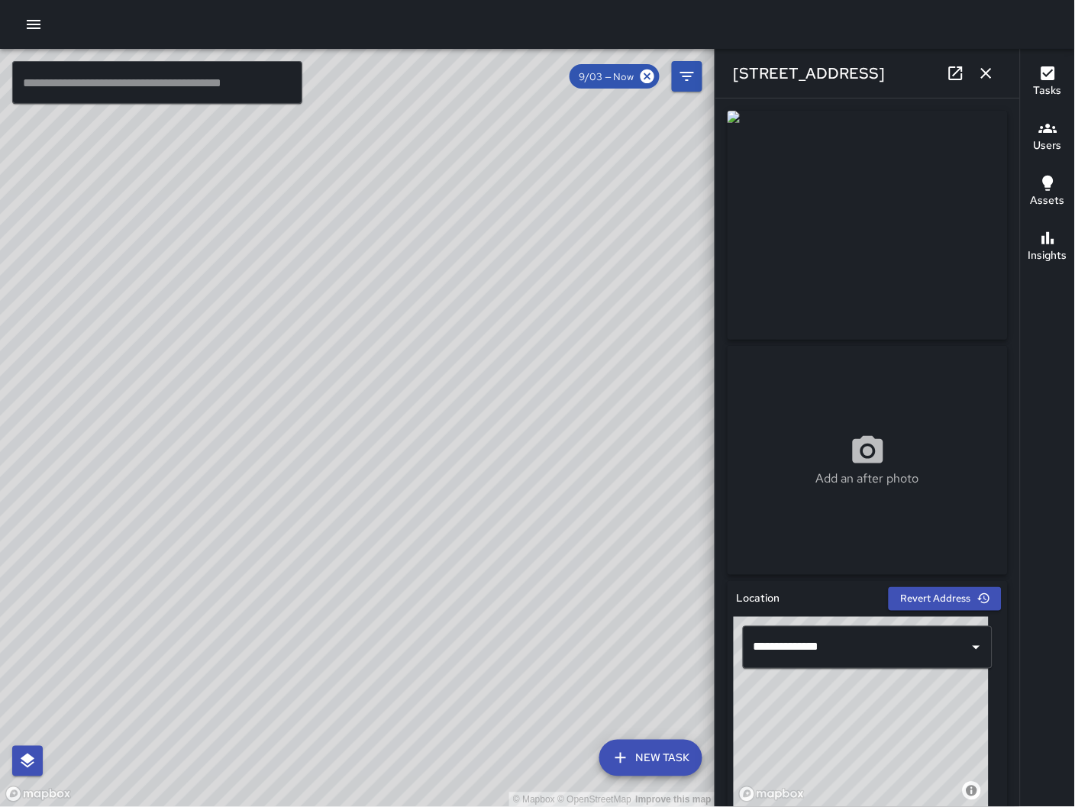
click at [304, 343] on div "© Mapbox © OpenStreetMap Improve this map" at bounding box center [357, 428] width 715 height 759
click at [312, 347] on div "© Mapbox © OpenStreetMap Improve this map KM [PERSON_NAME] [STREET_ADDRESS] Cre…" at bounding box center [357, 428] width 715 height 759
click at [957, 73] on icon at bounding box center [956, 73] width 14 height 14
click at [32, 36] on button "button" at bounding box center [33, 24] width 31 height 31
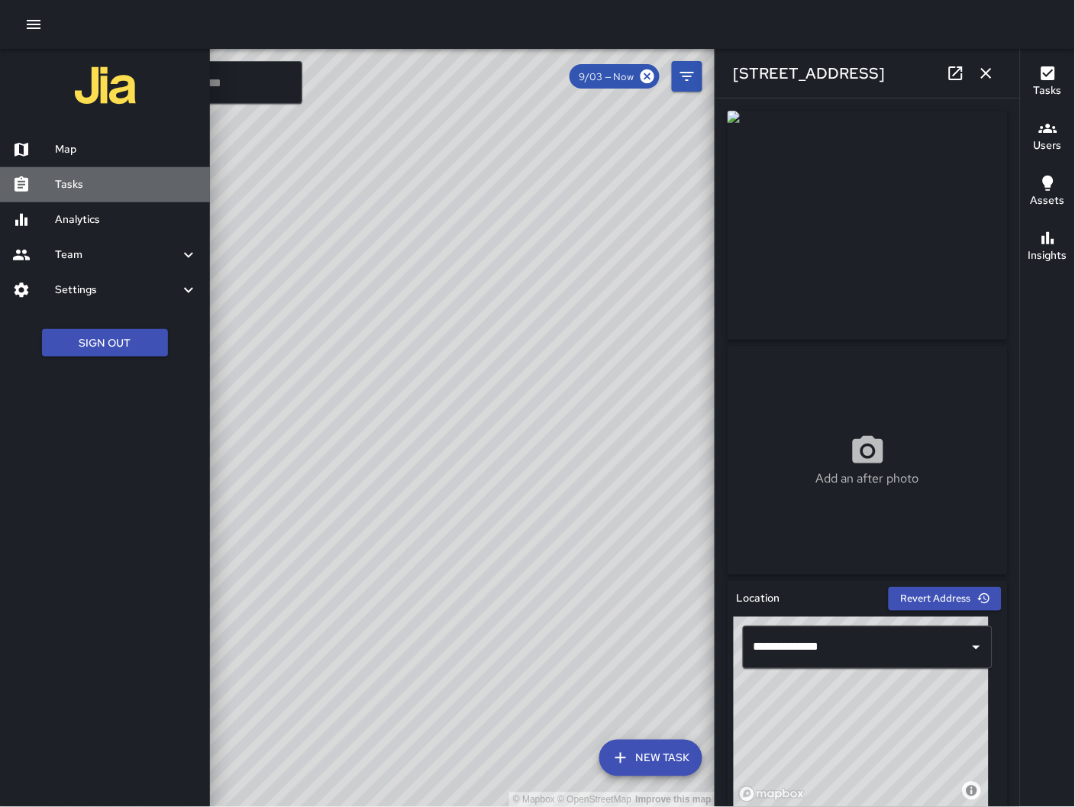
click at [124, 191] on h6 "Tasks" at bounding box center [126, 184] width 143 height 17
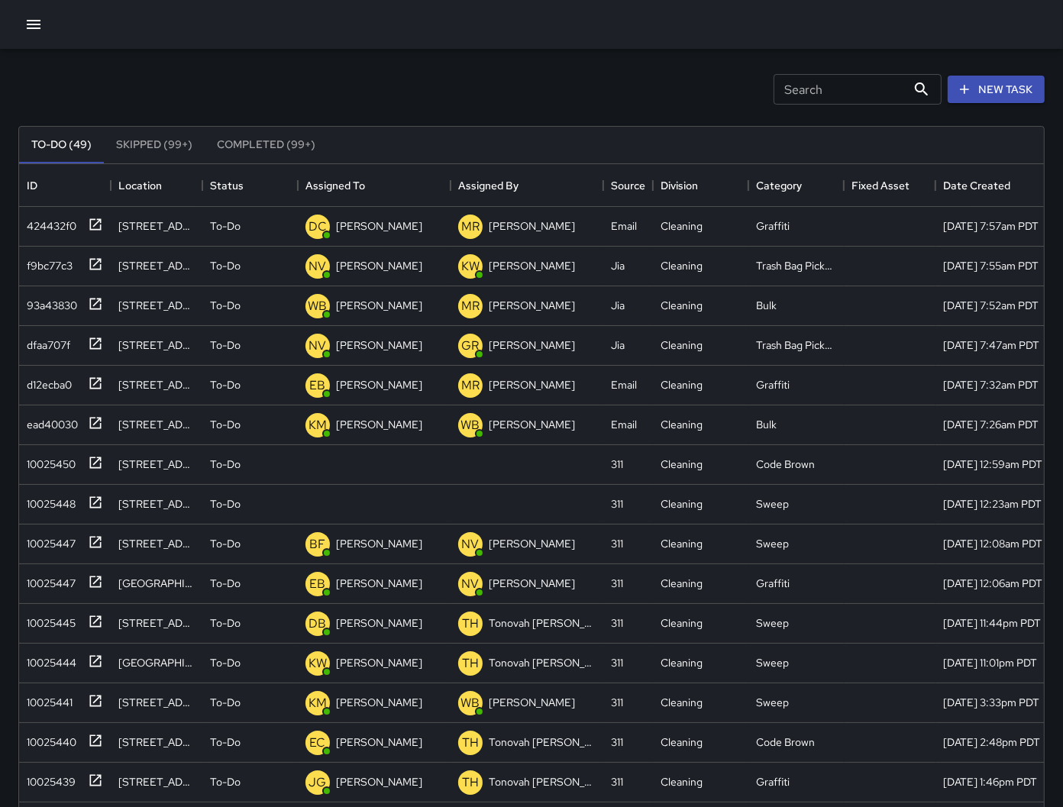
scroll to position [29, 0]
click at [69, 463] on div "10025450" at bounding box center [48, 460] width 55 height 21
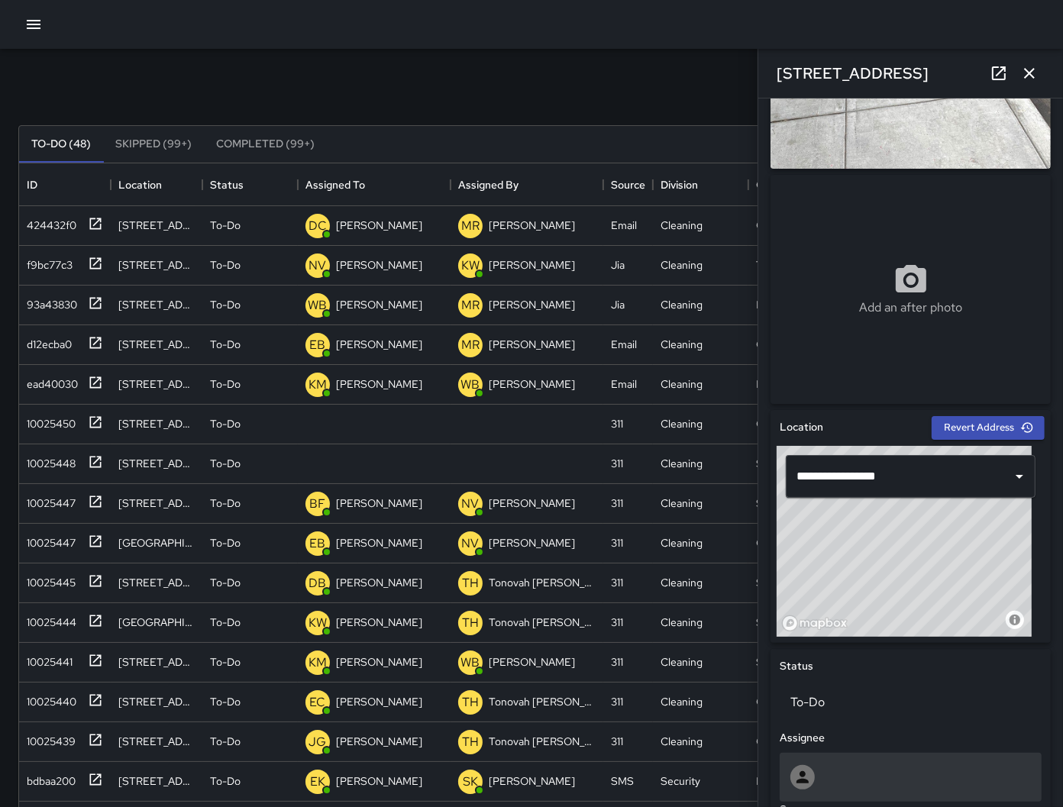
scroll to position [203, 0]
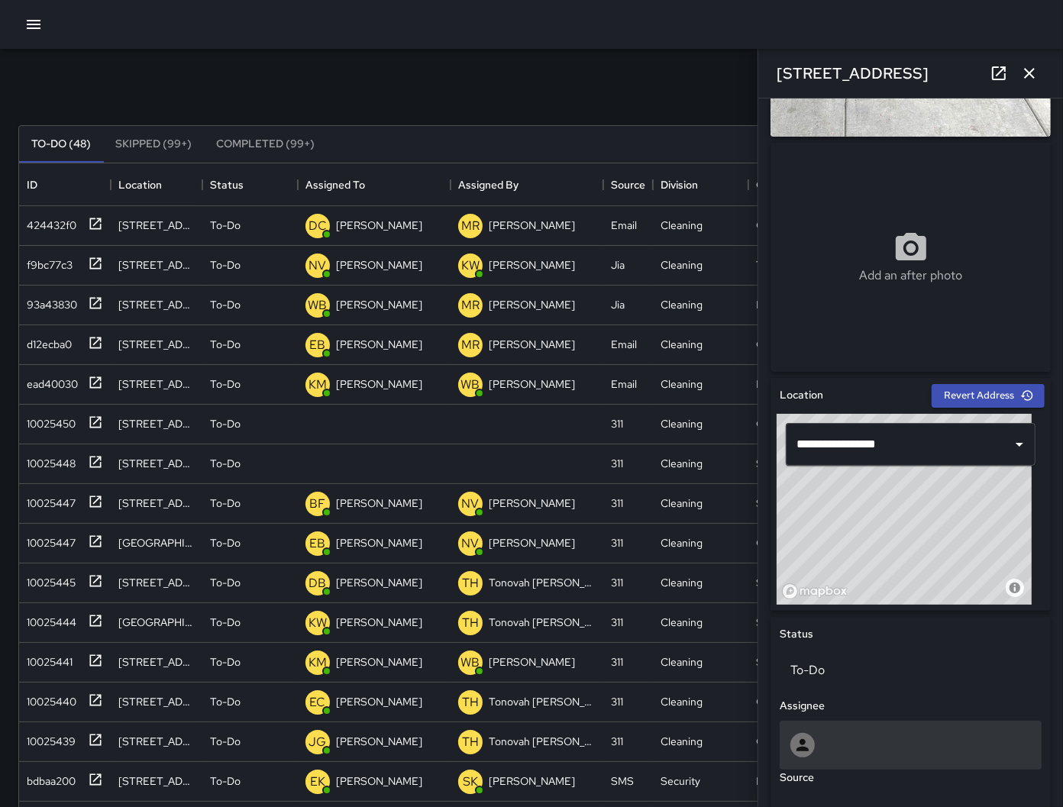
click at [878, 741] on div at bounding box center [910, 745] width 240 height 24
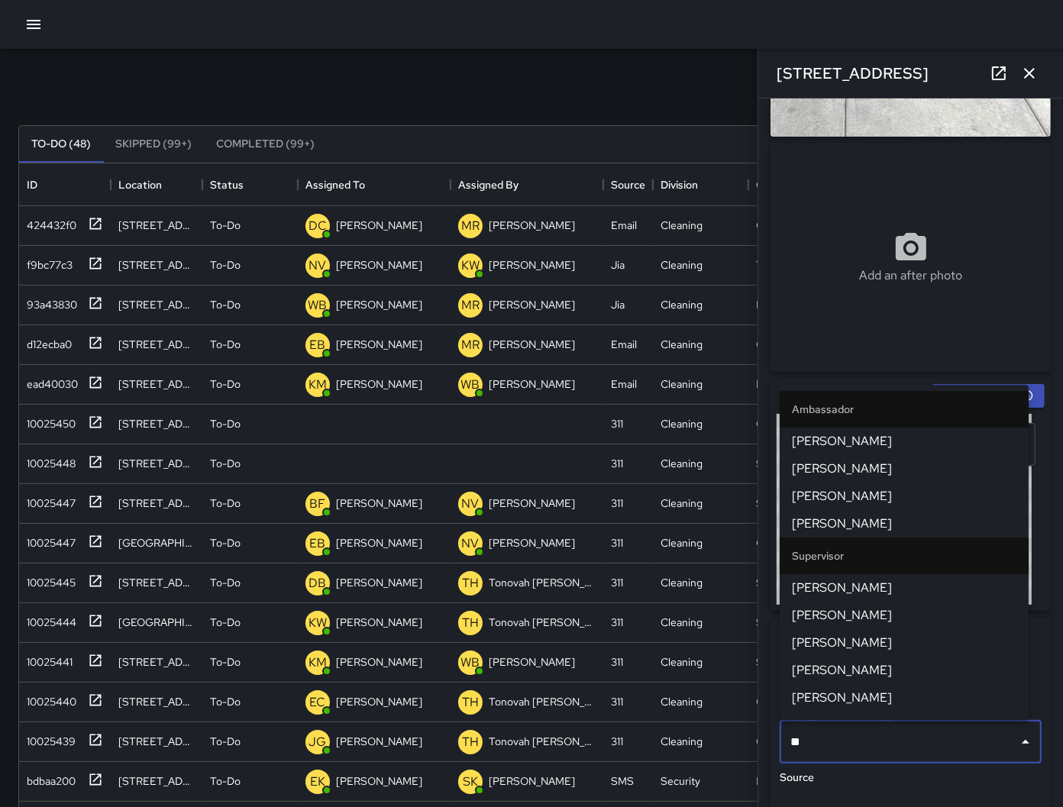
type input "***"
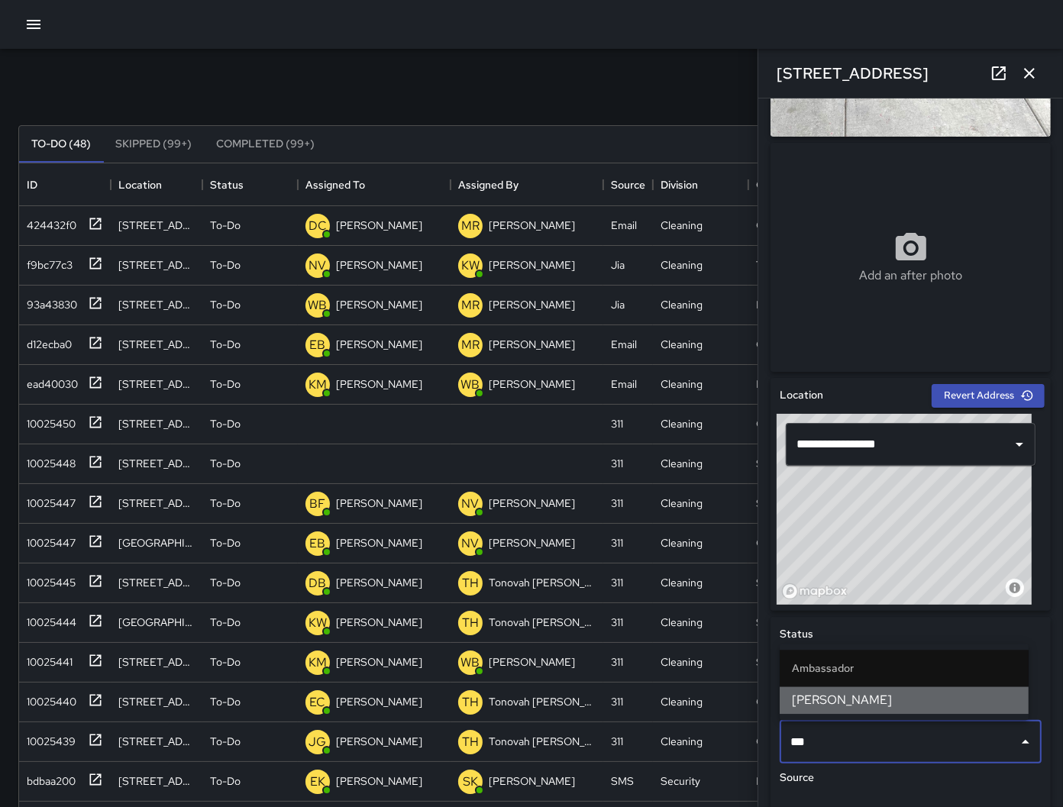
click at [862, 694] on span "[PERSON_NAME]" at bounding box center [904, 700] width 224 height 18
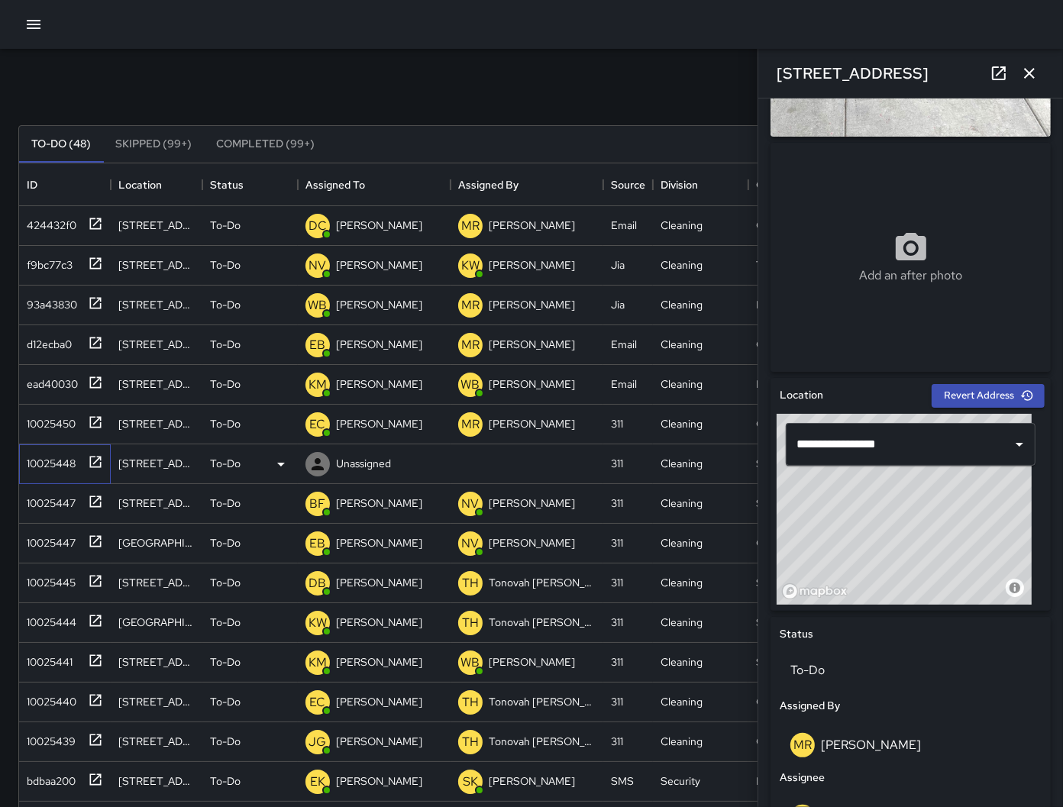
click at [52, 463] on div "10025448" at bounding box center [48, 460] width 55 height 21
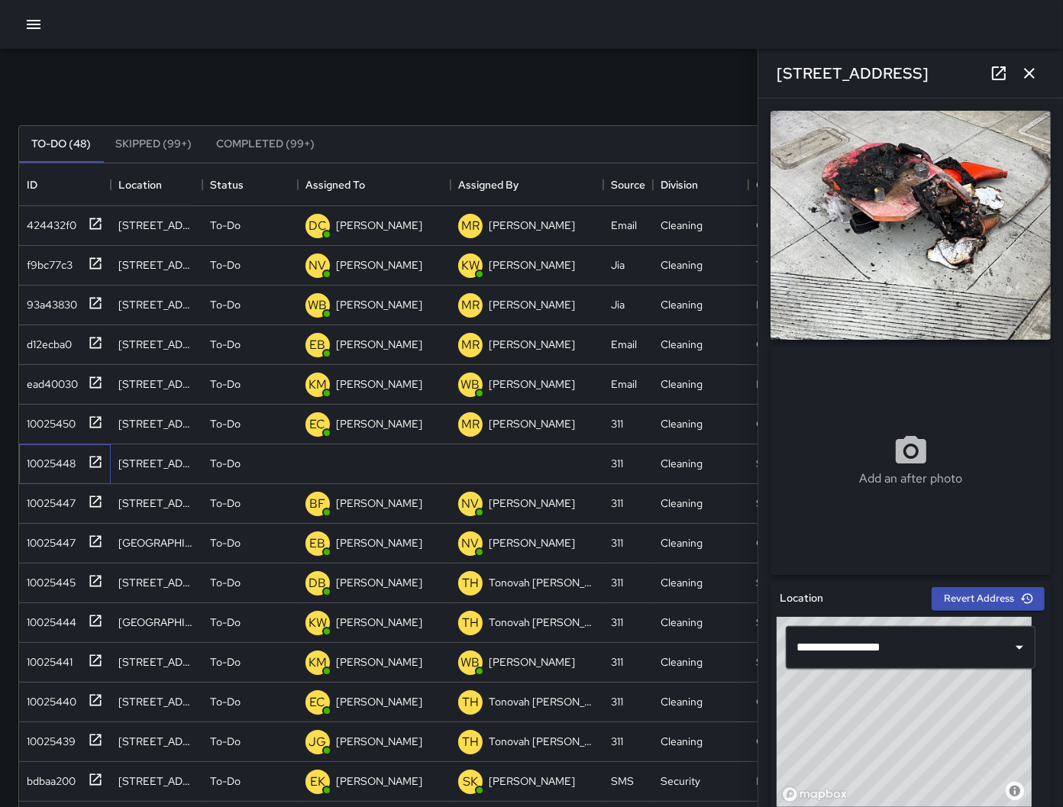
scroll to position [555, 0]
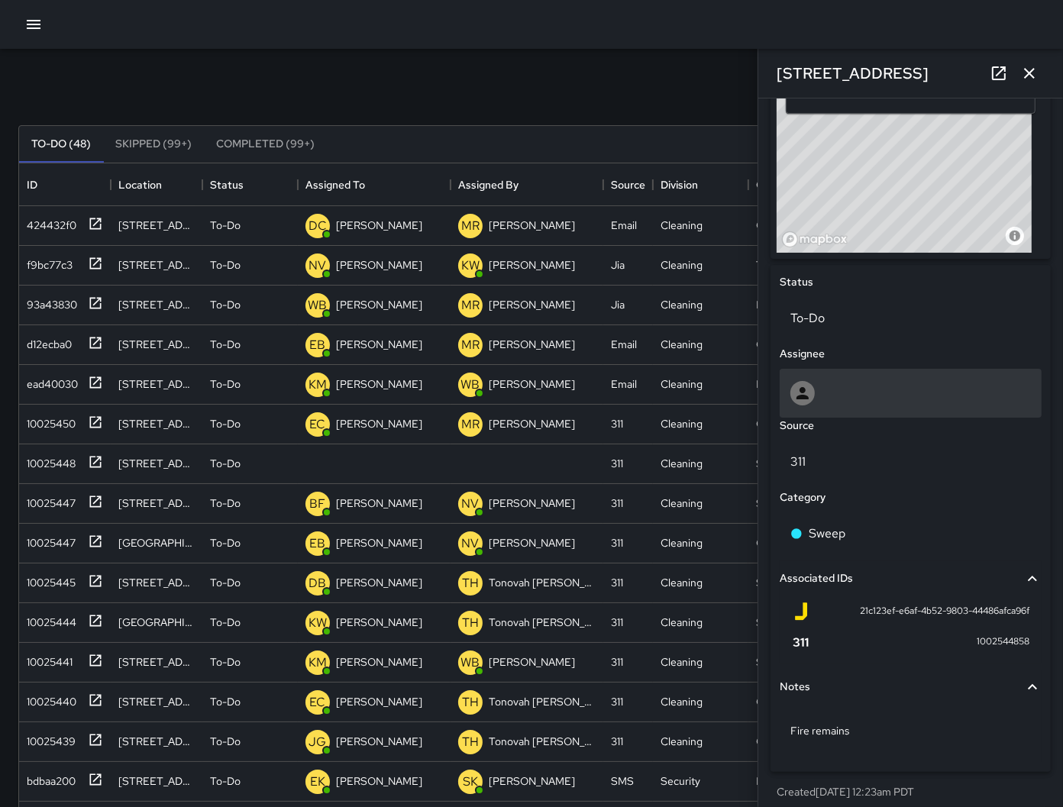
click at [854, 395] on div at bounding box center [910, 393] width 240 height 24
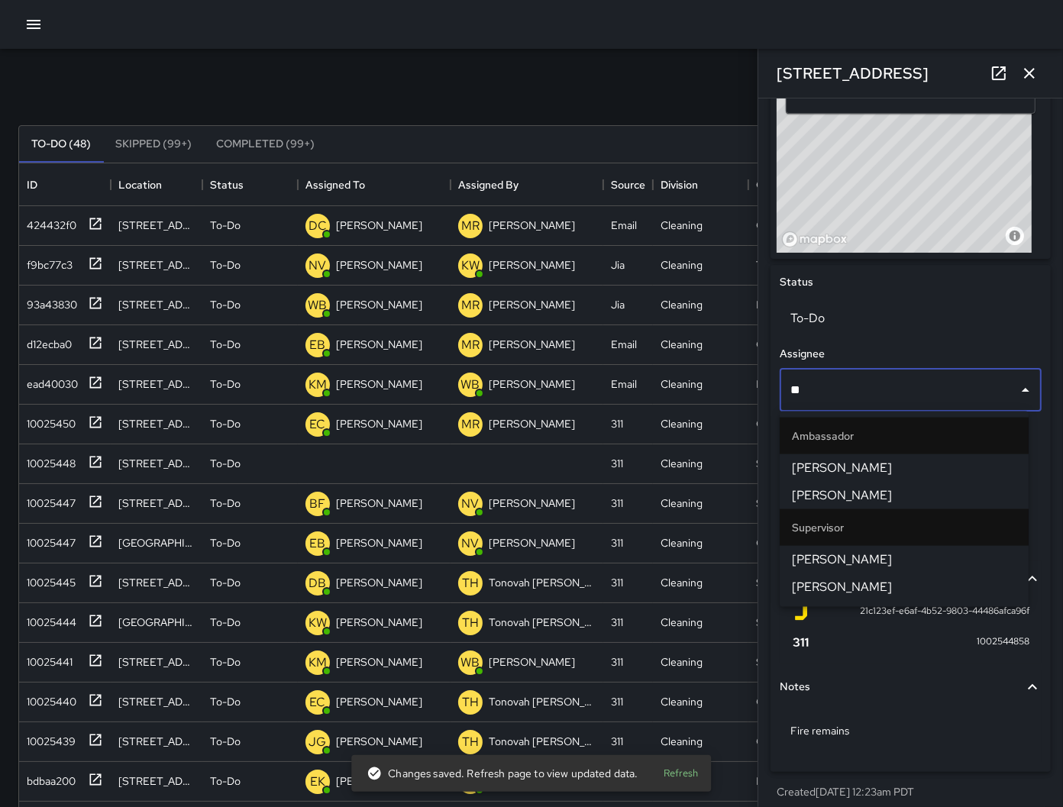
type input "***"
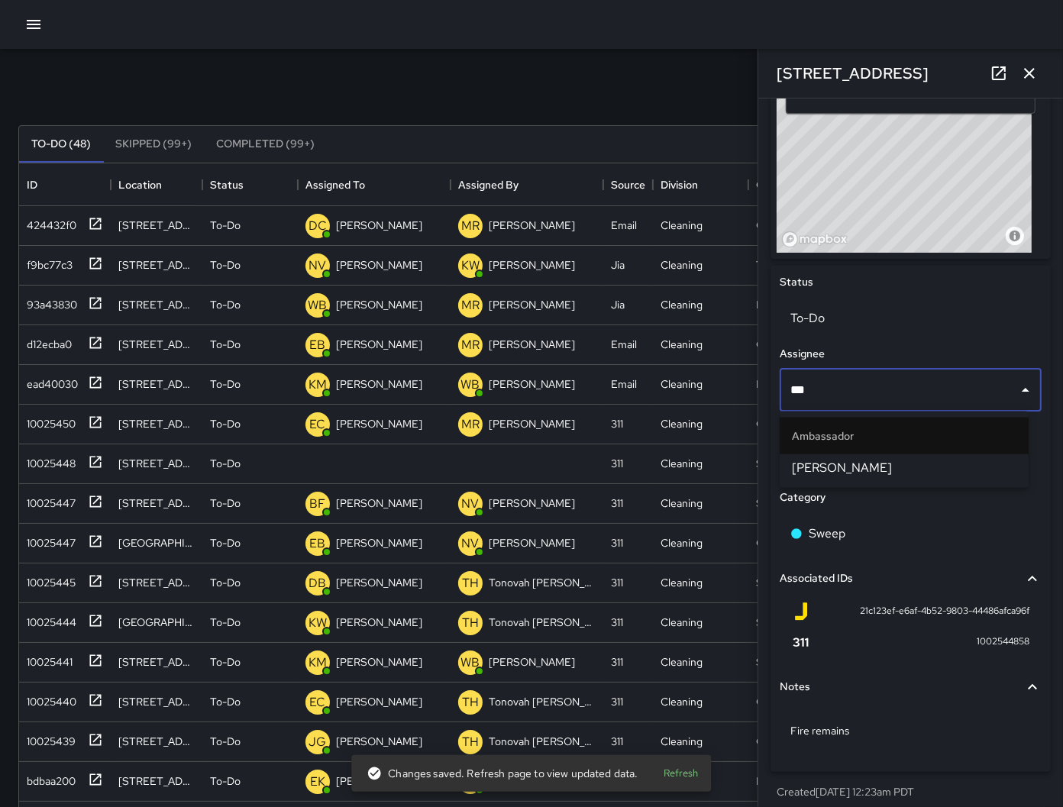
click at [862, 470] on span "[PERSON_NAME]" at bounding box center [904, 468] width 224 height 18
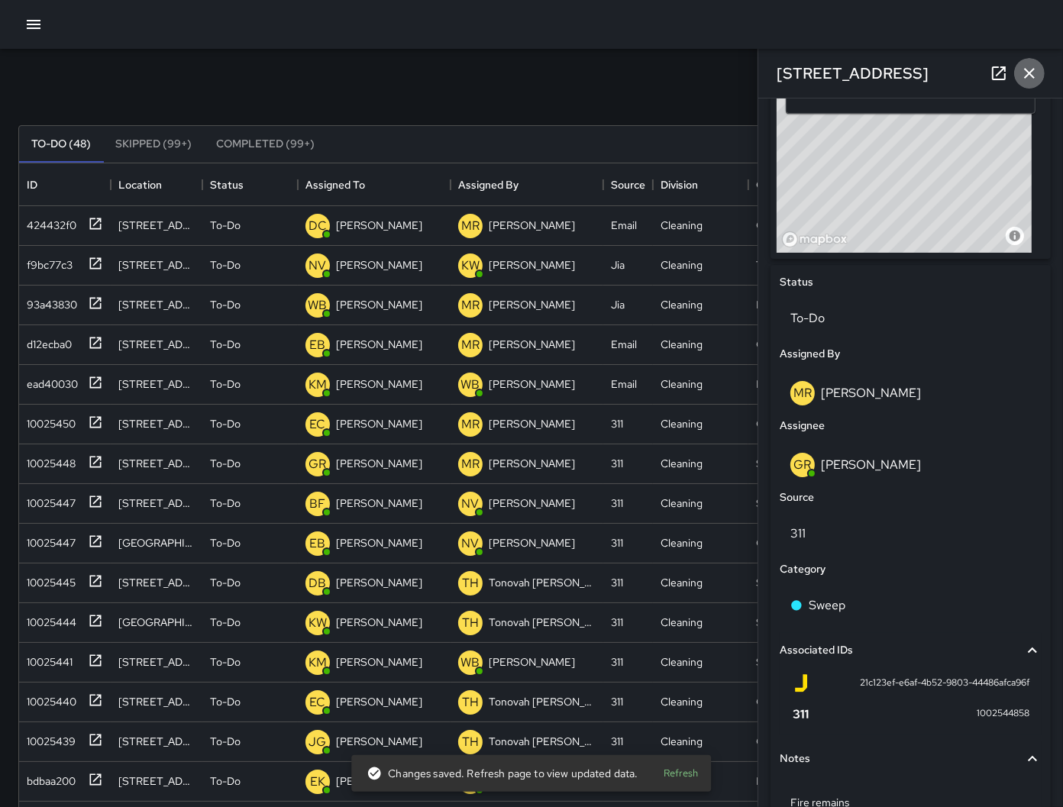
click at [1028, 75] on icon "button" at bounding box center [1029, 73] width 11 height 11
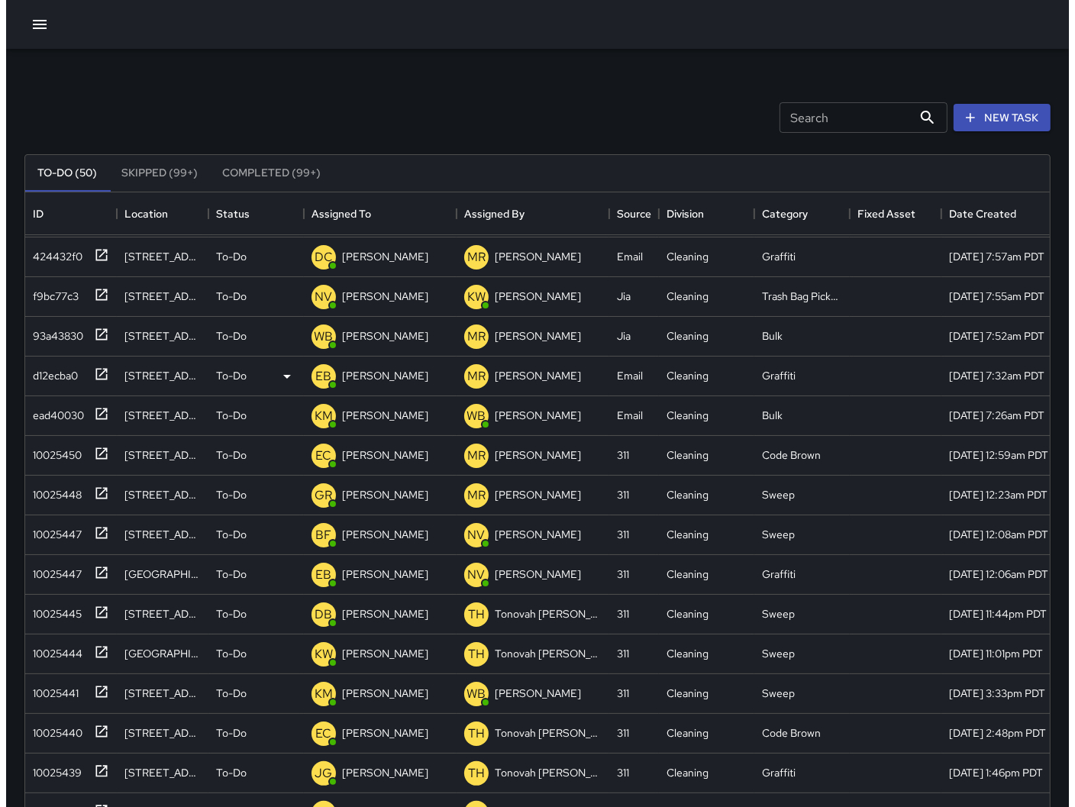
scroll to position [0, 0]
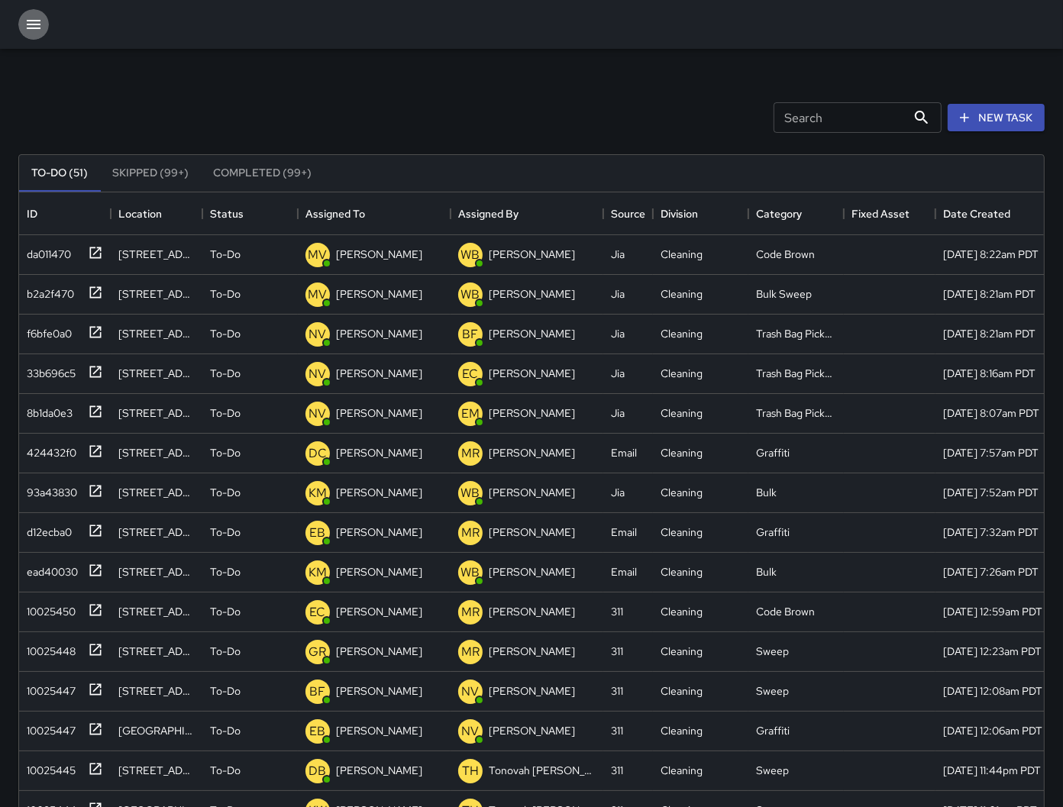
click at [37, 20] on icon "button" at bounding box center [33, 24] width 18 height 18
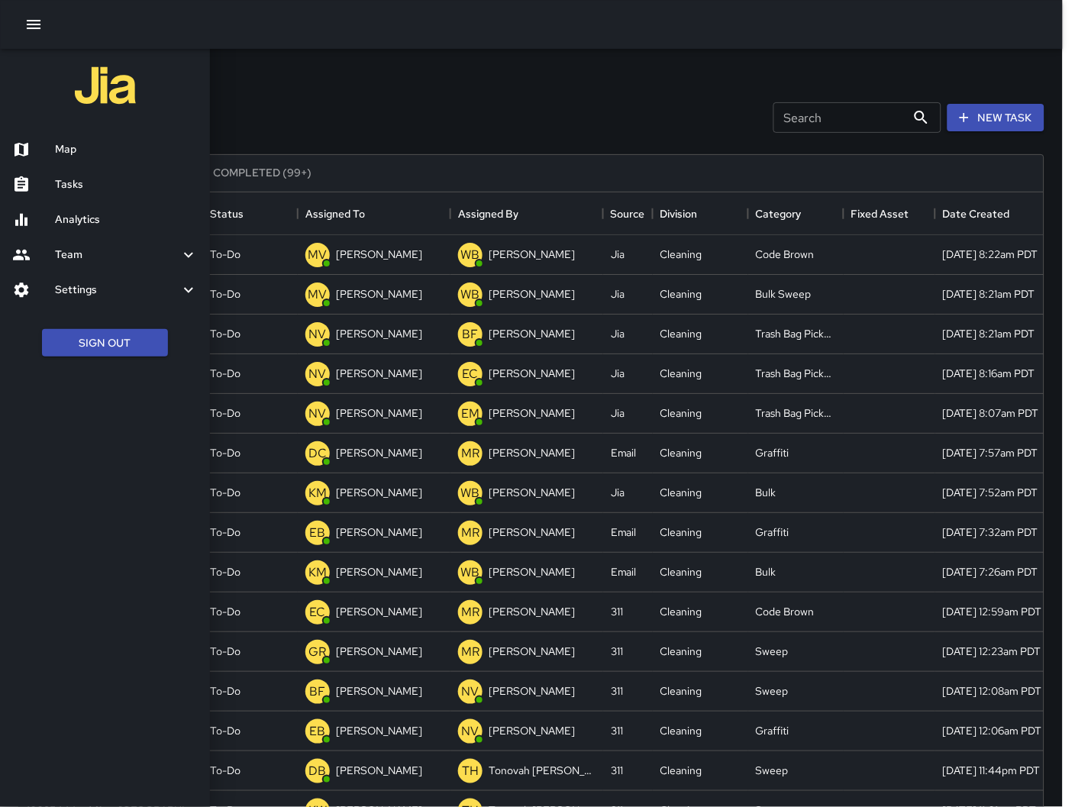
click at [95, 134] on div "Map" at bounding box center [105, 149] width 210 height 35
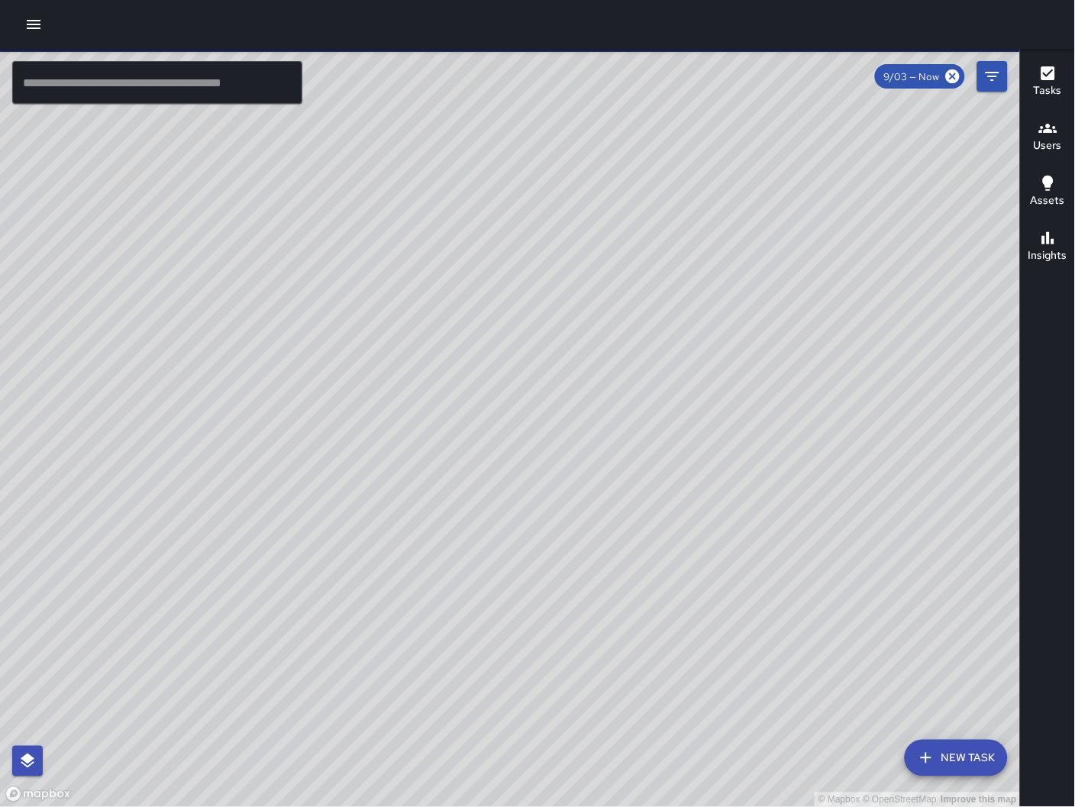
drag, startPoint x: 579, startPoint y: 350, endPoint x: 628, endPoint y: 466, distance: 125.6
click at [642, 489] on div "© Mapbox © OpenStreetMap Improve this map" at bounding box center [510, 428] width 1021 height 759
drag, startPoint x: 367, startPoint y: 353, endPoint x: 427, endPoint y: 450, distance: 113.8
click at [427, 450] on div "© Mapbox © OpenStreetMap Improve this map" at bounding box center [510, 428] width 1021 height 759
drag, startPoint x: 915, startPoint y: 540, endPoint x: 684, endPoint y: 466, distance: 242.6
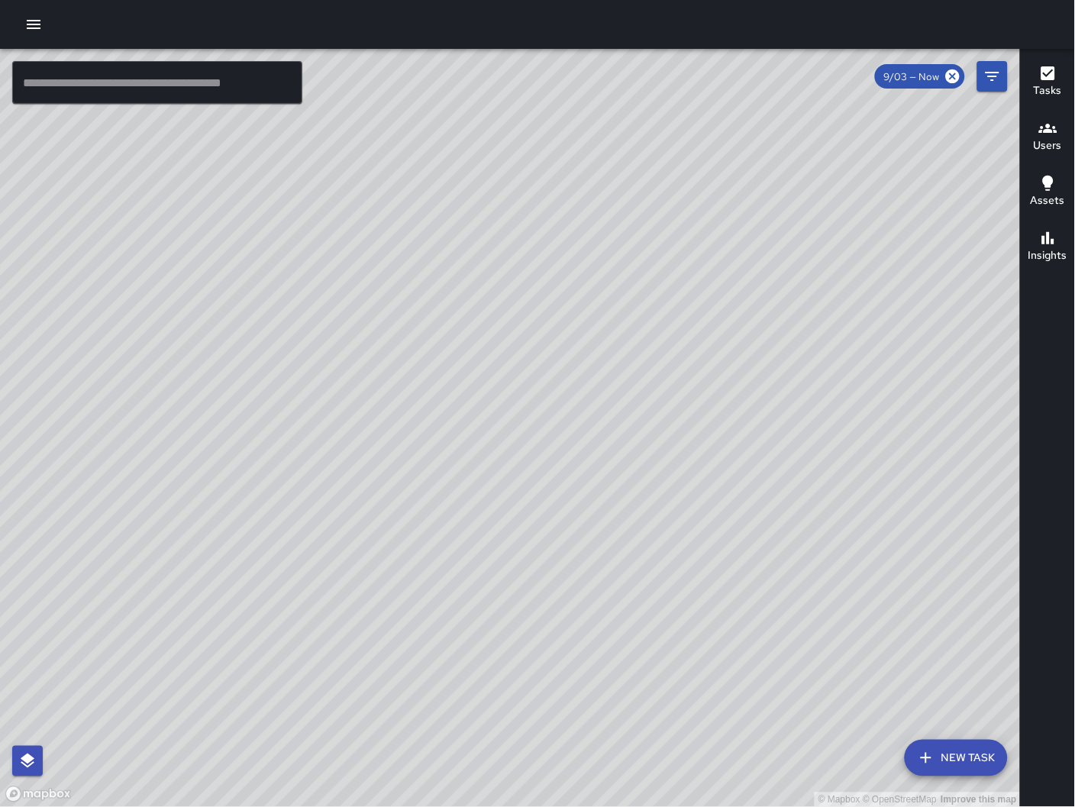
click at [684, 466] on div "© Mapbox © OpenStreetMap Improve this map" at bounding box center [510, 428] width 1021 height 759
click at [38, 34] on button "button" at bounding box center [33, 24] width 31 height 31
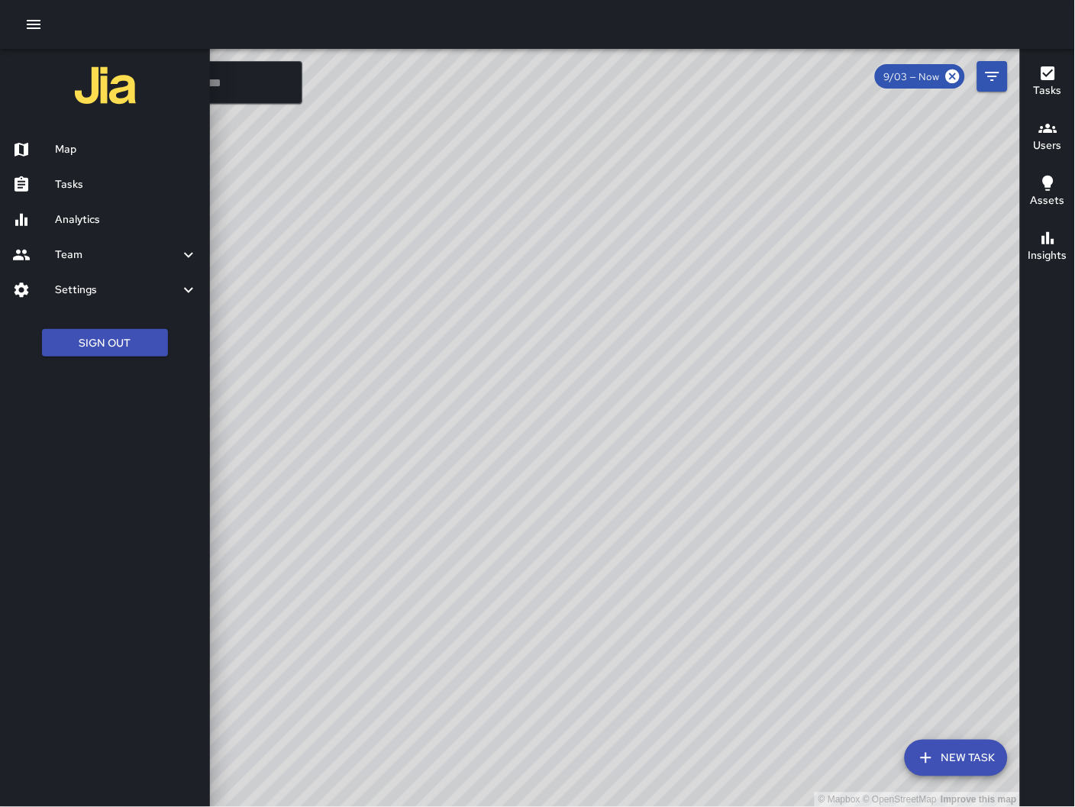
click at [131, 187] on h6 "Tasks" at bounding box center [126, 184] width 143 height 17
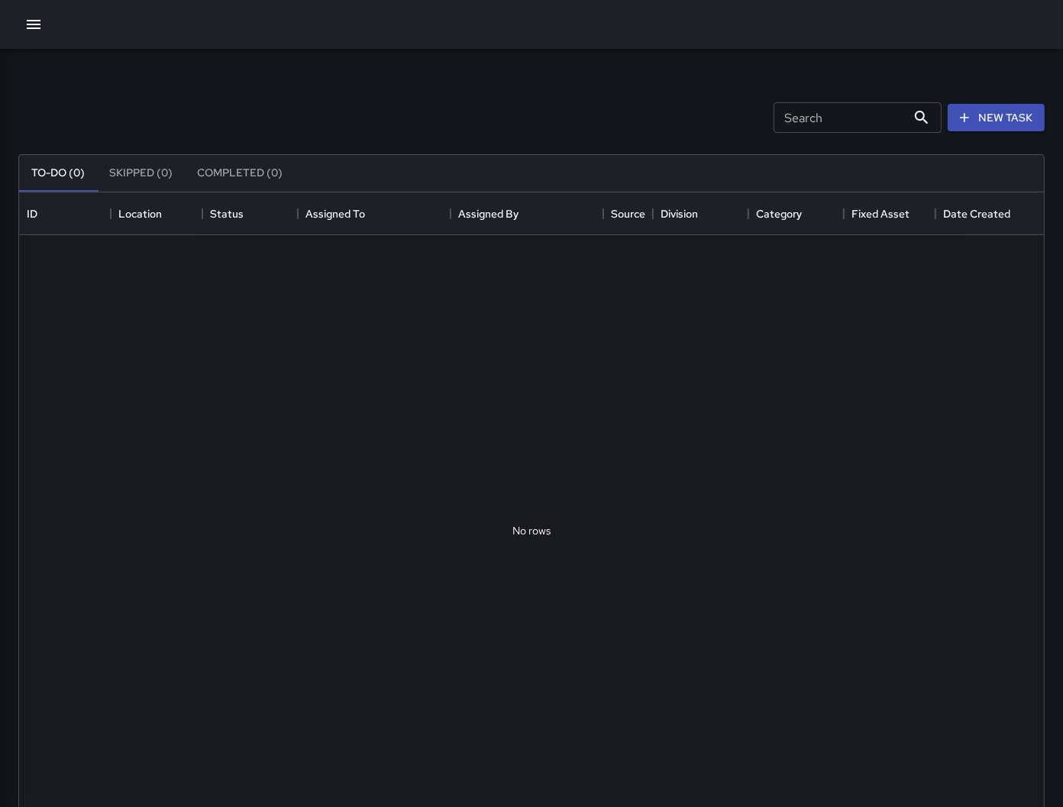
scroll to position [634, 1012]
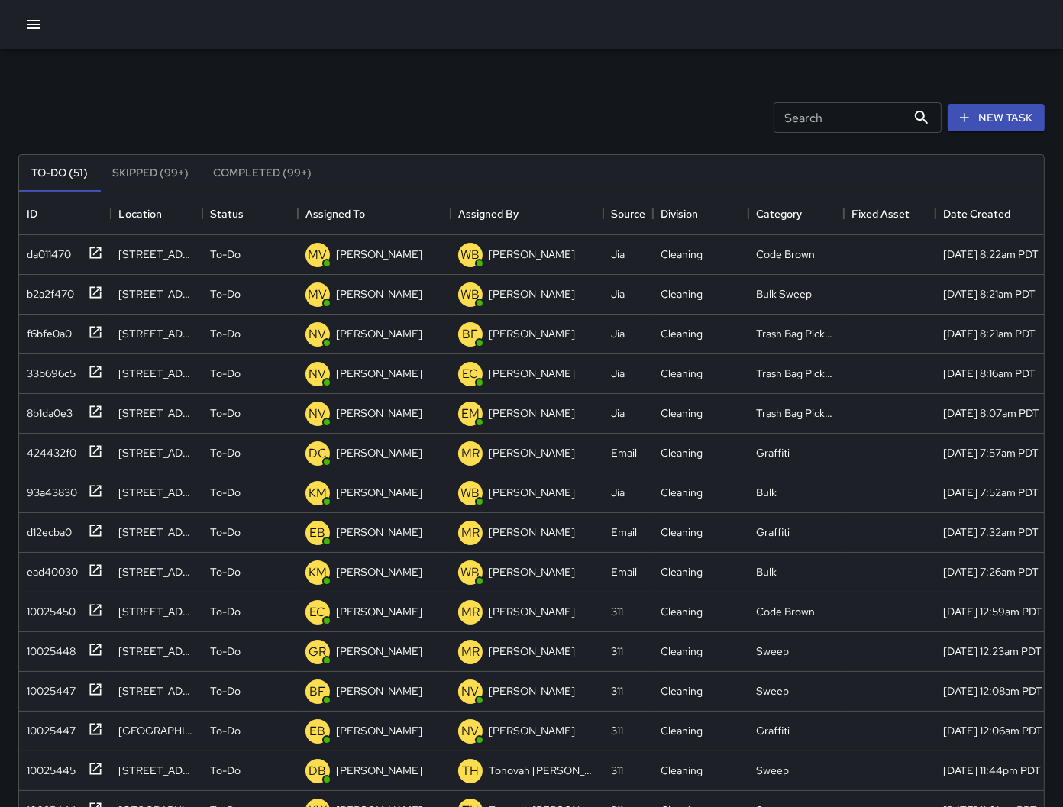
click at [839, 114] on input "Search" at bounding box center [839, 117] width 133 height 31
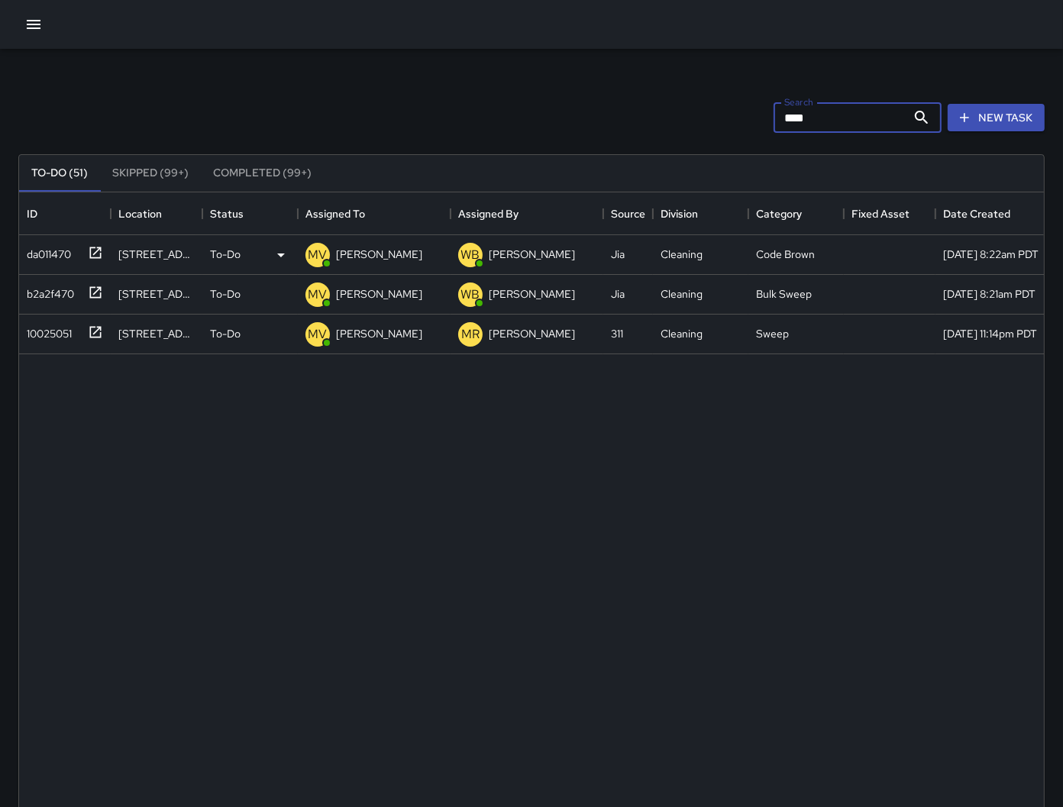
type input "****"
click at [61, 257] on div "da011470" at bounding box center [46, 250] width 50 height 21
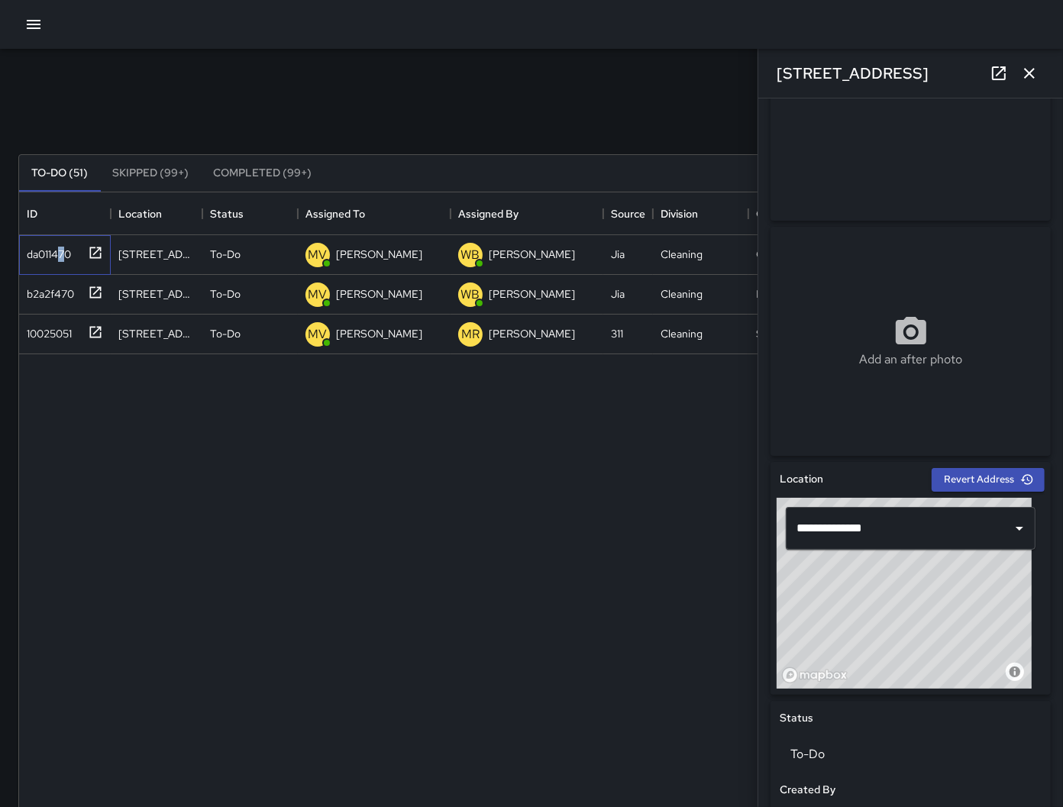
scroll to position [628, 0]
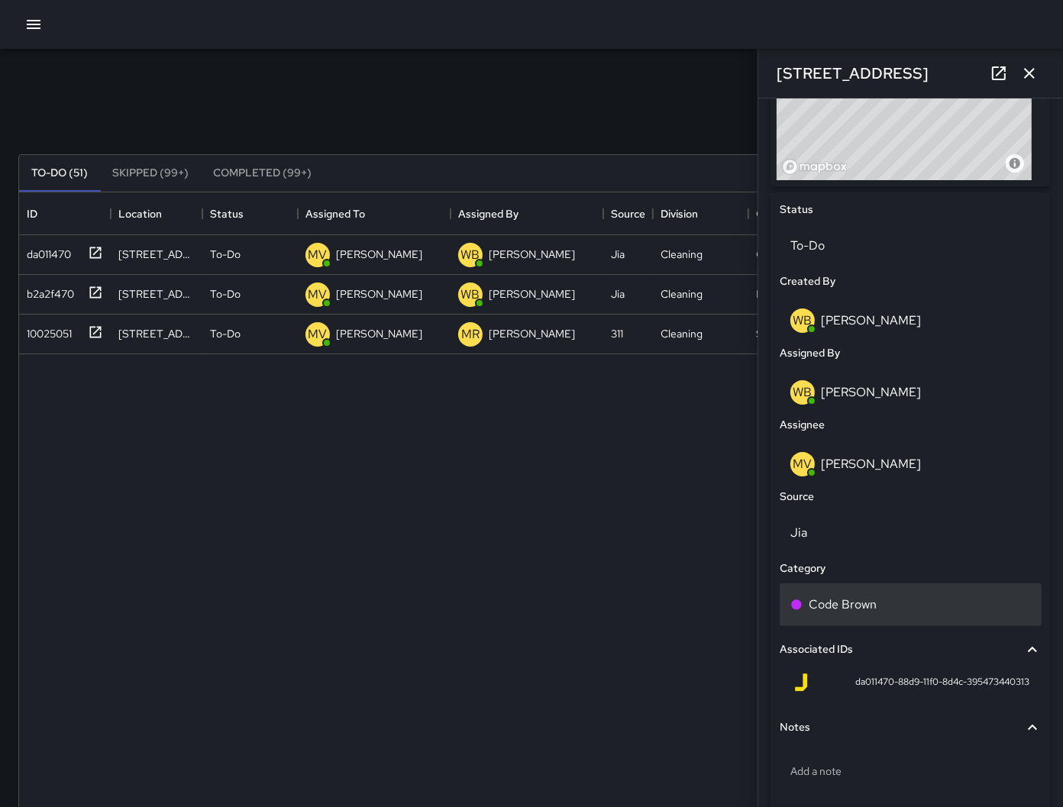
click at [889, 587] on div "Code Brown" at bounding box center [910, 604] width 262 height 43
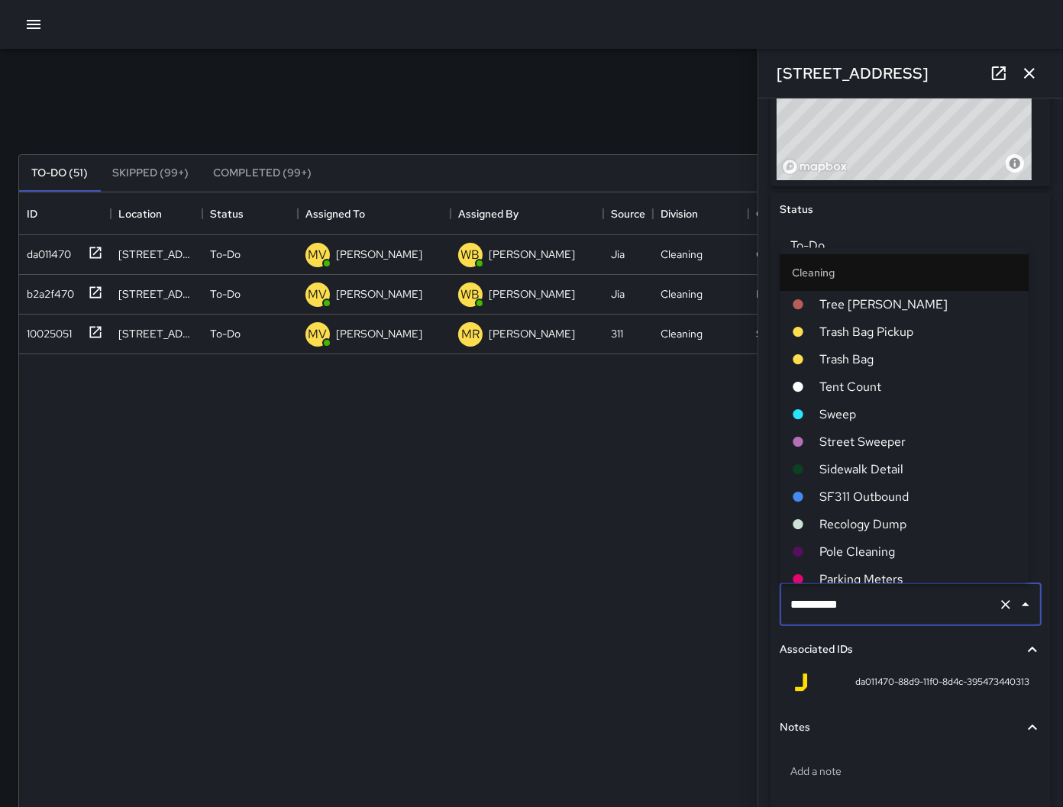
scroll to position [449, 0]
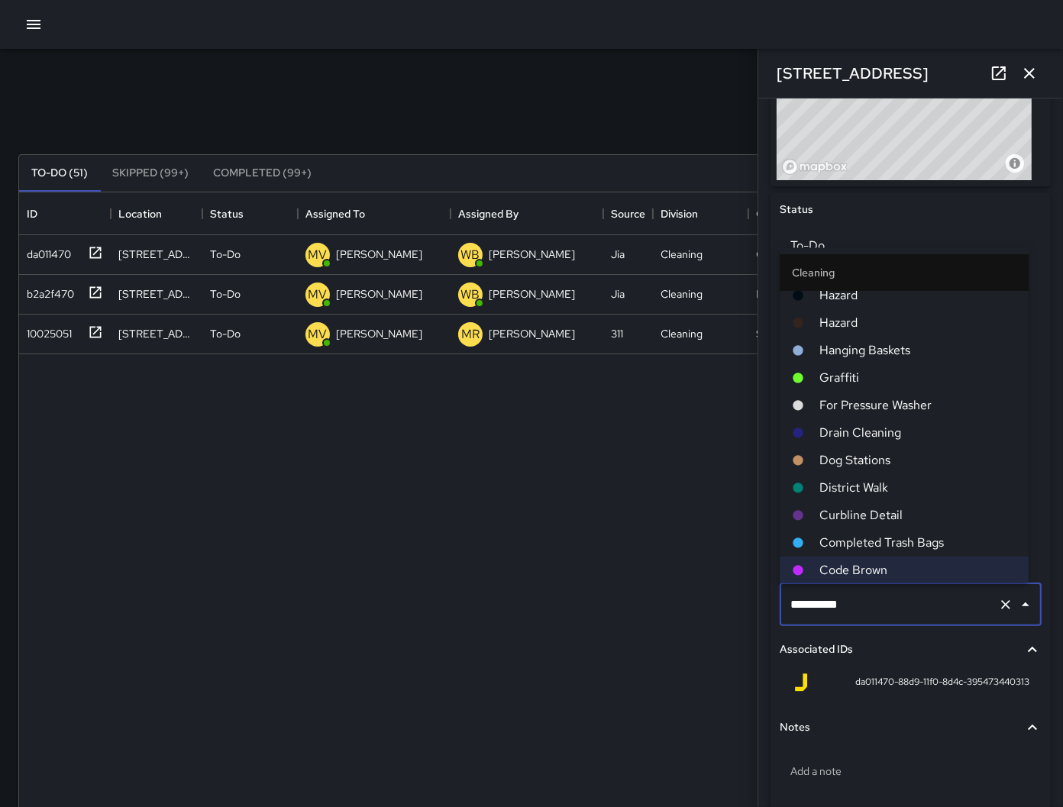
type input "*********"
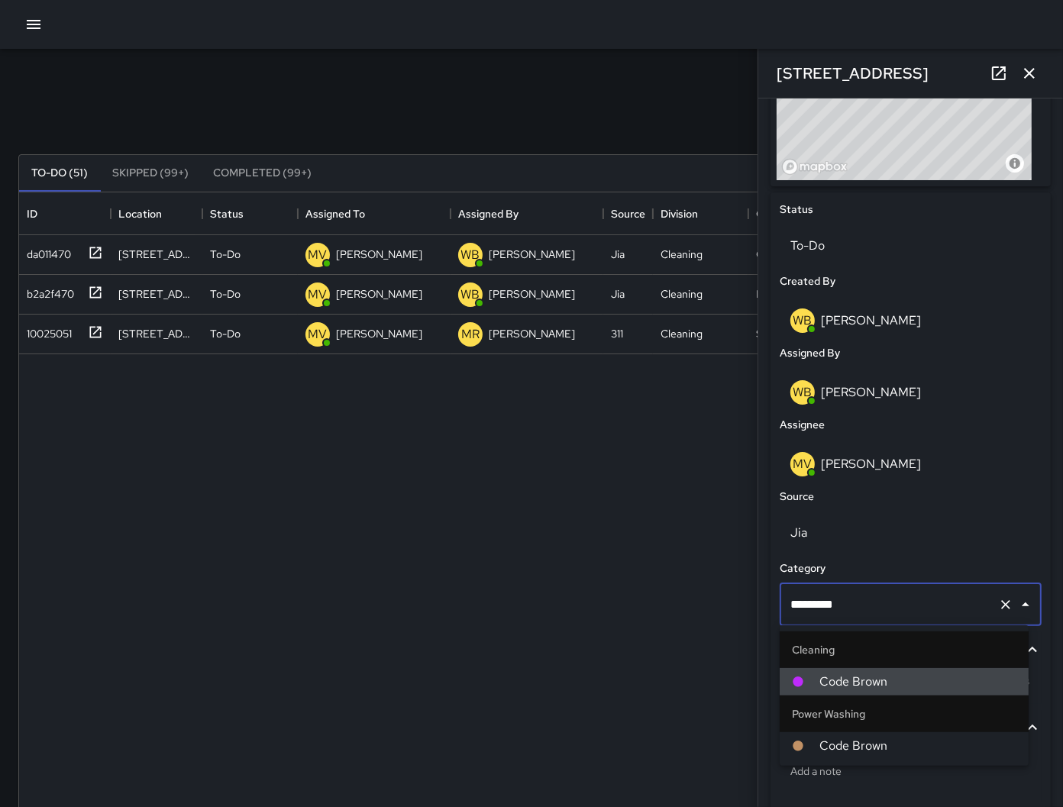
scroll to position [0, 0]
click at [836, 751] on span "Code Brown" at bounding box center [917, 746] width 197 height 18
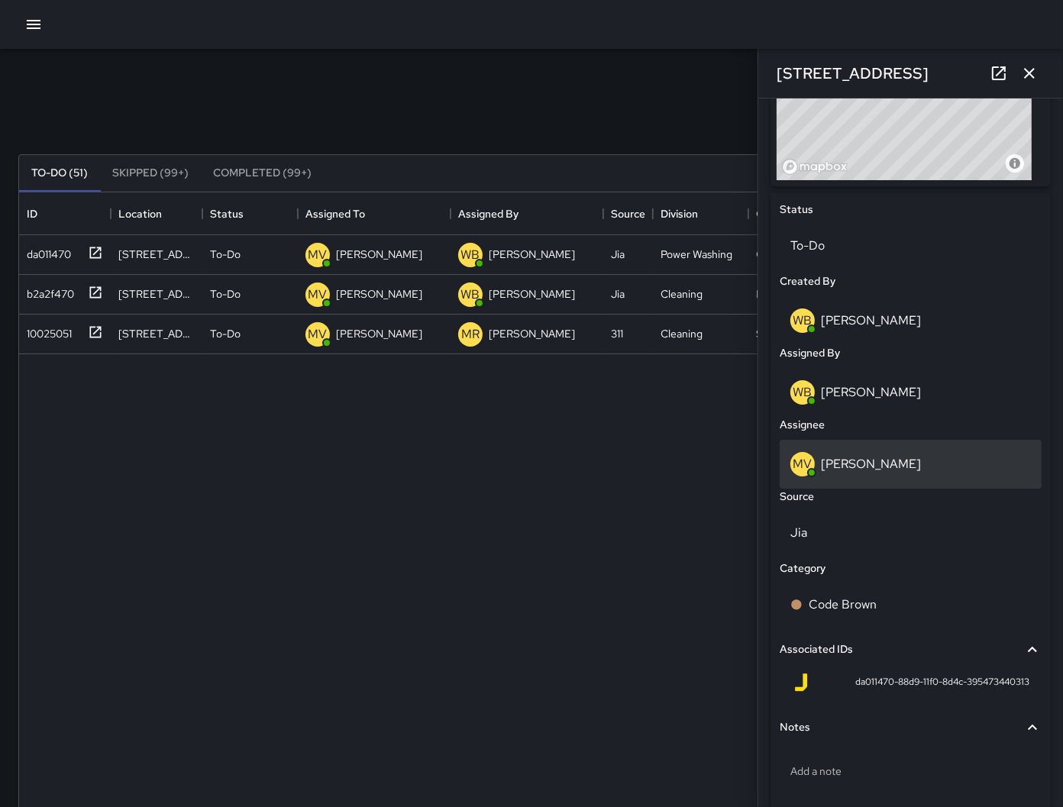
click at [900, 463] on p "[PERSON_NAME]" at bounding box center [871, 464] width 100 height 16
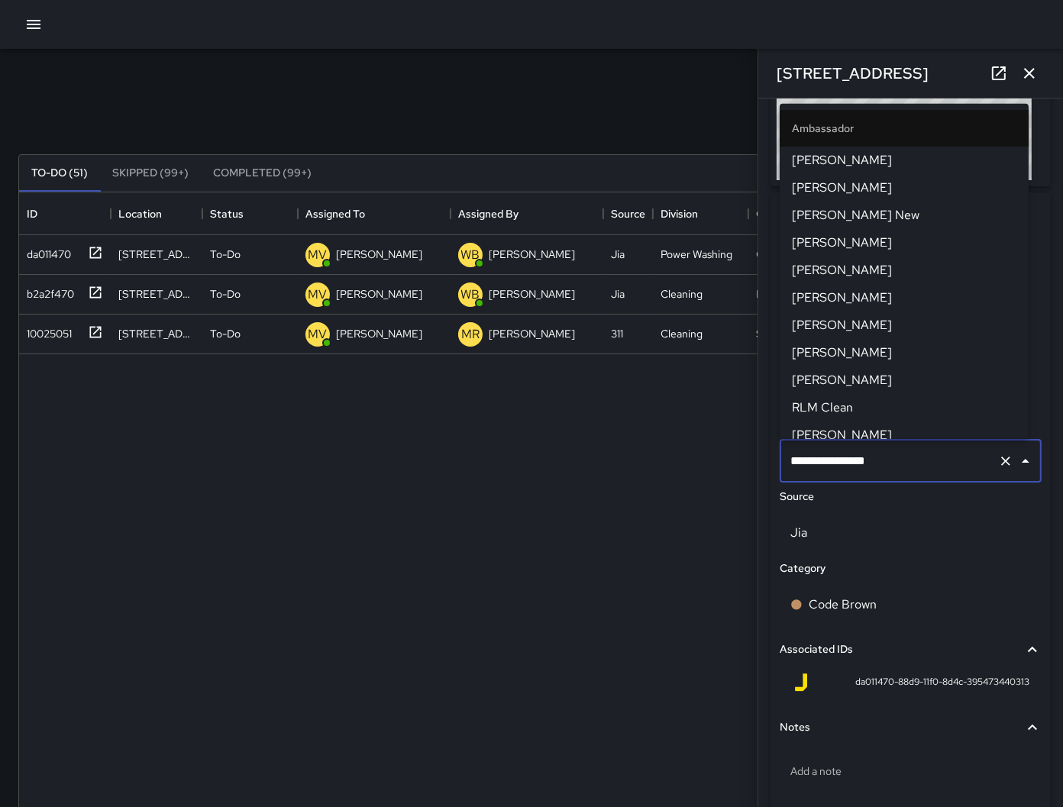
scroll to position [531, 0]
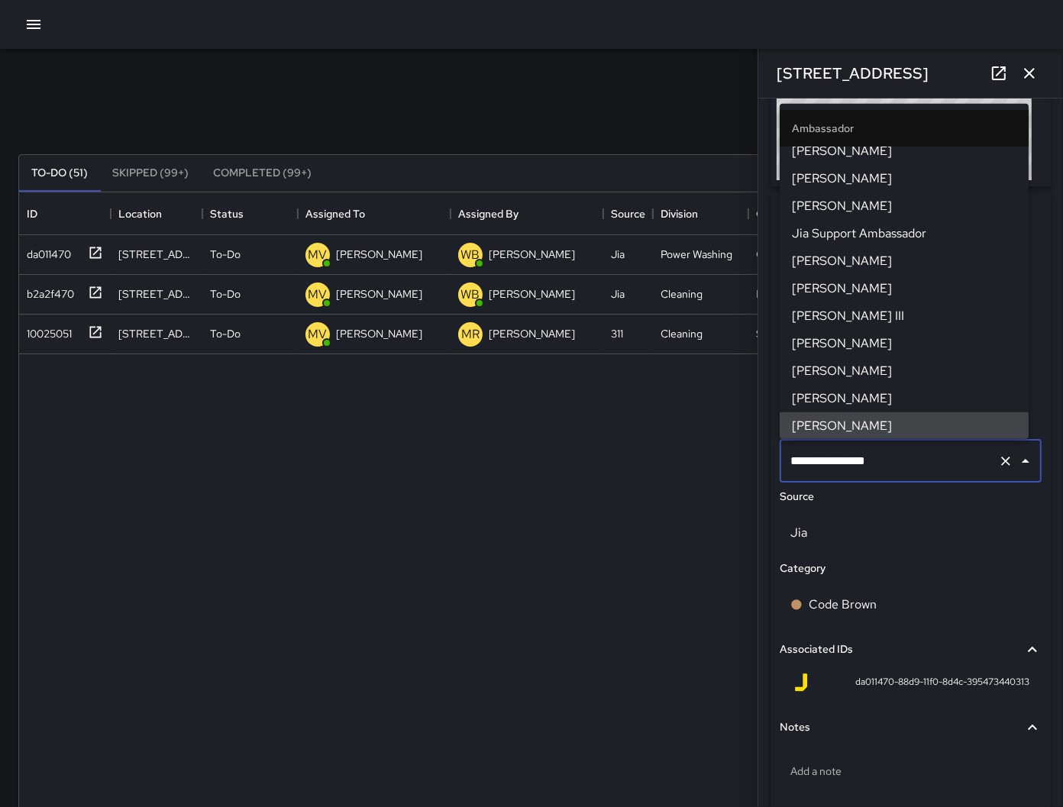
click at [901, 463] on input "**********" at bounding box center [888, 461] width 205 height 29
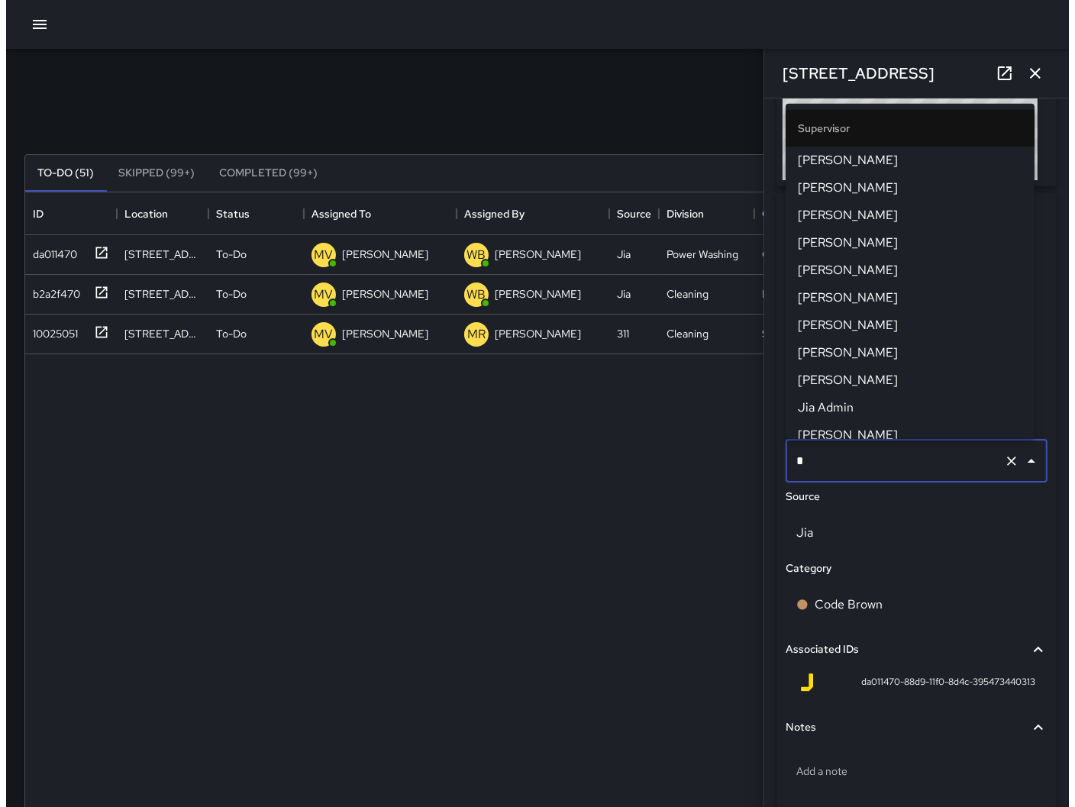
scroll to position [0, 0]
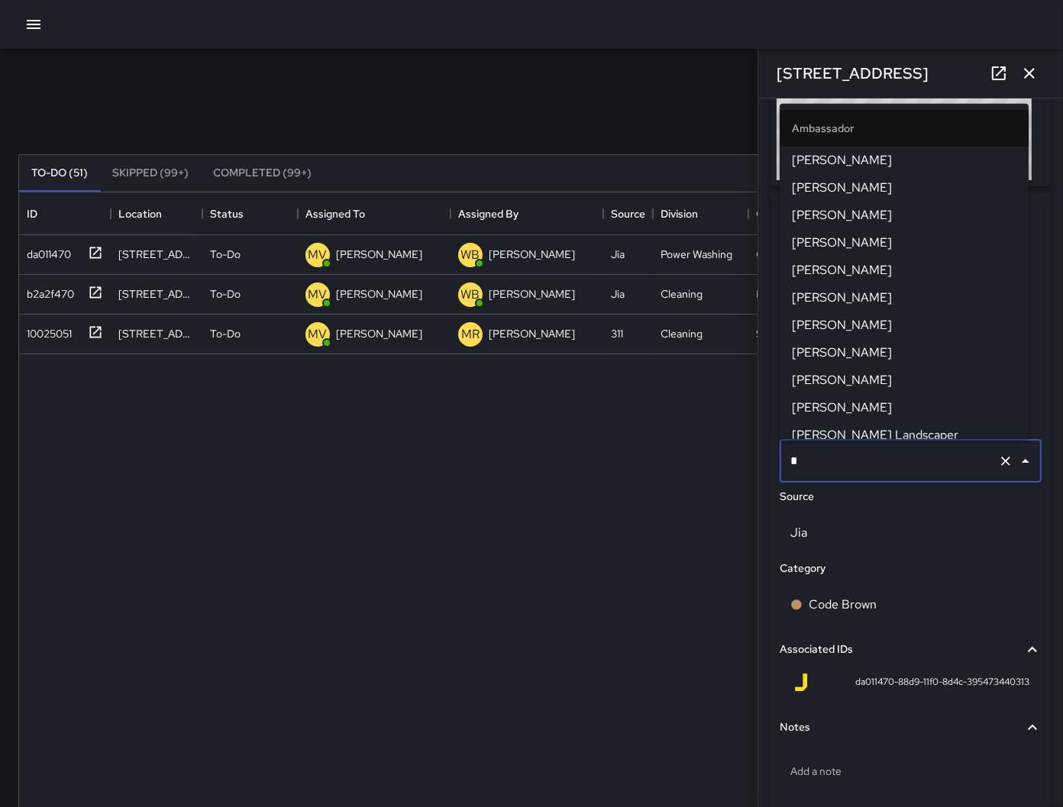
type input "**"
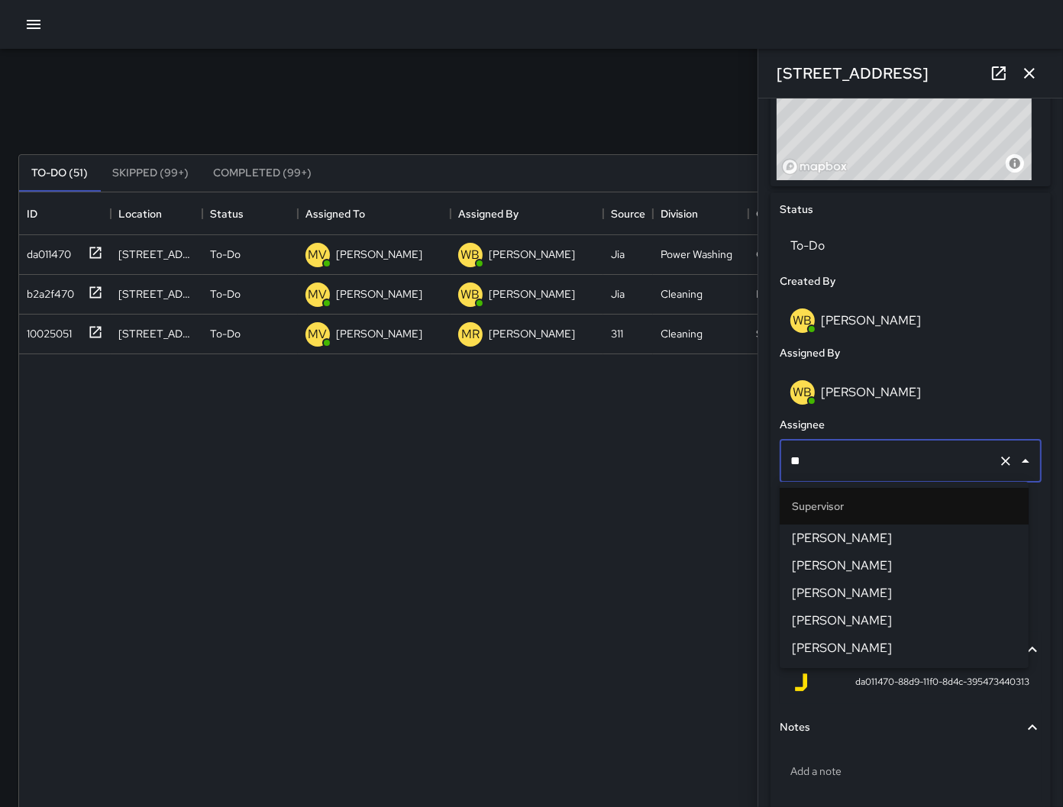
click at [903, 529] on span "[PERSON_NAME]" at bounding box center [904, 538] width 224 height 18
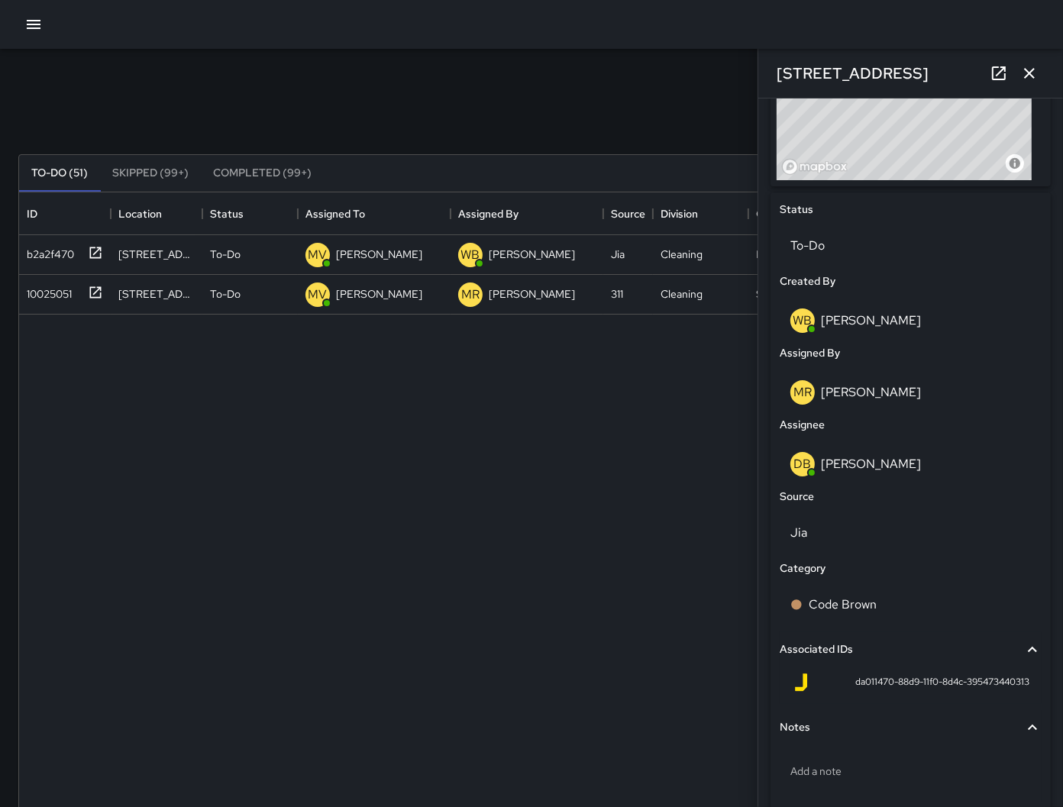
click at [537, 563] on div "b2a2f470 [STREET_ADDRESS] To-Do [PERSON_NAME] [PERSON_NAME] [PERSON_NAME] Jia C…" at bounding box center [544, 537] width 1050 height 604
click at [1040, 73] on button "button" at bounding box center [1029, 73] width 31 height 31
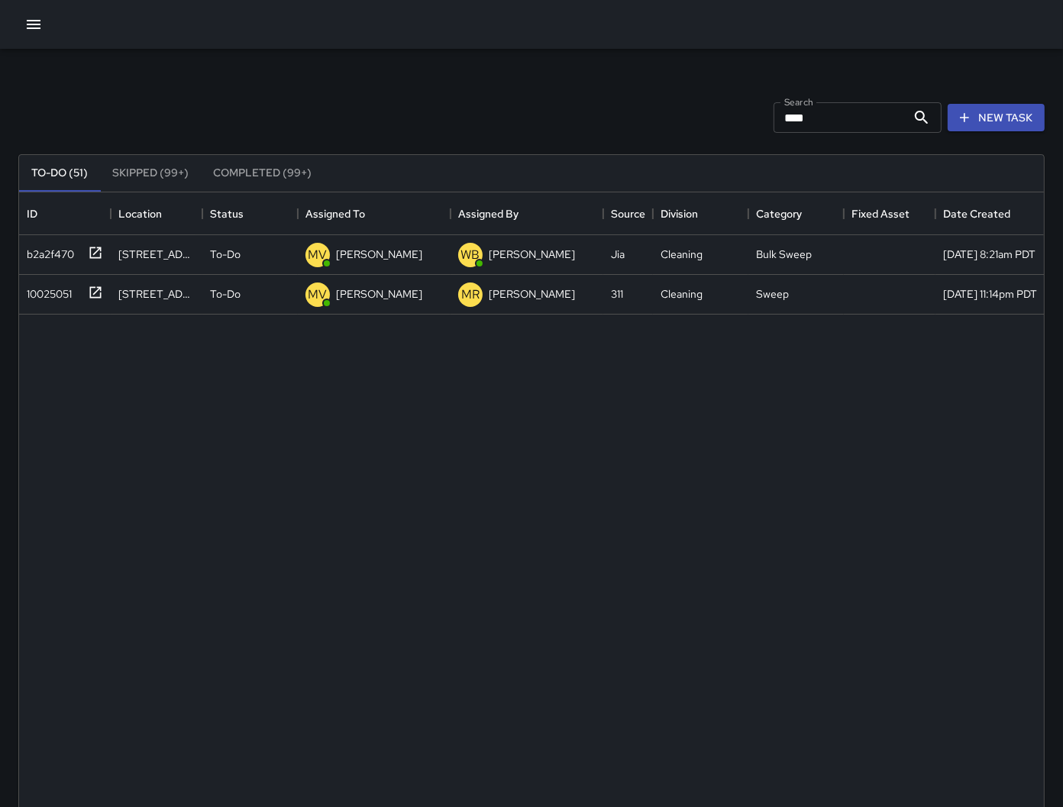
click at [23, 33] on button "button" at bounding box center [33, 24] width 31 height 31
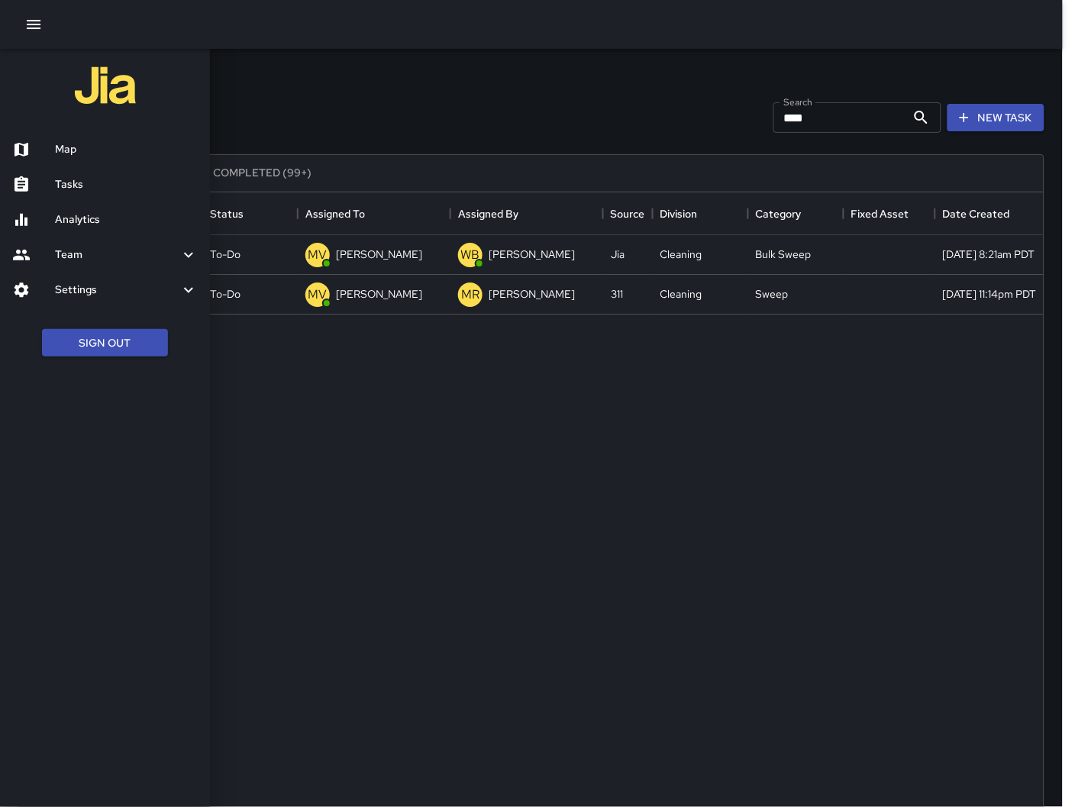
click at [53, 147] on div at bounding box center [33, 149] width 43 height 18
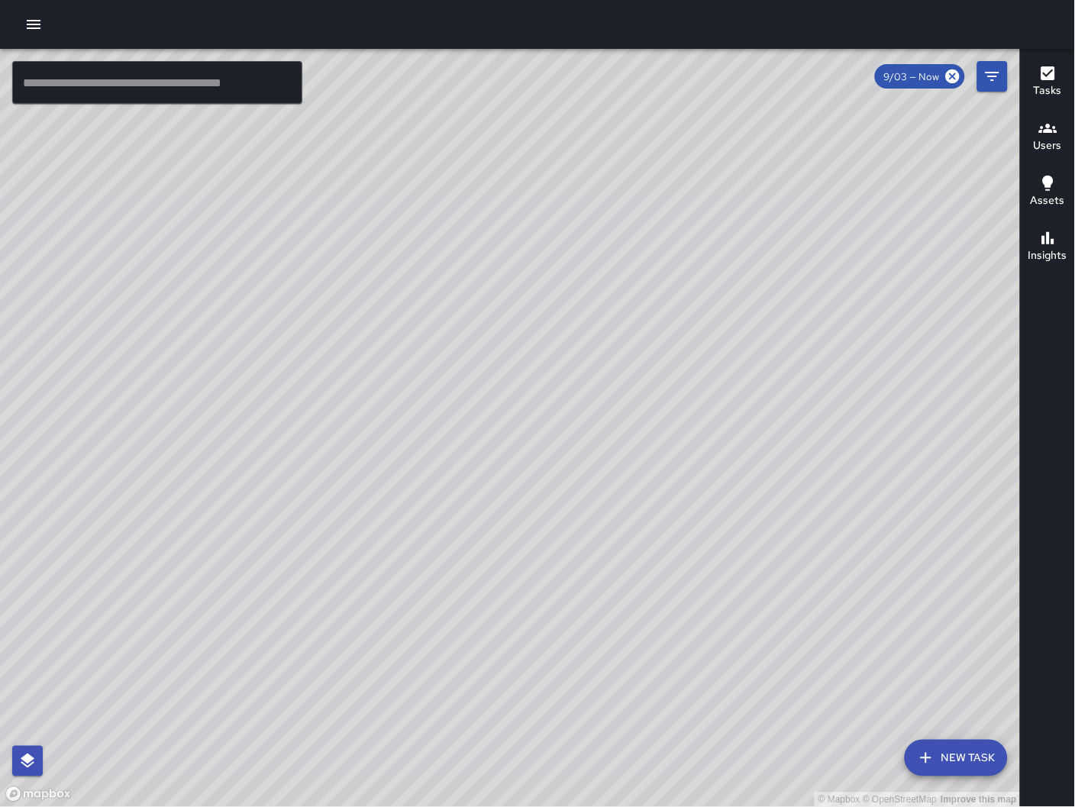
drag, startPoint x: 586, startPoint y: 421, endPoint x: 599, endPoint y: 579, distance: 159.3
click at [599, 579] on div "© Mapbox © OpenStreetMap Improve this map" at bounding box center [510, 428] width 1021 height 759
drag, startPoint x: 508, startPoint y: 577, endPoint x: 660, endPoint y: 444, distance: 202.4
click at [657, 447] on div "© Mapbox © OpenStreetMap Improve this map" at bounding box center [510, 428] width 1021 height 759
drag, startPoint x: 828, startPoint y: 555, endPoint x: 647, endPoint y: 621, distance: 191.8
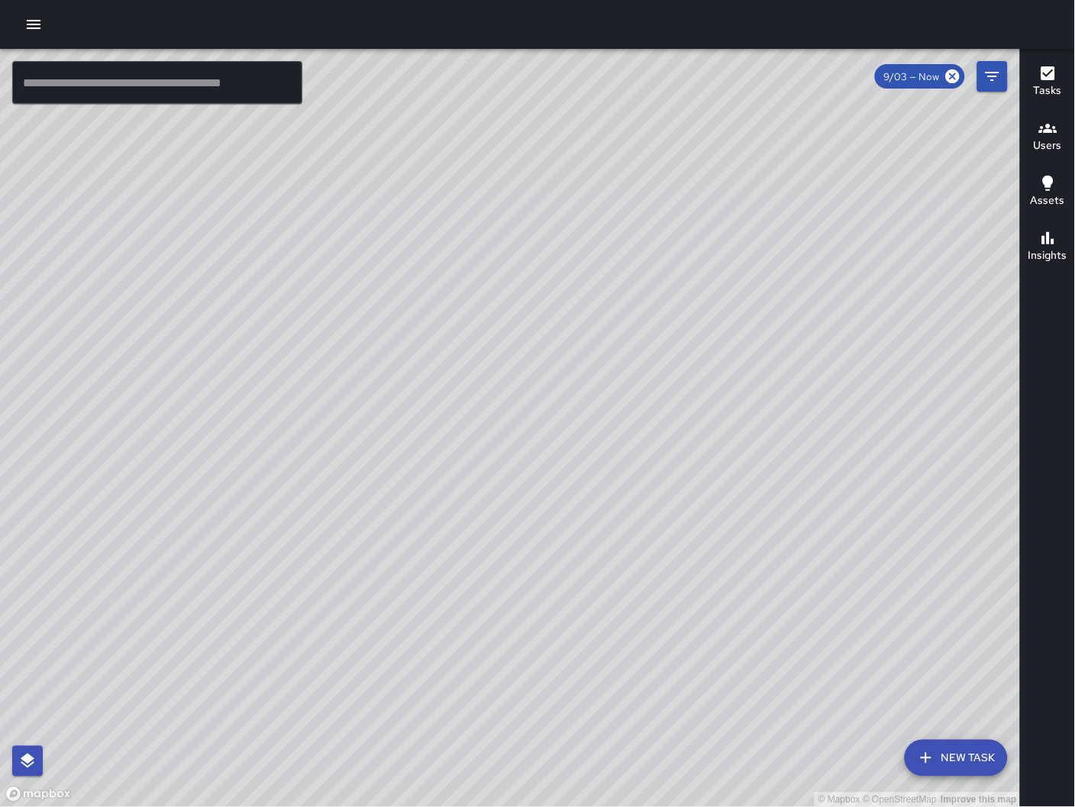
click at [647, 621] on div "© Mapbox © OpenStreetMap Improve this map" at bounding box center [510, 428] width 1021 height 759
drag, startPoint x: 724, startPoint y: 381, endPoint x: 684, endPoint y: 541, distance: 164.4
click at [686, 546] on div "© Mapbox © OpenStreetMap Improve this map" at bounding box center [510, 428] width 1021 height 759
drag, startPoint x: 723, startPoint y: 385, endPoint x: 670, endPoint y: 439, distance: 75.6
click at [670, 439] on div "© Mapbox © OpenStreetMap Improve this map" at bounding box center [510, 428] width 1021 height 759
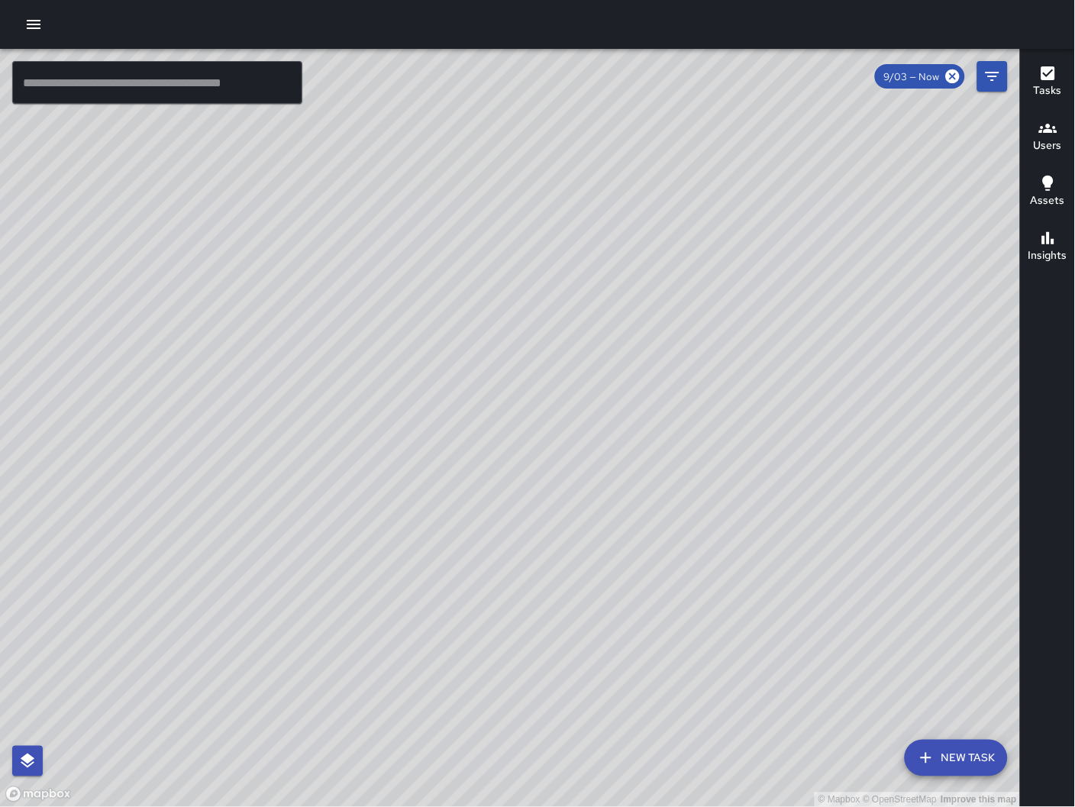
drag, startPoint x: 357, startPoint y: 632, endPoint x: 501, endPoint y: 609, distance: 145.3
click at [751, 320] on div "© Mapbox © OpenStreetMap Improve this map" at bounding box center [510, 428] width 1021 height 759
drag, startPoint x: 399, startPoint y: 689, endPoint x: 572, endPoint y: 524, distance: 238.7
click at [572, 525] on div "© Mapbox © OpenStreetMap Improve this map" at bounding box center [510, 428] width 1021 height 759
click at [950, 765] on button "New Task" at bounding box center [956, 758] width 103 height 37
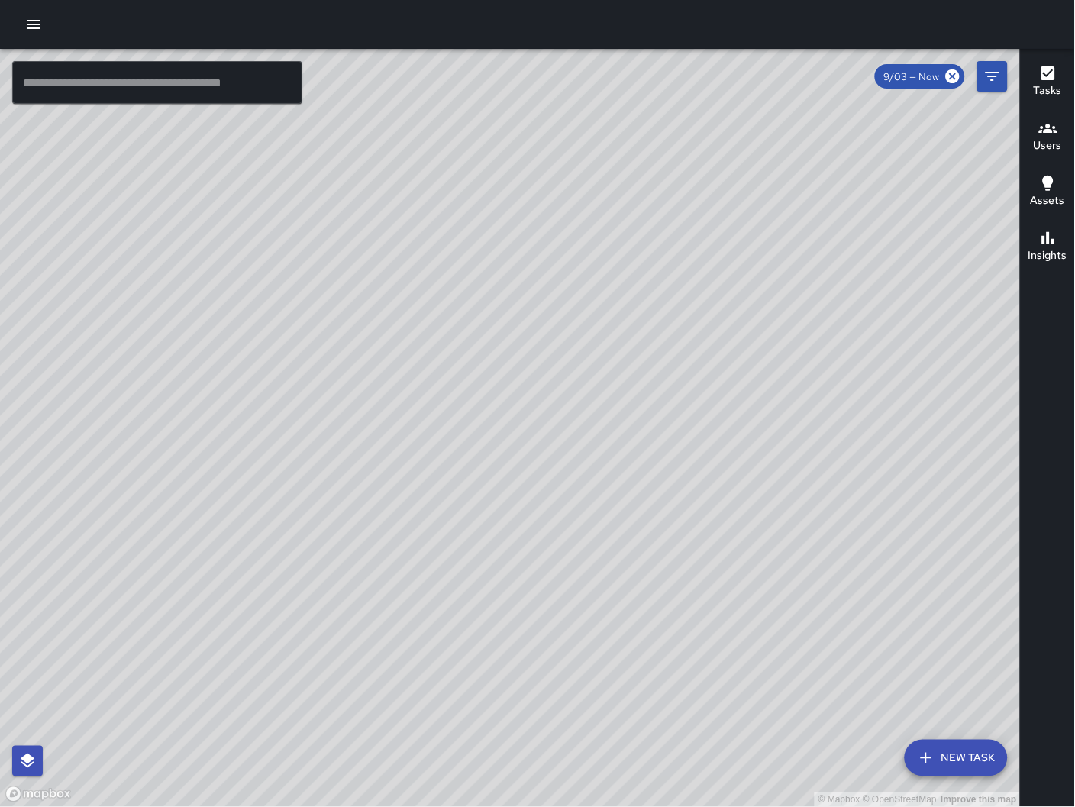
click at [952, 766] on div "© Mapbox © OpenStreetMap Improve this map ​ New Task 9/03 — Now Map Layers Task…" at bounding box center [537, 428] width 1075 height 758
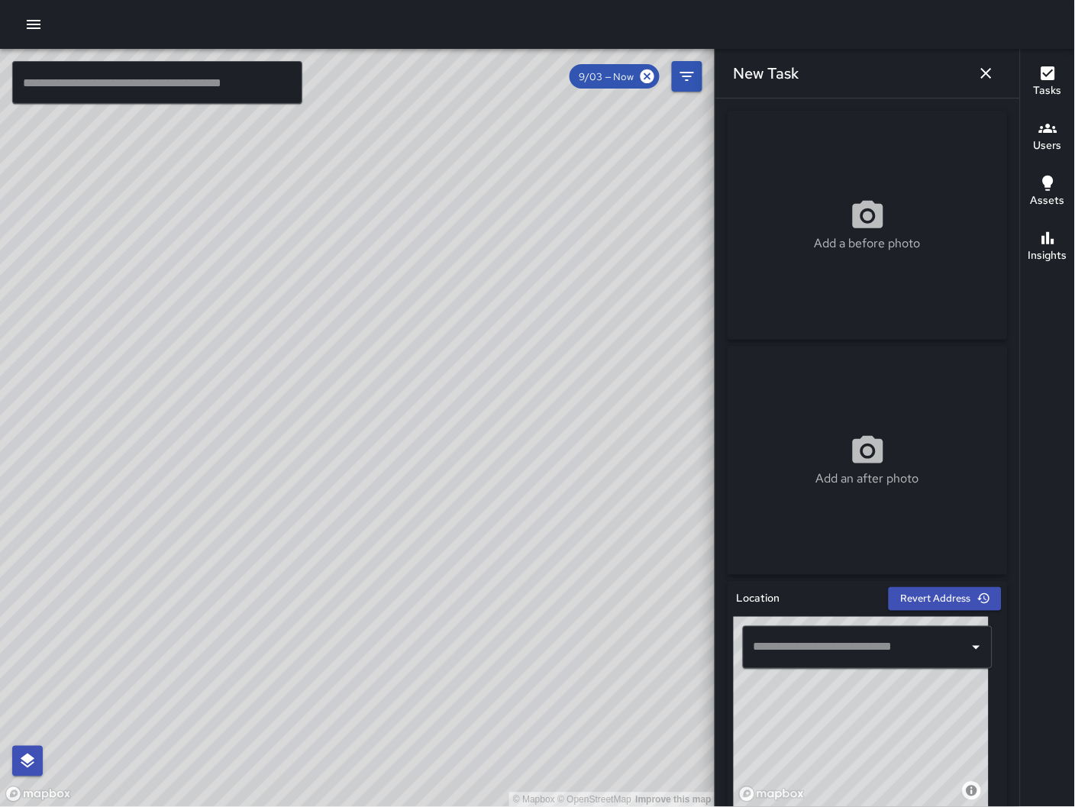
click at [911, 659] on input "text" at bounding box center [856, 647] width 213 height 29
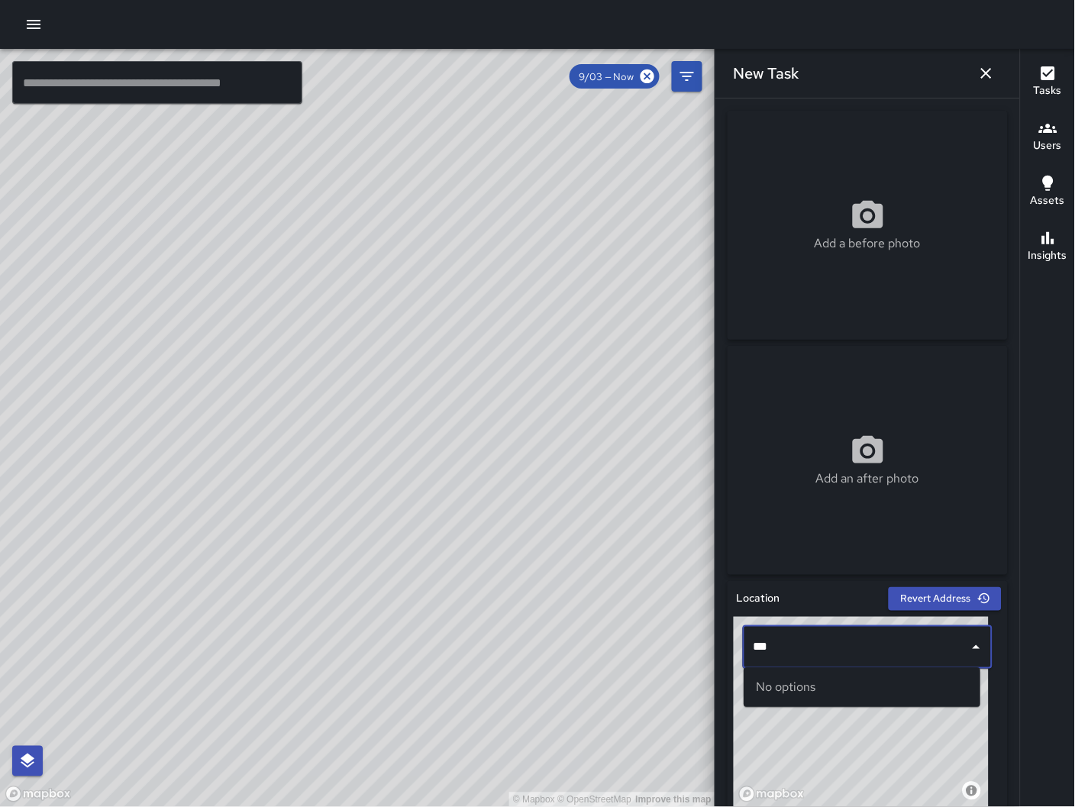
scroll to position [3, 0]
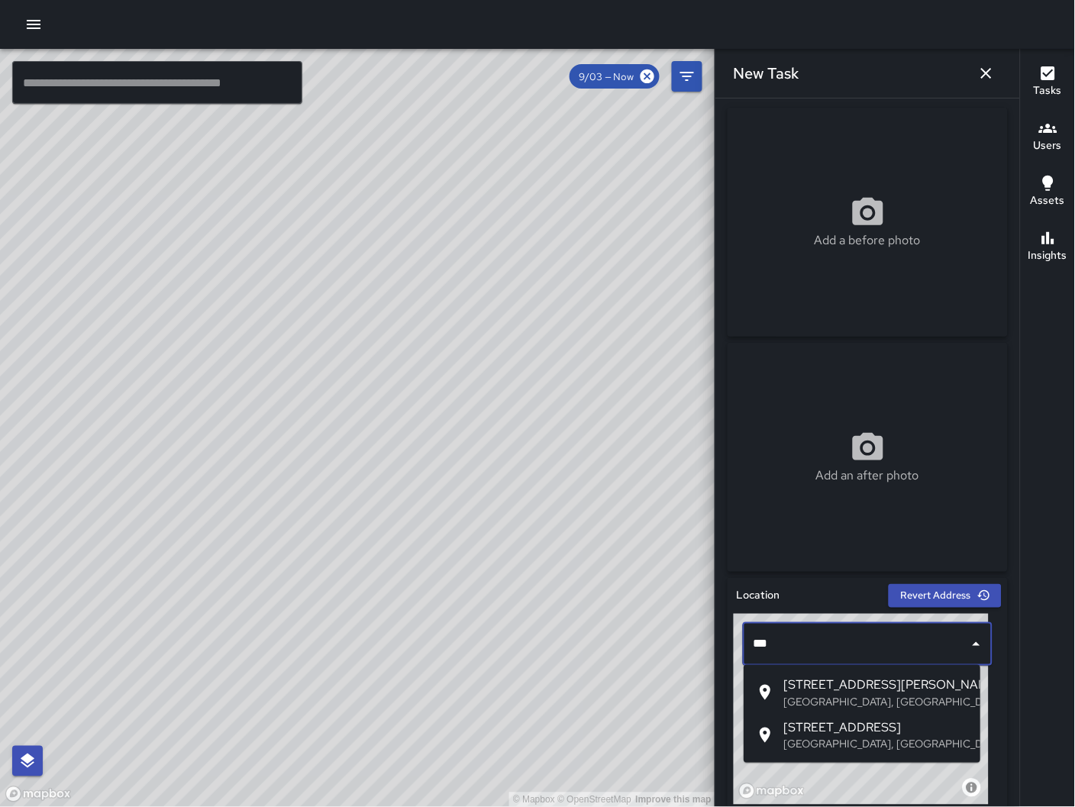
click at [865, 731] on span "[STREET_ADDRESS]" at bounding box center [875, 727] width 185 height 18
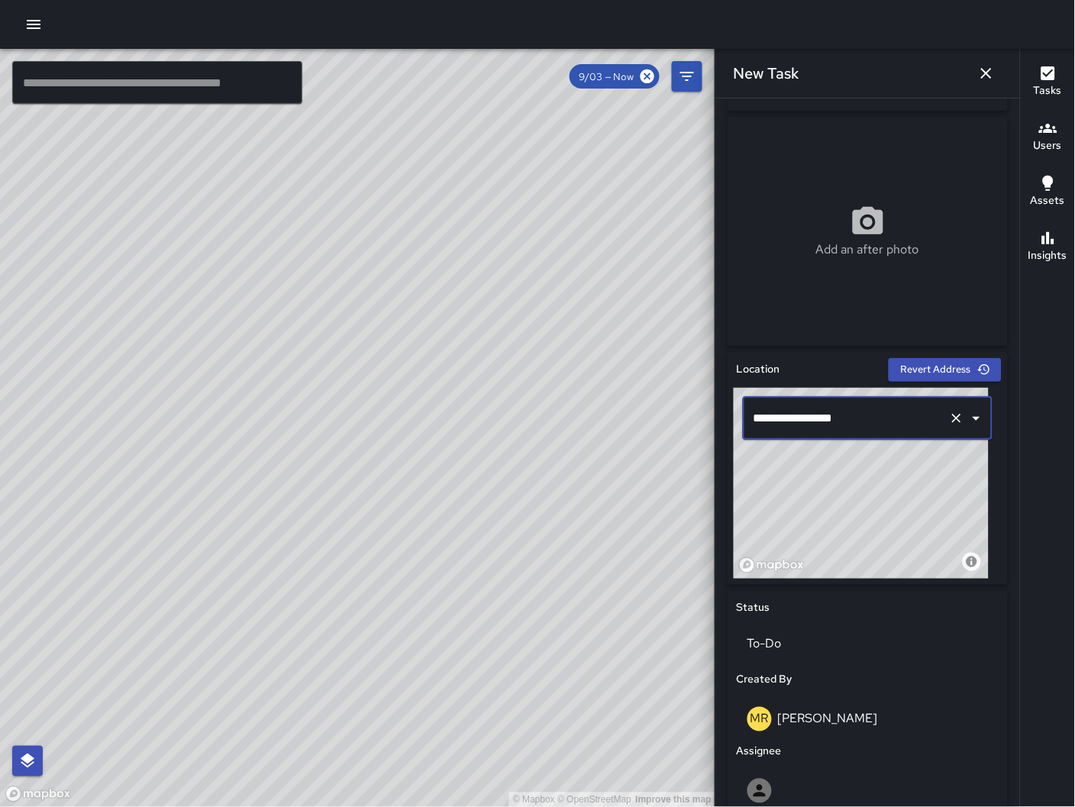
scroll to position [552, 0]
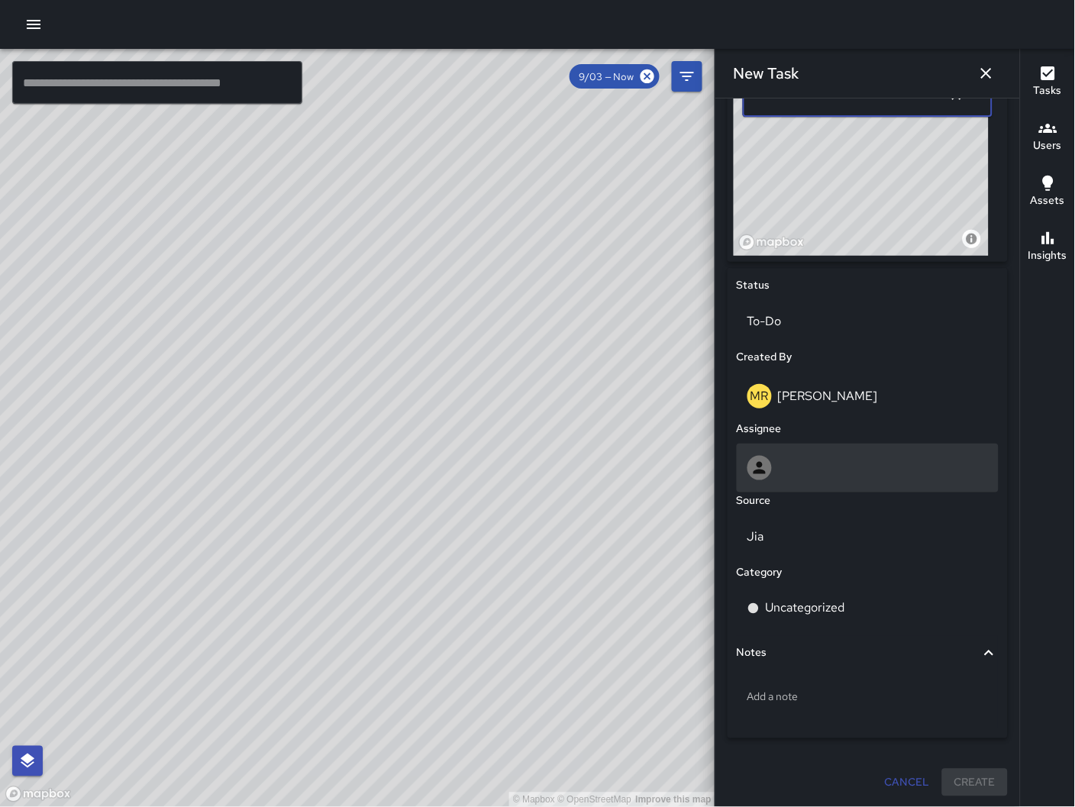
type input "**********"
click at [838, 463] on div at bounding box center [867, 468] width 240 height 24
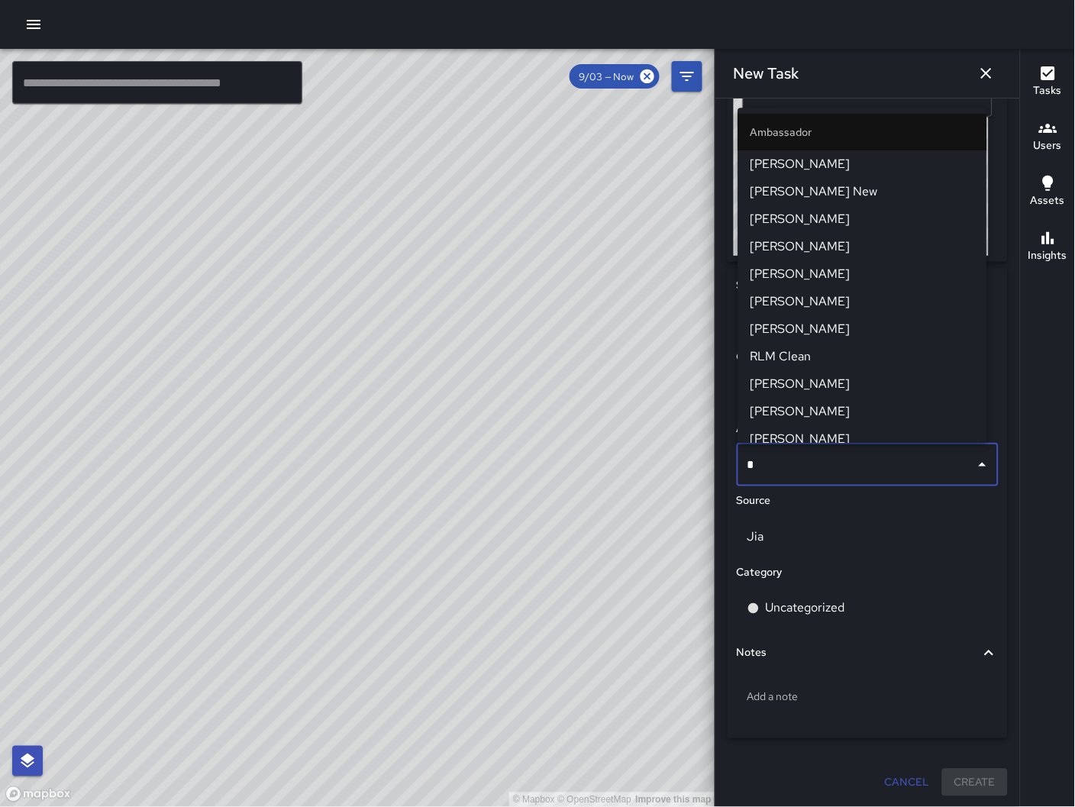
type input "**"
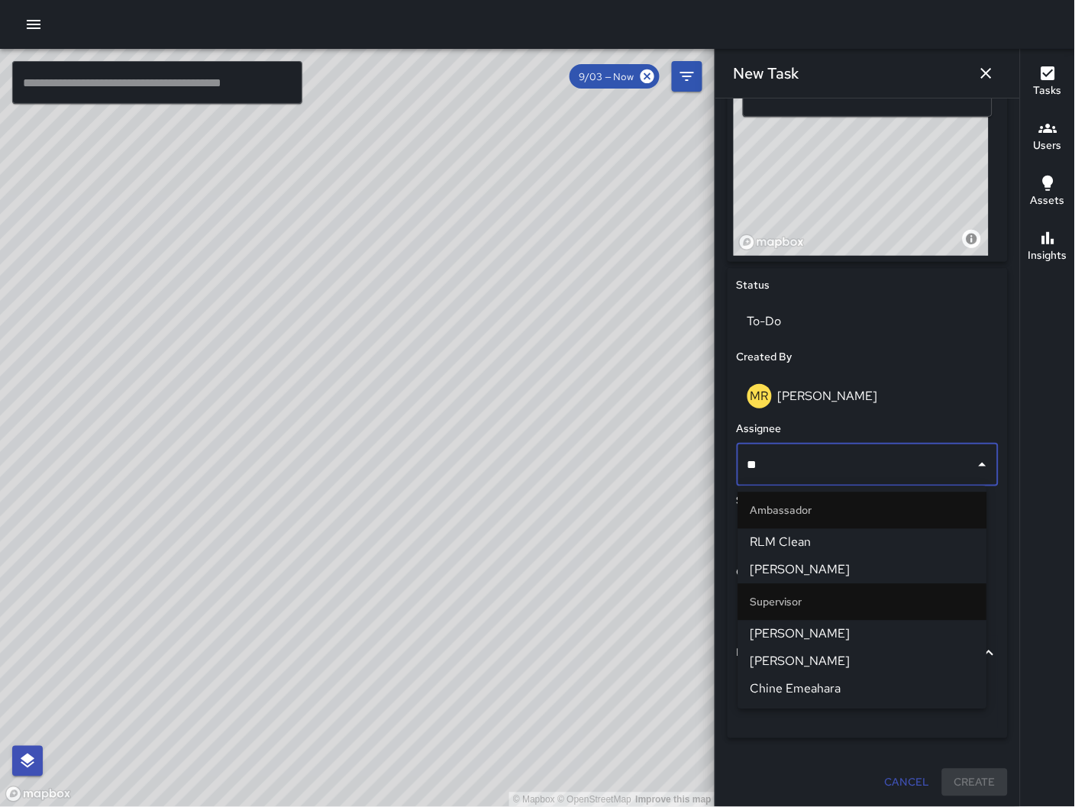
click at [805, 661] on span "[PERSON_NAME]" at bounding box center [862, 662] width 224 height 18
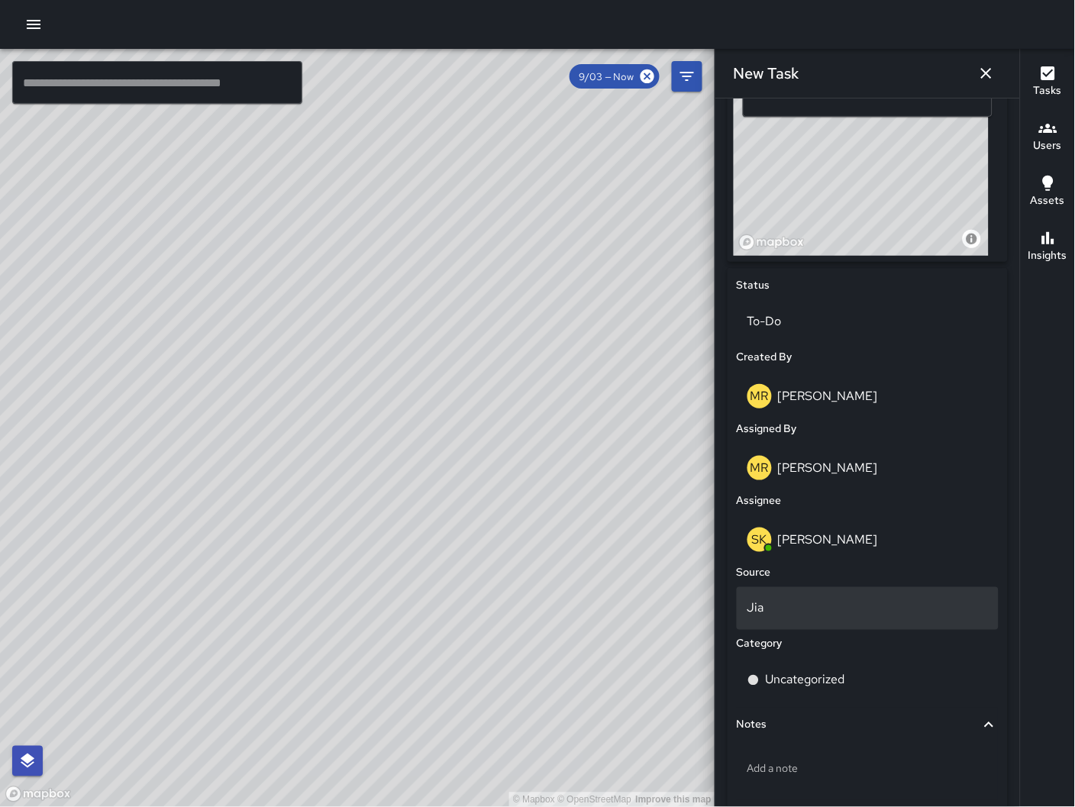
click at [808, 604] on p "Jia" at bounding box center [867, 608] width 240 height 18
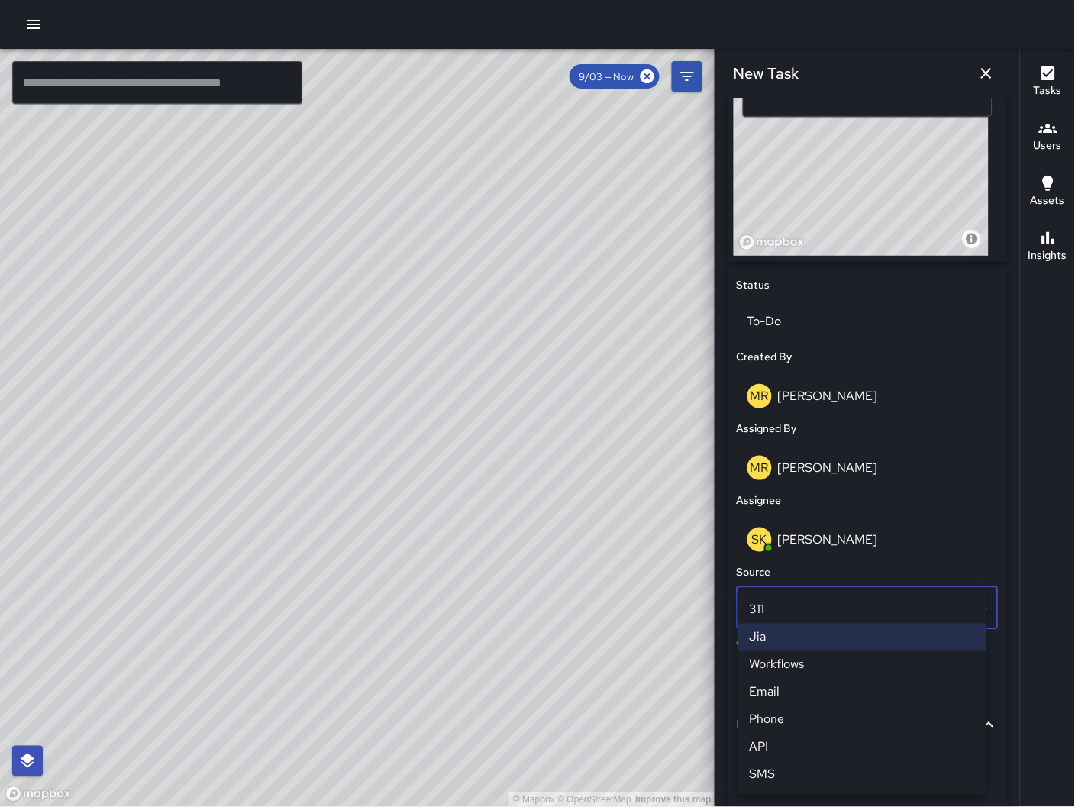
click at [798, 715] on li "Phone" at bounding box center [861, 719] width 249 height 27
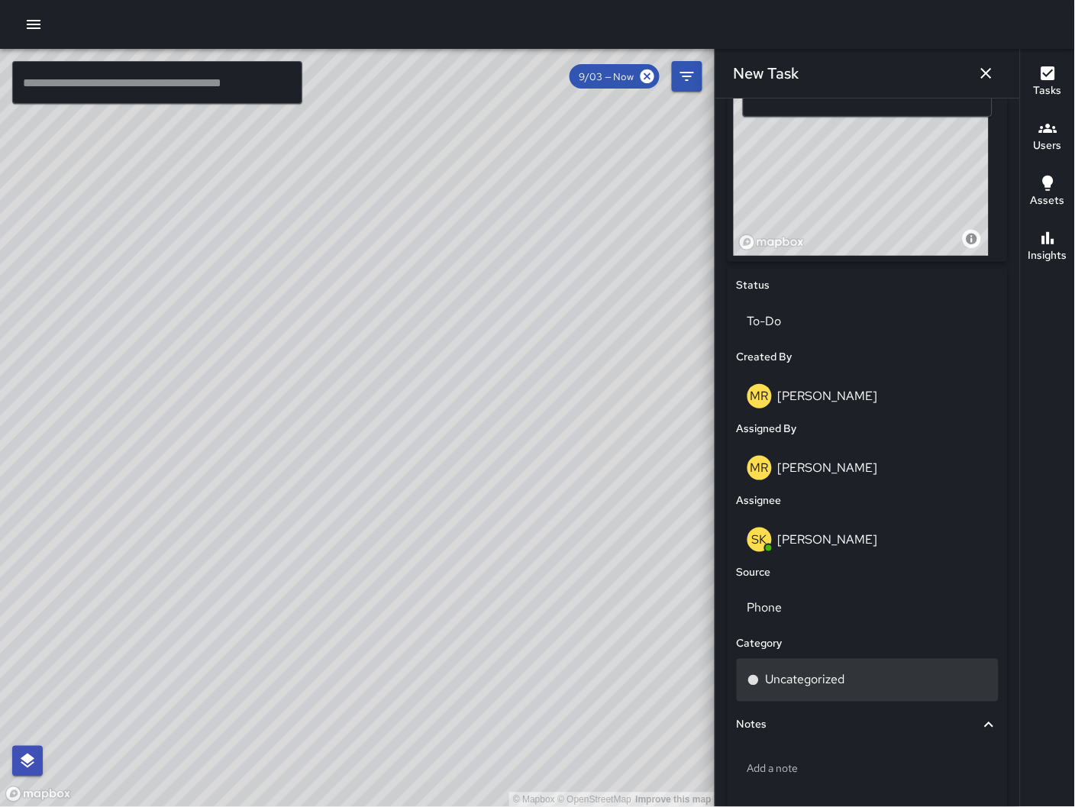
click at [798, 699] on div "Uncategorized" at bounding box center [868, 680] width 262 height 43
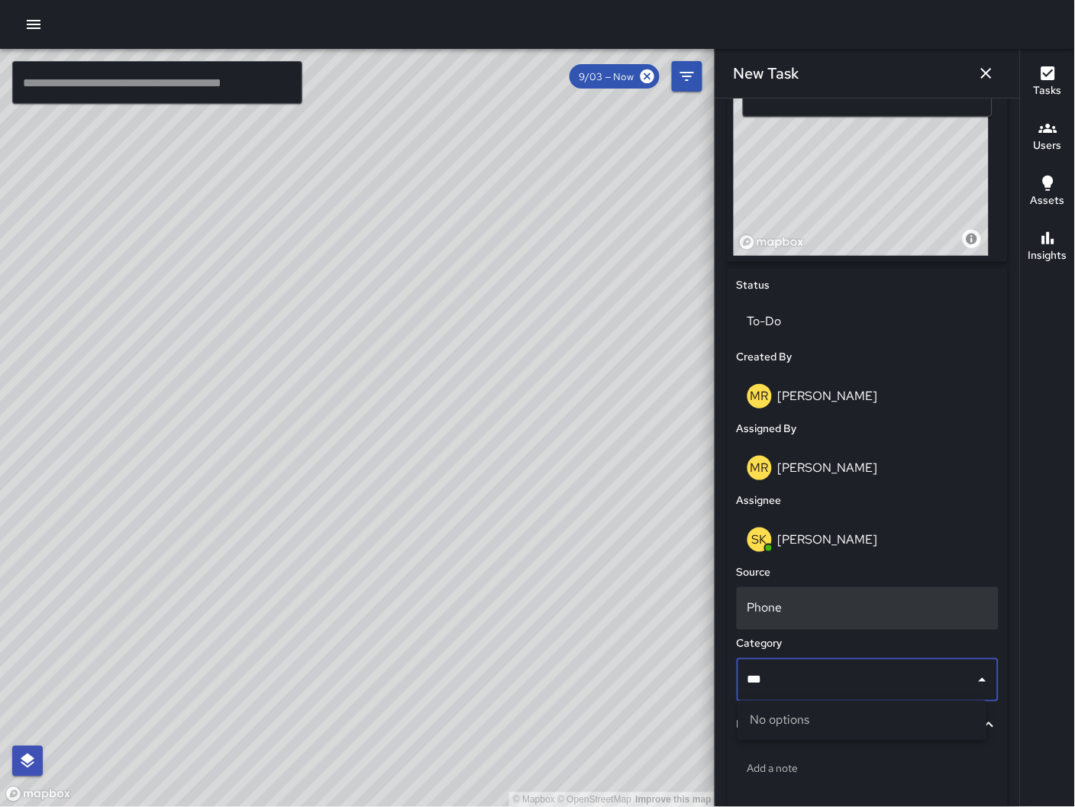
type input "**"
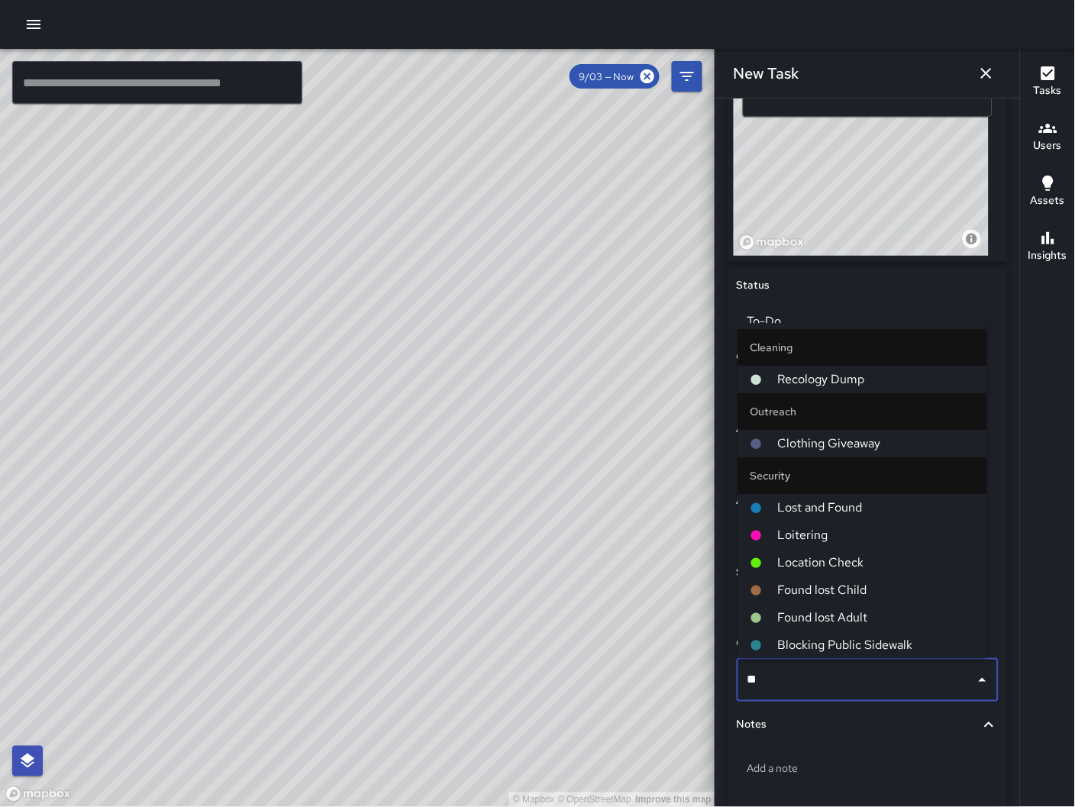
click at [824, 537] on span "Loitering" at bounding box center [876, 536] width 197 height 18
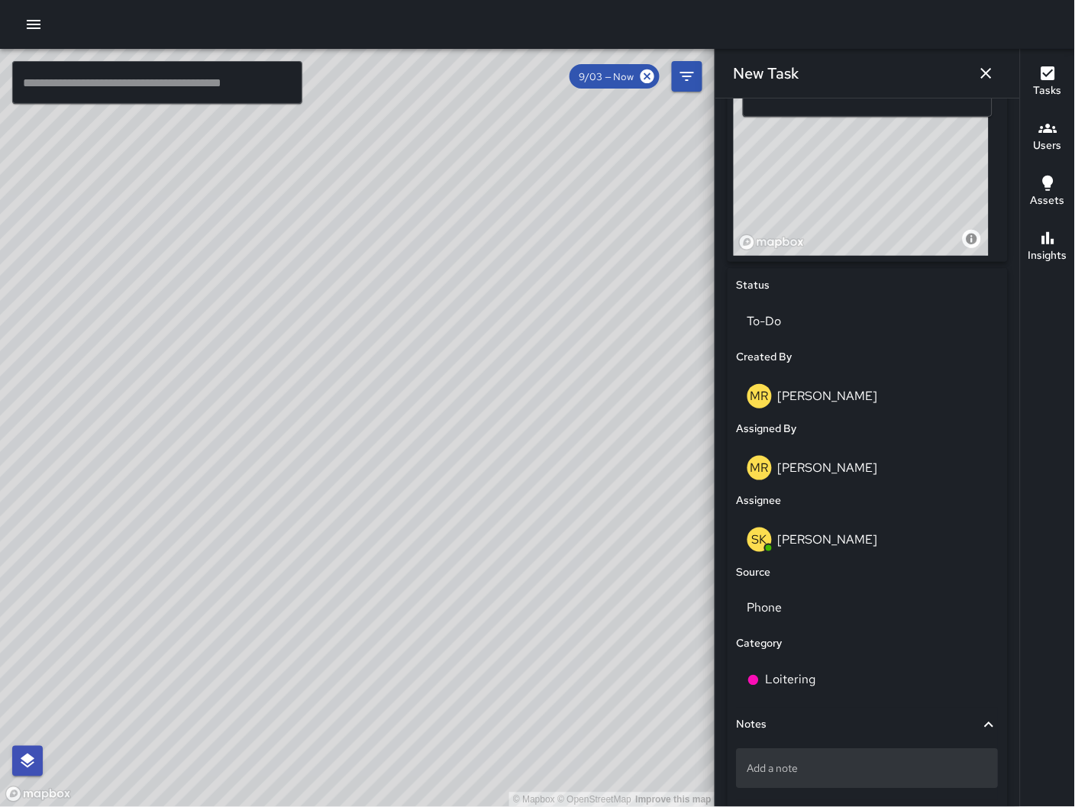
click at [782, 783] on div "Add a note" at bounding box center [868, 769] width 262 height 40
click at [786, 779] on div "Add a note" at bounding box center [868, 769] width 262 height 40
click at [947, 771] on textarea "**********" at bounding box center [860, 768] width 227 height 15
click at [928, 773] on textarea "**********" at bounding box center [860, 768] width 227 height 15
click at [897, 767] on textarea "**********" at bounding box center [860, 768] width 227 height 15
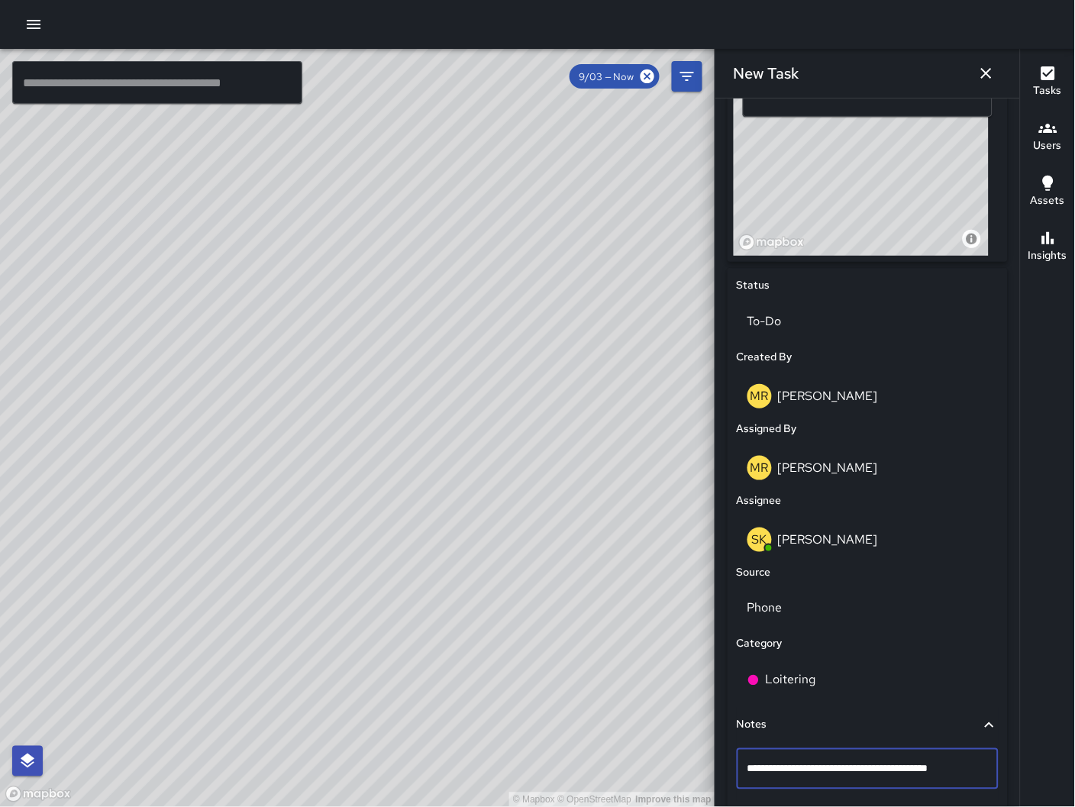
click at [902, 771] on textarea "**********" at bounding box center [860, 768] width 227 height 15
click at [753, 769] on textarea "**********" at bounding box center [860, 768] width 227 height 15
click at [800, 767] on textarea "**********" at bounding box center [860, 776] width 227 height 31
type textarea "**********"
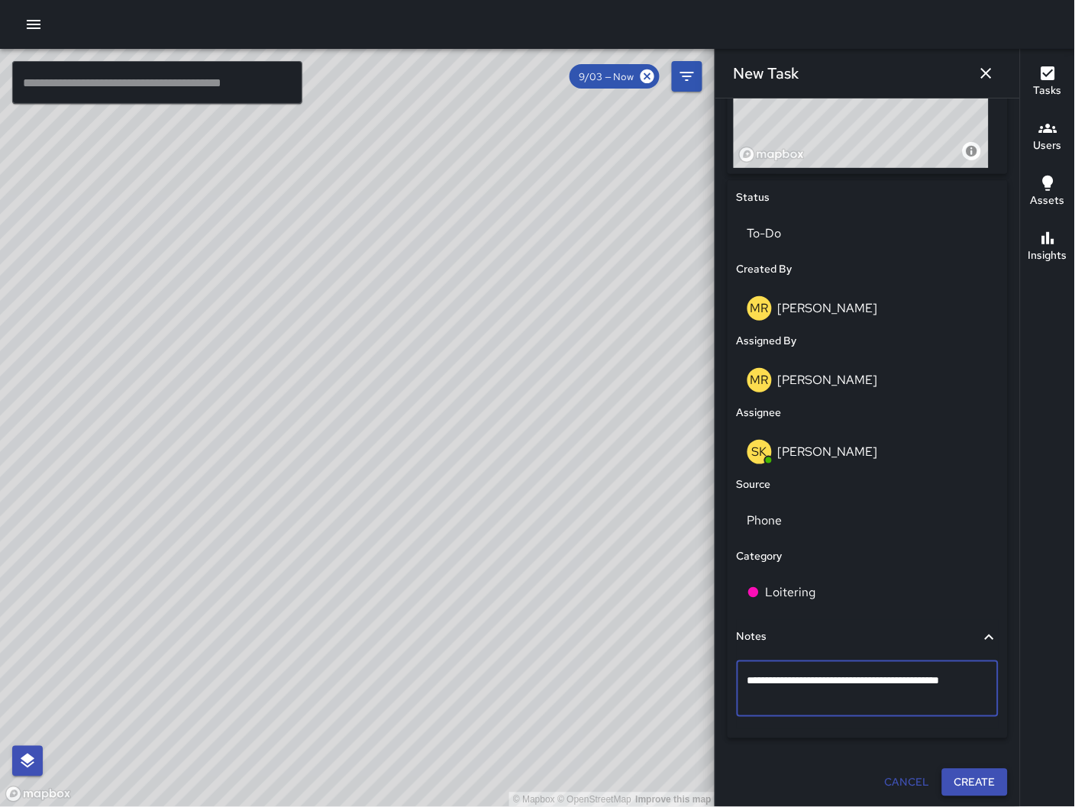
click at [956, 790] on button "Create" at bounding box center [975, 783] width 66 height 28
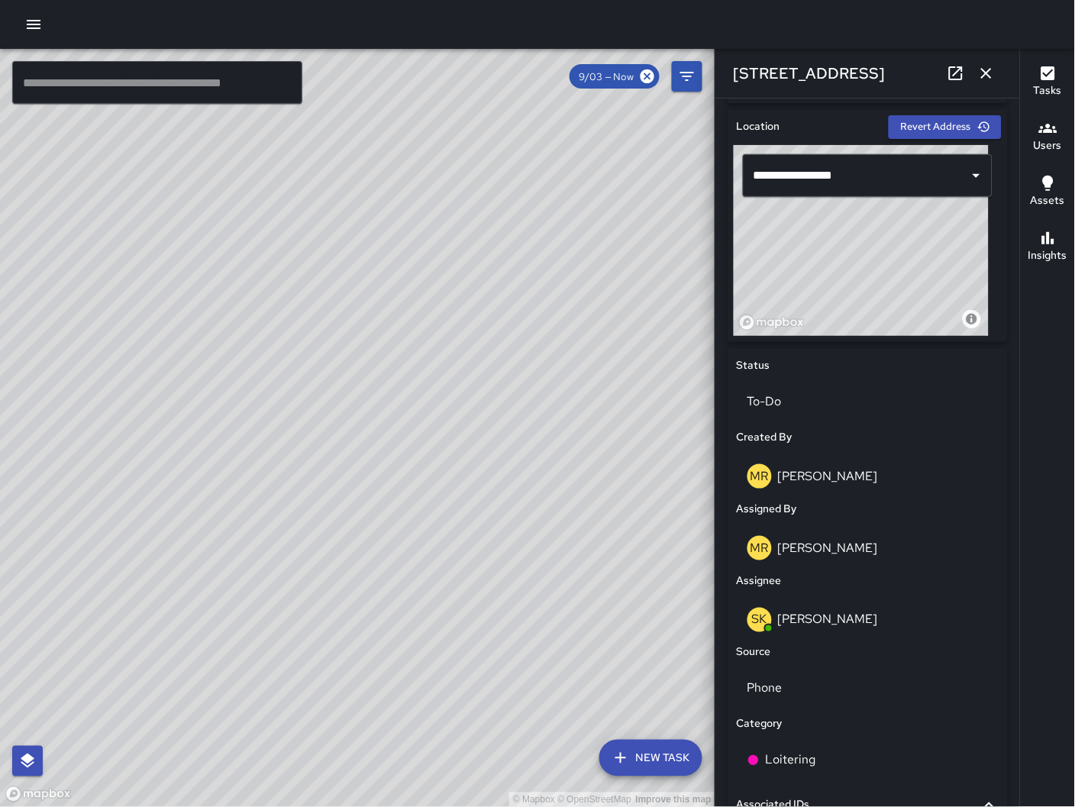
scroll to position [665, 0]
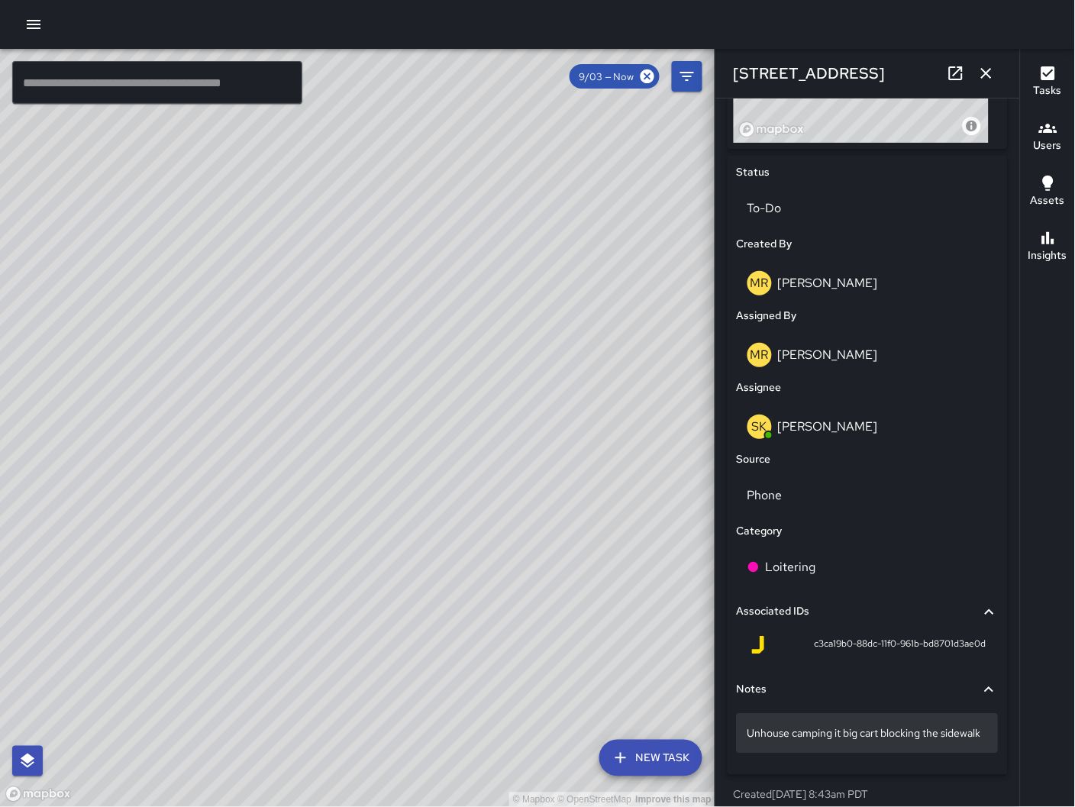
click at [816, 741] on p "Unhouse camping it big cart blocking the sidewalk" at bounding box center [867, 733] width 240 height 15
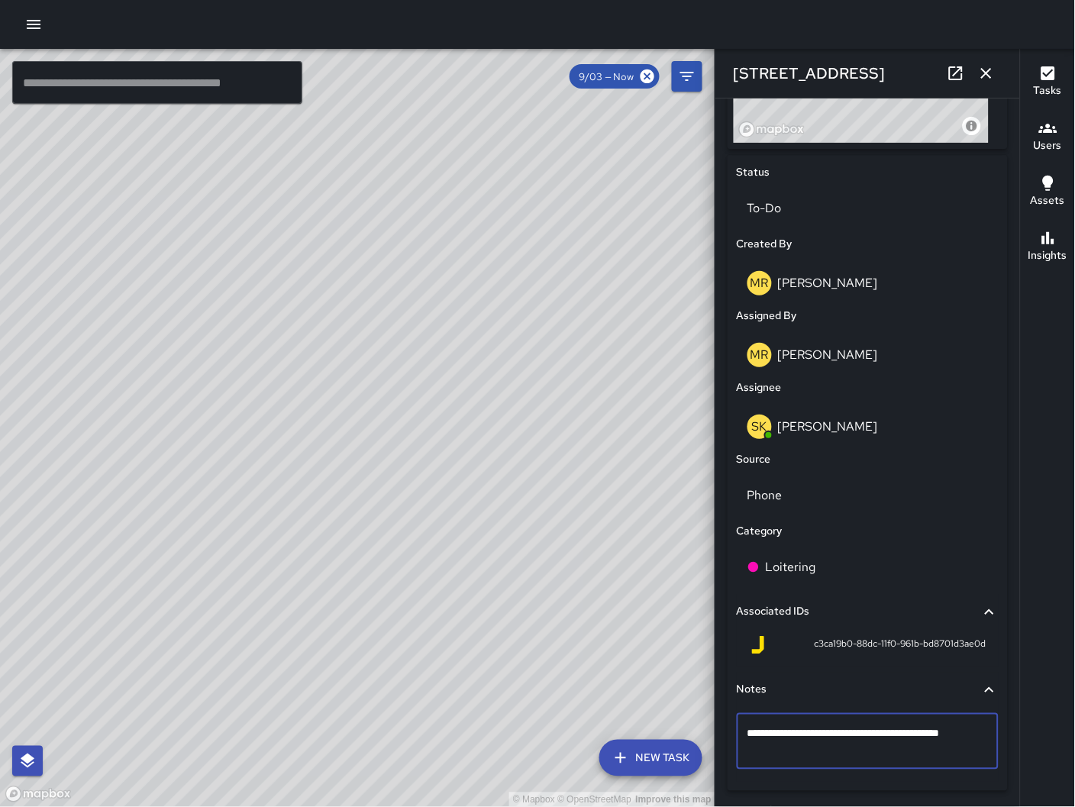
drag, startPoint x: 818, startPoint y: 755, endPoint x: 740, endPoint y: 727, distance: 82.8
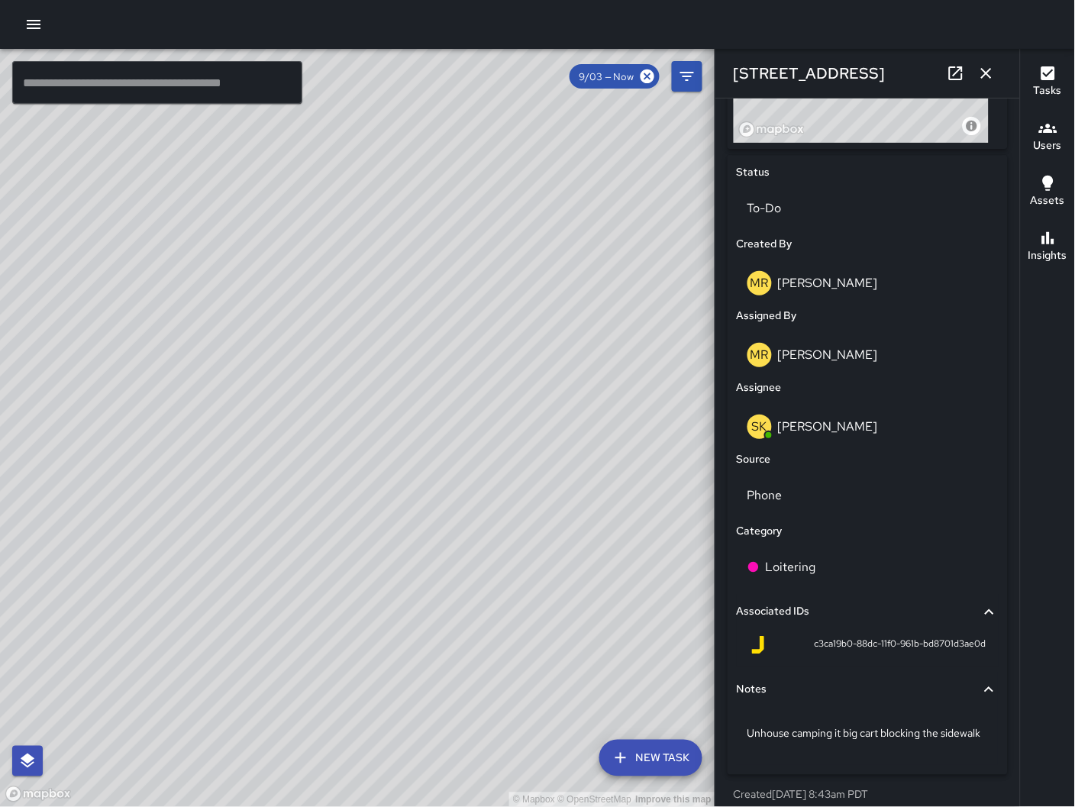
click at [986, 72] on icon "button" at bounding box center [986, 73] width 11 height 11
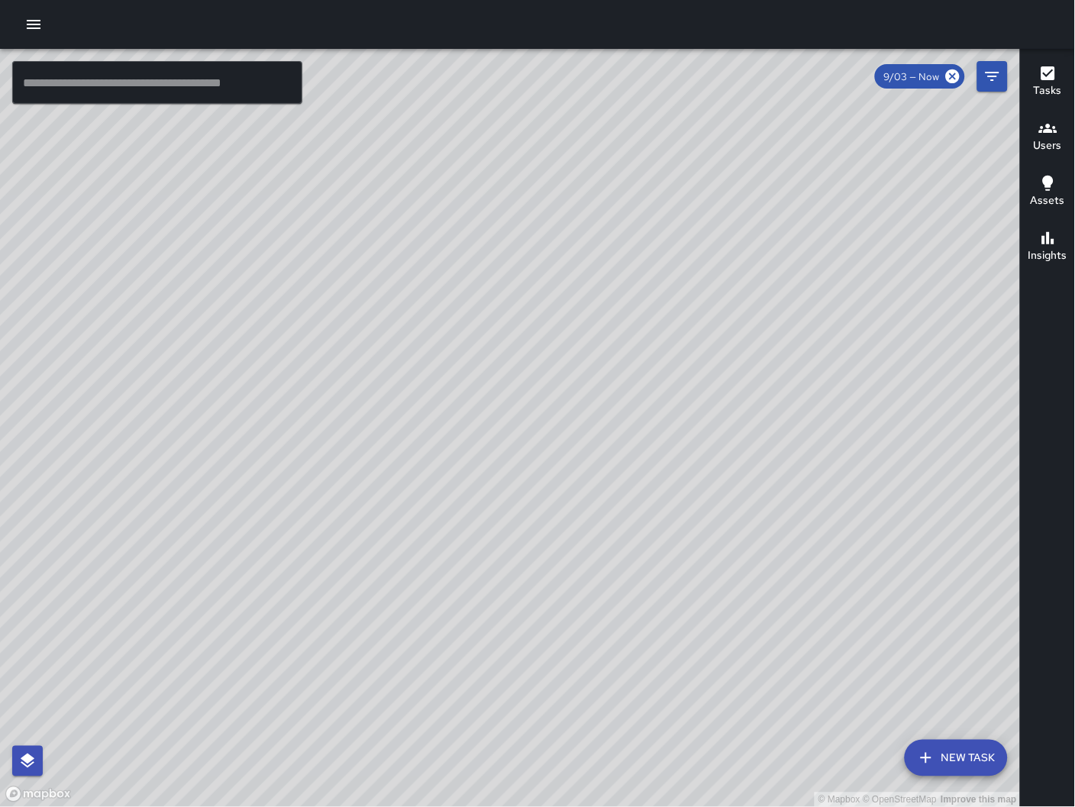
drag, startPoint x: 834, startPoint y: 399, endPoint x: 620, endPoint y: 505, distance: 238.3
click at [620, 505] on div "© Mapbox © OpenStreetMap Improve this map" at bounding box center [510, 428] width 1021 height 759
drag, startPoint x: 664, startPoint y: 347, endPoint x: 654, endPoint y: 405, distance: 58.9
click at [655, 405] on div "© Mapbox © OpenStreetMap Improve this map" at bounding box center [510, 428] width 1021 height 759
drag, startPoint x: 661, startPoint y: 326, endPoint x: 628, endPoint y: 364, distance: 50.8
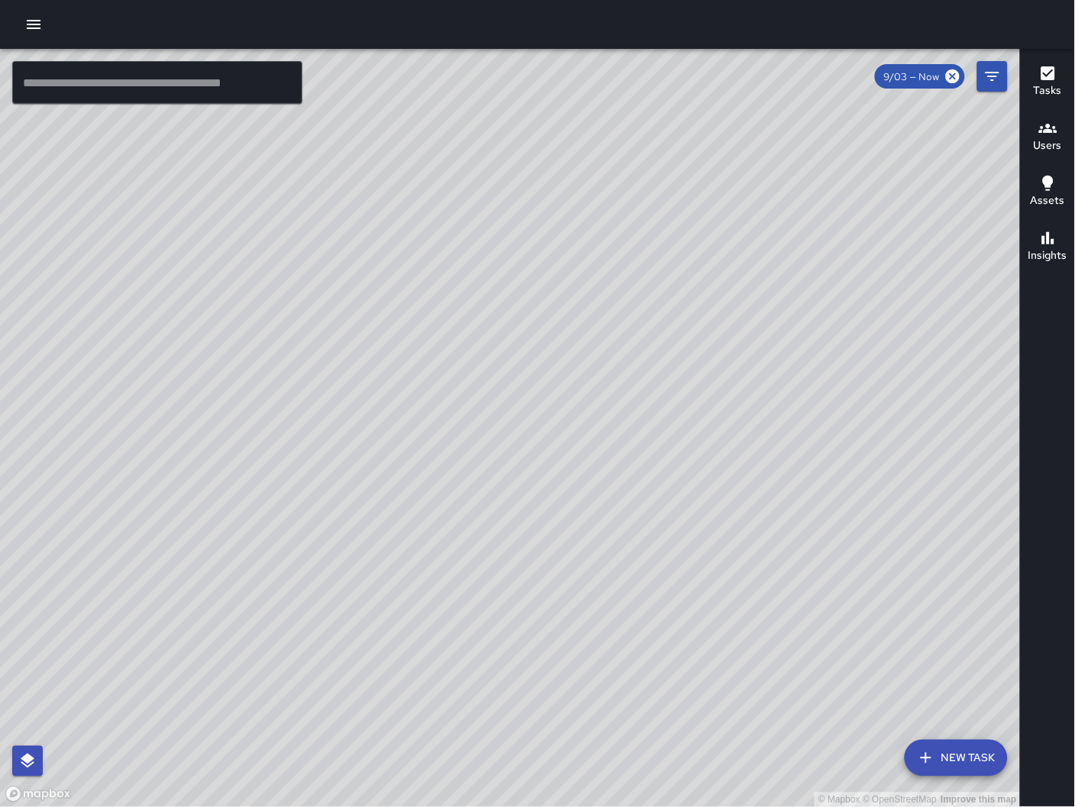
click at [627, 402] on div "© Mapbox © OpenStreetMap Improve this map" at bounding box center [510, 428] width 1021 height 759
click at [947, 772] on button "New Task" at bounding box center [956, 758] width 103 height 37
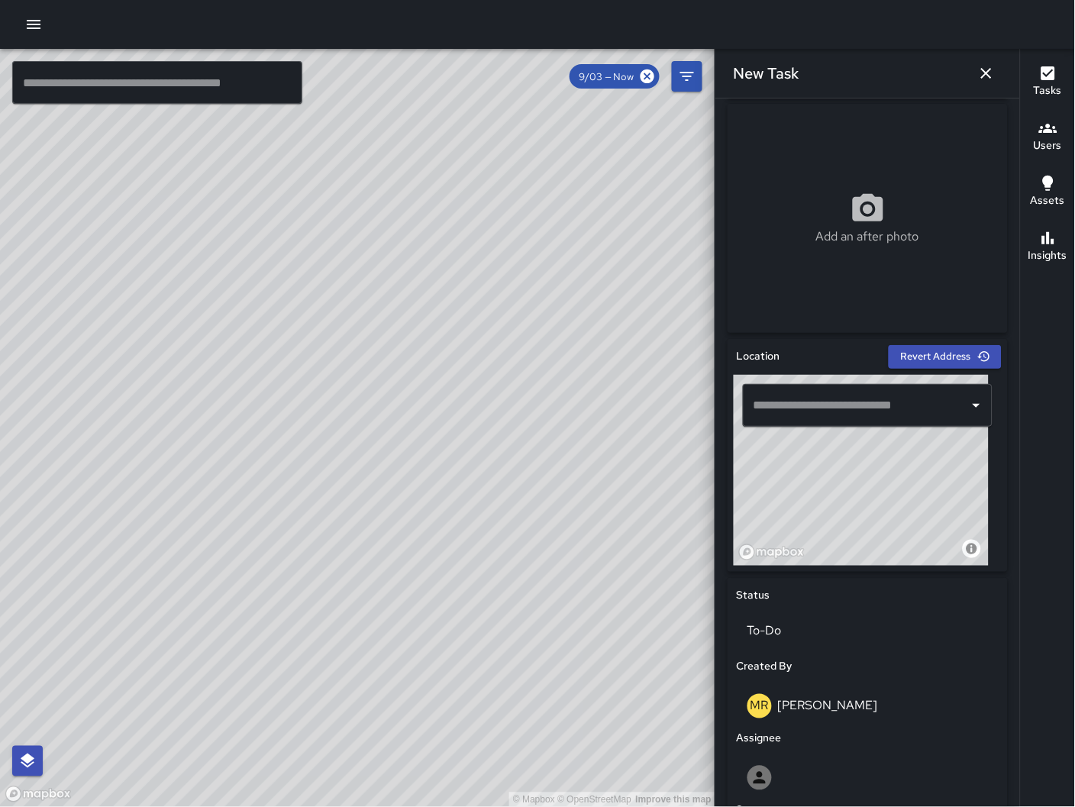
scroll to position [378, 0]
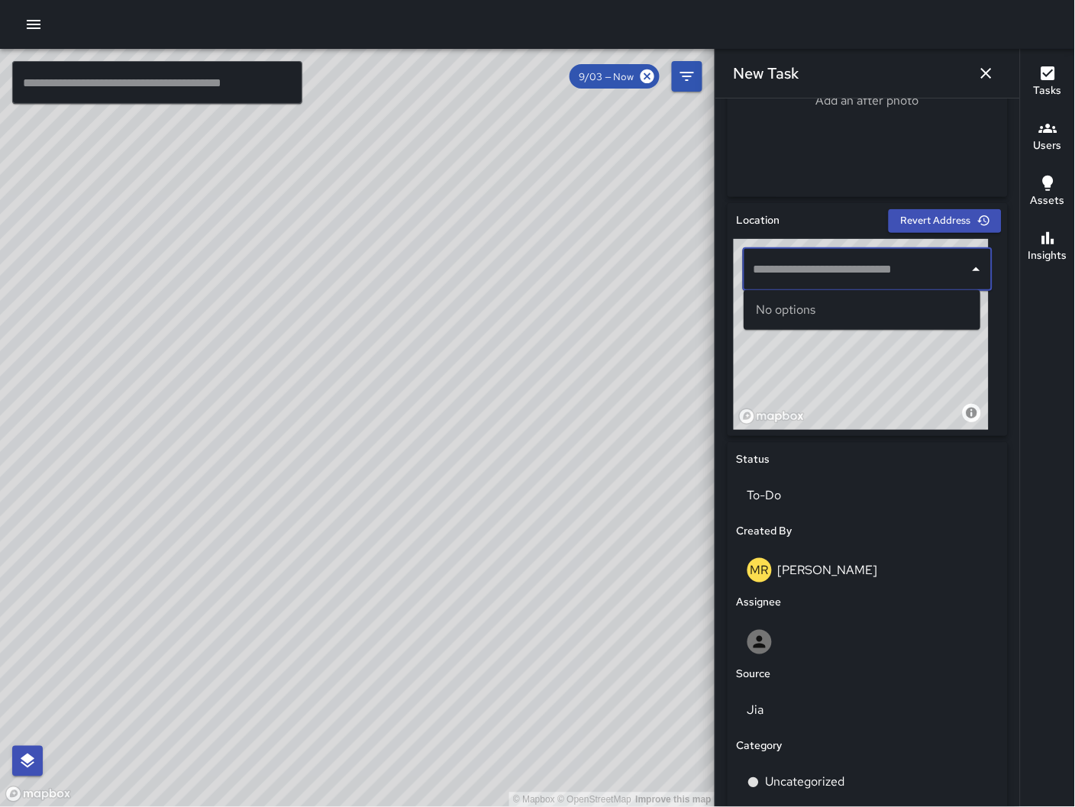
click at [815, 282] on input "text" at bounding box center [856, 269] width 213 height 29
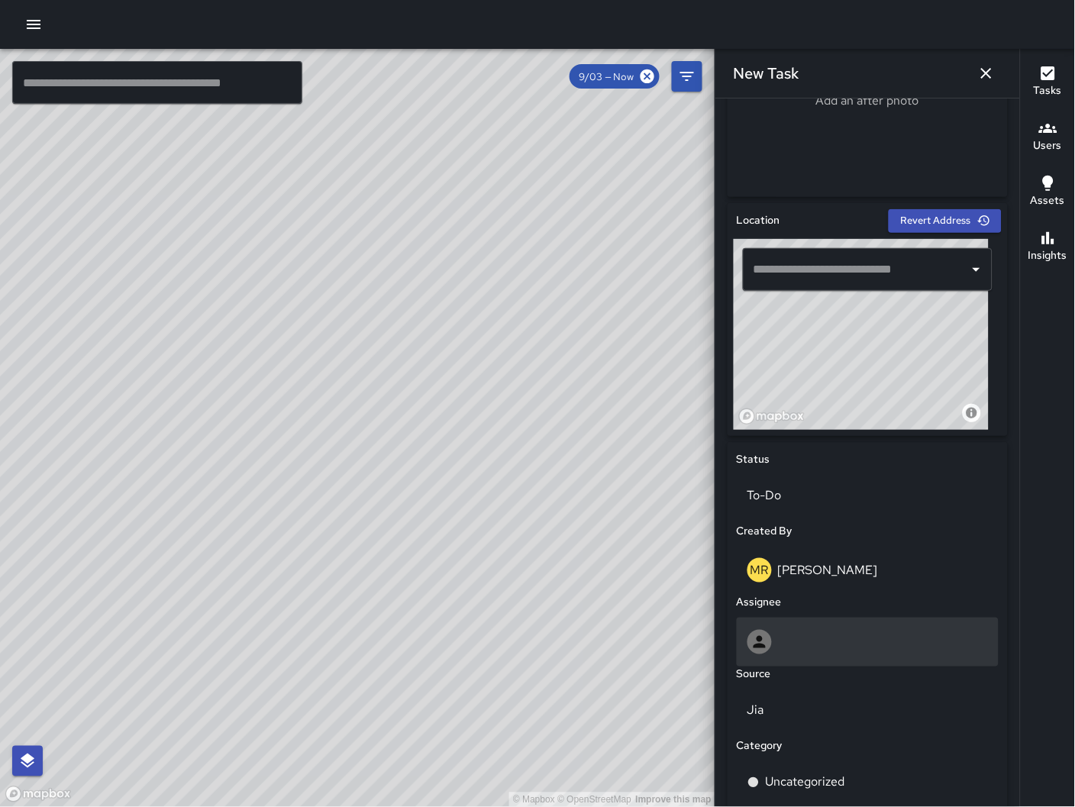
click at [857, 631] on div at bounding box center [867, 642] width 240 height 24
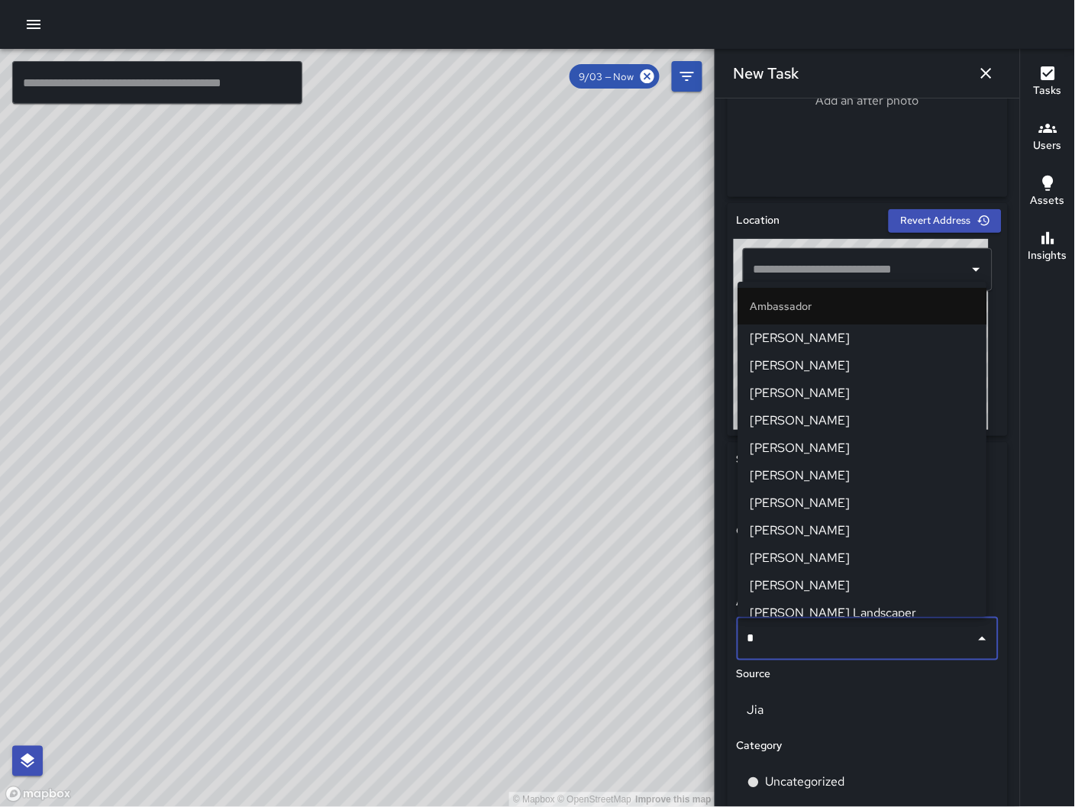
type input "**"
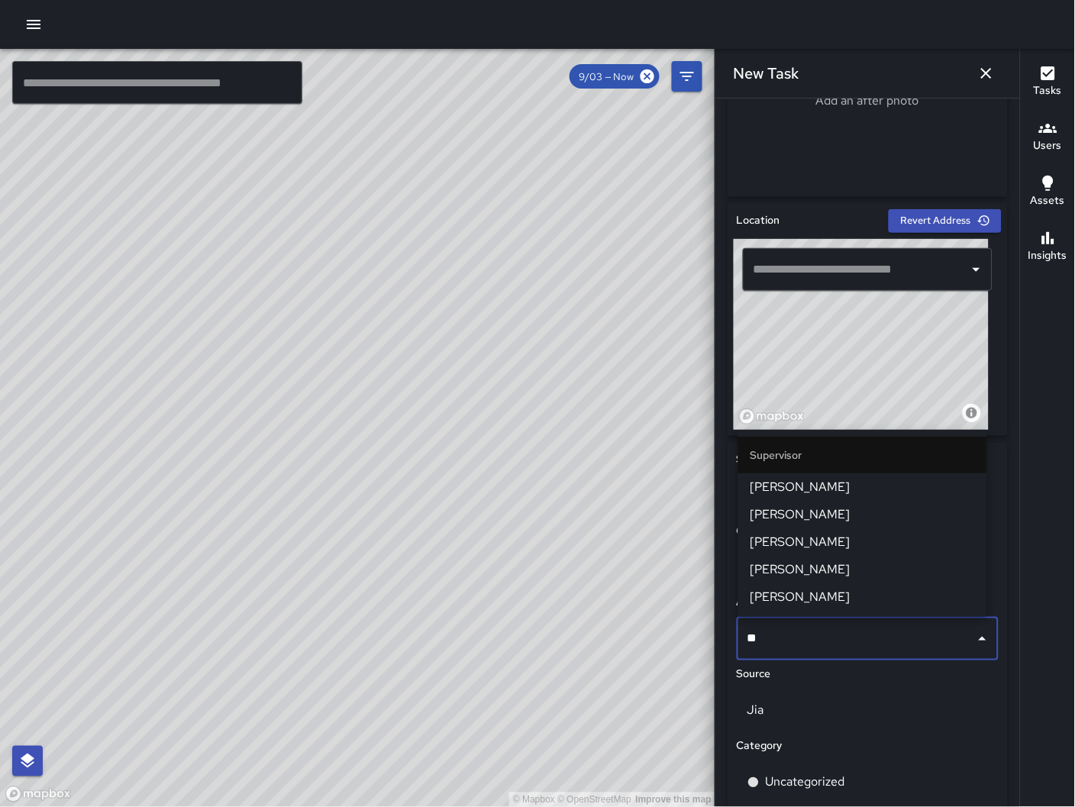
click at [841, 489] on span "[PERSON_NAME]" at bounding box center [862, 487] width 224 height 18
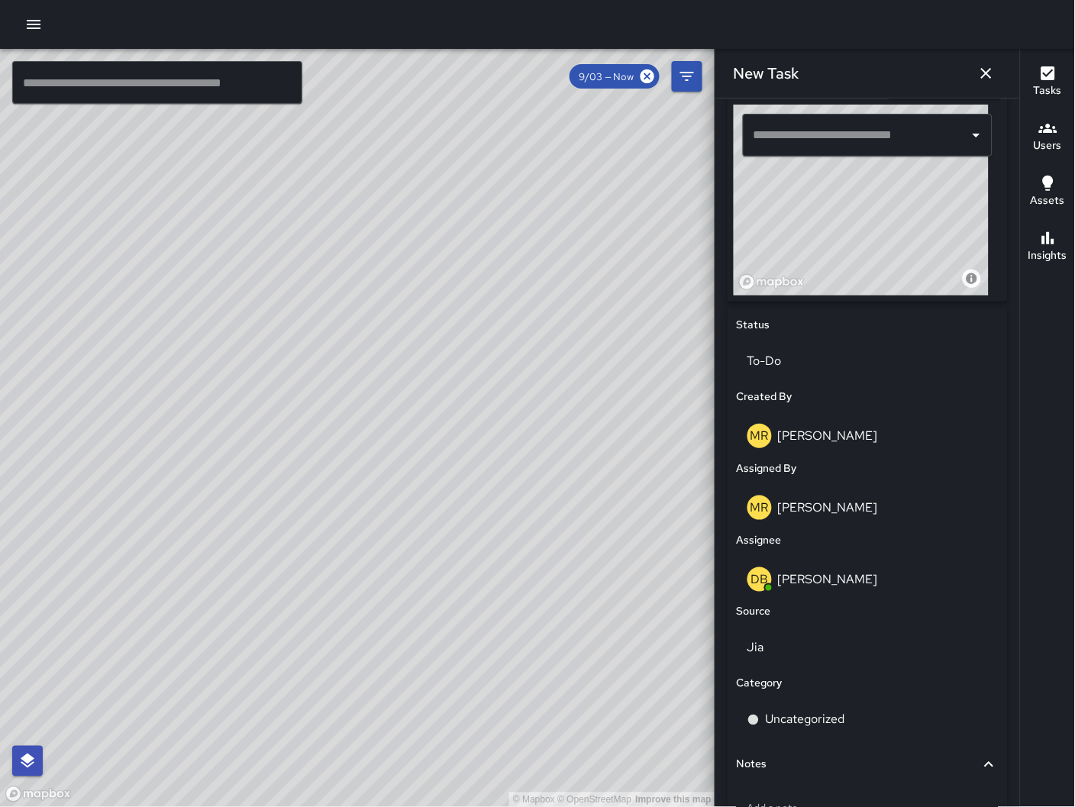
scroll to position [523, 0]
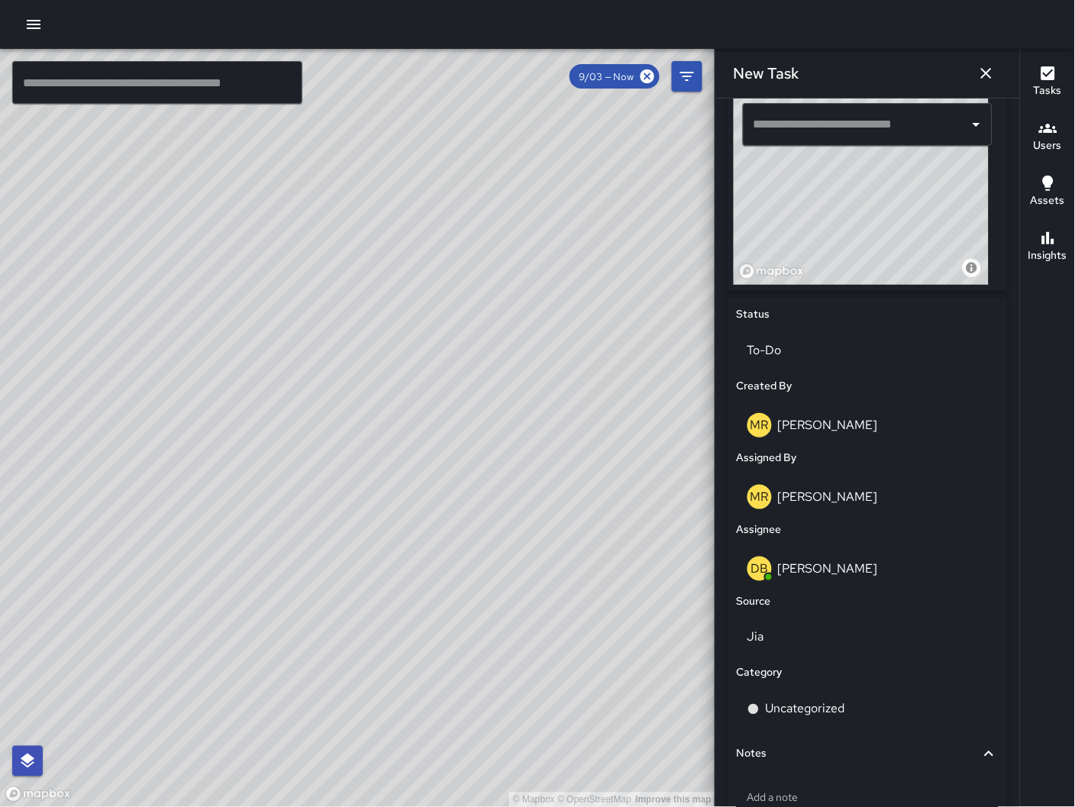
click at [866, 125] on input "text" at bounding box center [856, 124] width 213 height 29
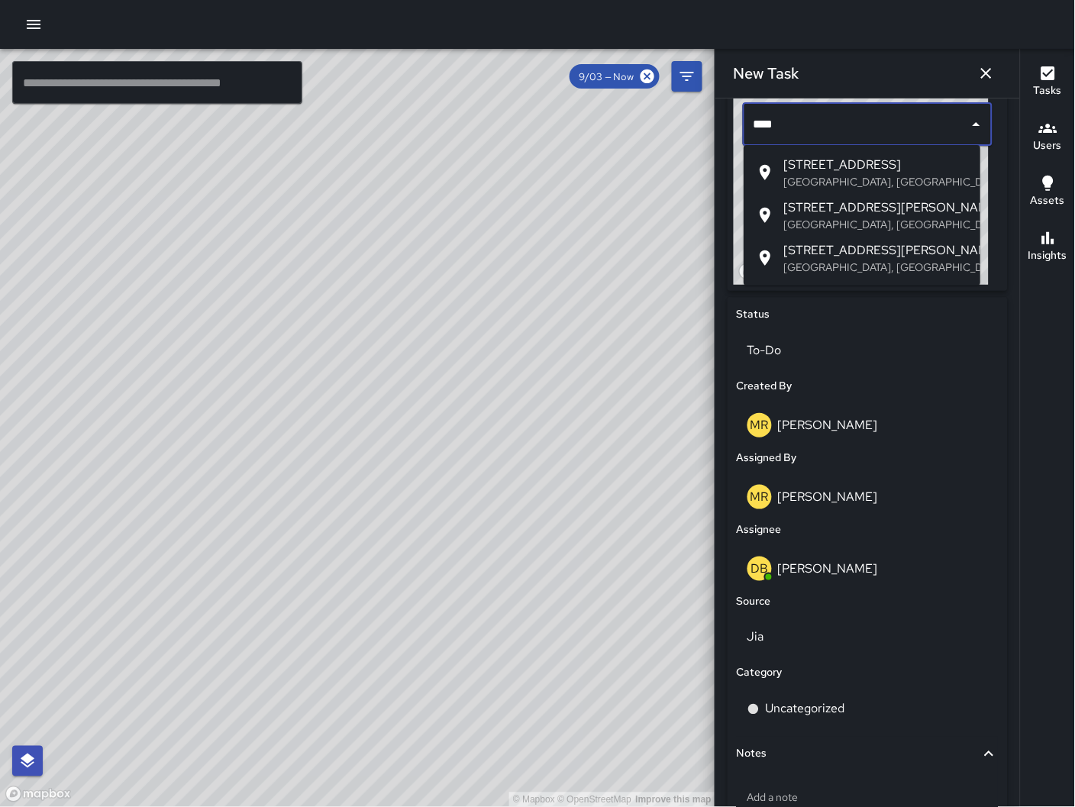
click at [838, 244] on span "[STREET_ADDRESS][PERSON_NAME]" at bounding box center [875, 250] width 185 height 18
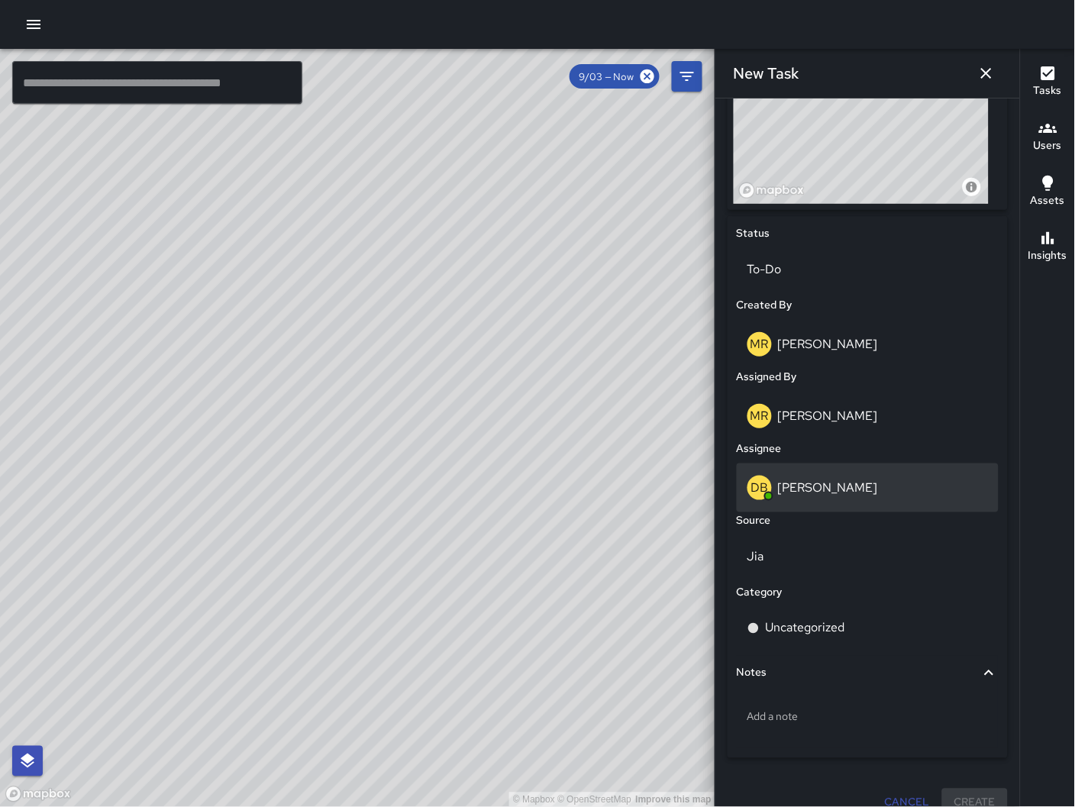
scroll to position [624, 0]
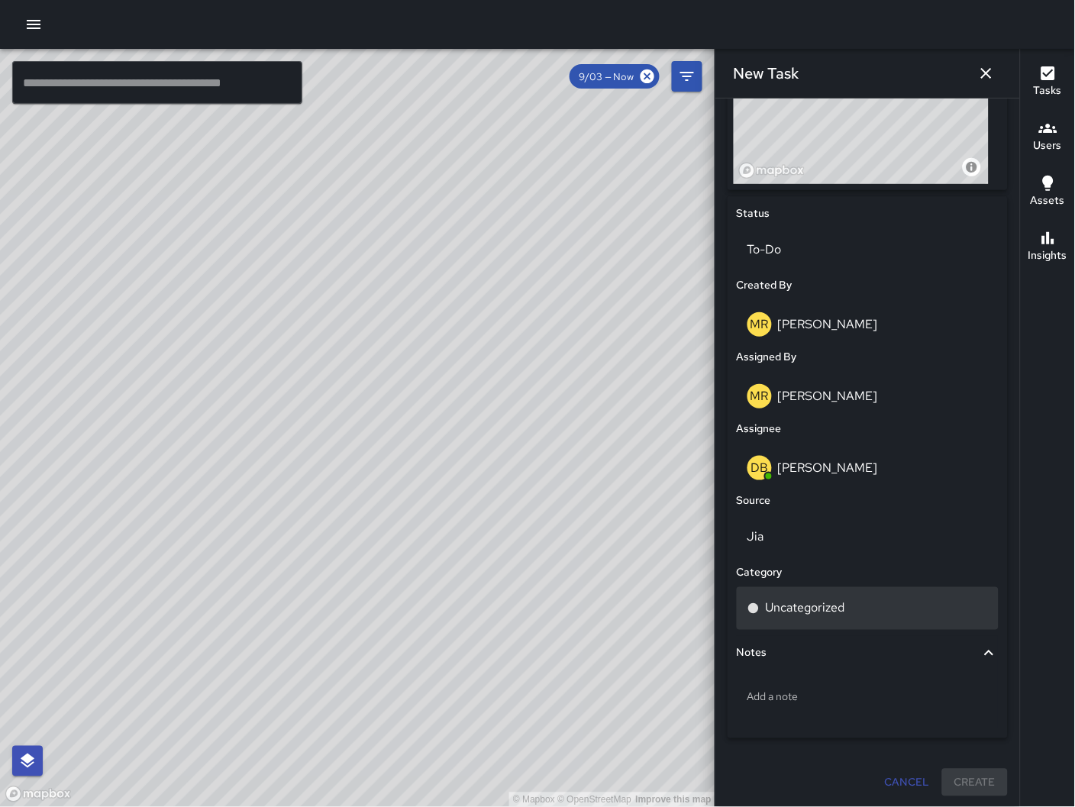
type input "**********"
click at [861, 604] on div "Uncategorized" at bounding box center [867, 608] width 240 height 18
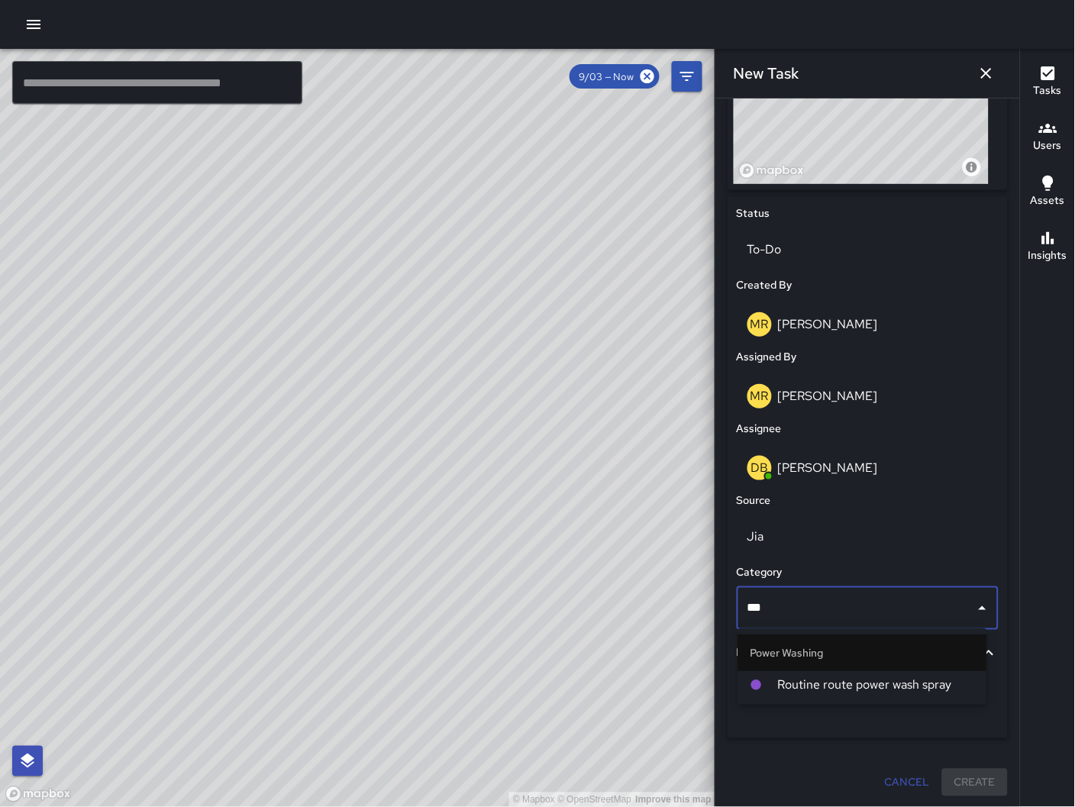
type input "****"
drag, startPoint x: 834, startPoint y: 603, endPoint x: 670, endPoint y: 599, distance: 163.4
click at [670, 599] on div "© Mapbox © OpenStreetMap Improve this map ​ New Task 9/03 — Now Map Layers Task…" at bounding box center [537, 428] width 1075 height 758
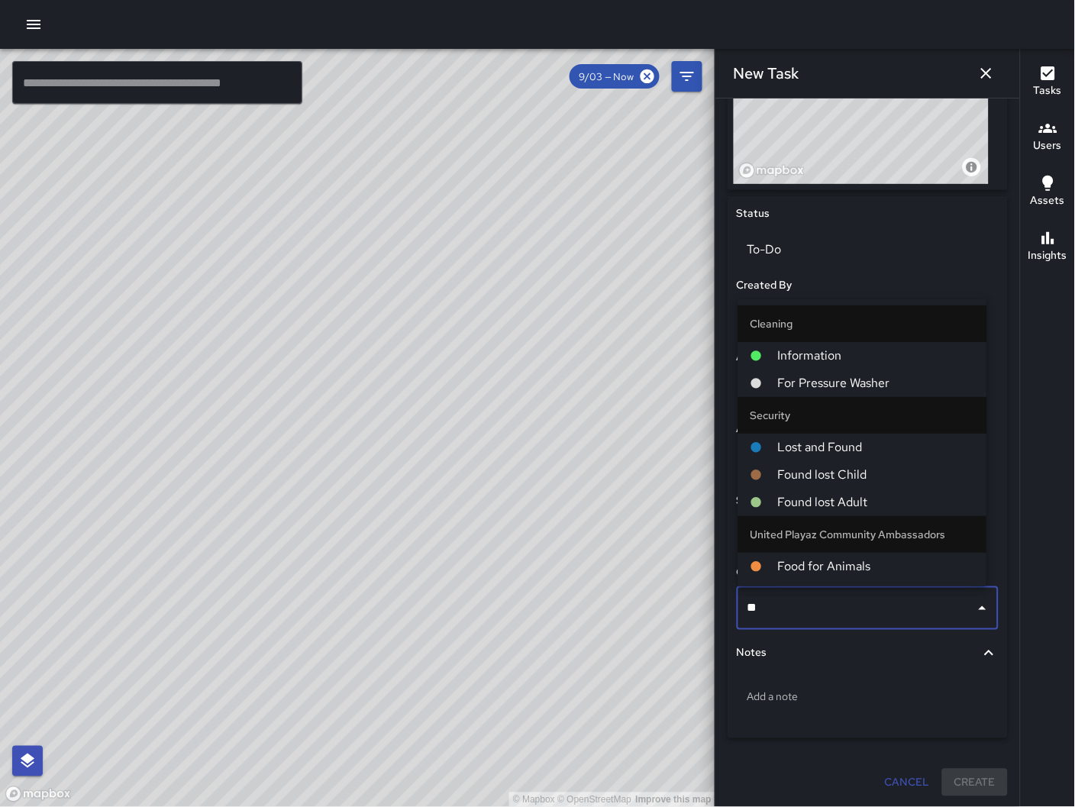
type input "***"
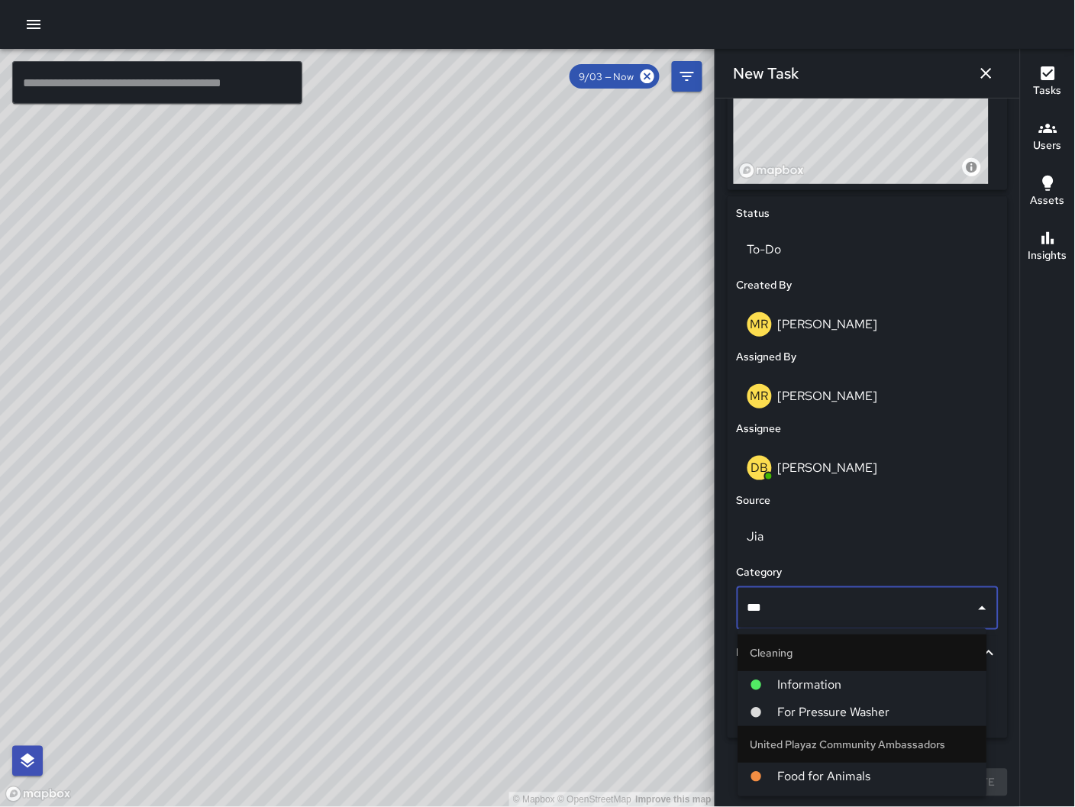
click at [776, 704] on li "For Pressure Washer" at bounding box center [862, 712] width 249 height 27
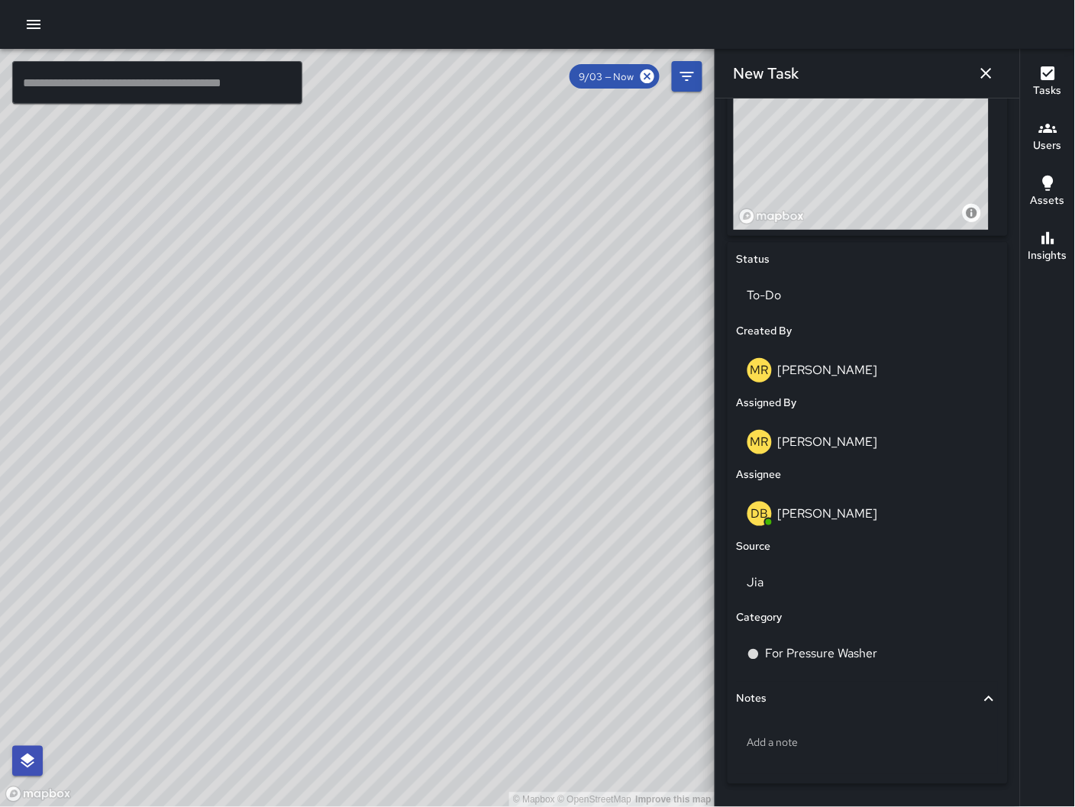
scroll to position [339, 0]
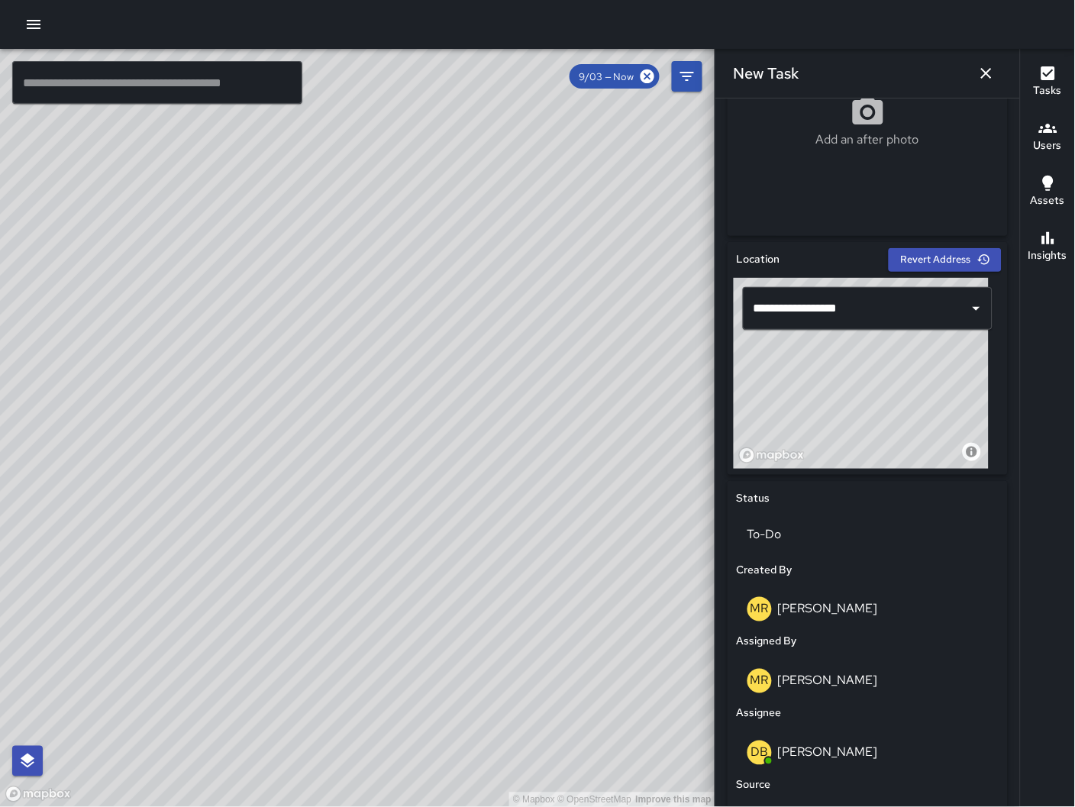
drag, startPoint x: 922, startPoint y: 399, endPoint x: 892, endPoint y: 366, distance: 44.8
click at [892, 366] on div "© Mapbox © OpenStreetMap Improve this map" at bounding box center [861, 373] width 255 height 191
type input "**********"
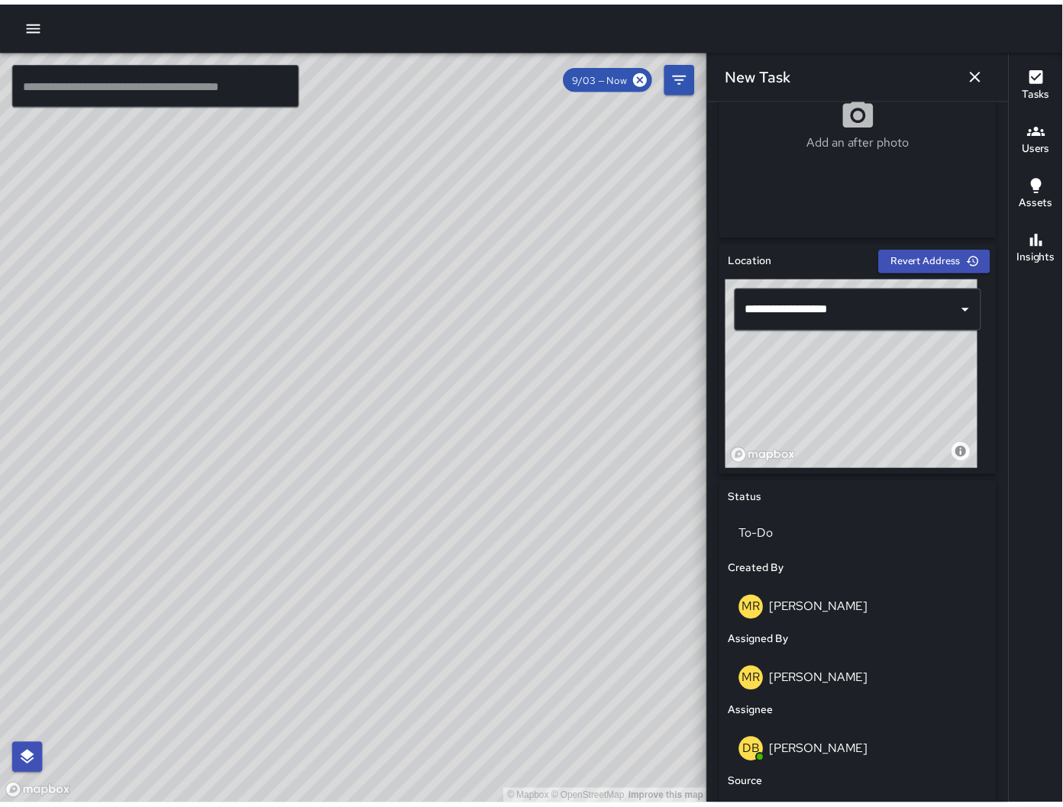
scroll to position [624, 0]
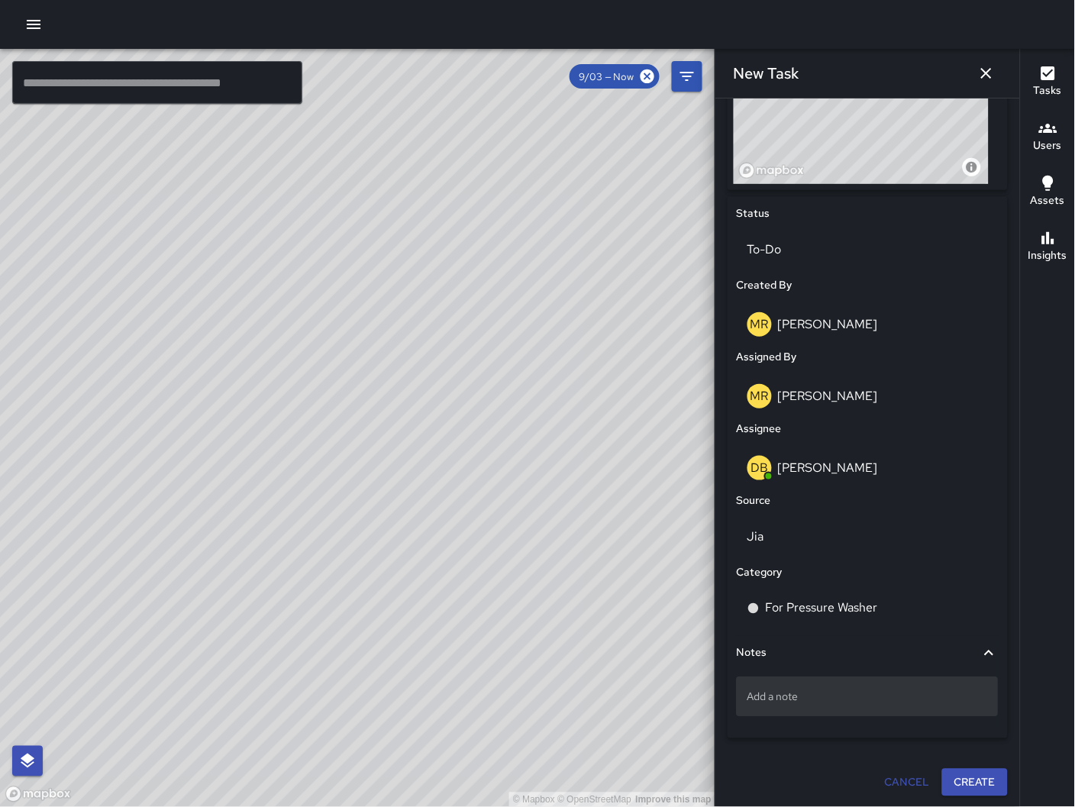
click at [834, 705] on div "Add a note" at bounding box center [868, 697] width 262 height 40
type textarea "*"
drag, startPoint x: 812, startPoint y: 699, endPoint x: 781, endPoint y: 702, distance: 31.4
click at [781, 702] on textarea "**********" at bounding box center [860, 696] width 227 height 15
type textarea "**********"
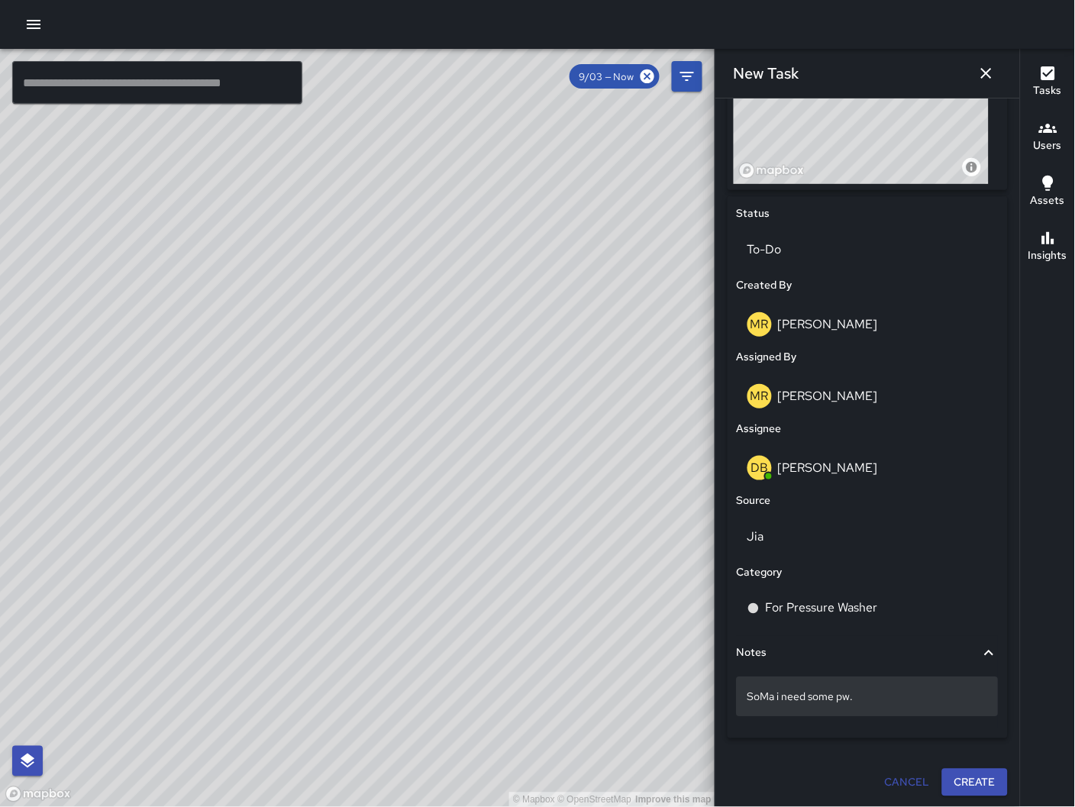
click at [893, 706] on div "SoMa i need some pw." at bounding box center [868, 697] width 262 height 40
click at [782, 699] on textarea "**********" at bounding box center [860, 696] width 227 height 15
type textarea "**********"
click at [983, 795] on button "Create" at bounding box center [975, 784] width 66 height 28
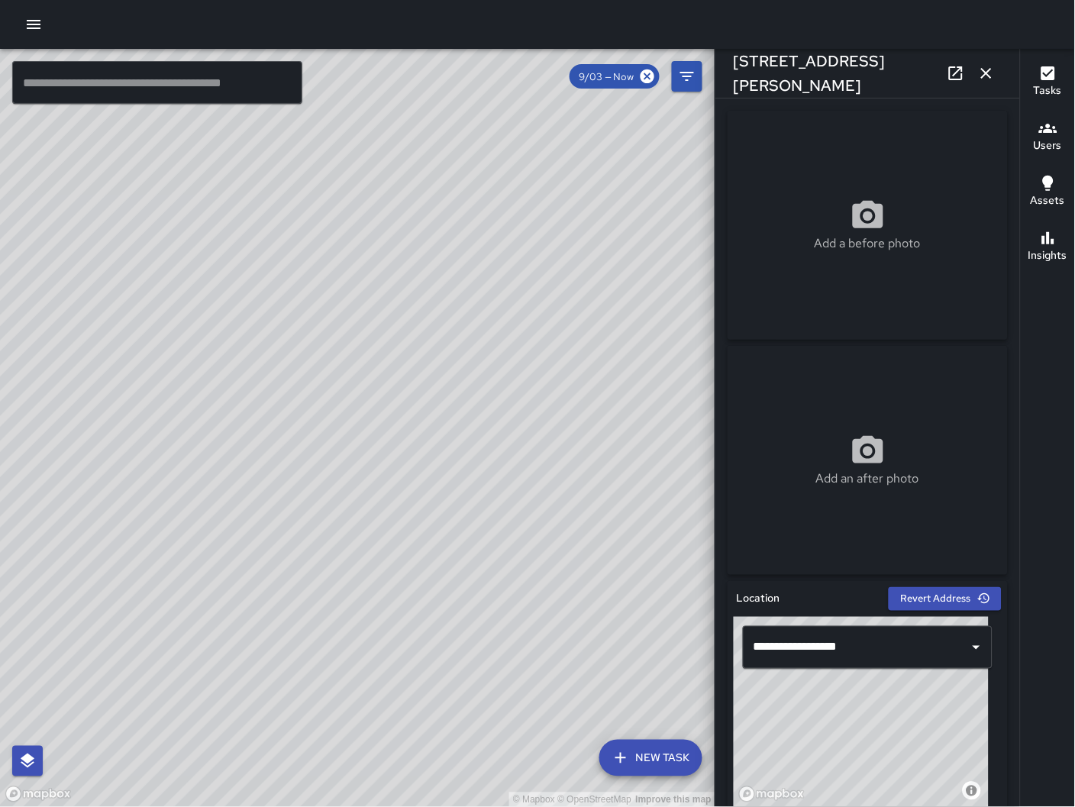
click at [992, 85] on button "button" at bounding box center [986, 73] width 31 height 31
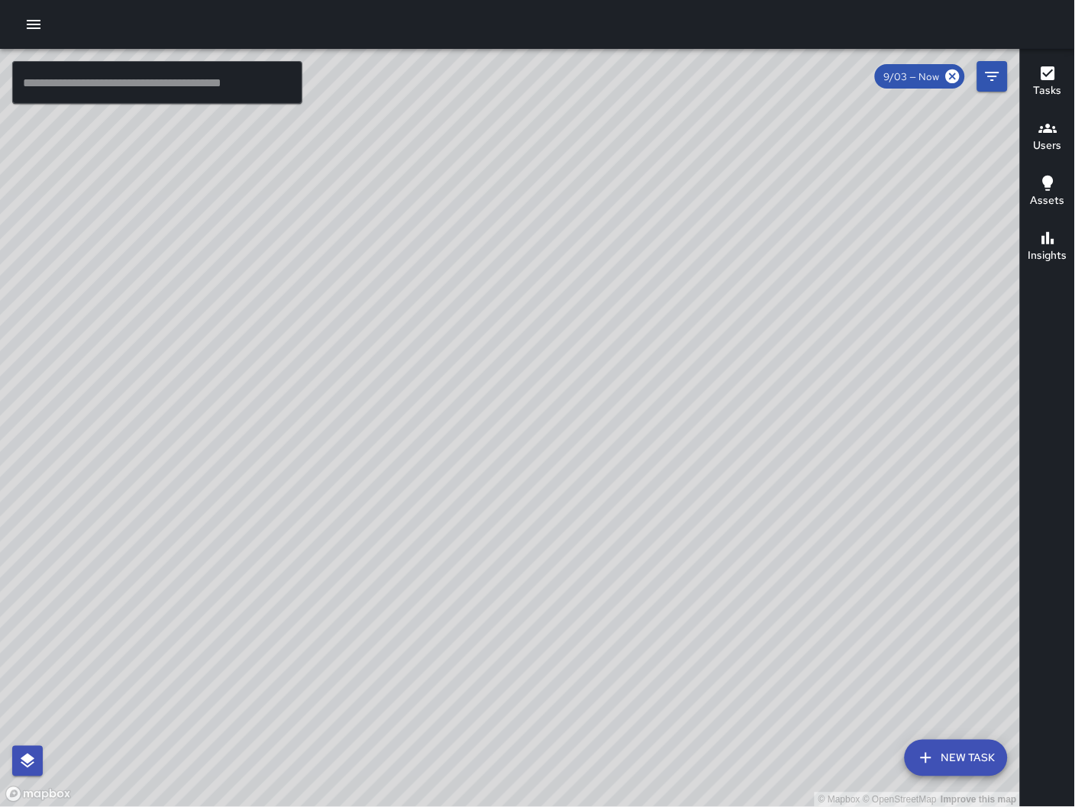
drag, startPoint x: 618, startPoint y: 582, endPoint x: 665, endPoint y: 460, distance: 131.4
click at [665, 460] on div "© Mapbox © OpenStreetMap Improve this map" at bounding box center [510, 428] width 1021 height 759
drag, startPoint x: 647, startPoint y: 669, endPoint x: 639, endPoint y: 686, distance: 19.1
click at [639, 686] on div "© Mapbox © OpenStreetMap Improve this map" at bounding box center [510, 428] width 1021 height 759
drag, startPoint x: 470, startPoint y: 690, endPoint x: 621, endPoint y: 469, distance: 267.6
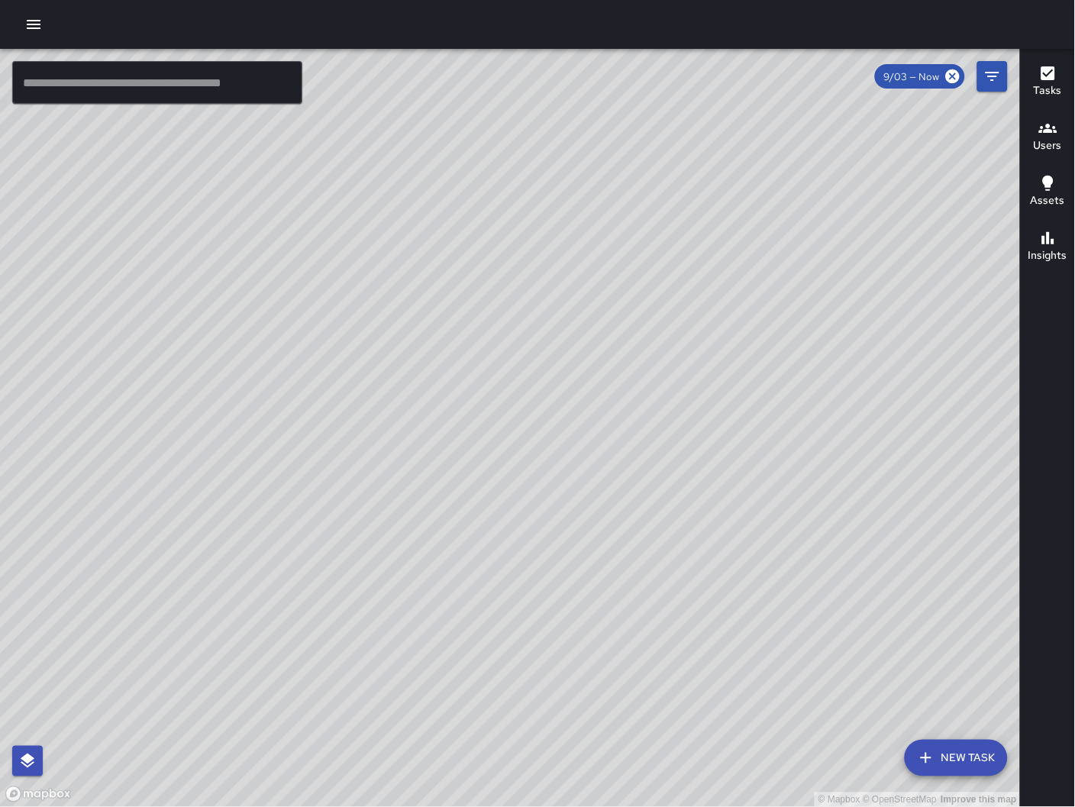
click at [621, 470] on div "© Mapbox © OpenStreetMap Improve this map" at bounding box center [510, 428] width 1021 height 759
click at [26, 18] on icon "button" at bounding box center [33, 24] width 18 height 18
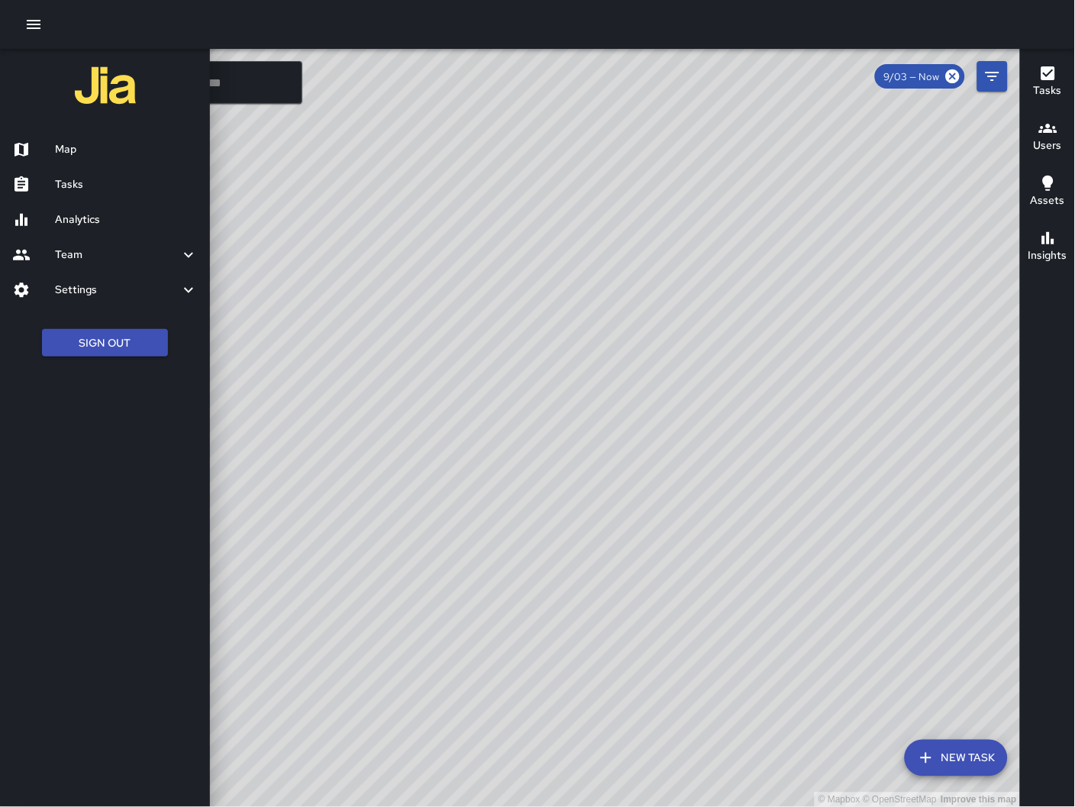
click at [137, 181] on h6 "Tasks" at bounding box center [126, 184] width 143 height 17
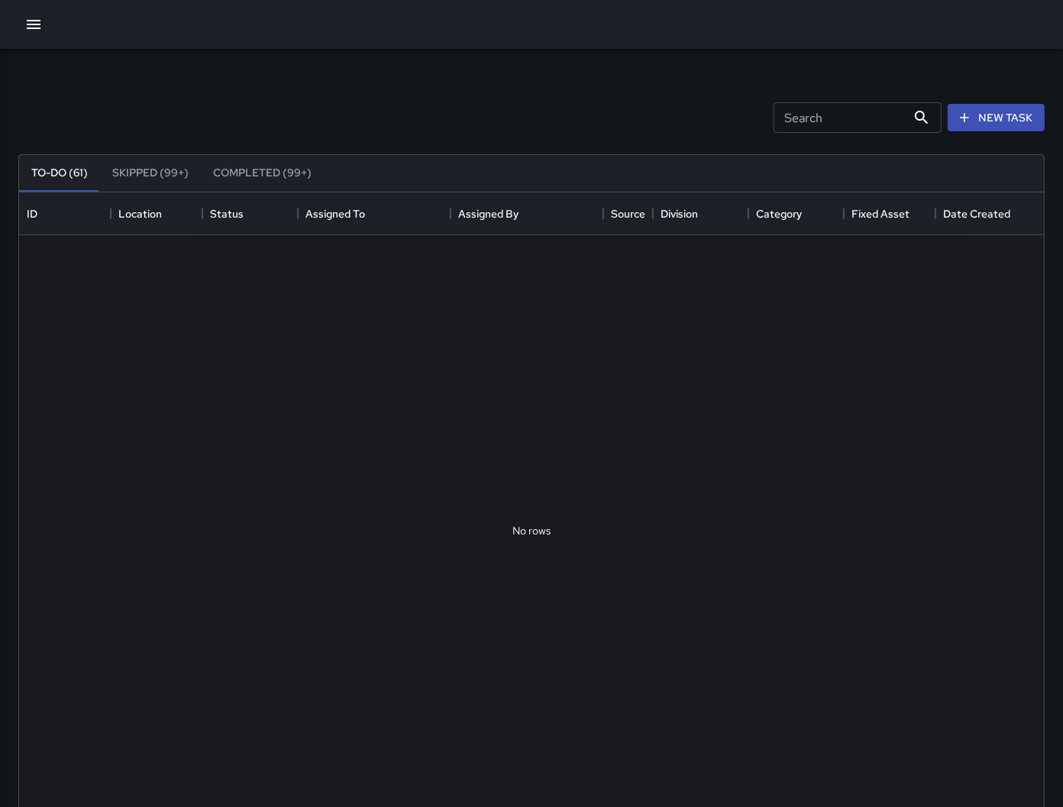
scroll to position [634, 1012]
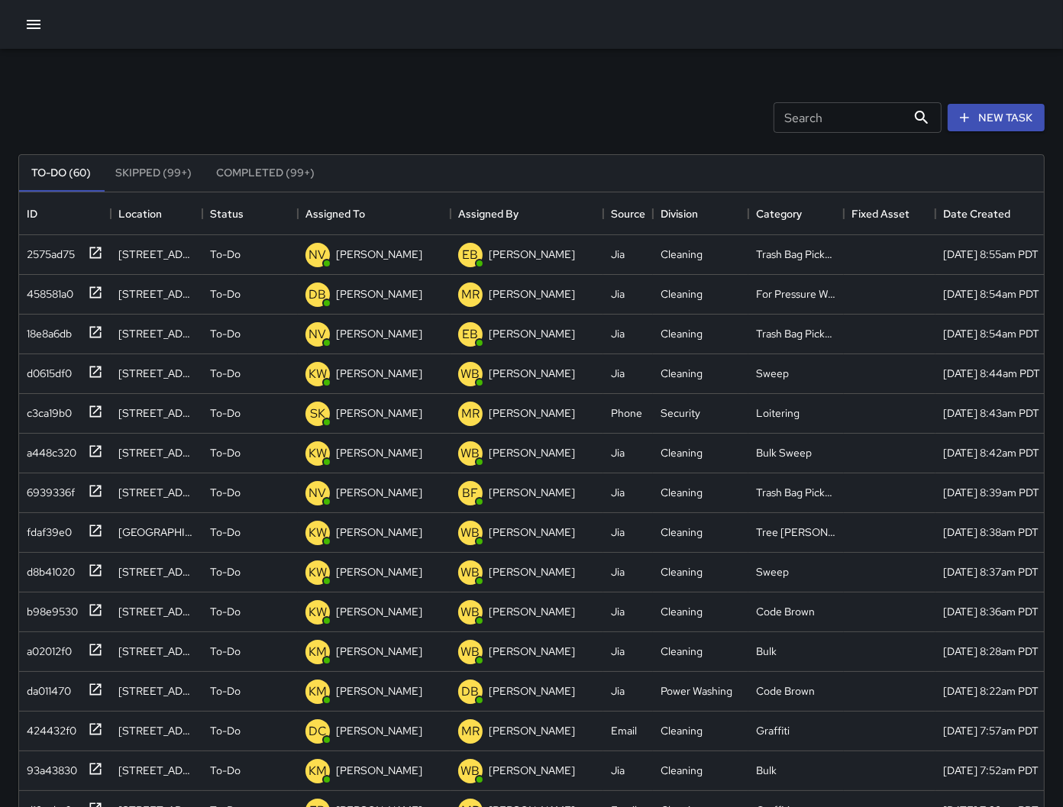
click at [828, 128] on input "Search" at bounding box center [839, 117] width 133 height 31
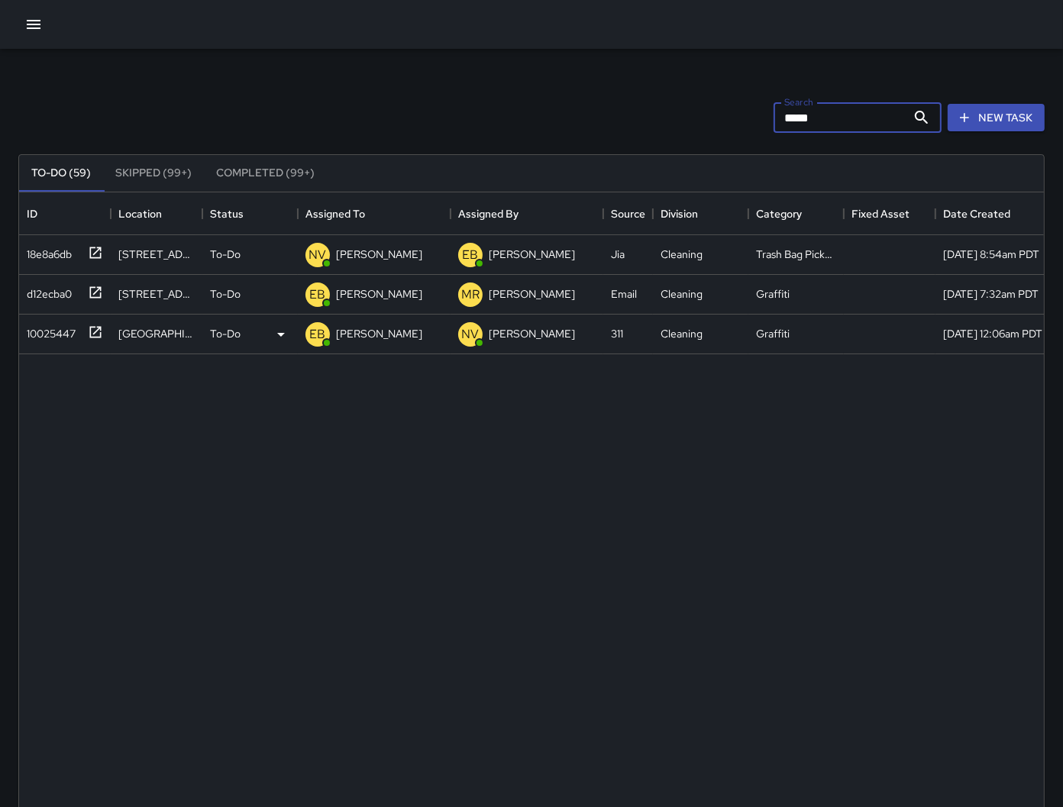
type input "*****"
click at [47, 331] on div "10025447" at bounding box center [48, 330] width 55 height 21
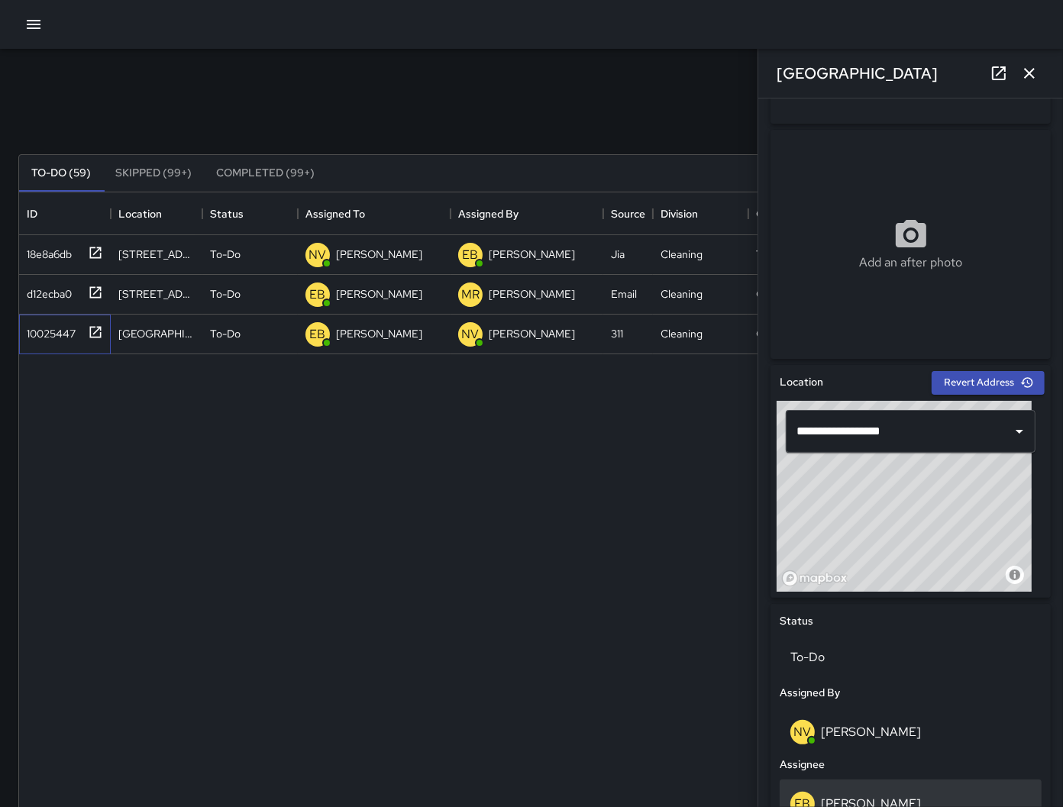
scroll to position [303, 0]
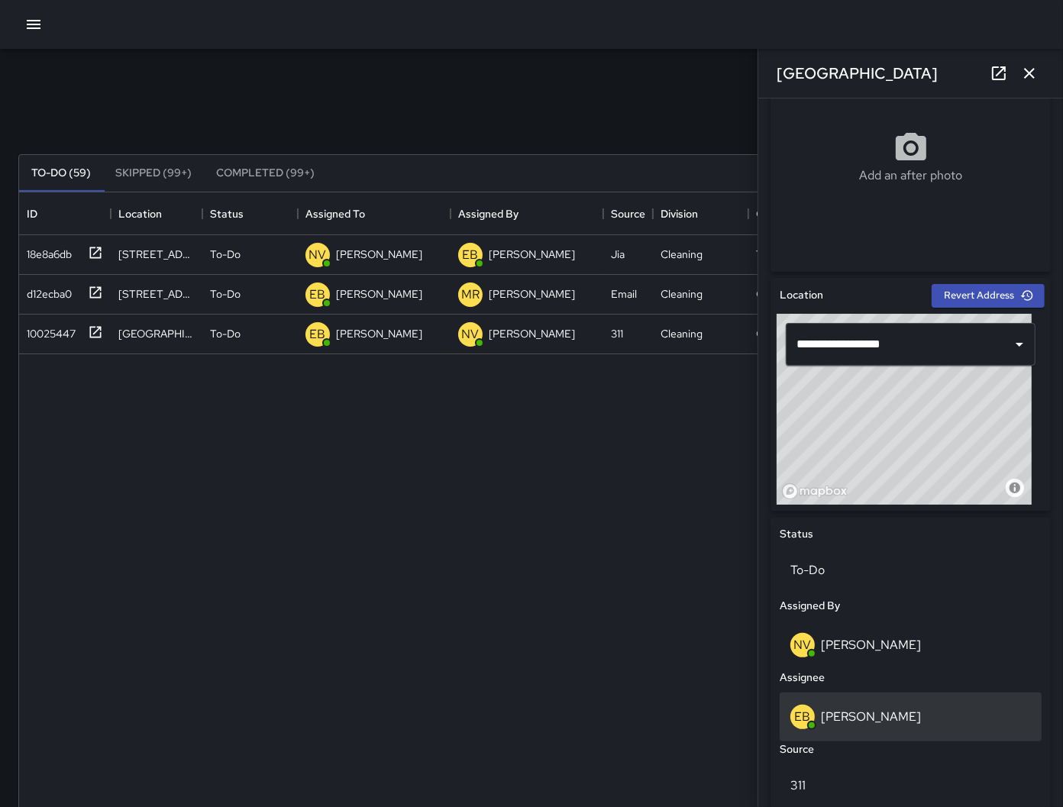
click at [889, 716] on p "[PERSON_NAME]" at bounding box center [871, 716] width 100 height 16
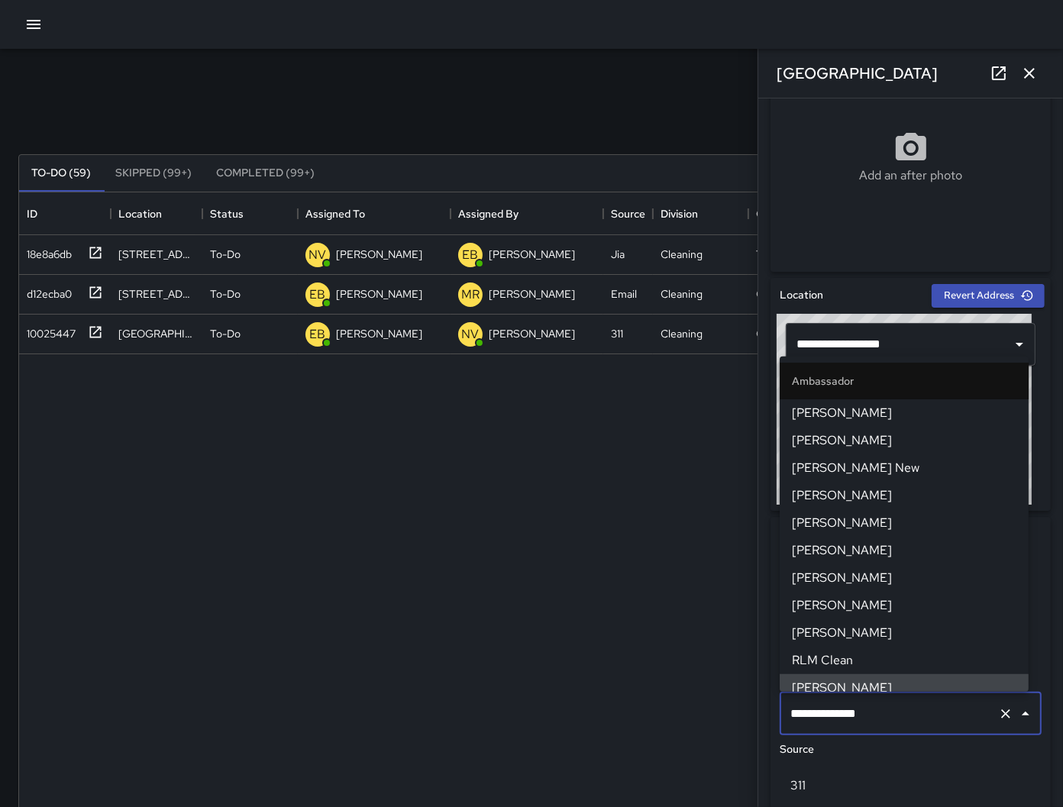
click at [889, 716] on input "**********" at bounding box center [888, 713] width 205 height 29
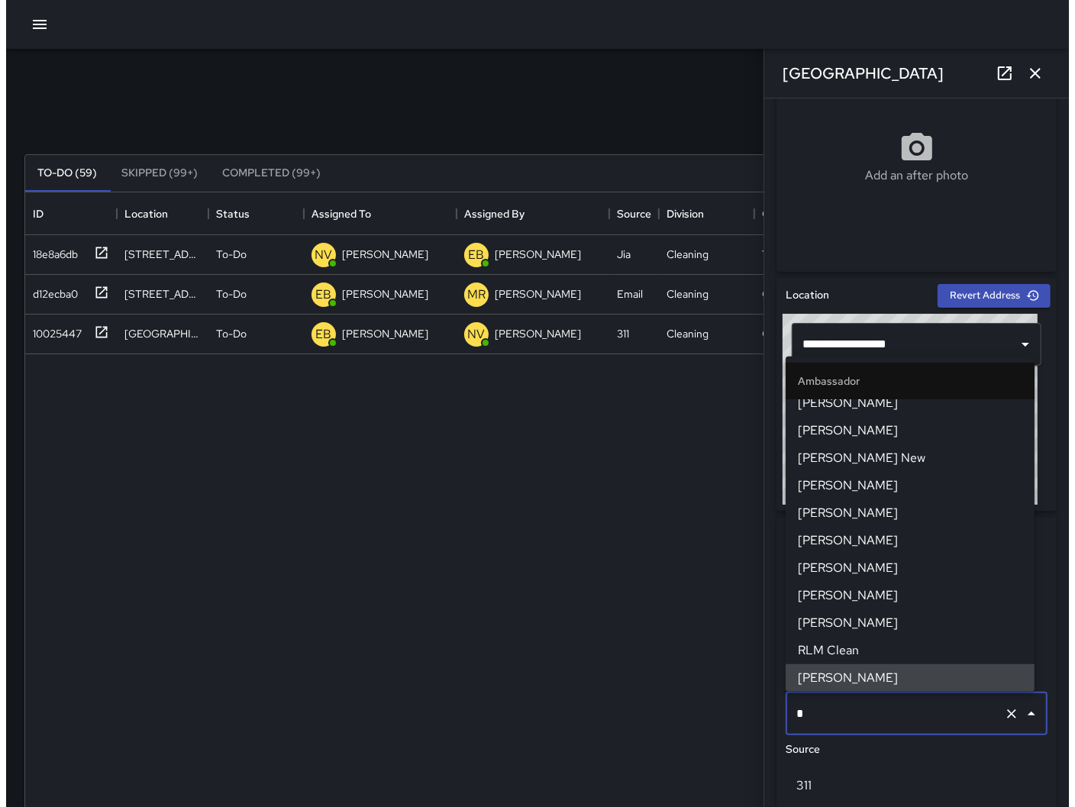
scroll to position [0, 0]
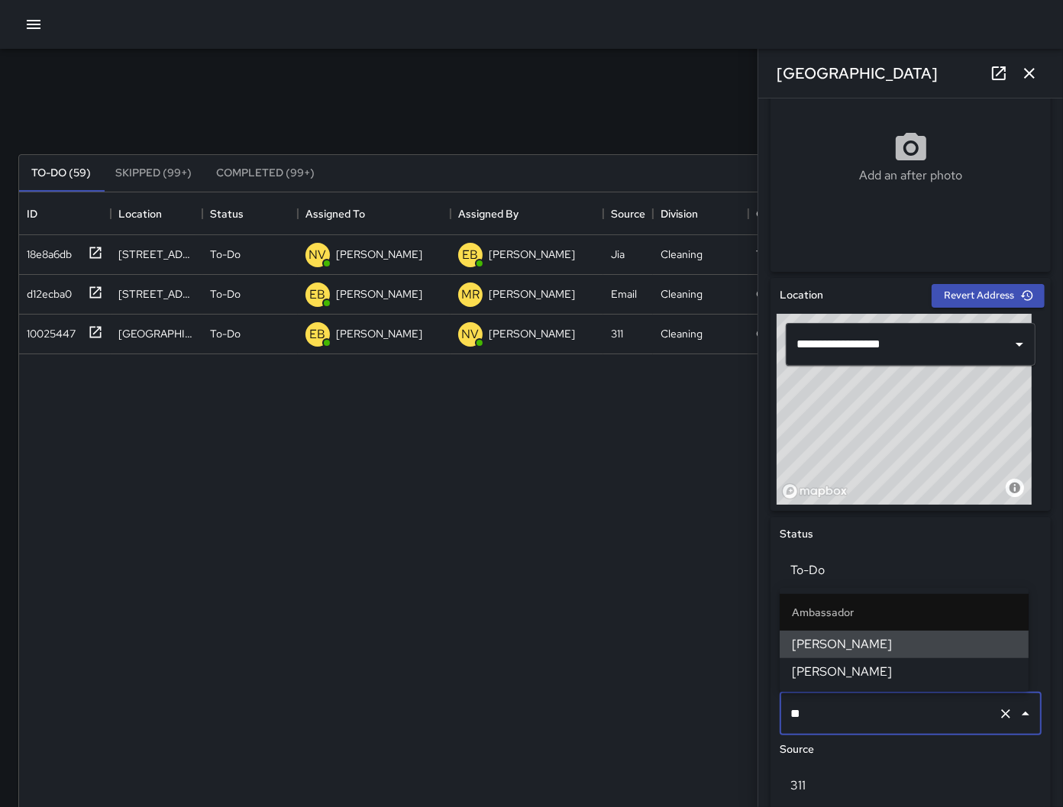
type input "***"
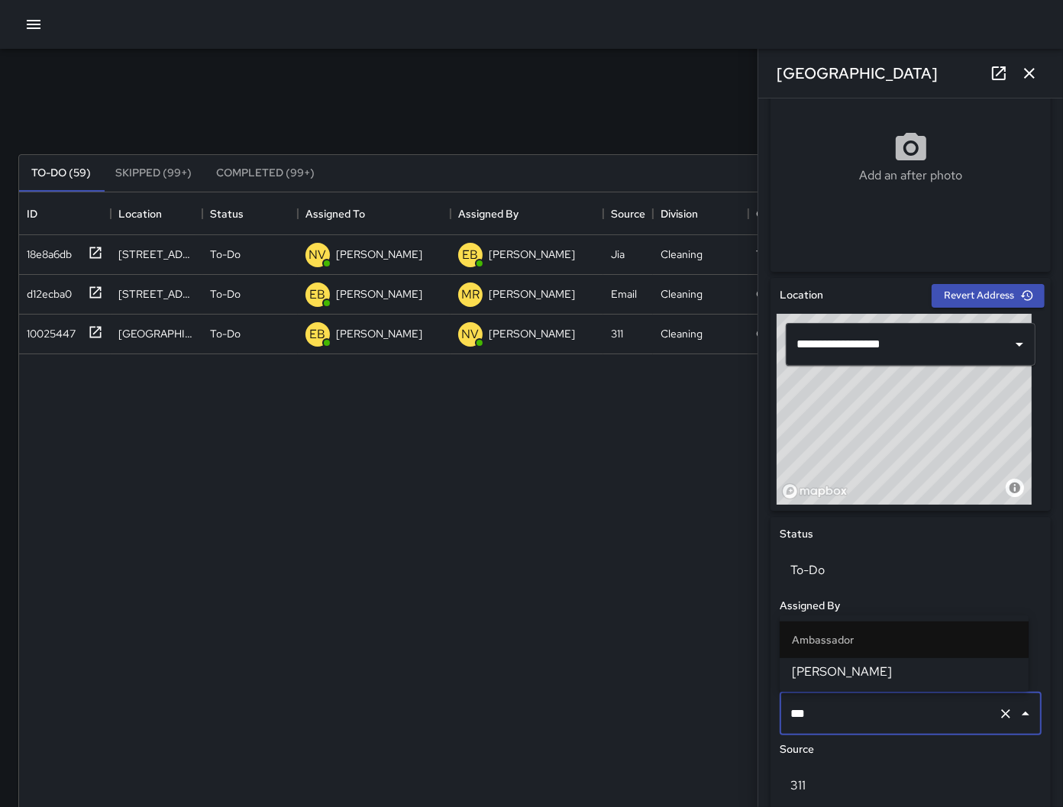
click at [863, 679] on span "[PERSON_NAME]" at bounding box center [904, 672] width 224 height 18
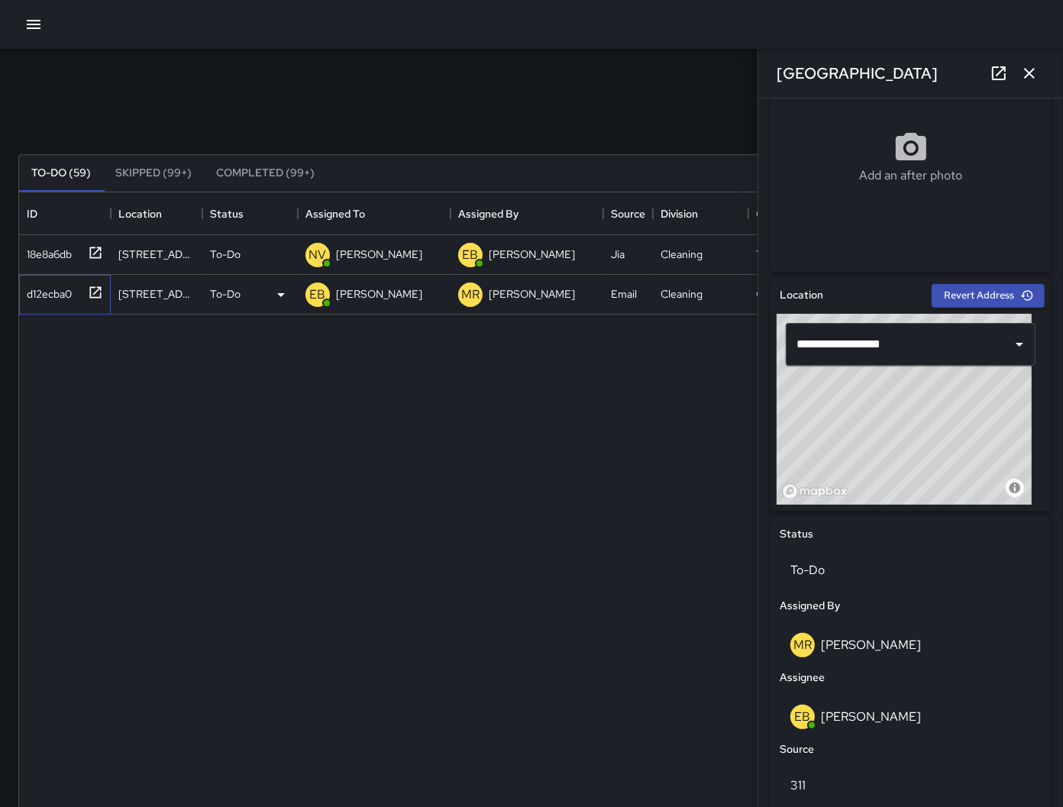
click at [35, 295] on div "d12ecba0" at bounding box center [46, 290] width 51 height 21
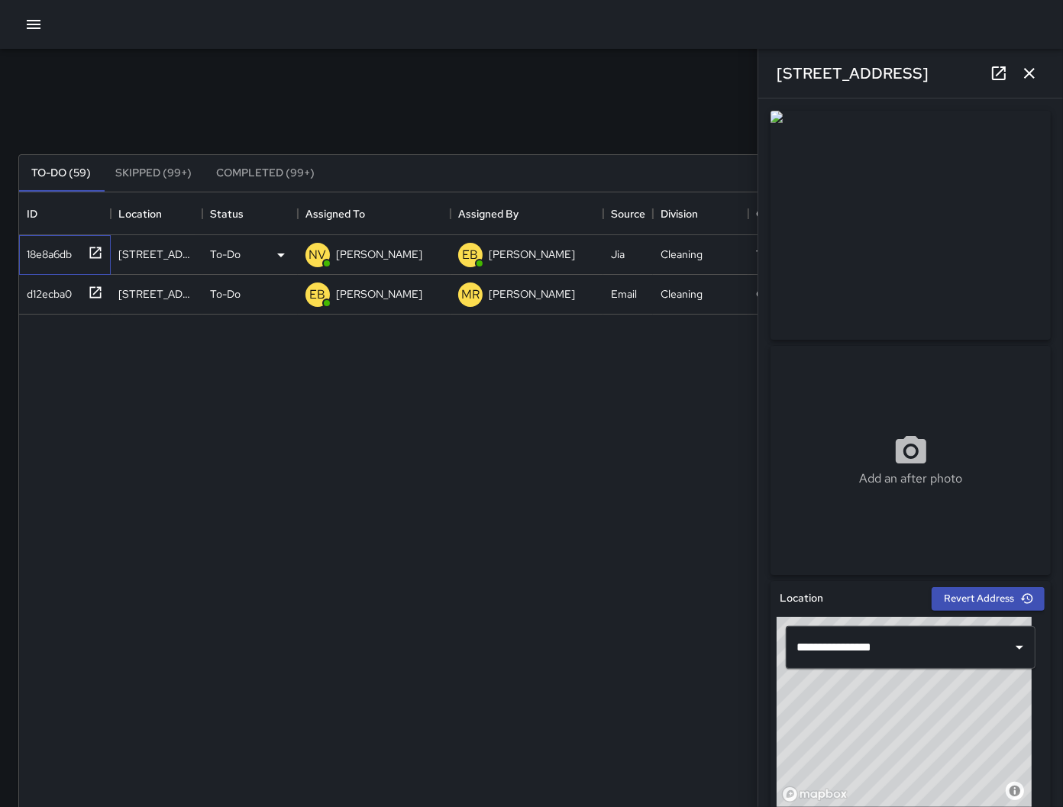
click at [32, 246] on div "18e8a6db" at bounding box center [46, 250] width 51 height 21
click at [1025, 79] on icon "button" at bounding box center [1029, 73] width 18 height 18
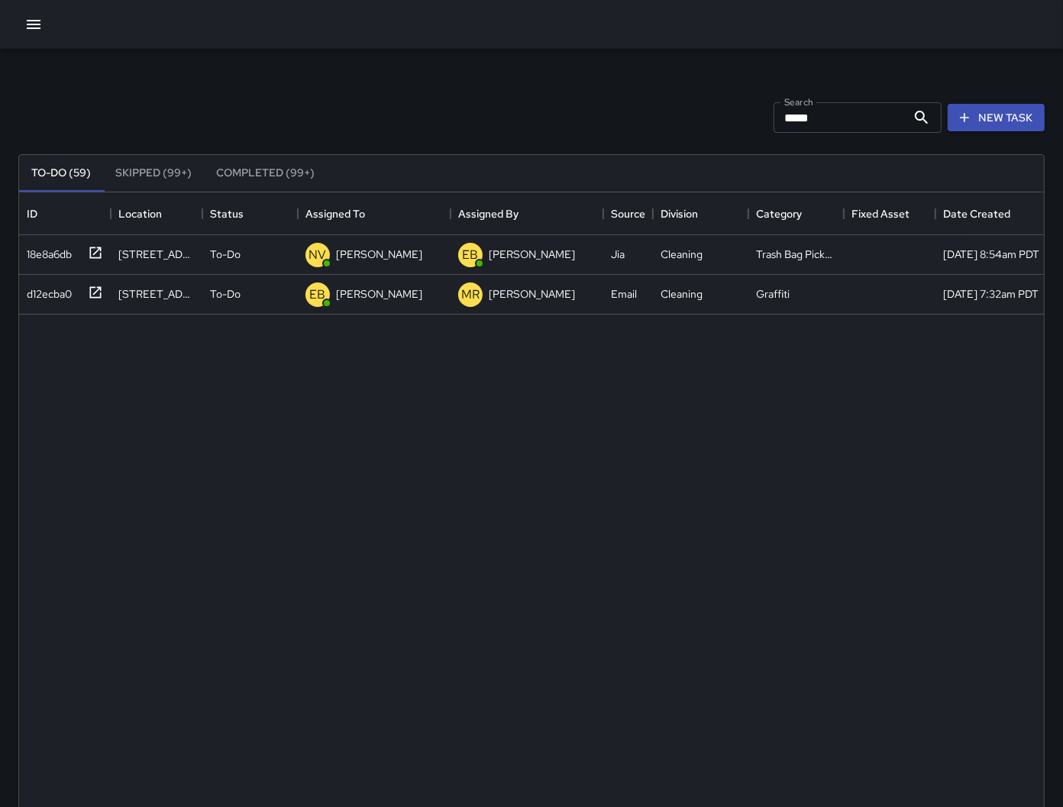
click at [46, 22] on button "button" at bounding box center [33, 24] width 31 height 31
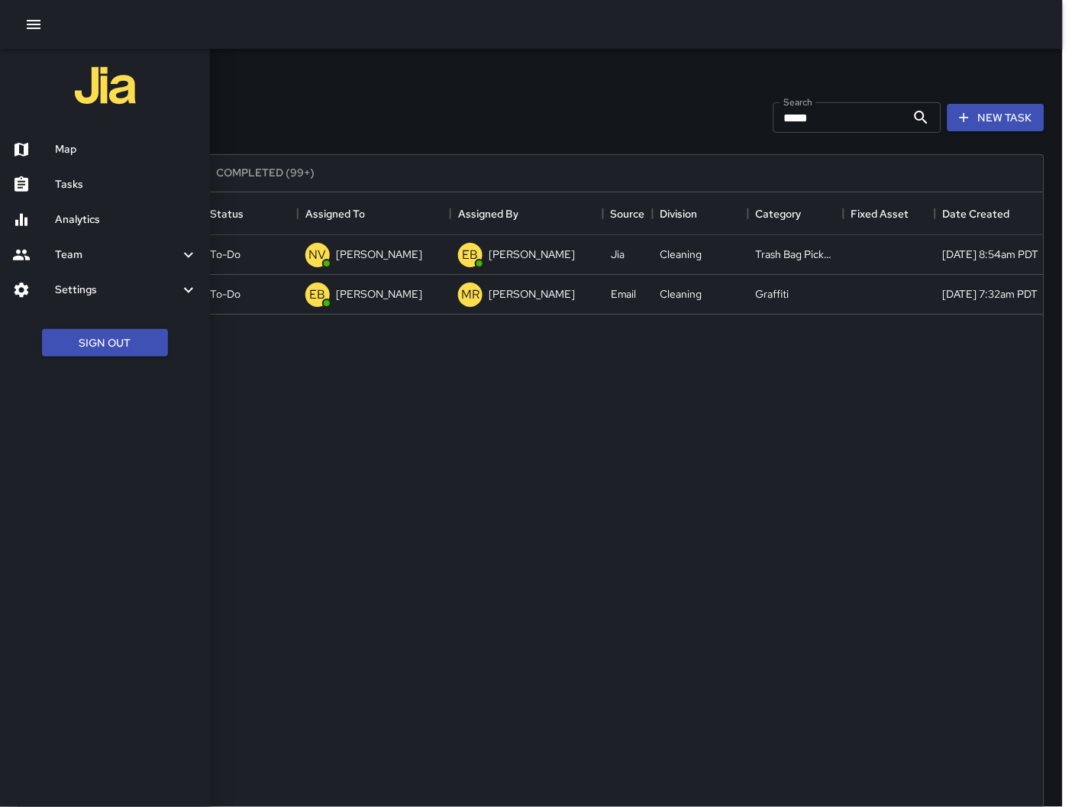
click at [51, 146] on div at bounding box center [33, 149] width 43 height 18
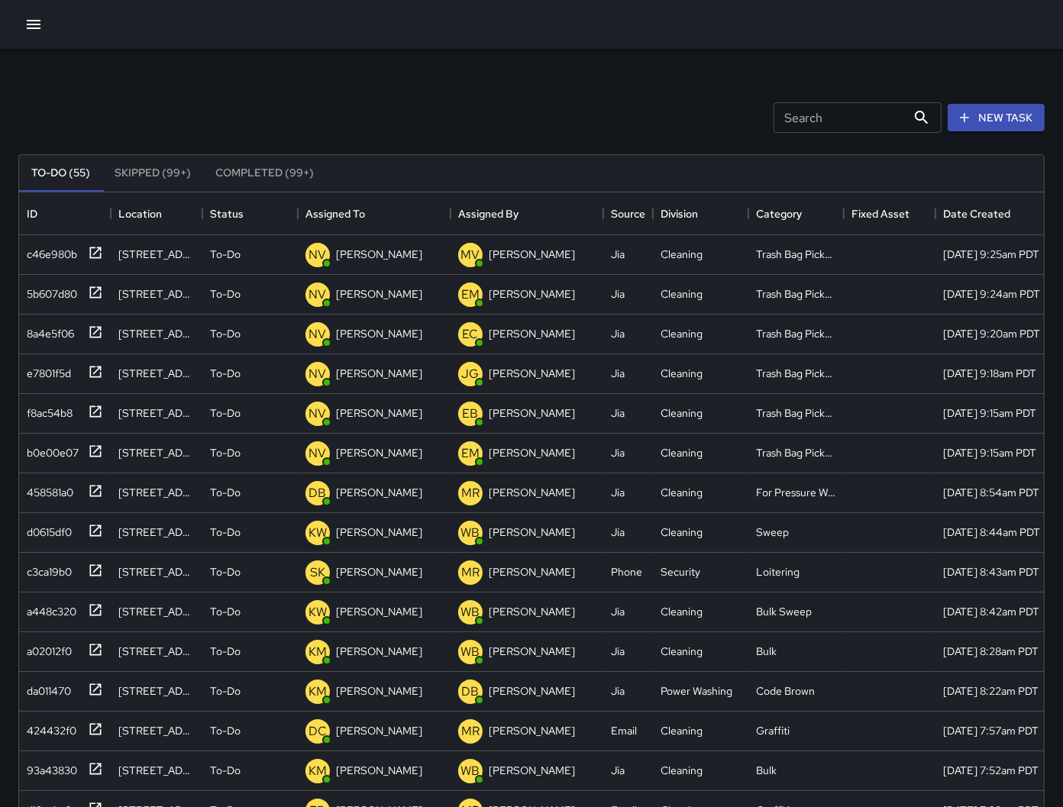
click at [31, 30] on icon "button" at bounding box center [33, 24] width 18 height 18
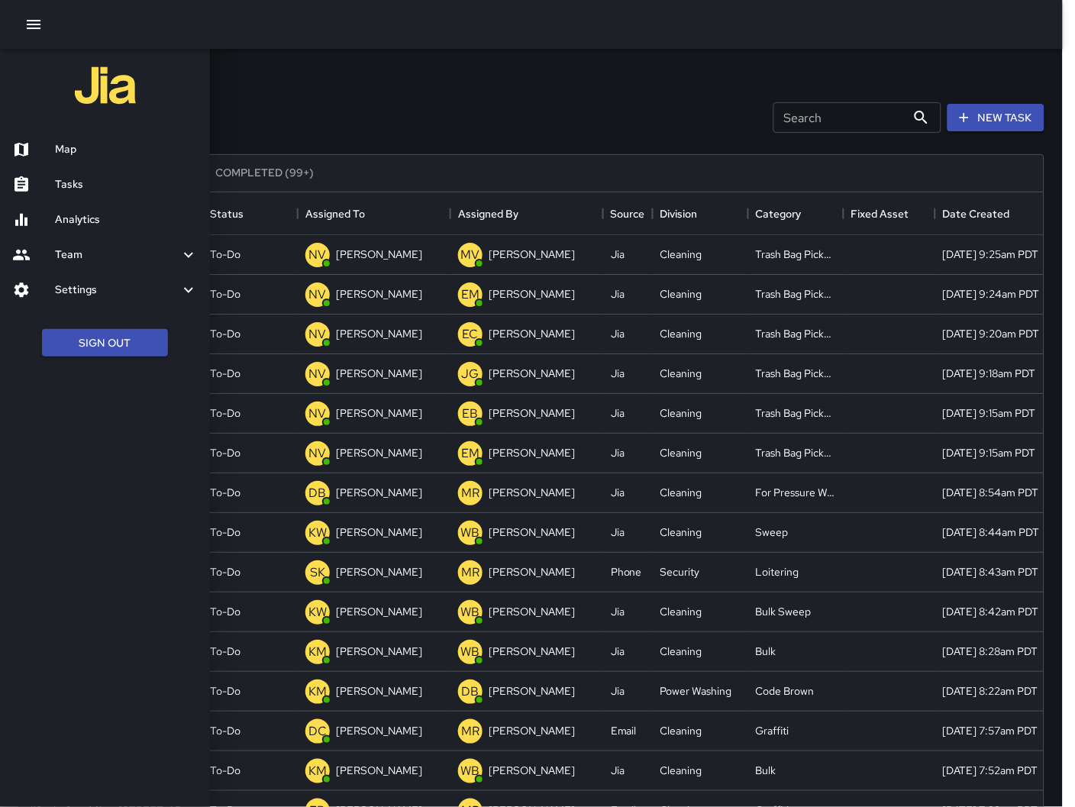
click at [57, 133] on div "Map" at bounding box center [105, 149] width 210 height 35
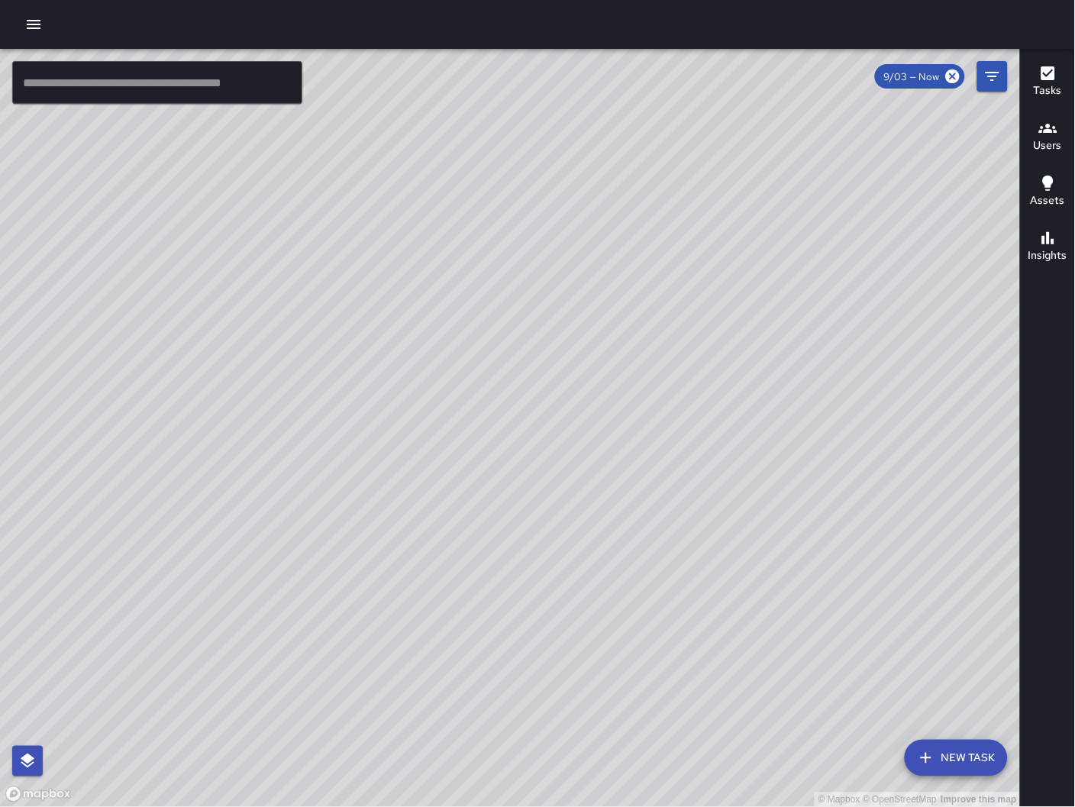
drag, startPoint x: 452, startPoint y: 718, endPoint x: 657, endPoint y: 478, distance: 316.2
click at [657, 478] on div "© Mapbox © OpenStreetMap Improve this map" at bounding box center [510, 428] width 1021 height 759
drag, startPoint x: 289, startPoint y: 271, endPoint x: 254, endPoint y: 456, distance: 187.9
click at [574, 676] on div "© Mapbox © OpenStreetMap Improve this map" at bounding box center [510, 428] width 1021 height 759
drag, startPoint x: 246, startPoint y: 453, endPoint x: 586, endPoint y: 569, distance: 359.0
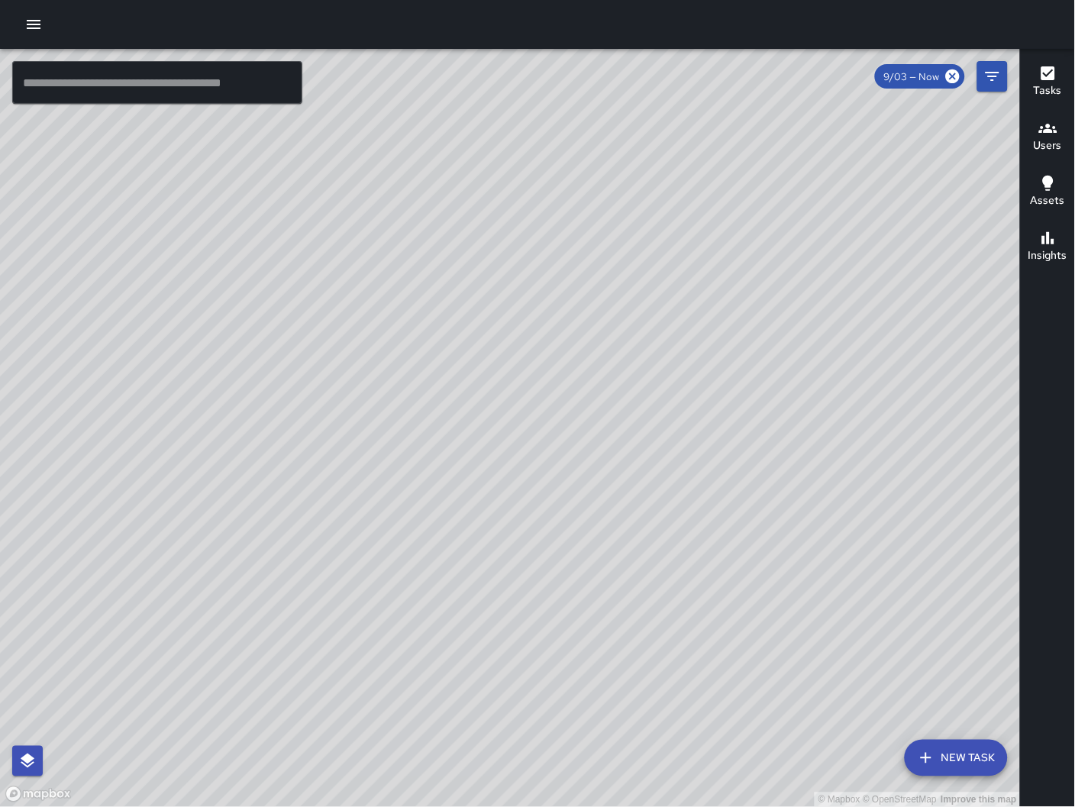
click at [256, 466] on div "© Mapbox © OpenStreetMap Improve this map" at bounding box center [510, 428] width 1021 height 759
drag, startPoint x: 592, startPoint y: 550, endPoint x: 579, endPoint y: 531, distance: 22.5
click at [585, 537] on div "© Mapbox © OpenStreetMap Improve this map" at bounding box center [510, 428] width 1021 height 759
drag, startPoint x: 593, startPoint y: 680, endPoint x: 420, endPoint y: 664, distance: 174.0
click at [422, 673] on div "© Mapbox © OpenStreetMap Improve this map" at bounding box center [510, 428] width 1021 height 759
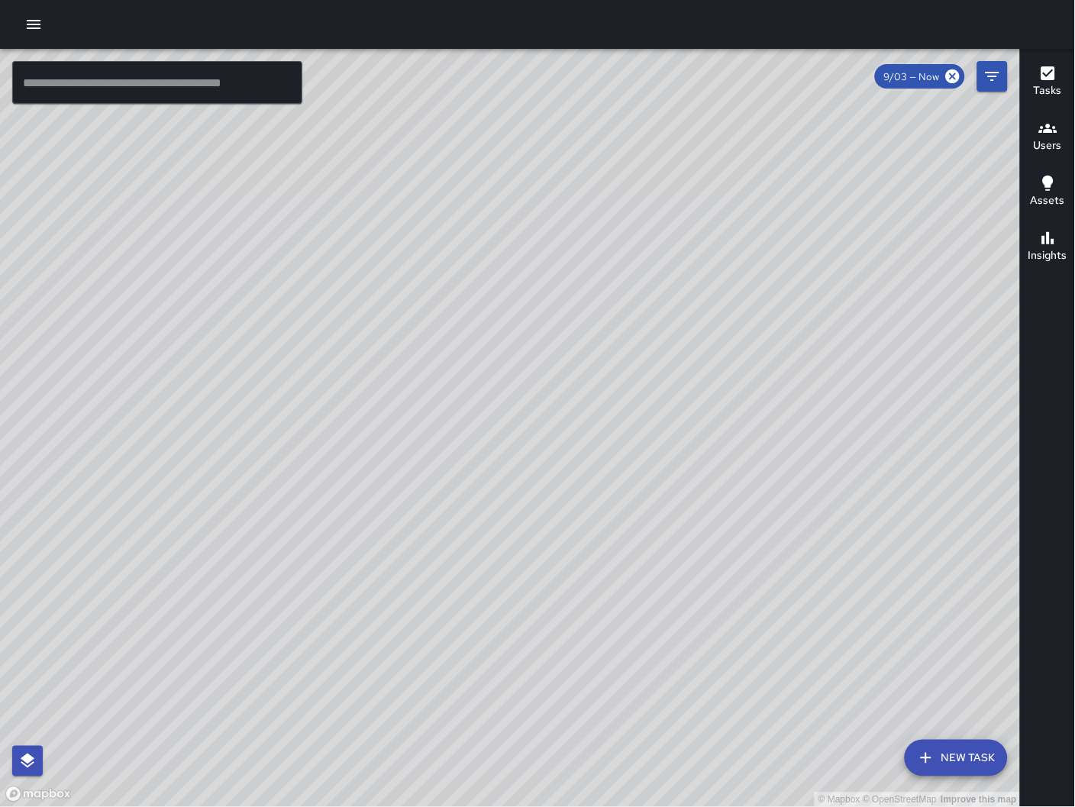
click at [663, 247] on div "© Mapbox © OpenStreetMap Improve this map" at bounding box center [510, 428] width 1021 height 759
click at [667, 237] on div "© Mapbox © OpenStreetMap Improve this map" at bounding box center [510, 428] width 1021 height 759
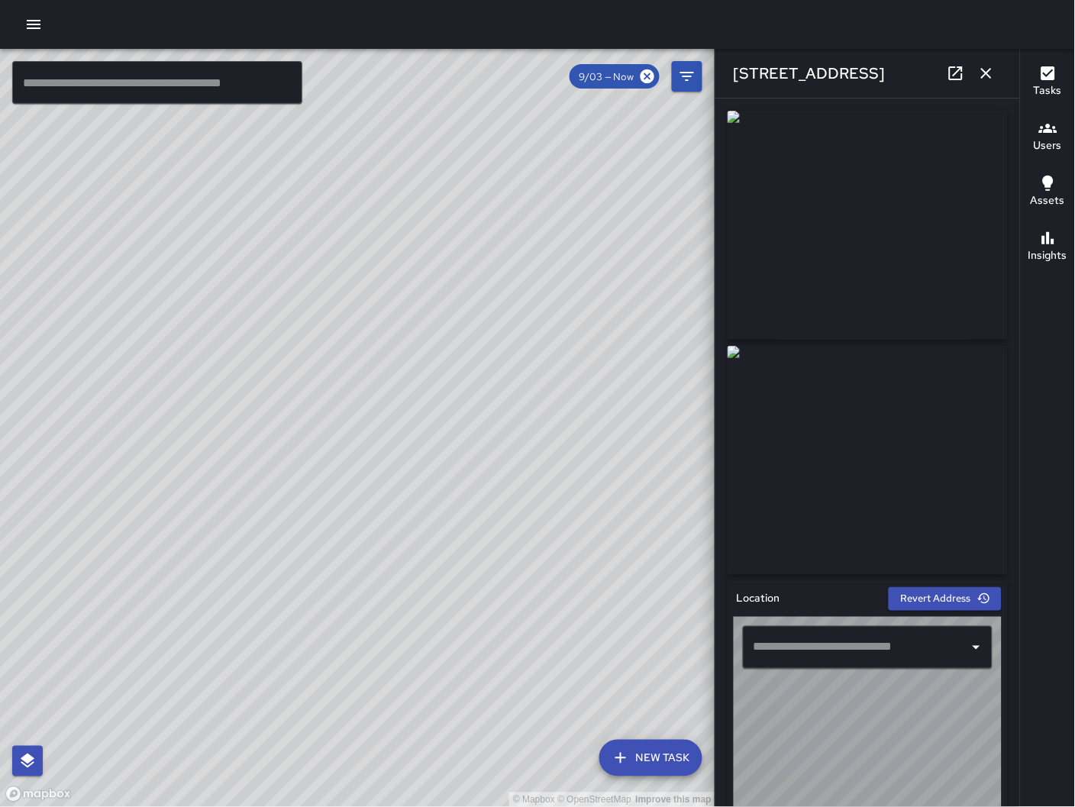
type input "**********"
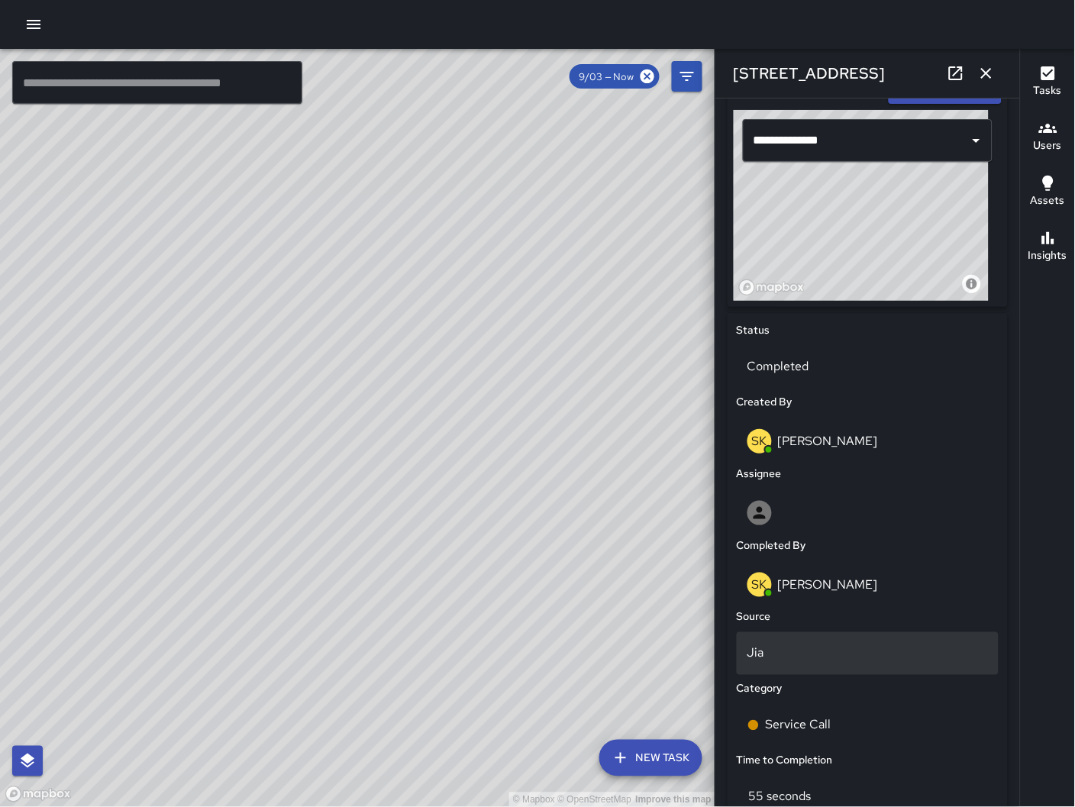
scroll to position [505, 0]
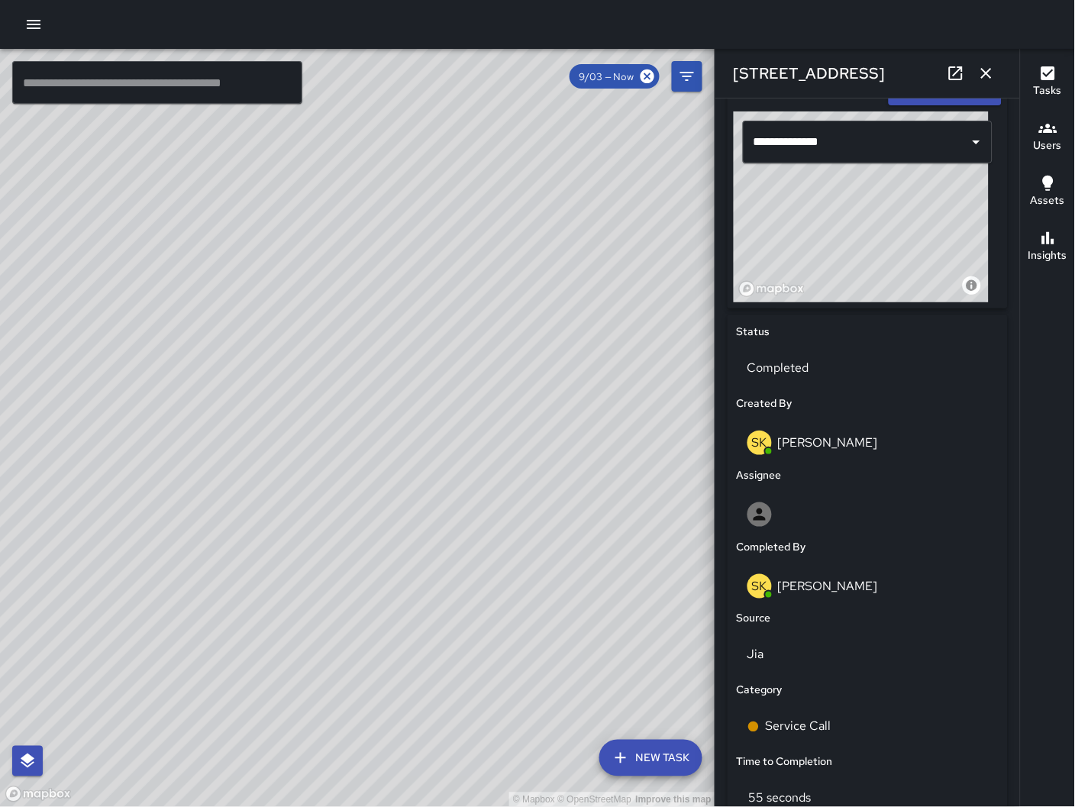
click at [221, 505] on div "© Mapbox © OpenStreetMap Improve this map SK [PERSON_NAME] [STREET_ADDRESS] Cre…" at bounding box center [357, 428] width 715 height 759
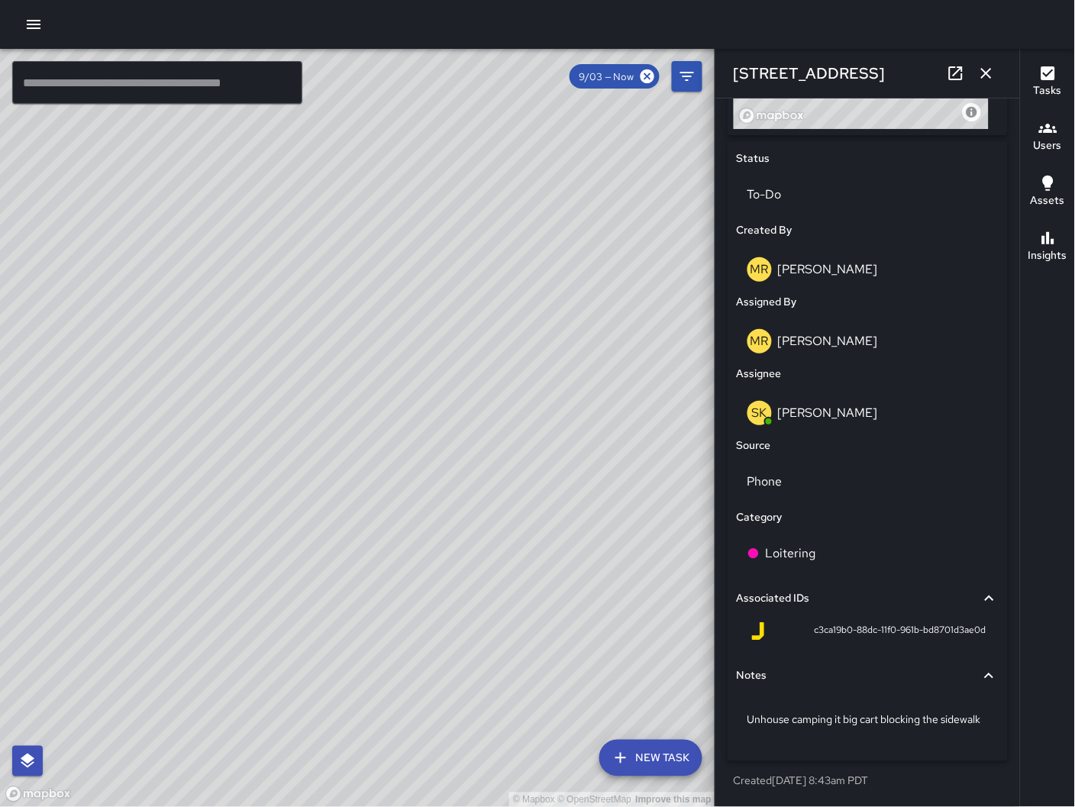
scroll to position [692, 0]
click at [807, 726] on p "Unhouse camping it big cart blocking the sidewalk" at bounding box center [867, 719] width 240 height 15
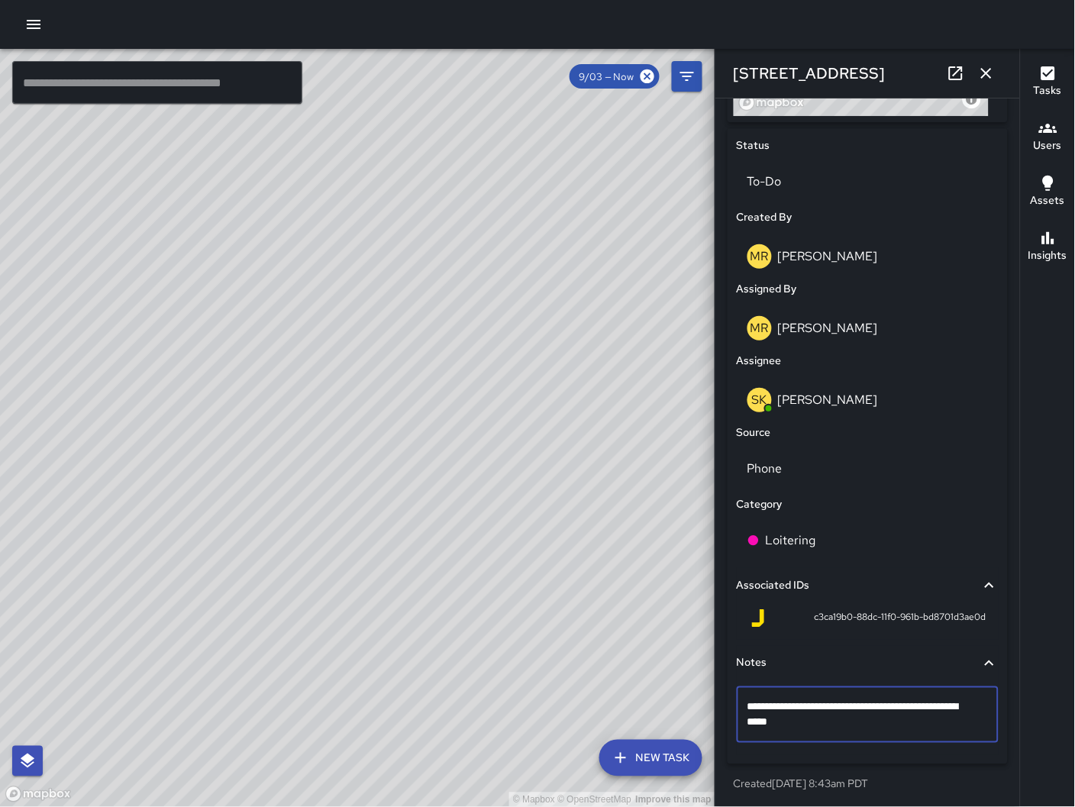
type textarea "**********"
click at [812, 173] on p "To-Do" at bounding box center [867, 182] width 240 height 18
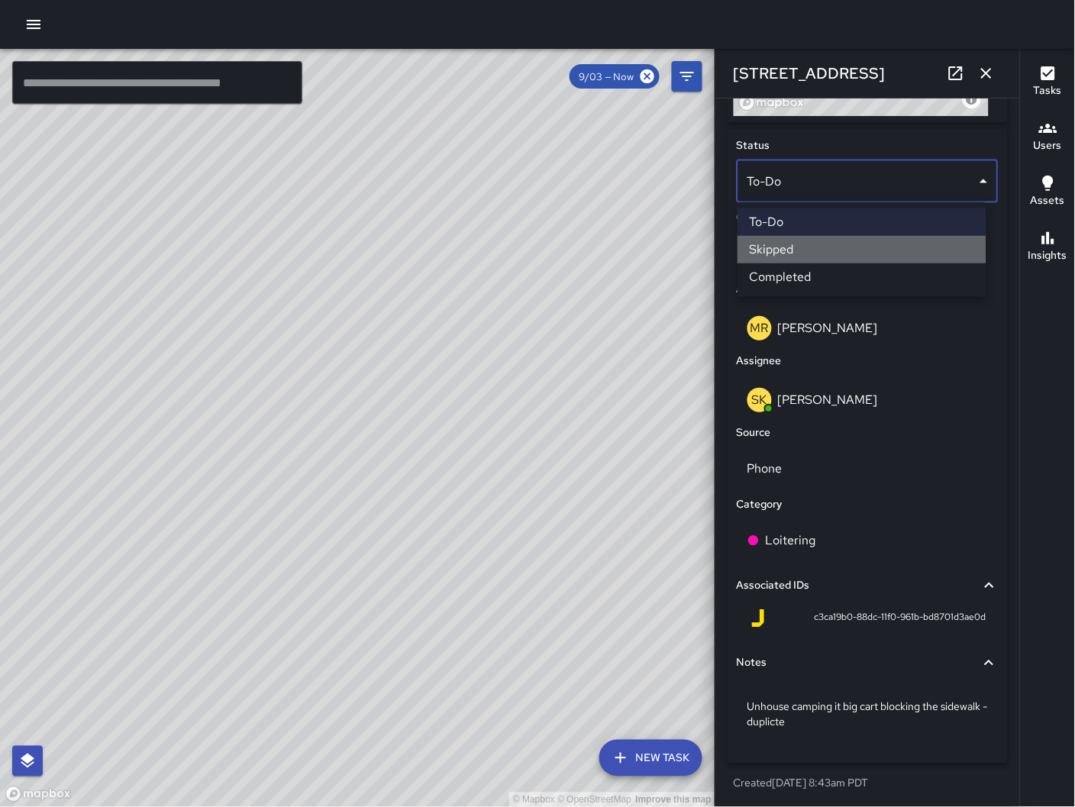
click at [802, 248] on li "Skipped" at bounding box center [861, 249] width 249 height 27
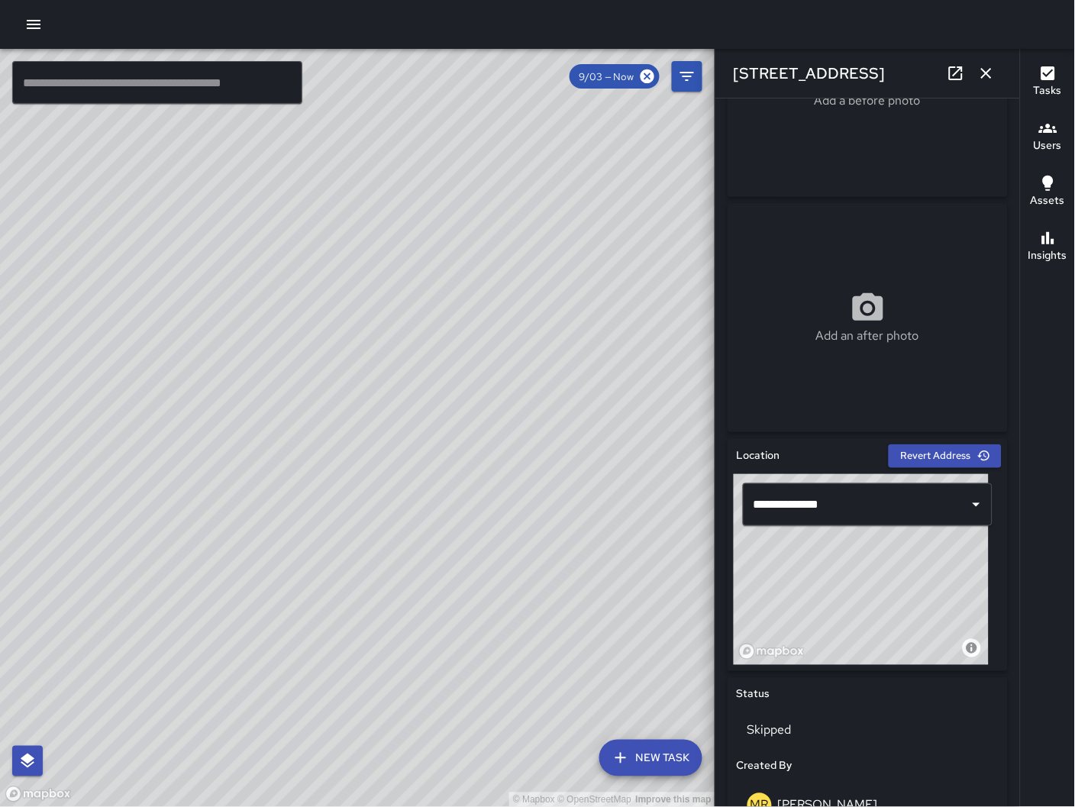
scroll to position [140, 0]
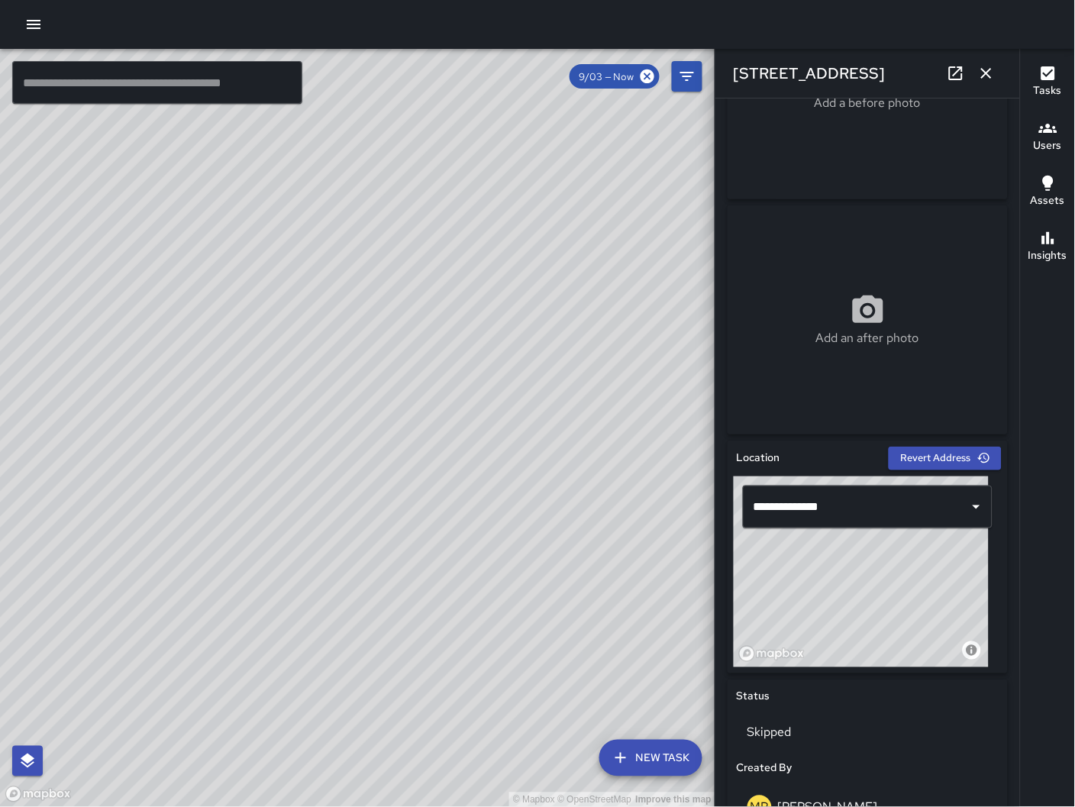
click at [983, 74] on icon "button" at bounding box center [986, 73] width 18 height 18
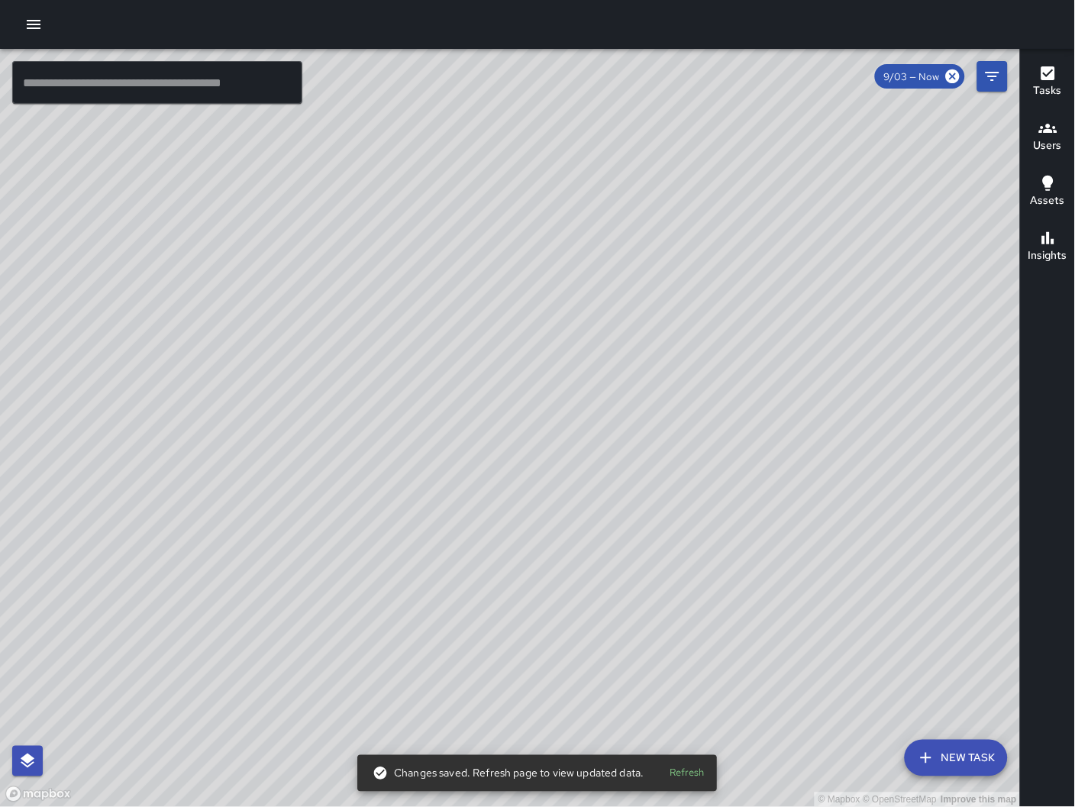
drag, startPoint x: 692, startPoint y: 579, endPoint x: 659, endPoint y: 590, distance: 34.8
click at [659, 591] on div "© Mapbox © OpenStreetMap Improve this map" at bounding box center [510, 428] width 1021 height 759
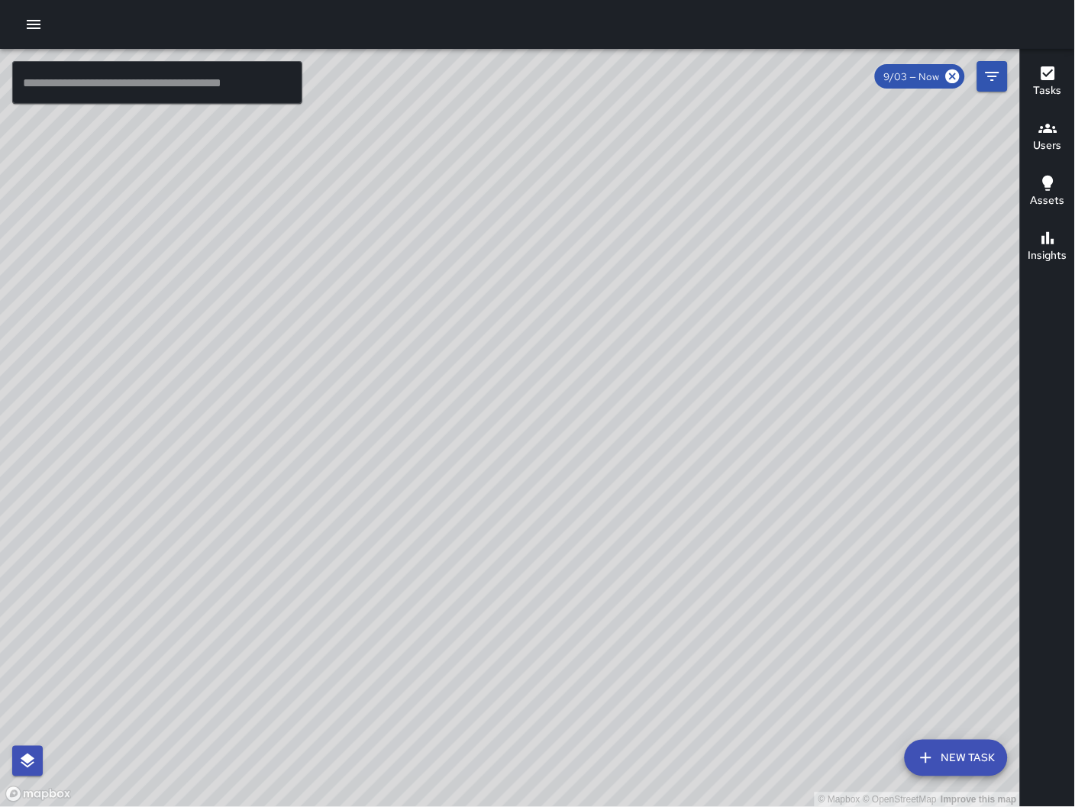
drag, startPoint x: 660, startPoint y: 608, endPoint x: 670, endPoint y: 423, distance: 185.1
click at [670, 424] on div "© Mapbox © OpenStreetMap Improve this map" at bounding box center [510, 428] width 1021 height 759
drag, startPoint x: 568, startPoint y: 553, endPoint x: 618, endPoint y: 679, distance: 135.7
click at [618, 679] on div "© Mapbox © OpenStreetMap Improve this map" at bounding box center [510, 428] width 1021 height 759
drag, startPoint x: 727, startPoint y: 582, endPoint x: 810, endPoint y: 802, distance: 235.1
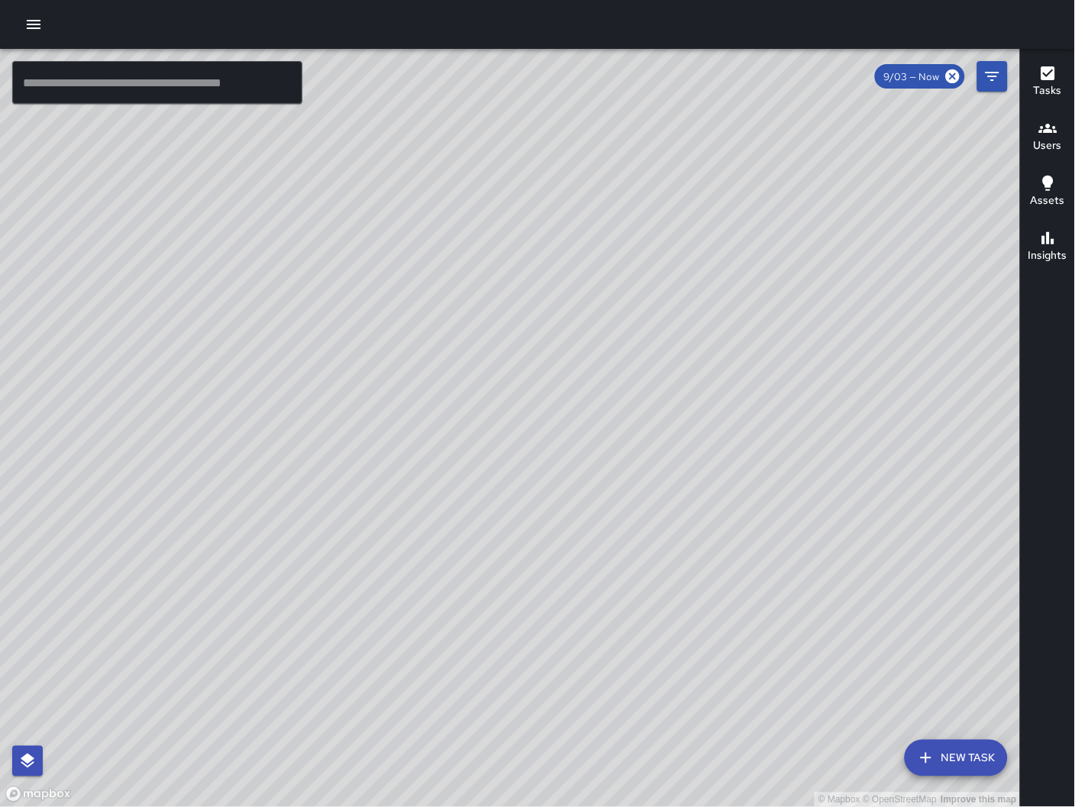
click at [810, 802] on div "© Mapbox © OpenStreetMap Improve this map" at bounding box center [510, 428] width 1021 height 759
drag, startPoint x: 774, startPoint y: 592, endPoint x: 543, endPoint y: 596, distance: 231.3
click at [543, 596] on div "© Mapbox © OpenStreetMap Improve this map" at bounding box center [510, 428] width 1021 height 759
drag, startPoint x: 557, startPoint y: 590, endPoint x: 558, endPoint y: 554, distance: 35.9
click at [558, 554] on div "© Mapbox © OpenStreetMap Improve this map" at bounding box center [510, 428] width 1021 height 759
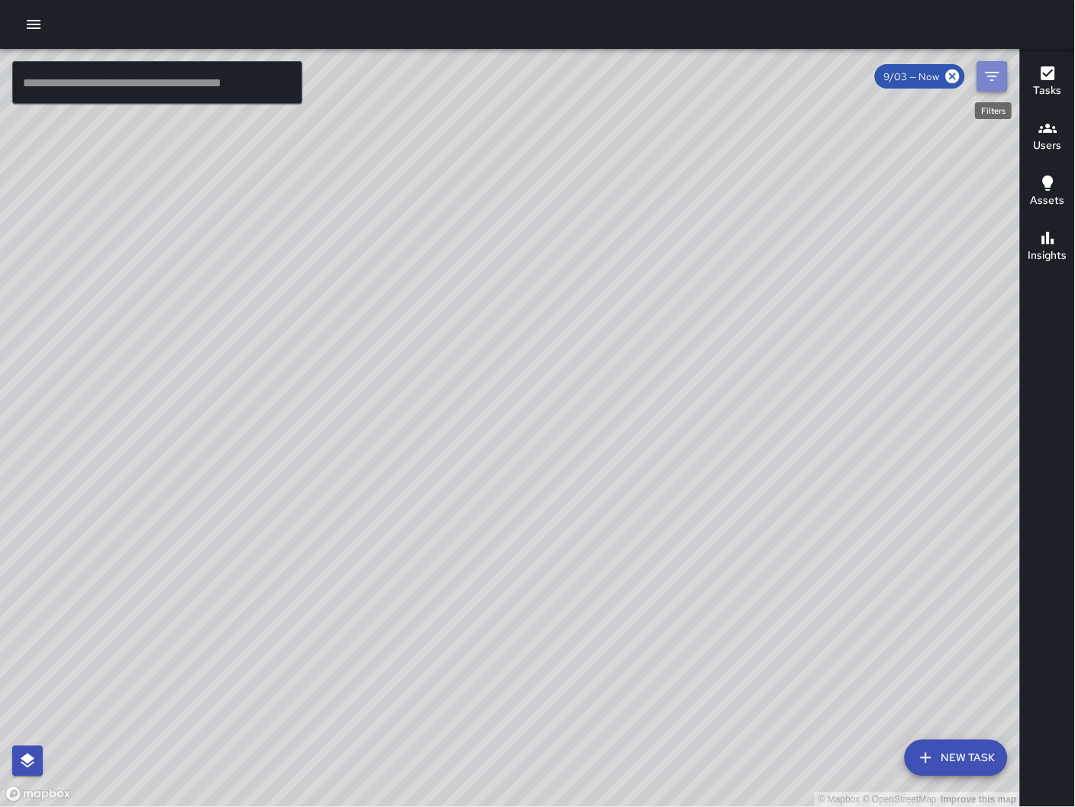
click at [998, 77] on icon "Filters" at bounding box center [992, 76] width 18 height 18
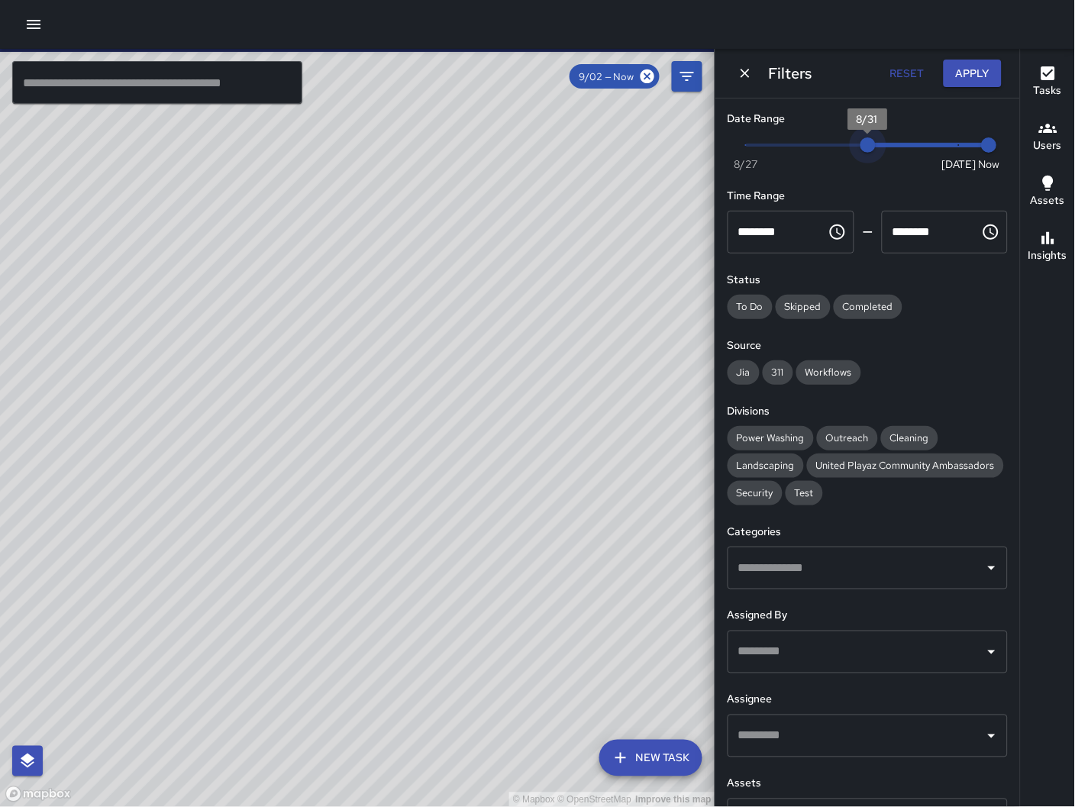
type input "*"
drag, startPoint x: 945, startPoint y: 152, endPoint x: 818, endPoint y: 151, distance: 127.5
click at [815, 151] on span "8/29" at bounding box center [806, 144] width 15 height 15
click at [82, 91] on input "text" at bounding box center [157, 82] width 290 height 43
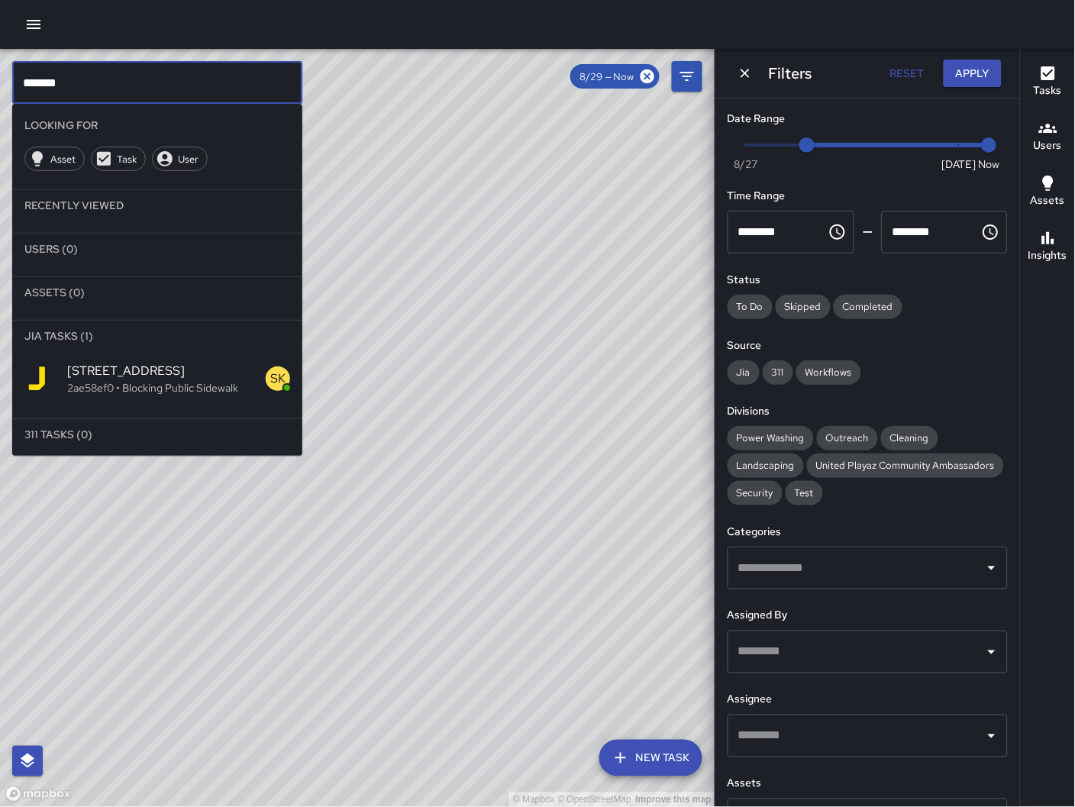
type input "*******"
click at [133, 371] on span "[STREET_ADDRESS]" at bounding box center [166, 371] width 198 height 18
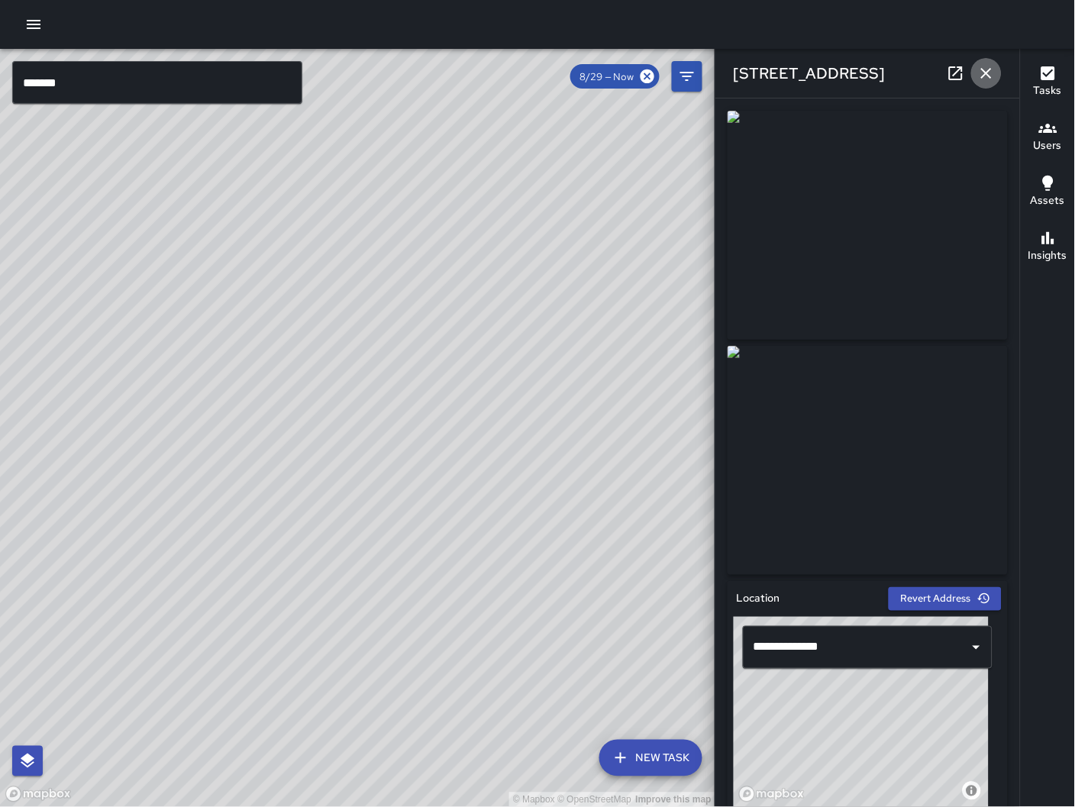
click at [991, 79] on icon "button" at bounding box center [986, 73] width 18 height 18
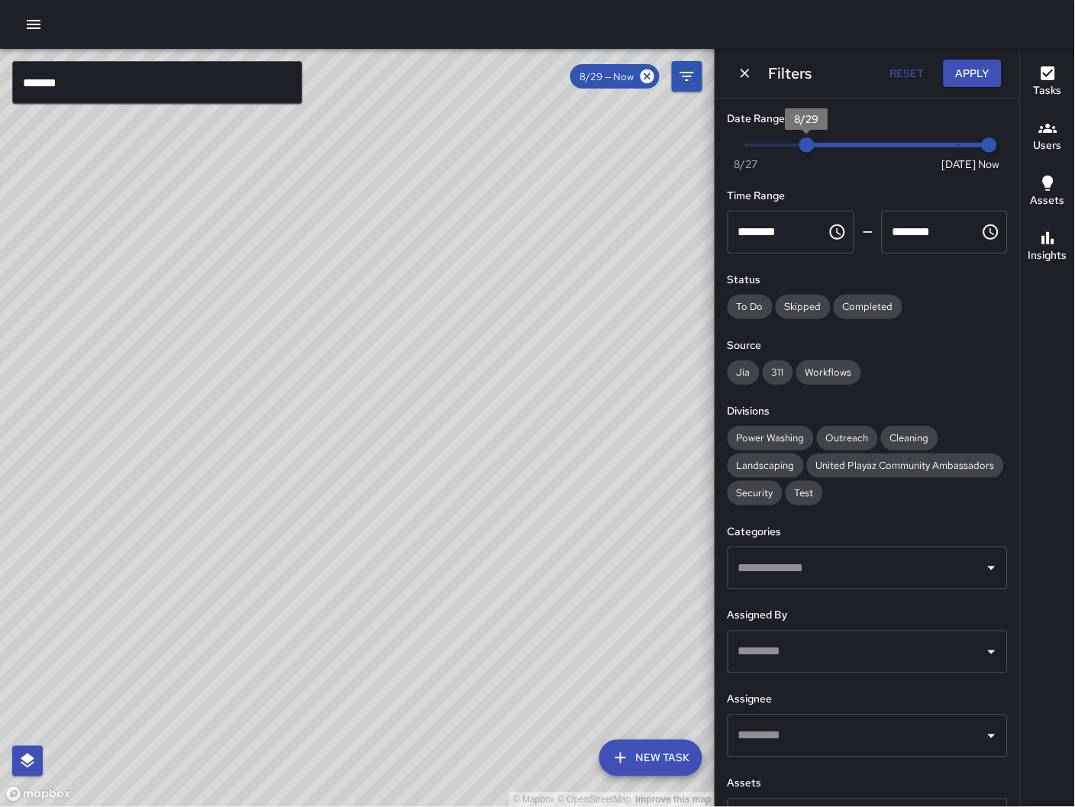
type input "*"
drag, startPoint x: 724, startPoint y: 129, endPoint x: 666, endPoint y: 127, distance: 58.0
click at [666, 127] on div "© Mapbox © OpenStreetMap Improve this map ******* ​ New Task 8/29 — Now Map Lay…" at bounding box center [537, 428] width 1075 height 758
click at [974, 73] on button "Apply" at bounding box center [973, 74] width 58 height 28
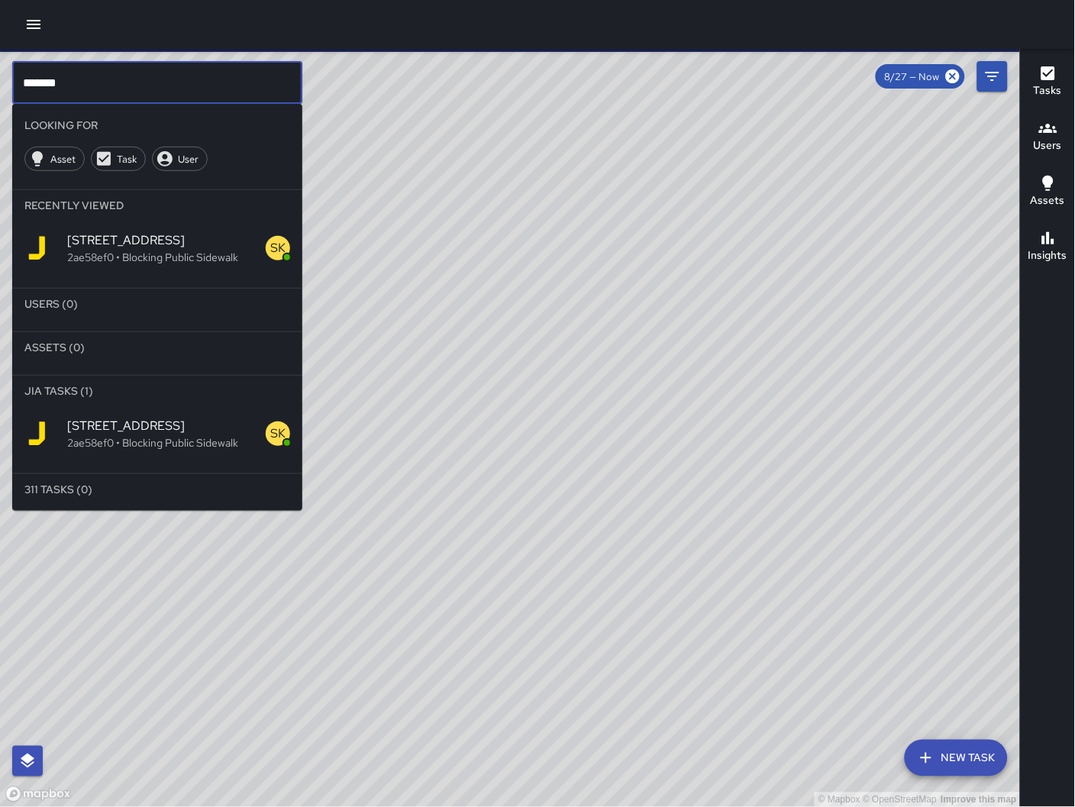
click at [81, 96] on input "*******" at bounding box center [157, 82] width 290 height 43
click at [148, 417] on span "[STREET_ADDRESS]" at bounding box center [166, 426] width 198 height 18
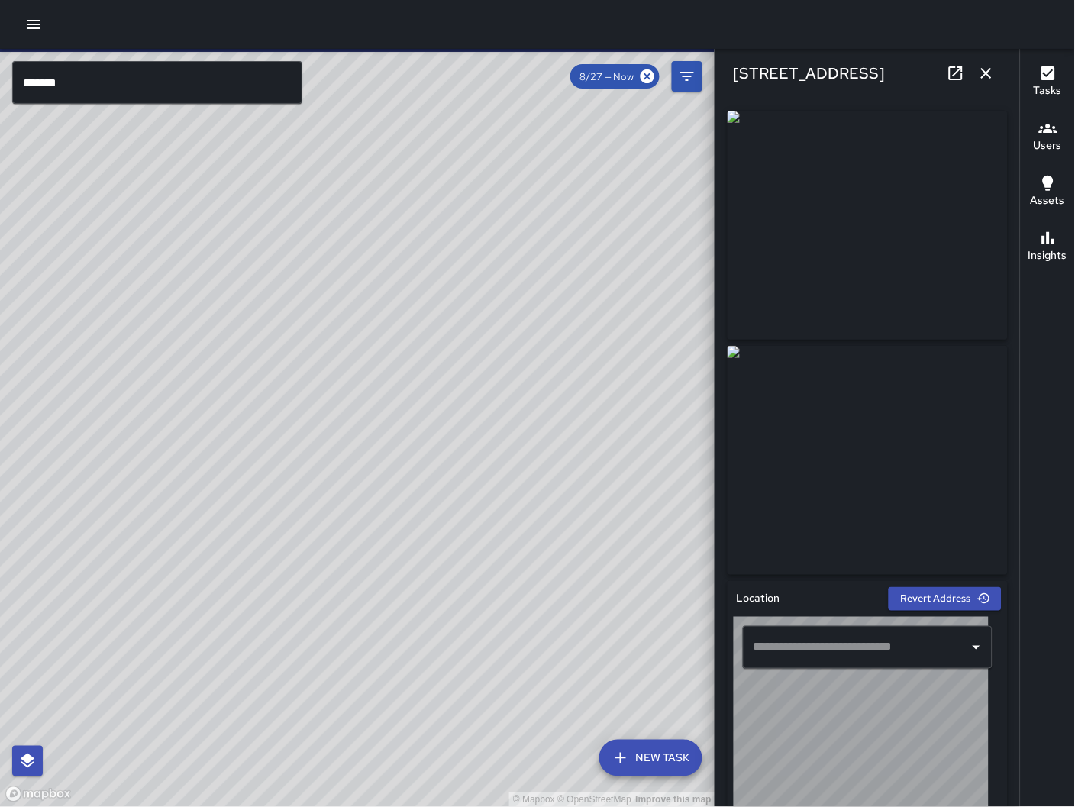
type input "**********"
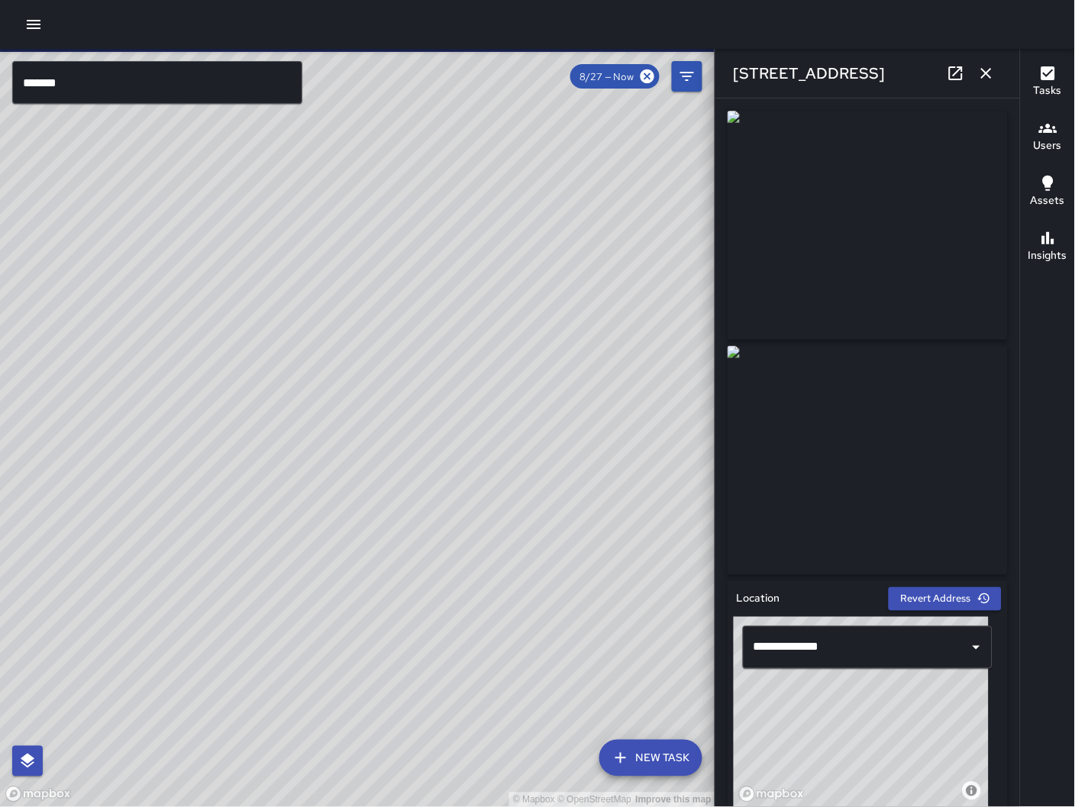
drag, startPoint x: 498, startPoint y: 537, endPoint x: 411, endPoint y: 324, distance: 230.1
click at [411, 328] on div "© Mapbox © OpenStreetMap Improve this map" at bounding box center [357, 428] width 715 height 759
click at [988, 71] on icon "button" at bounding box center [986, 73] width 18 height 18
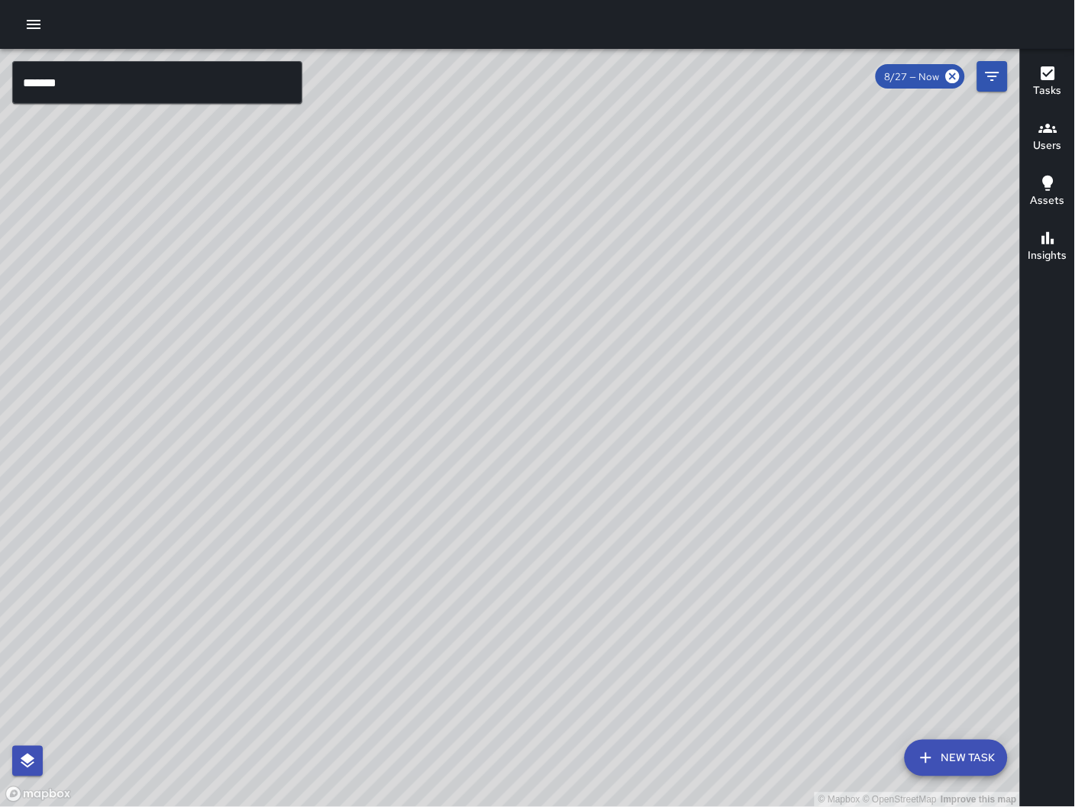
drag, startPoint x: 575, startPoint y: 463, endPoint x: 566, endPoint y: 472, distance: 13.0
click at [566, 472] on div "© Mapbox © OpenStreetMap Improve this map" at bounding box center [510, 428] width 1021 height 759
click at [998, 82] on icon "Filters" at bounding box center [992, 76] width 18 height 18
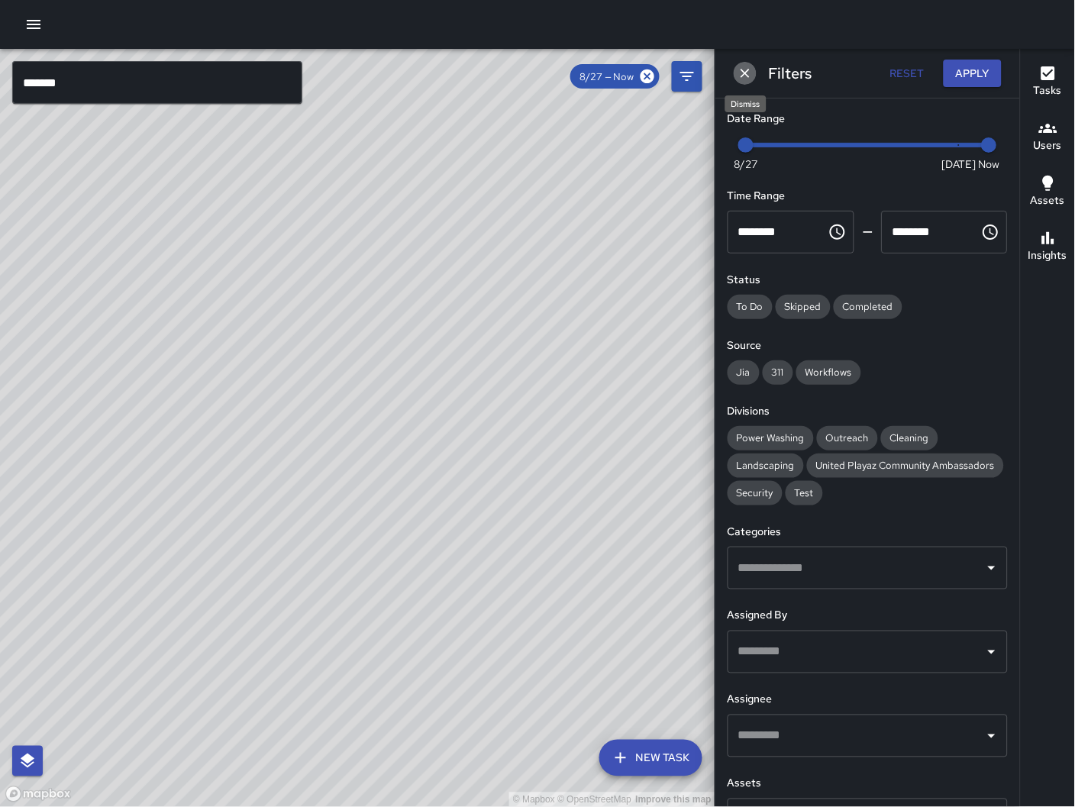
click at [743, 73] on icon "Dismiss" at bounding box center [744, 73] width 15 height 15
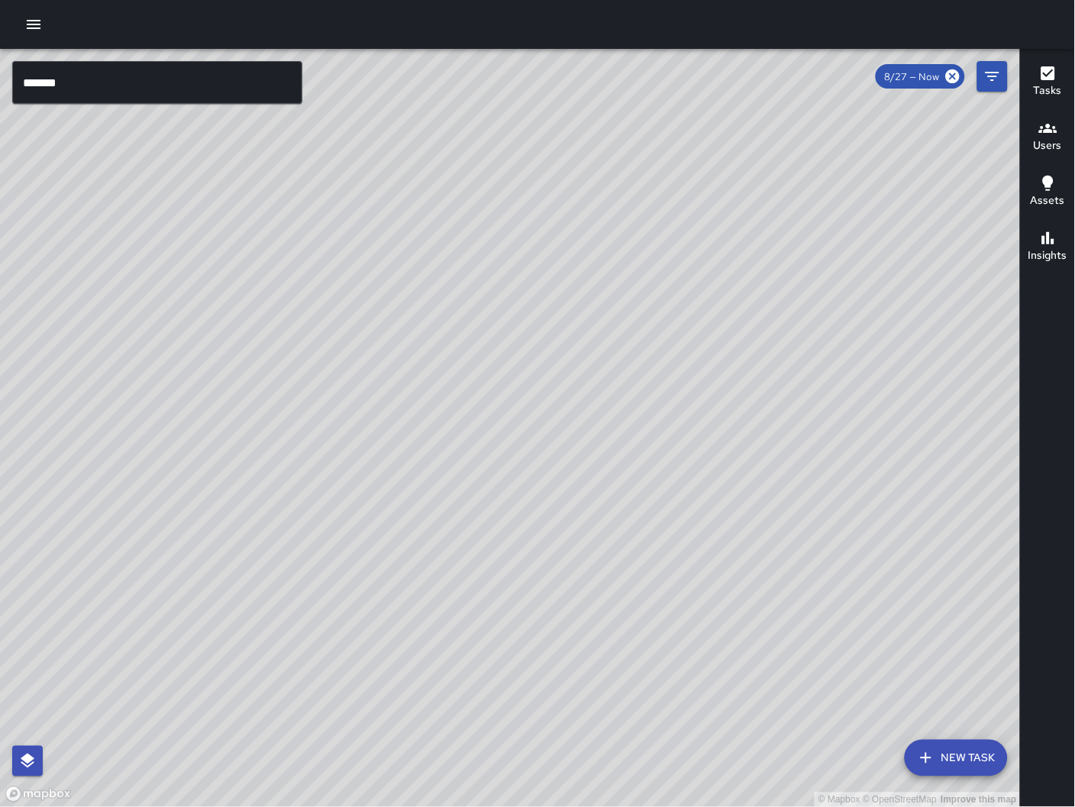
click at [951, 763] on button "New Task" at bounding box center [956, 758] width 103 height 37
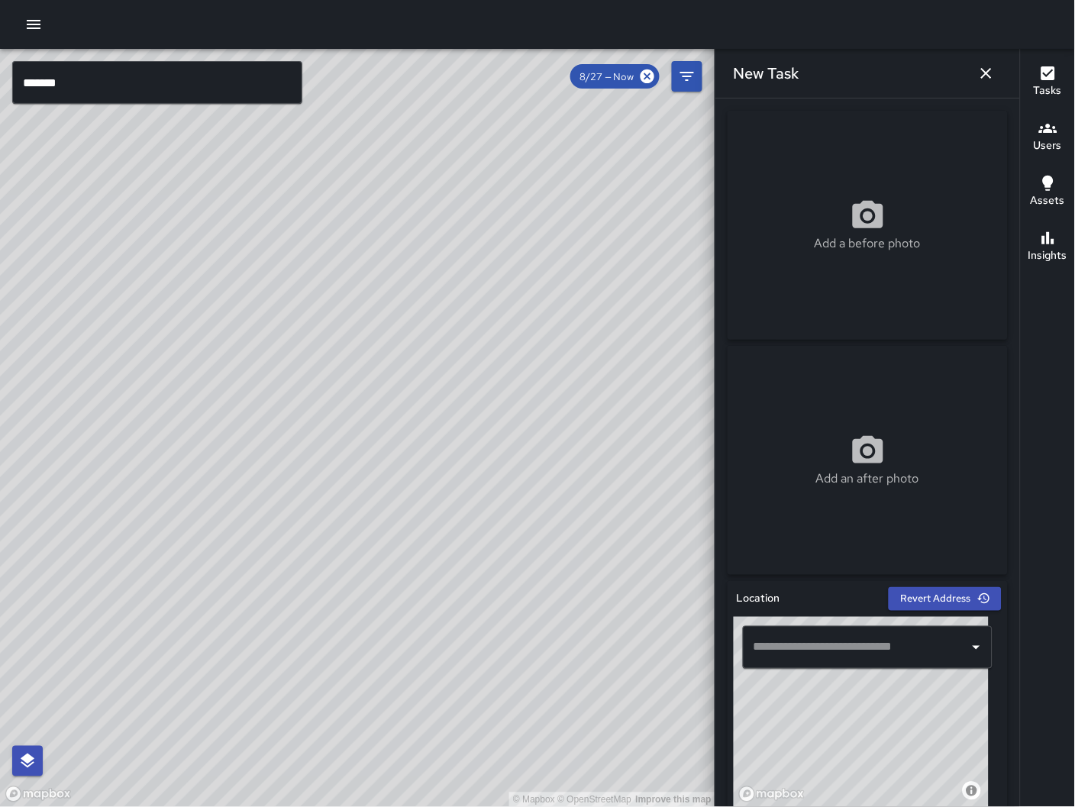
click at [860, 637] on input "text" at bounding box center [856, 647] width 213 height 29
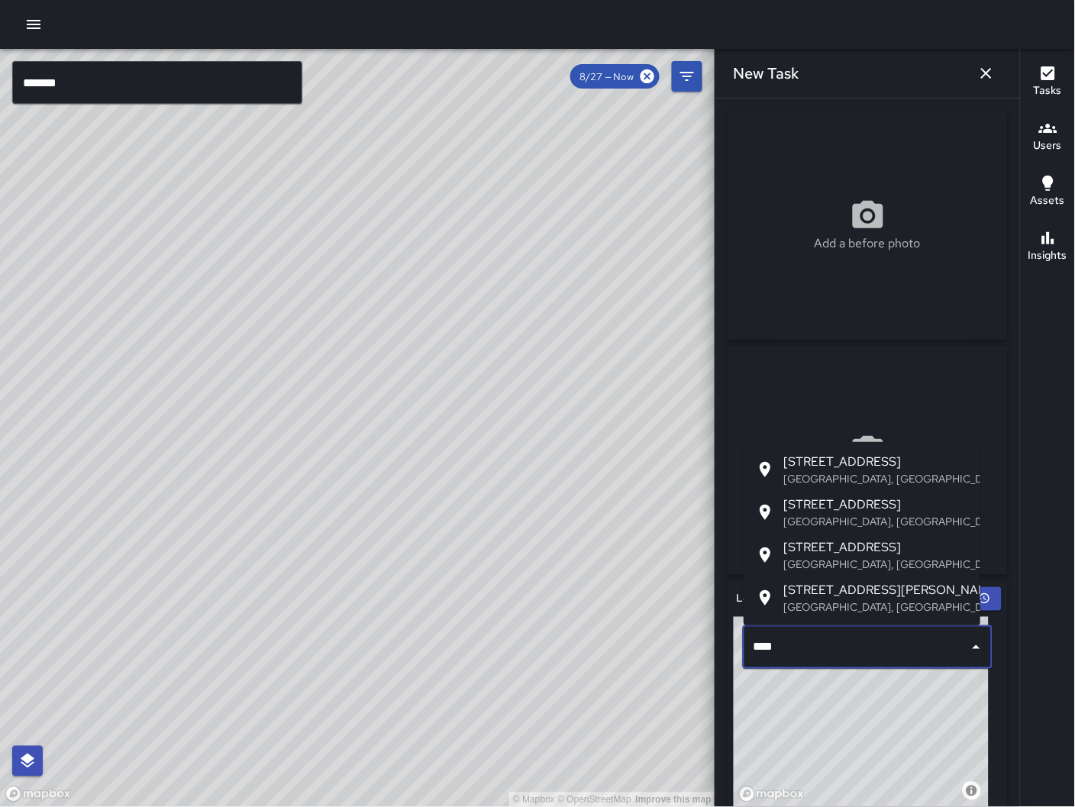
click at [860, 510] on span "[STREET_ADDRESS]" at bounding box center [875, 504] width 185 height 18
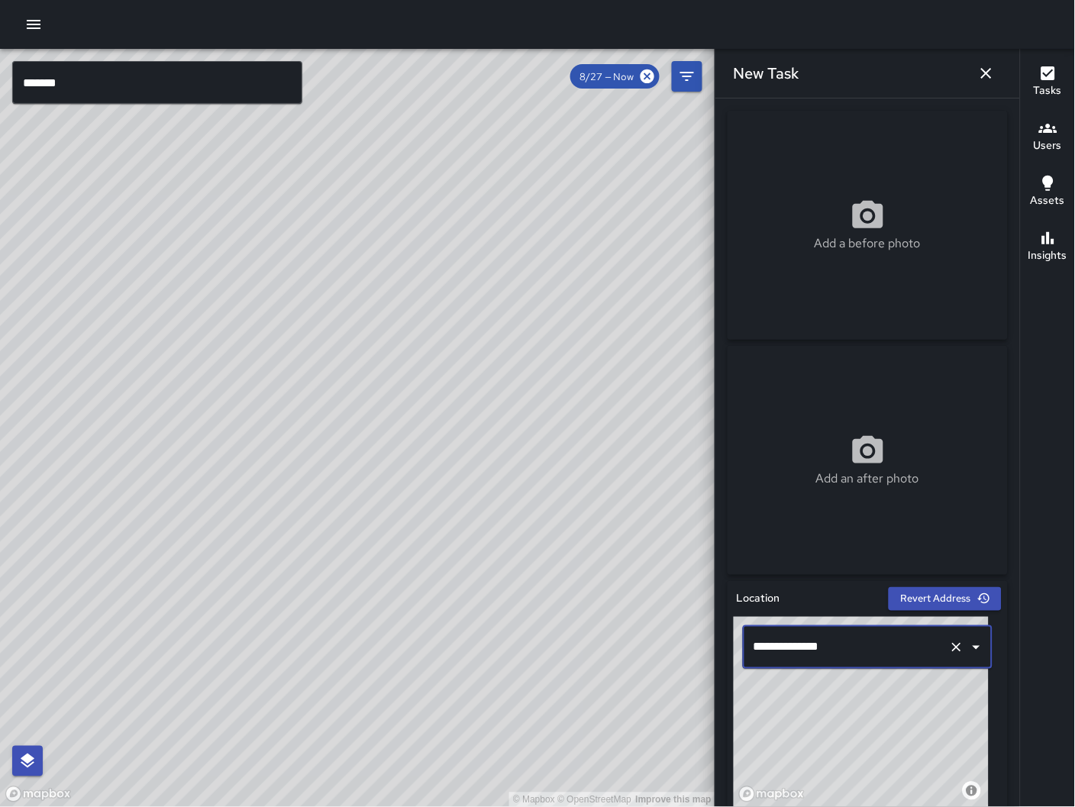
type input "**********"
click at [961, 246] on div "Add a before photo" at bounding box center [868, 225] width 280 height 55
type input "**********"
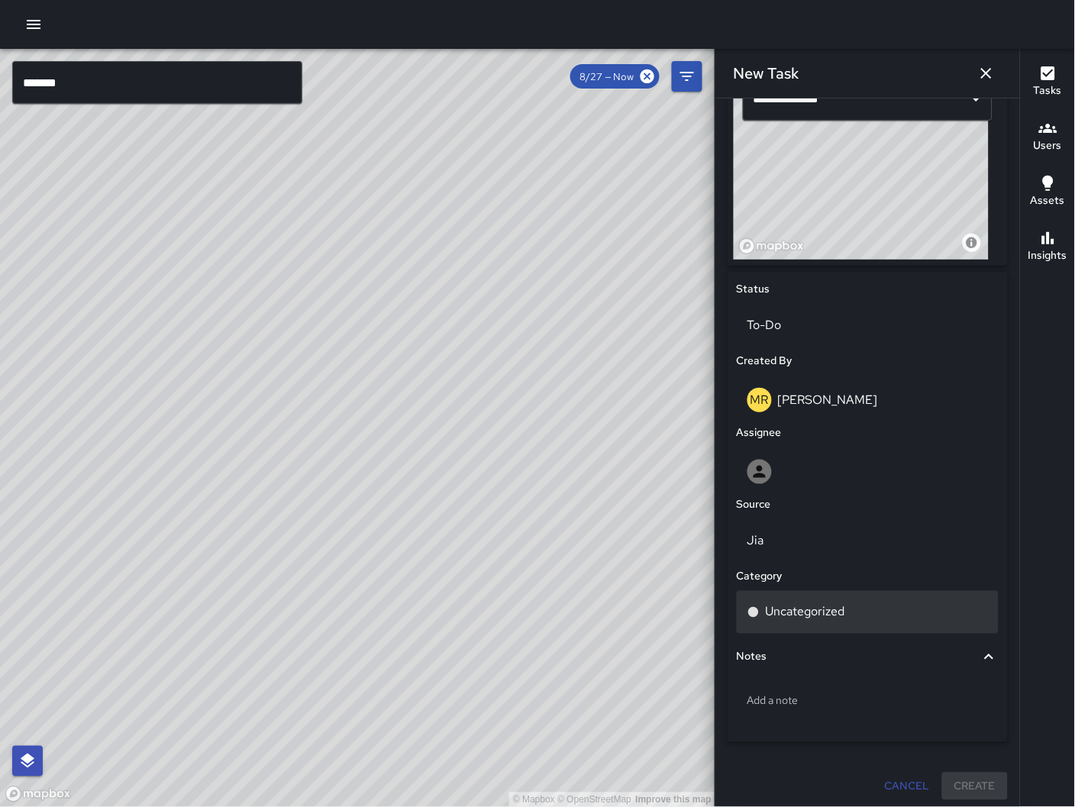
scroll to position [552, 0]
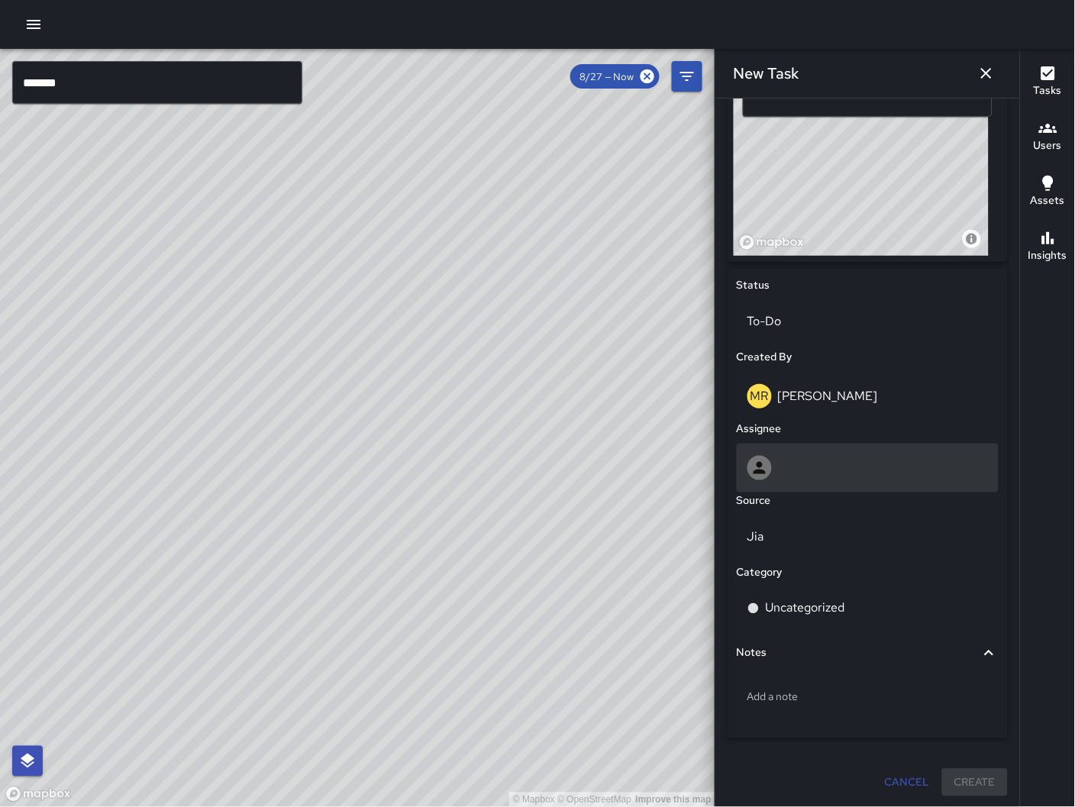
click at [821, 457] on div at bounding box center [867, 468] width 240 height 24
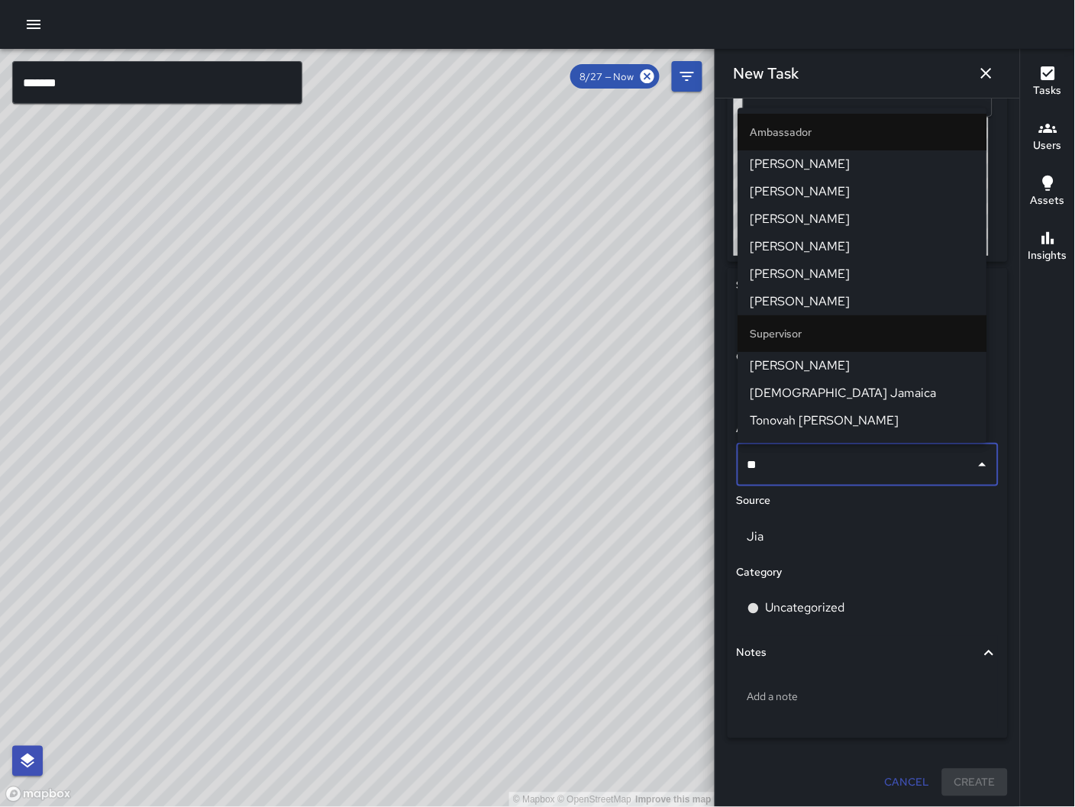
type input "***"
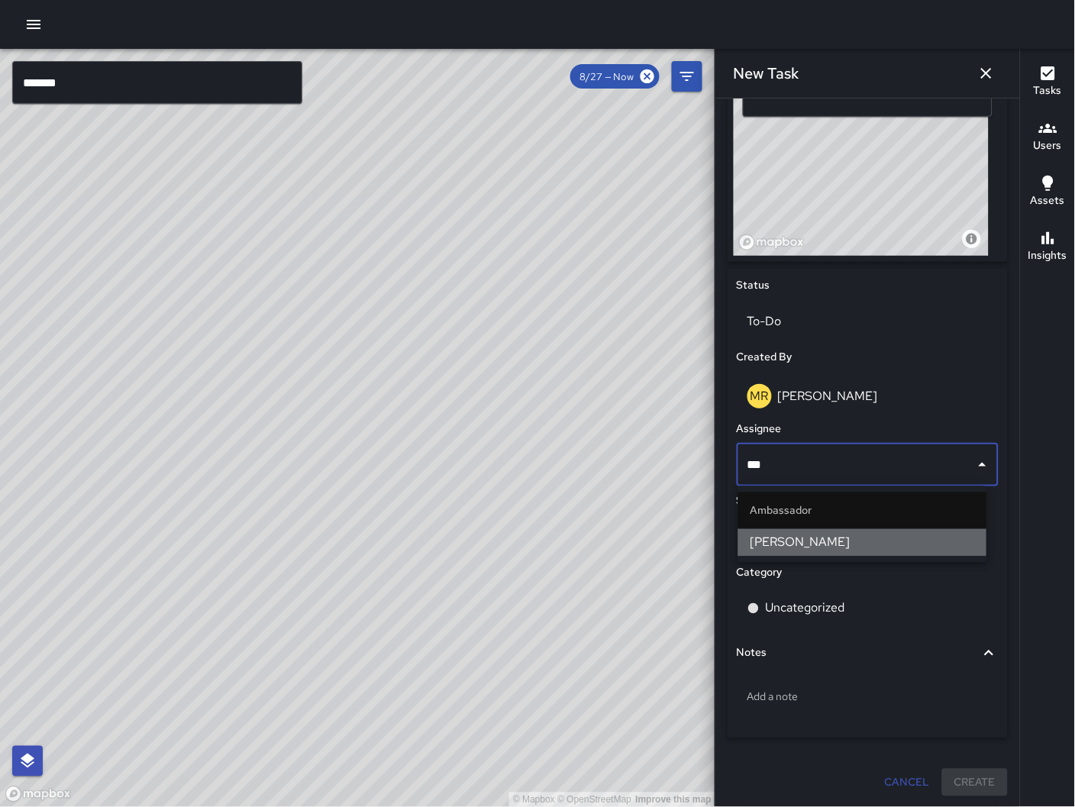
click at [960, 541] on span "[PERSON_NAME]" at bounding box center [862, 543] width 224 height 18
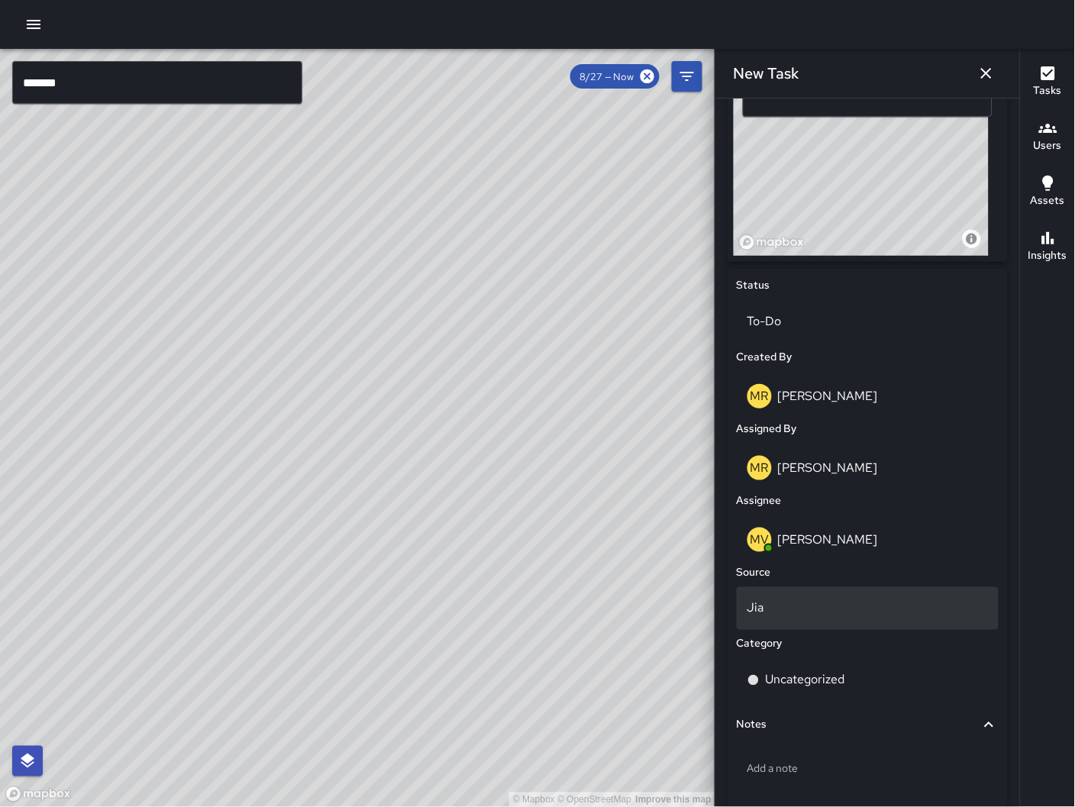
click at [862, 599] on p "Jia" at bounding box center [867, 608] width 240 height 18
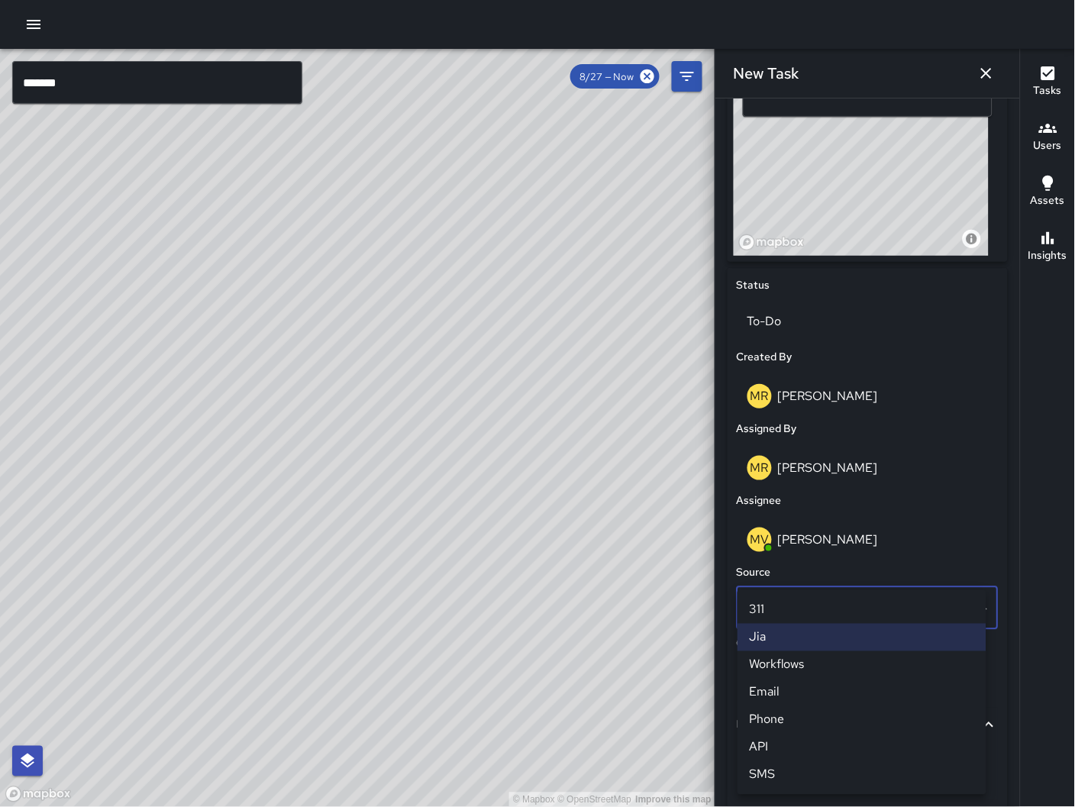
click at [819, 690] on li "Email" at bounding box center [861, 692] width 249 height 27
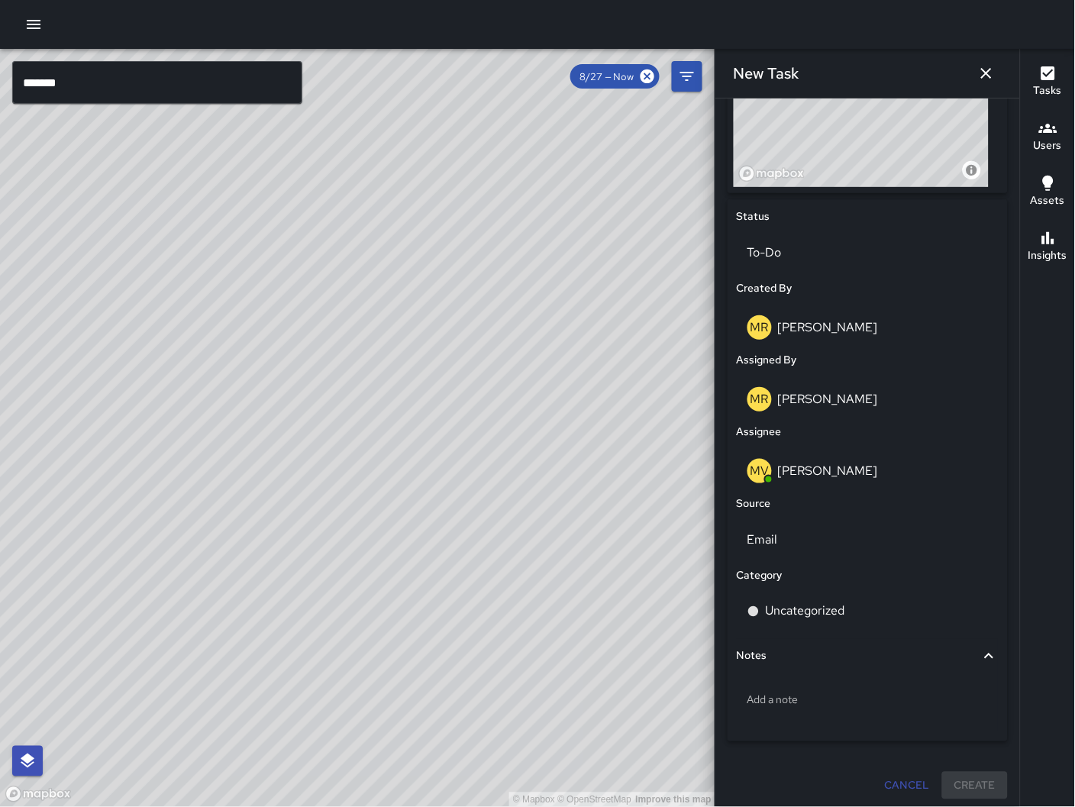
scroll to position [624, 0]
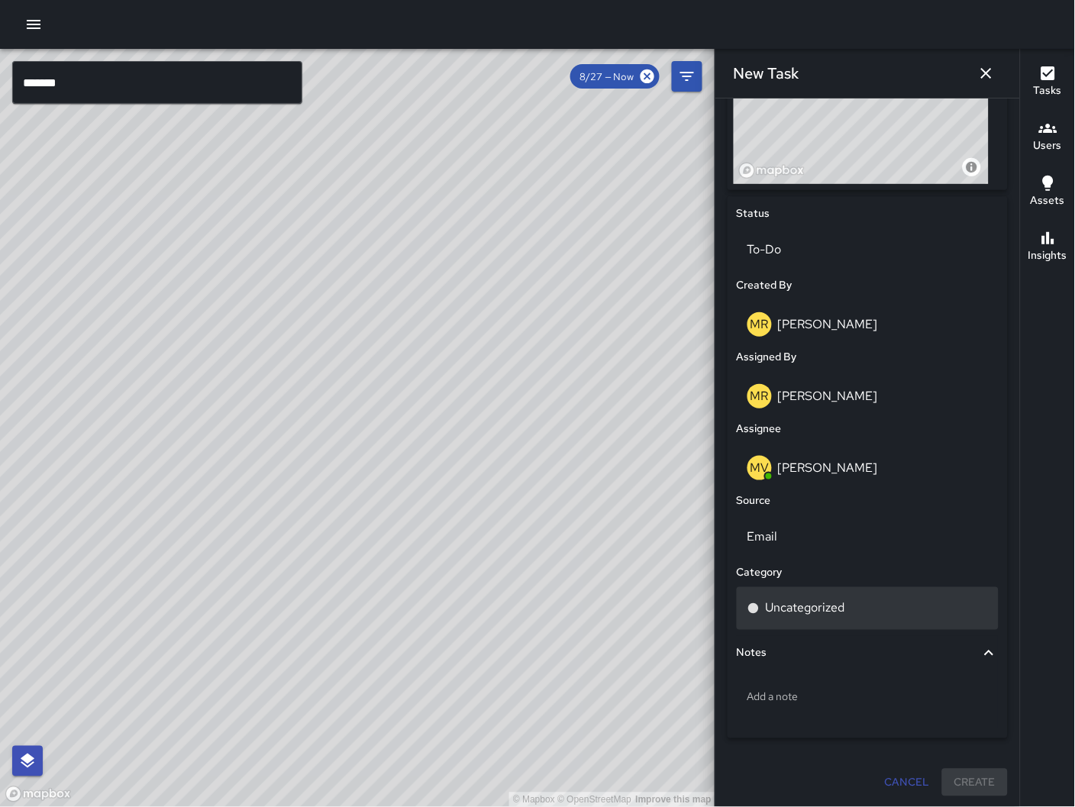
click at [811, 613] on p "Uncategorized" at bounding box center [805, 608] width 79 height 18
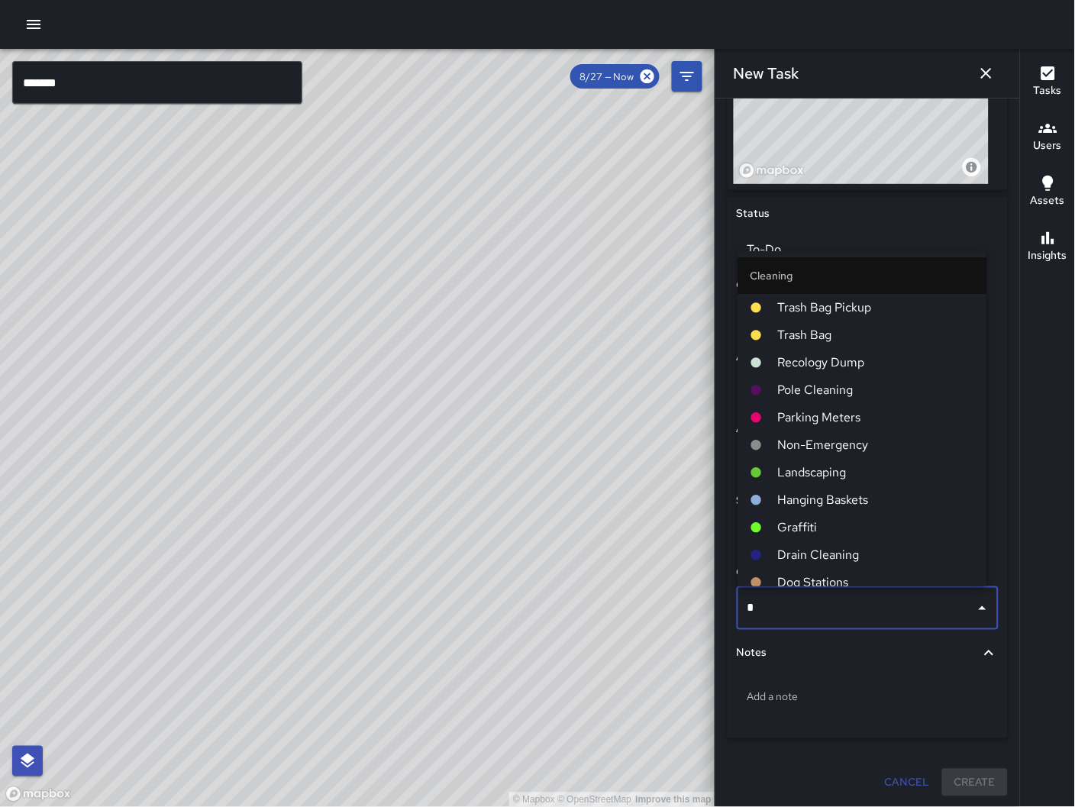
type input "**"
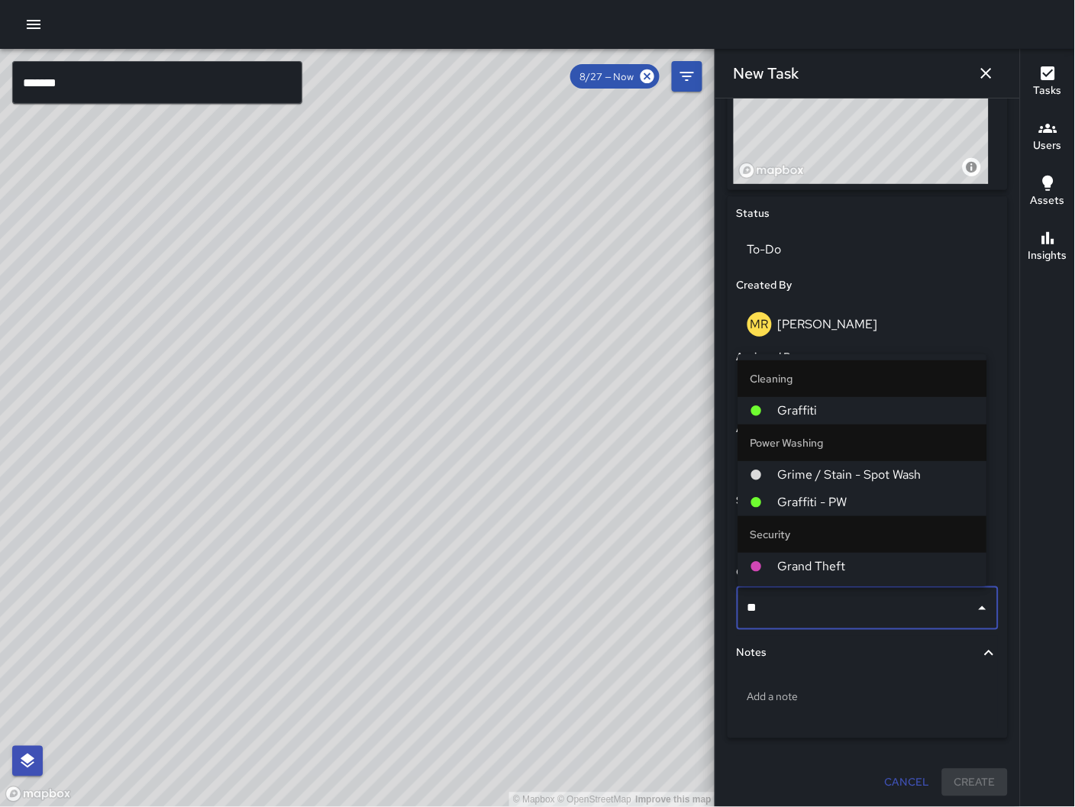
click at [831, 418] on span "Graffiti" at bounding box center [876, 411] width 197 height 18
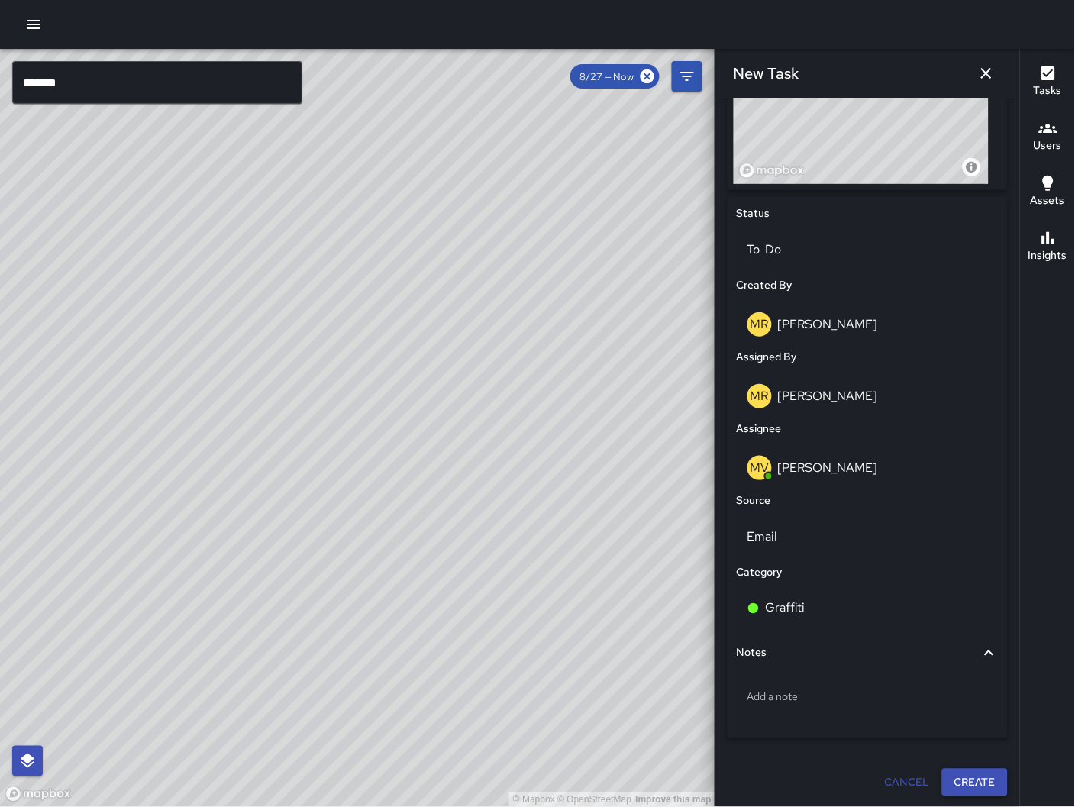
click at [966, 785] on button "Create" at bounding box center [975, 783] width 66 height 28
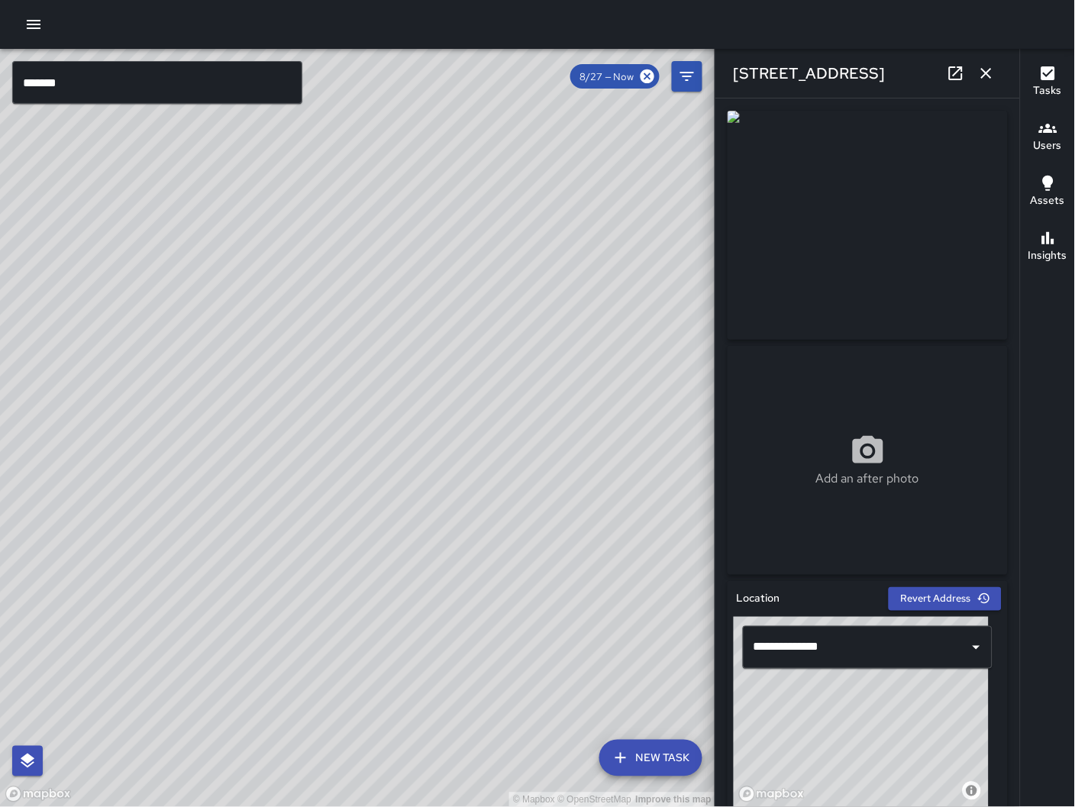
click at [980, 84] on button "button" at bounding box center [986, 73] width 31 height 31
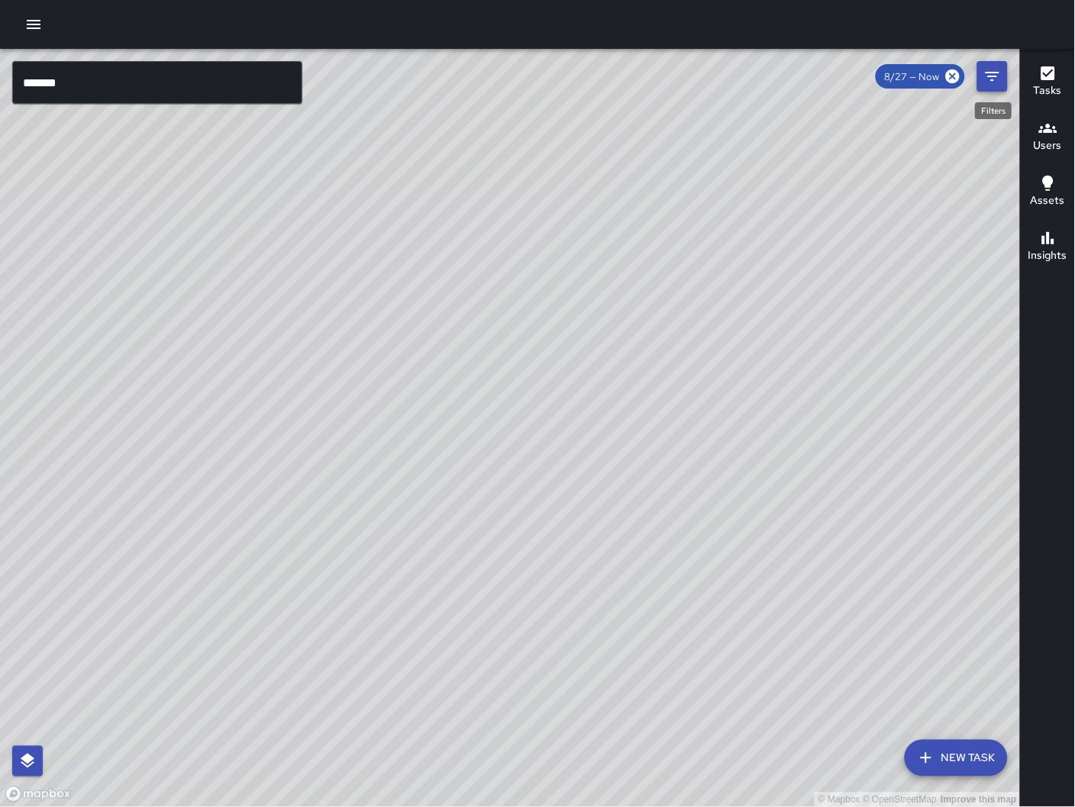
click at [980, 79] on button "Filters" at bounding box center [992, 76] width 31 height 31
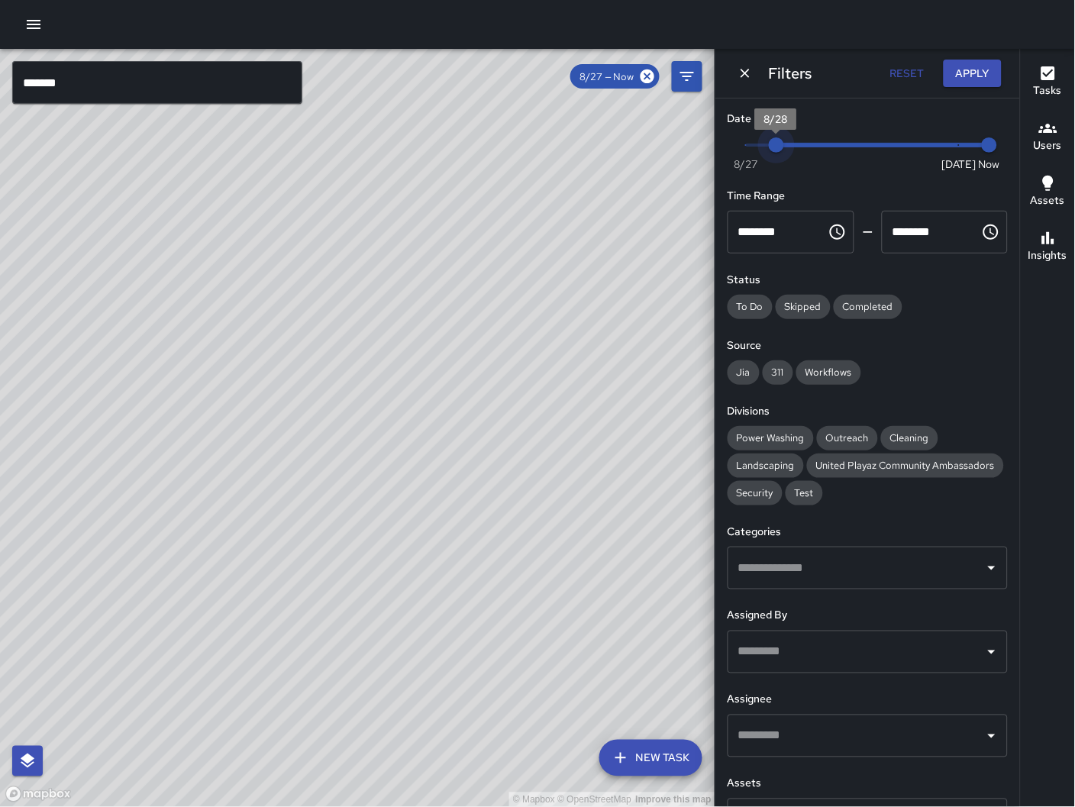
type input "*"
drag, startPoint x: 774, startPoint y: 150, endPoint x: 987, endPoint y: 157, distance: 213.1
click at [988, 156] on div "Now [DATE] [DATE] 10:08 am" at bounding box center [868, 155] width 280 height 42
click at [749, 73] on icon "Dismiss" at bounding box center [744, 73] width 15 height 15
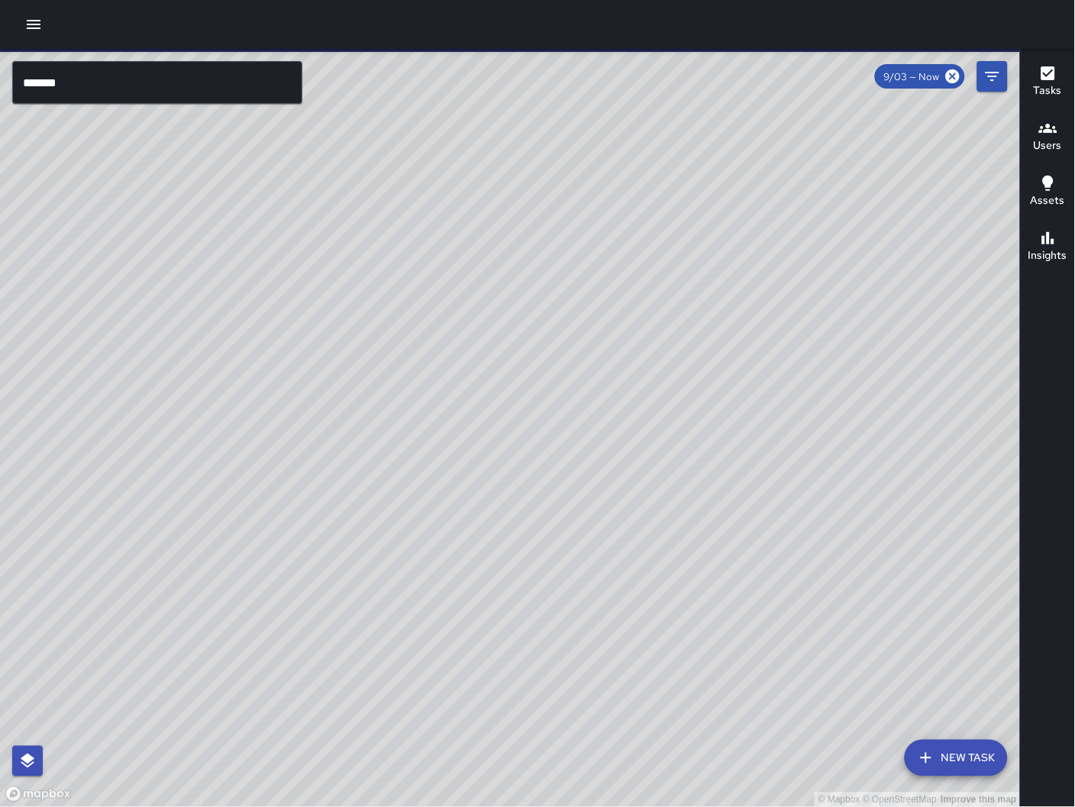
click at [508, 434] on div "© Mapbox © OpenStreetMap Improve this map [PERSON_NAME][GEOGRAPHIC_DATA] [STREE…" at bounding box center [510, 428] width 1021 height 759
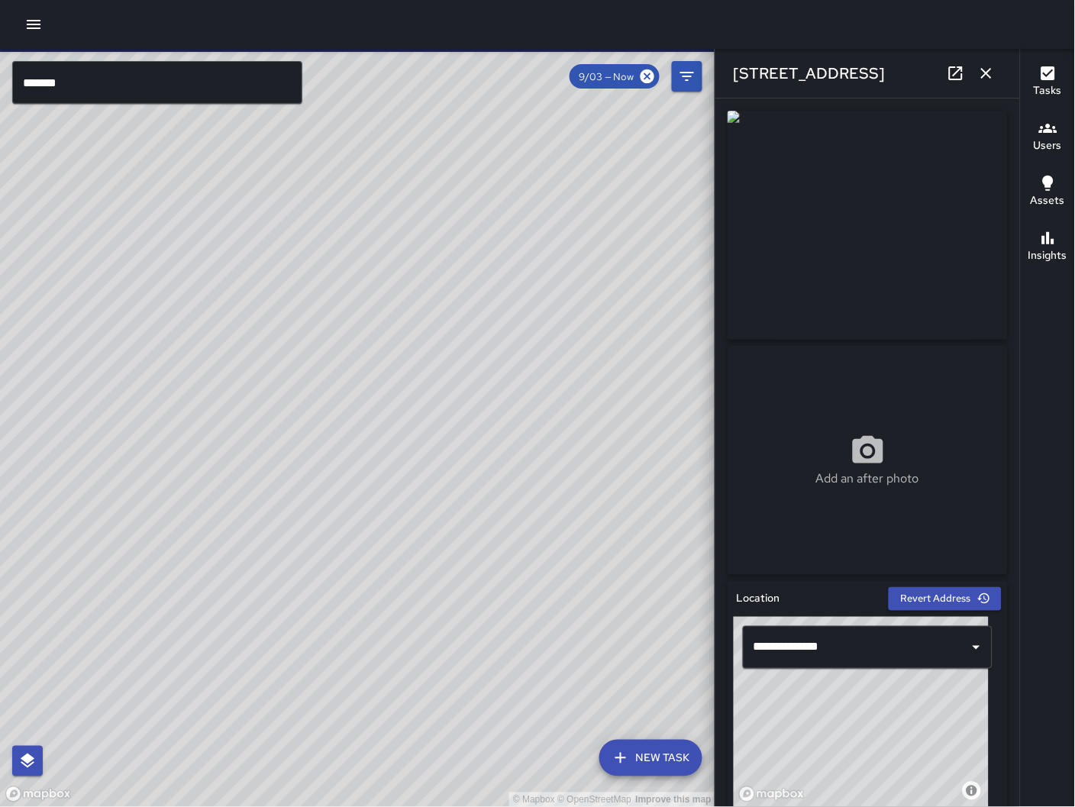
click at [950, 75] on icon at bounding box center [956, 73] width 14 height 14
